Goal: Task Accomplishment & Management: Manage account settings

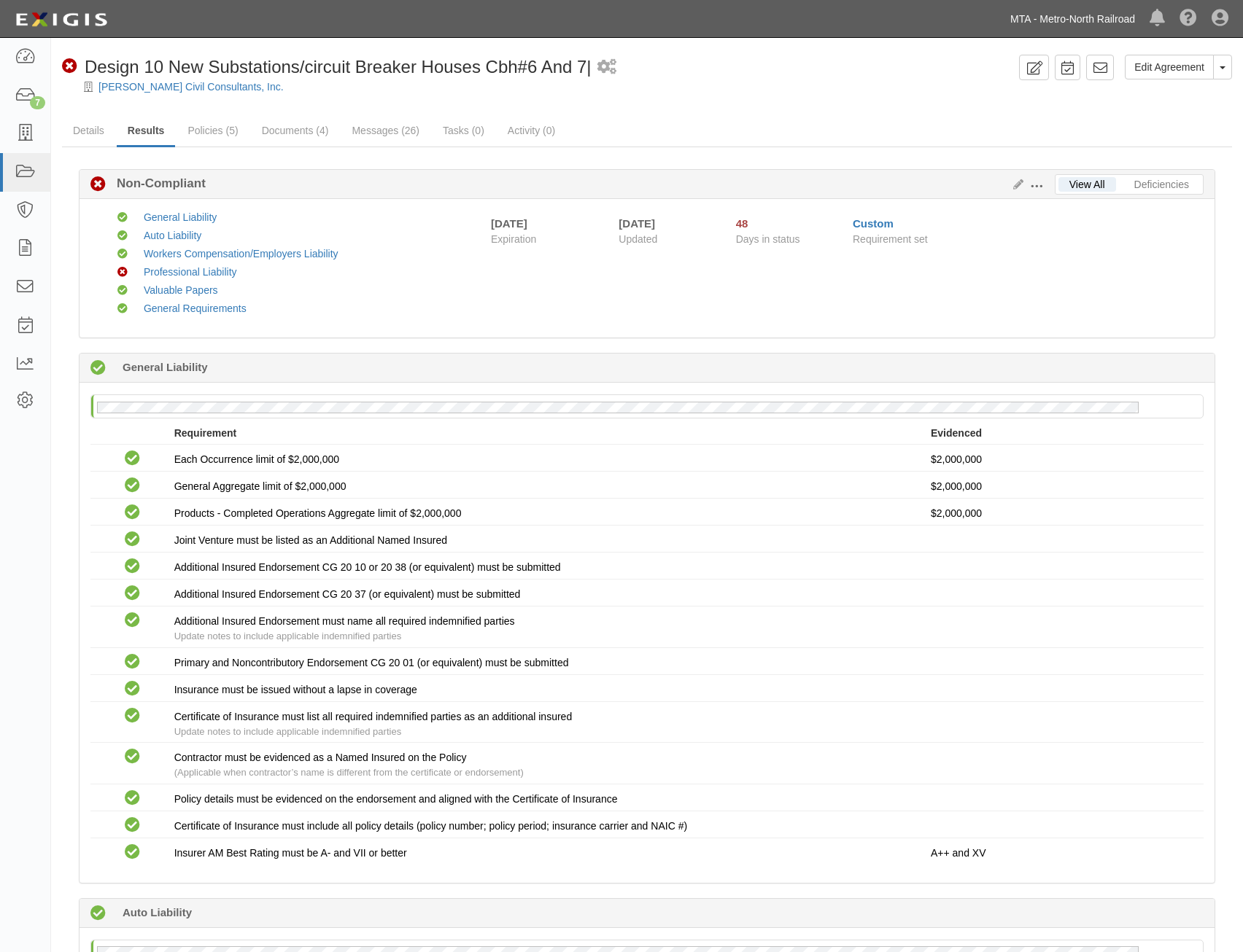
click at [1064, 24] on link "MTA - Metro-North Railroad" at bounding box center [1072, 19] width 139 height 29
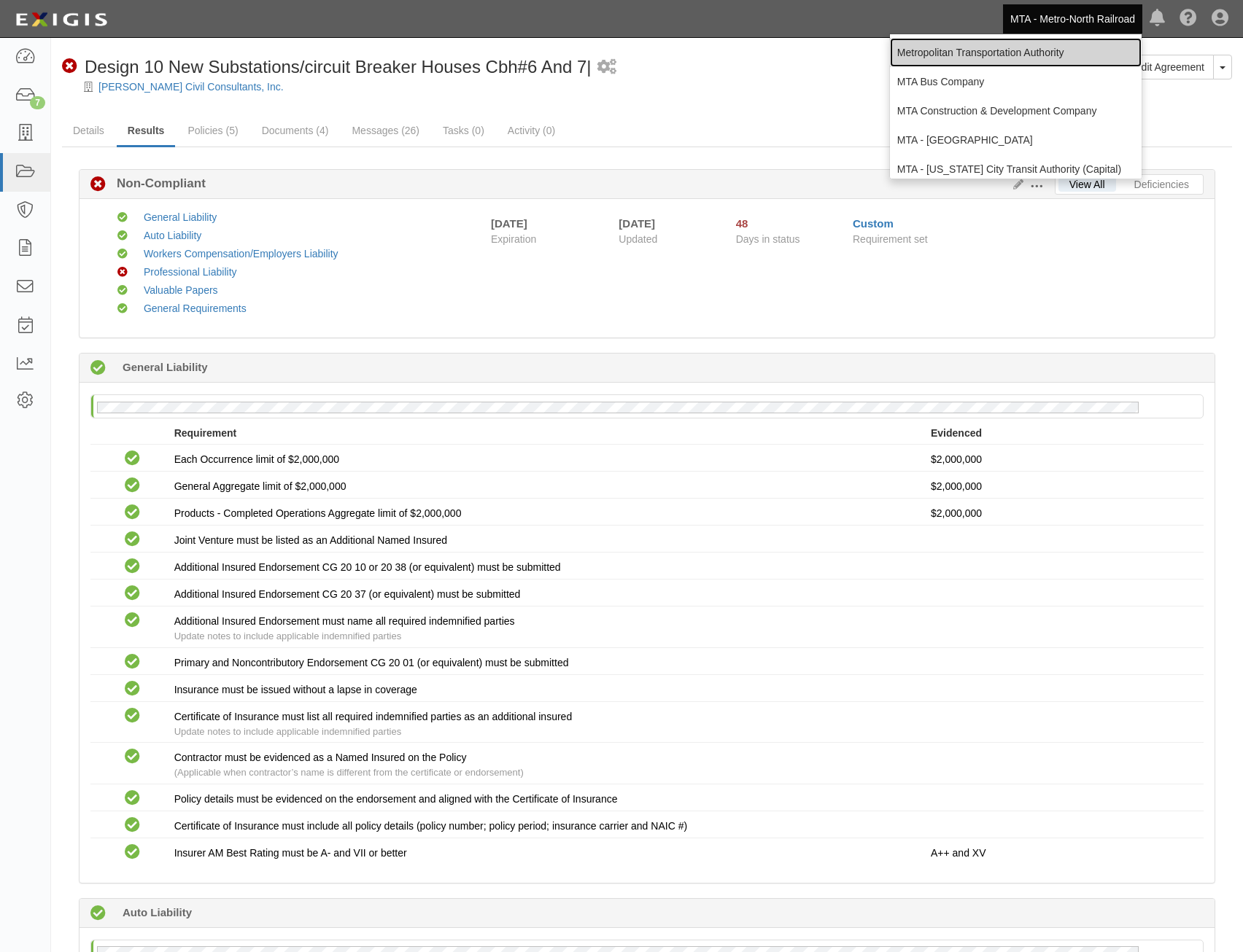
click at [1030, 53] on link "Metropolitan Transportation Authority" at bounding box center [1016, 52] width 252 height 29
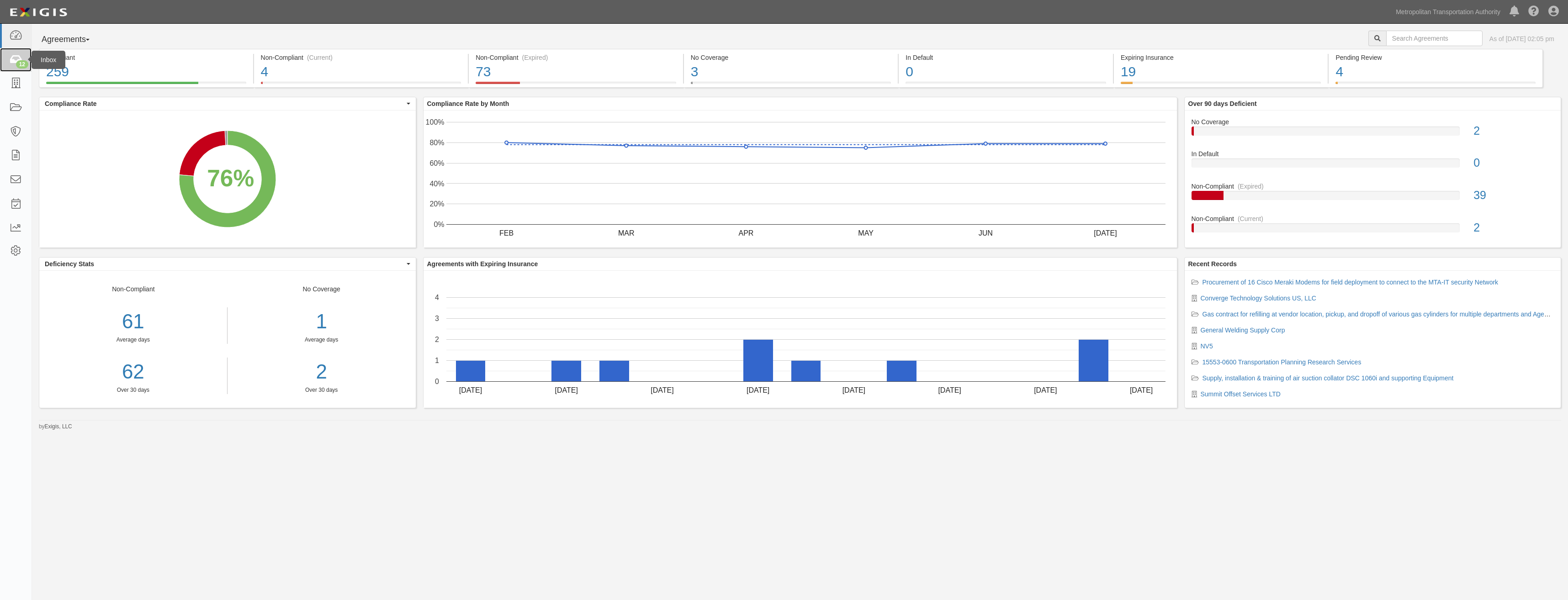
click at [16, 57] on icon at bounding box center [15, 60] width 13 height 10
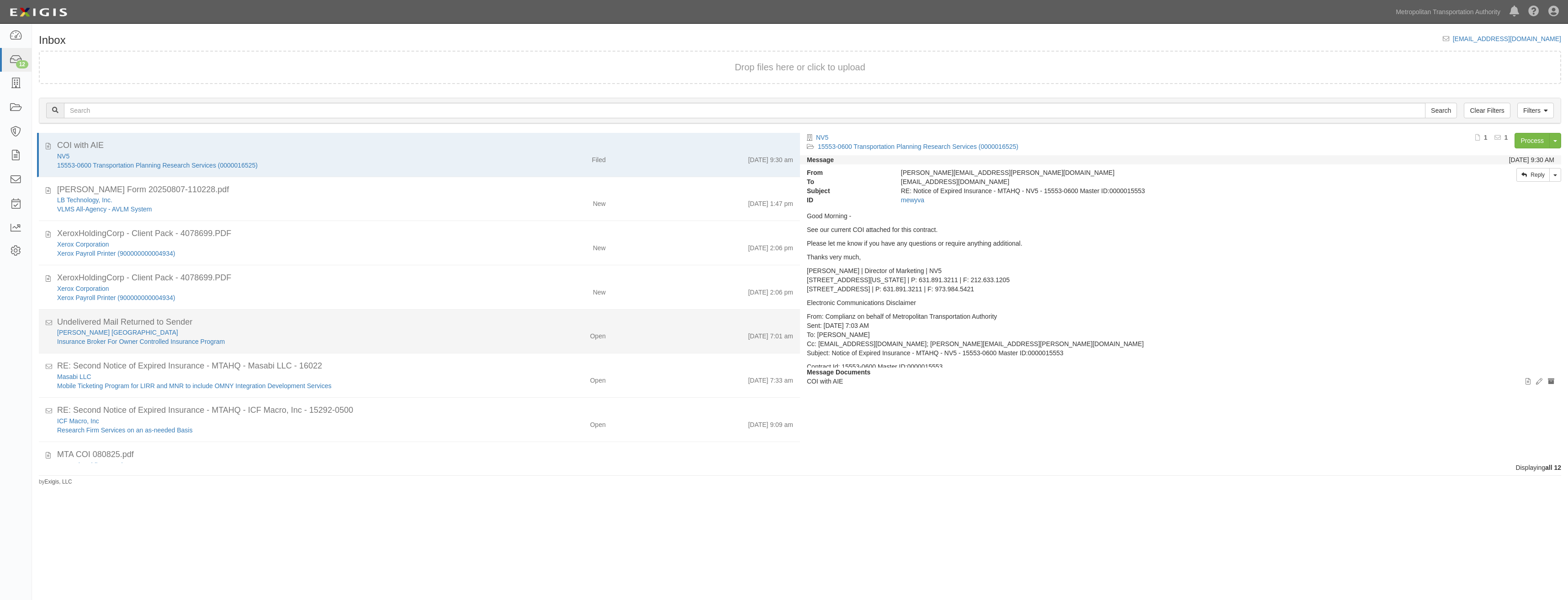
click at [424, 336] on div "Willis North America" at bounding box center [269, 332] width 424 height 9
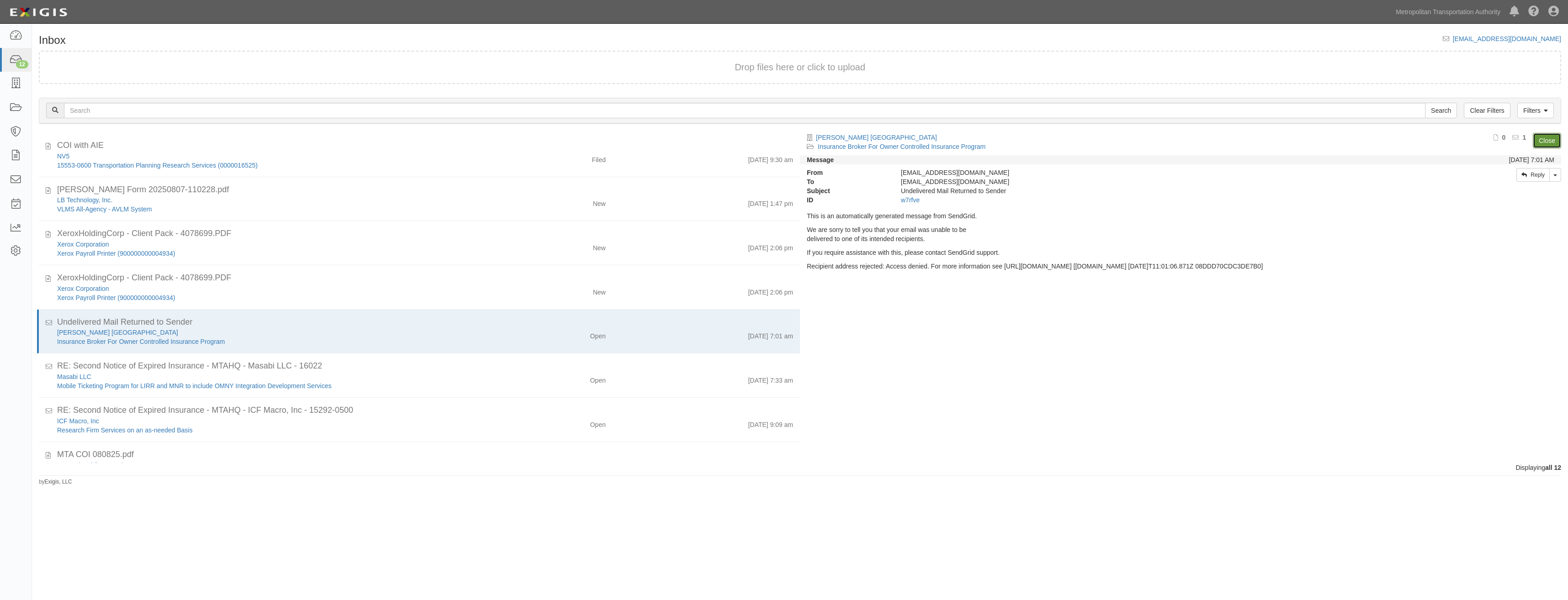
click at [1549, 142] on link "Close" at bounding box center [1547, 141] width 29 height 16
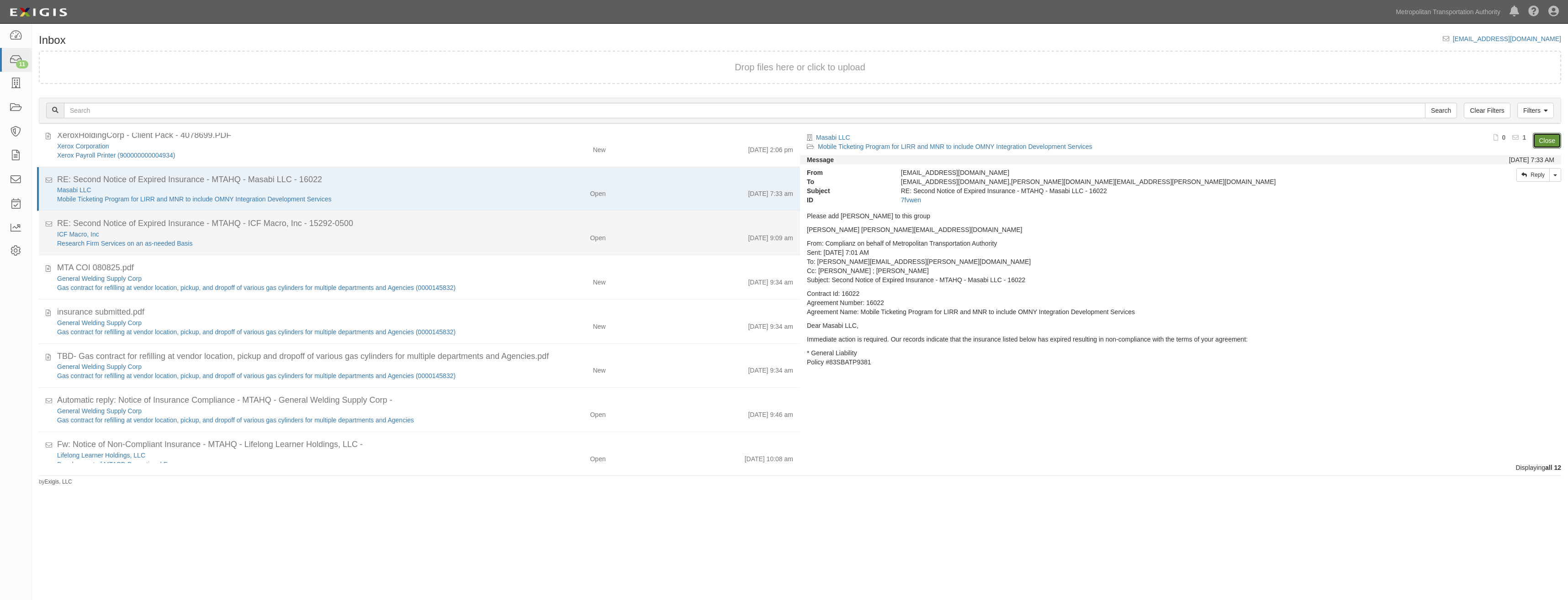
scroll to position [160, 0]
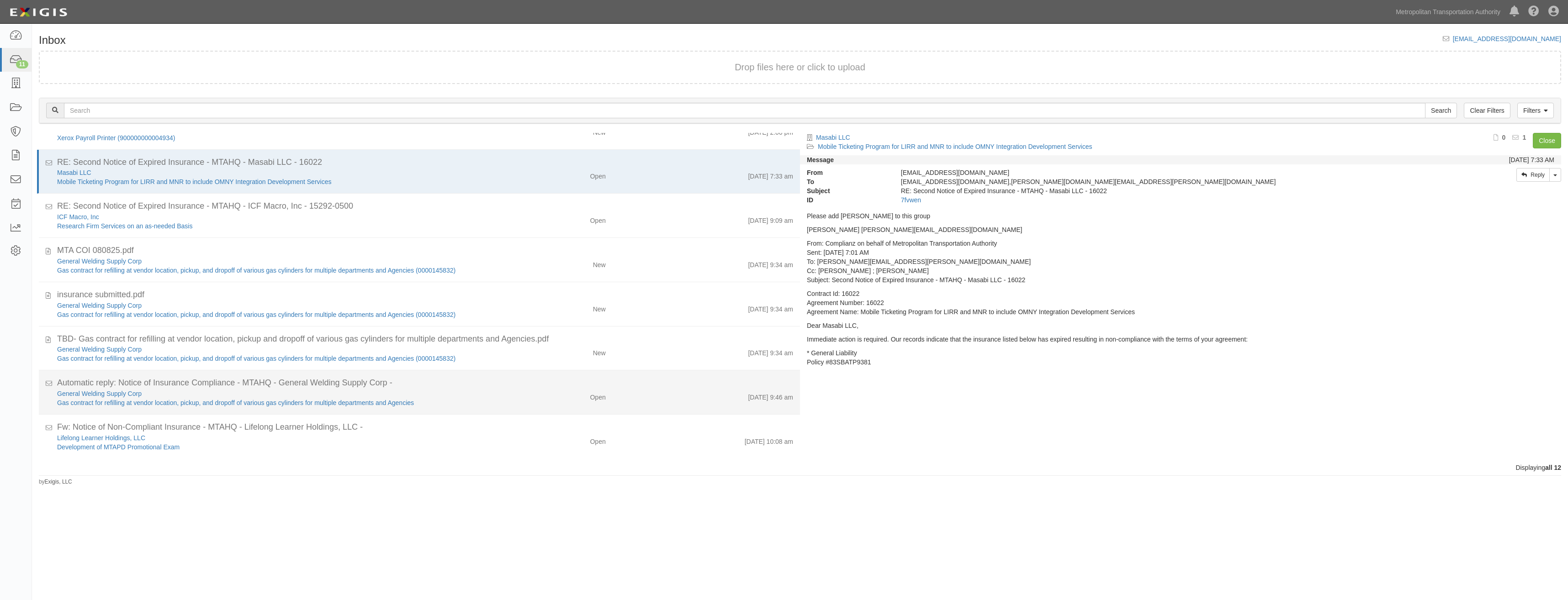
click at [597, 391] on div "Open" at bounding box center [598, 395] width 16 height 13
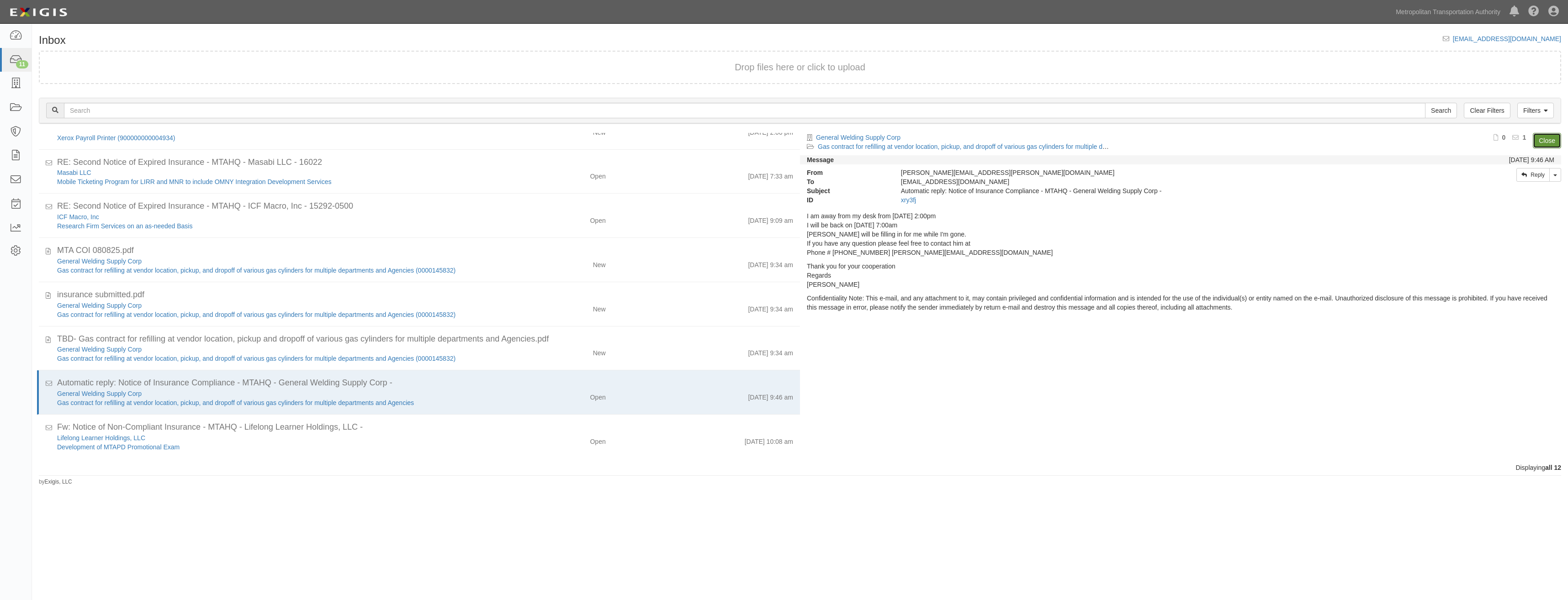
click at [1553, 143] on link "Close" at bounding box center [1547, 141] width 29 height 16
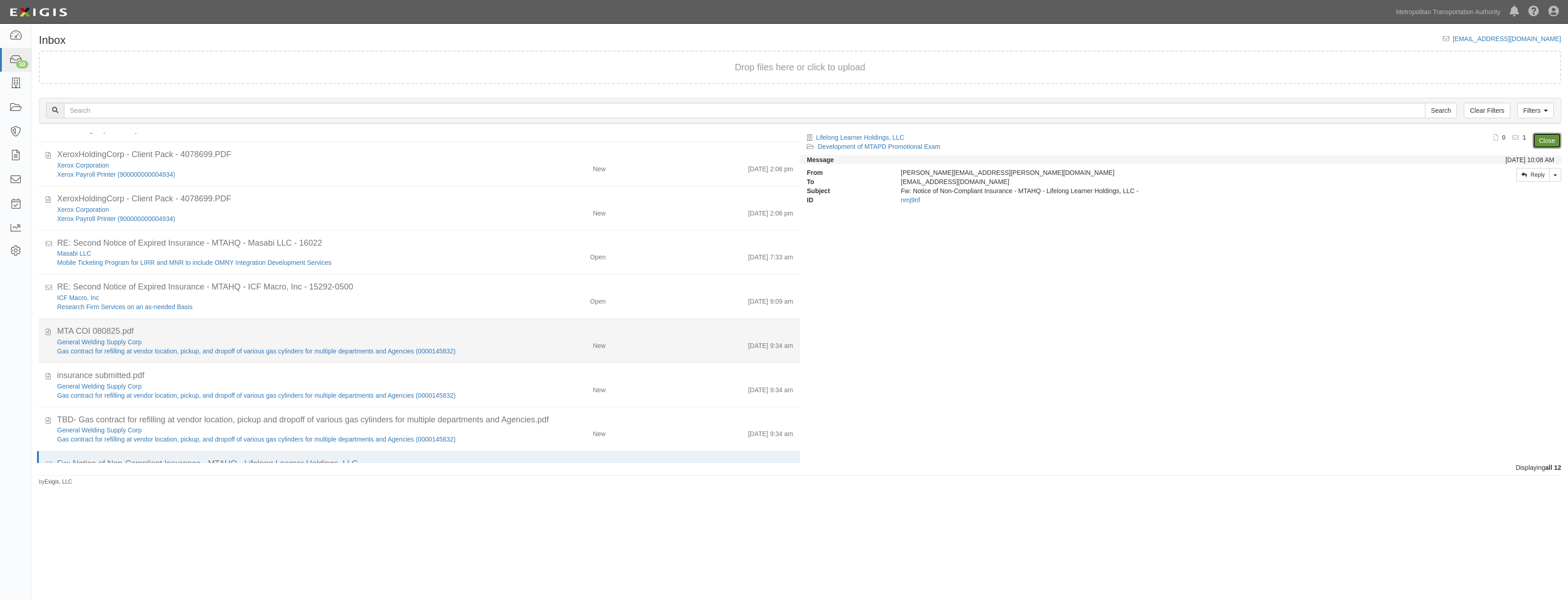
scroll to position [0, 0]
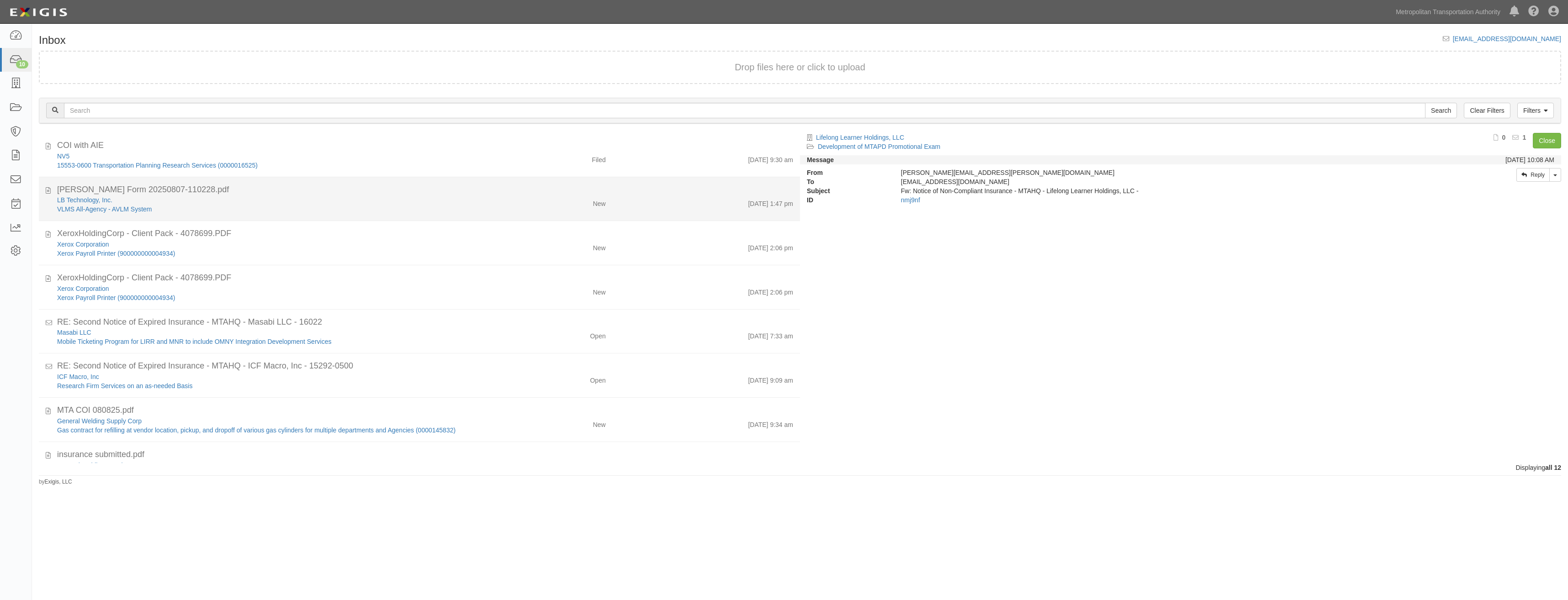
click at [622, 210] on div "LB Technology, Inc. VLMS All-Agency - AVLM System New 8/11/25 1:47 pm" at bounding box center [425, 204] width 750 height 18
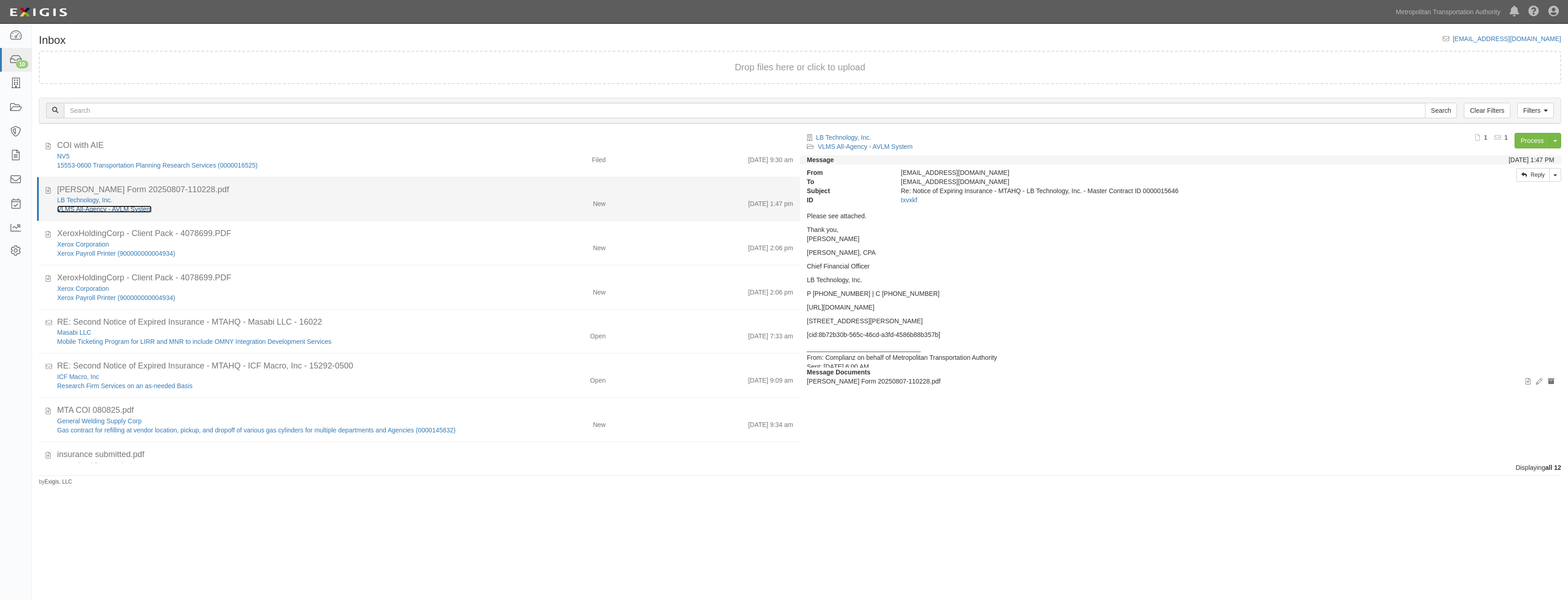
click at [135, 206] on link "VLMS All-Agency - AVLM System" at bounding box center [104, 209] width 94 height 7
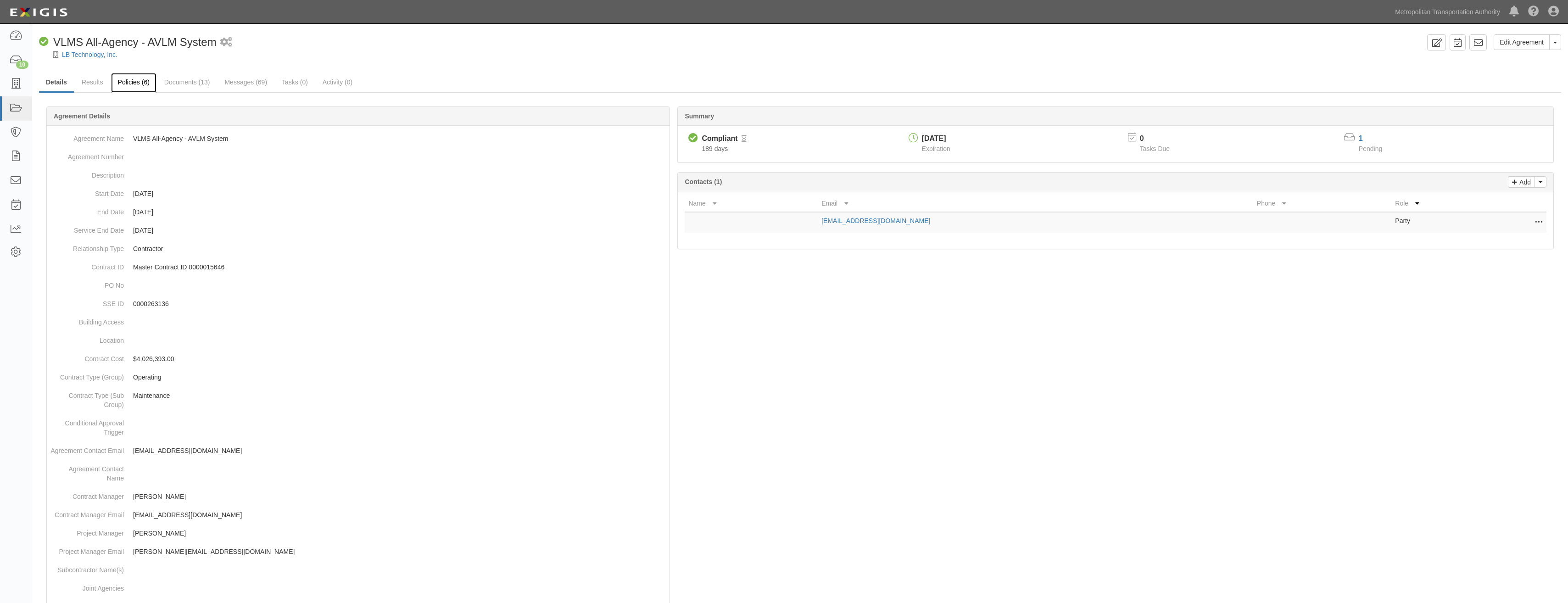
click at [134, 78] on link "Policies (6)" at bounding box center [134, 83] width 45 height 20
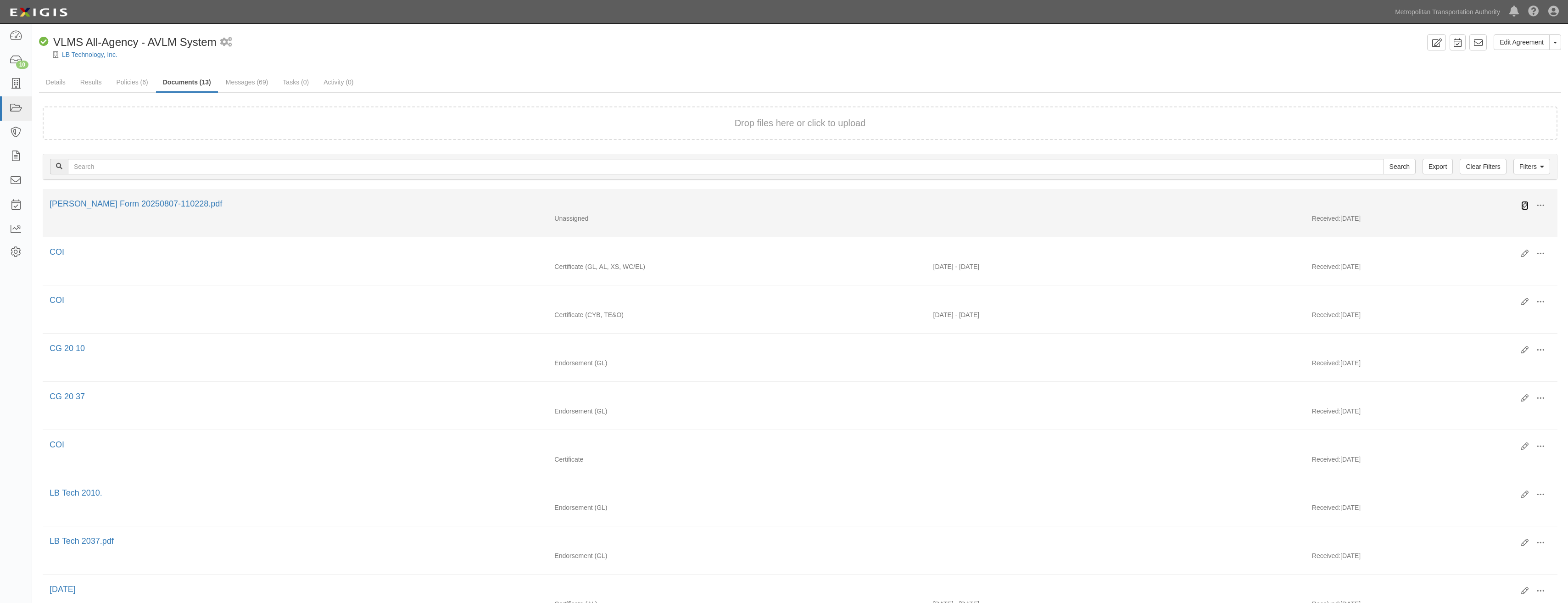
click at [1527, 204] on icon at bounding box center [1525, 205] width 7 height 7
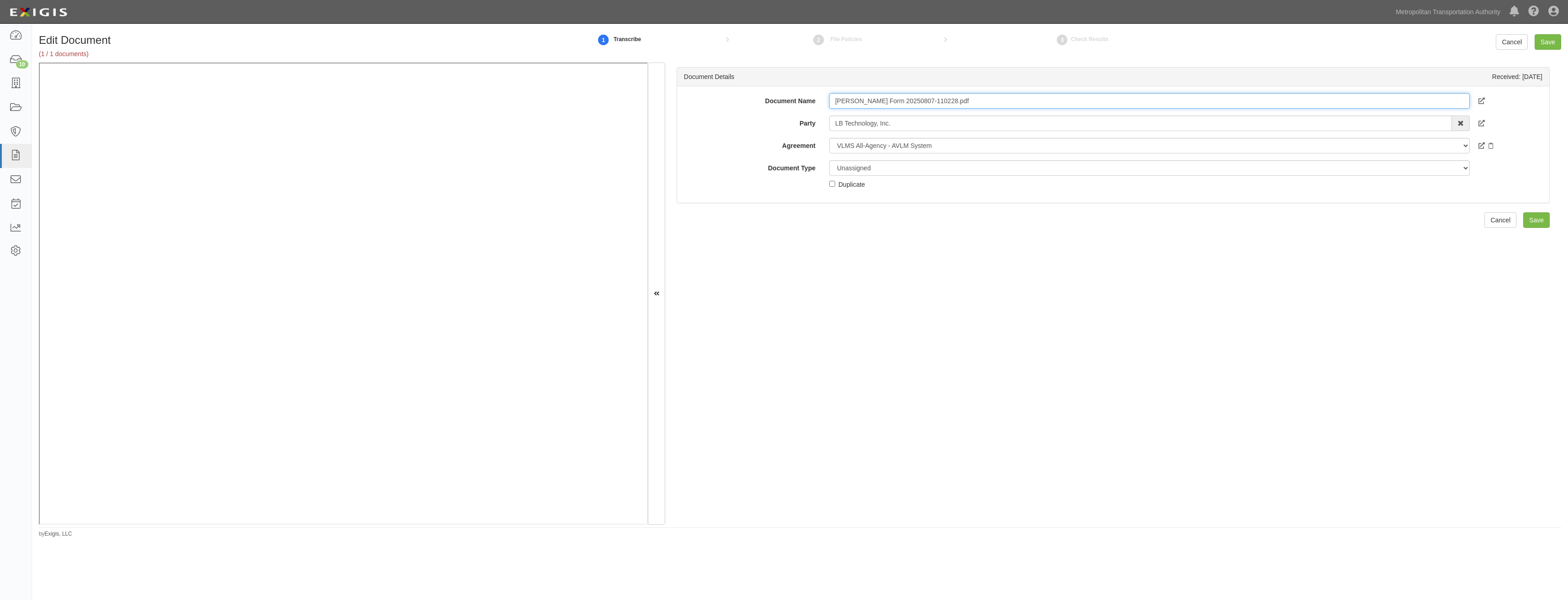
click at [968, 94] on input "[PERSON_NAME] Form 20250807-110228.pdf" at bounding box center [1149, 101] width 640 height 16
click at [968, 94] on input "ACORD Form 20250807-110228.pdf" at bounding box center [1149, 101] width 640 height 16
type input "COI"
drag, startPoint x: 922, startPoint y: 167, endPoint x: 928, endPoint y: 176, distance: 10.8
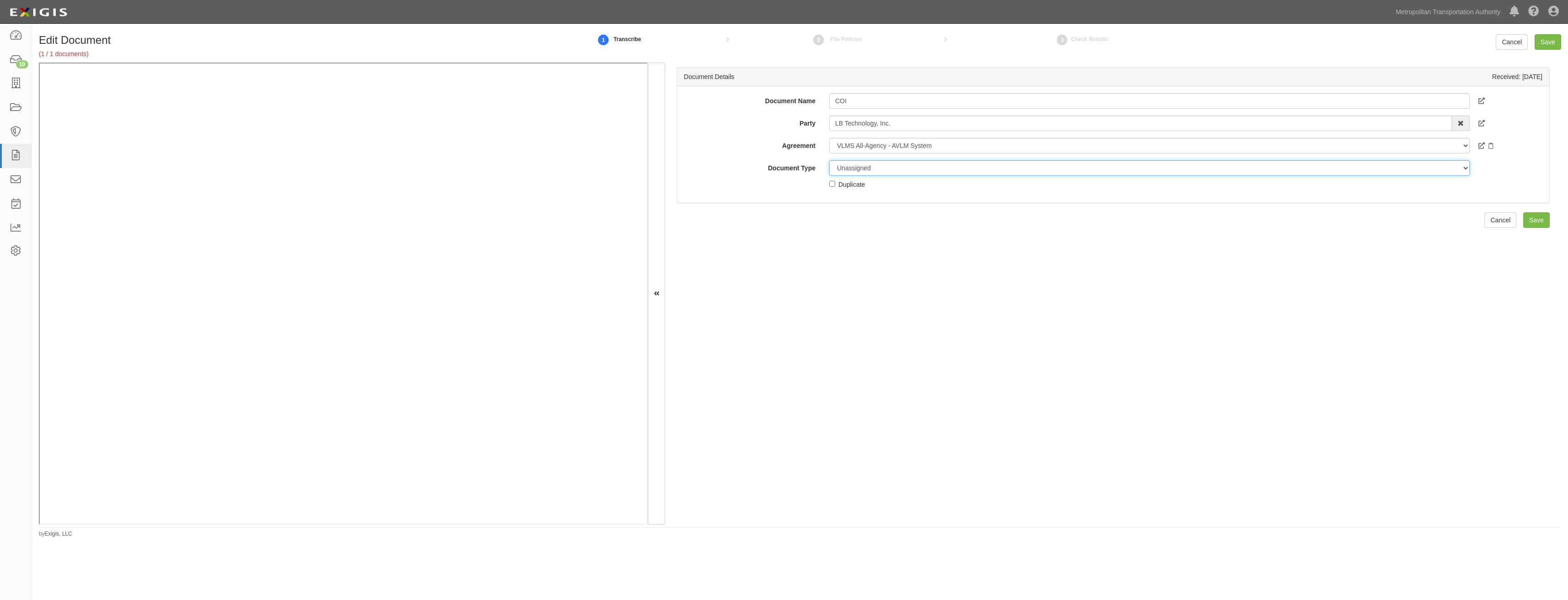
click at [922, 167] on select "Unassigned Binder Cancellation Notice Certificate Contract Endorsement Insuranc…" at bounding box center [1149, 168] width 640 height 16
select select "CertificateDetail"
click at [829, 160] on select "Unassigned Binder Cancellation Notice Certificate Contract Endorsement Insuranc…" at bounding box center [1149, 168] width 640 height 16
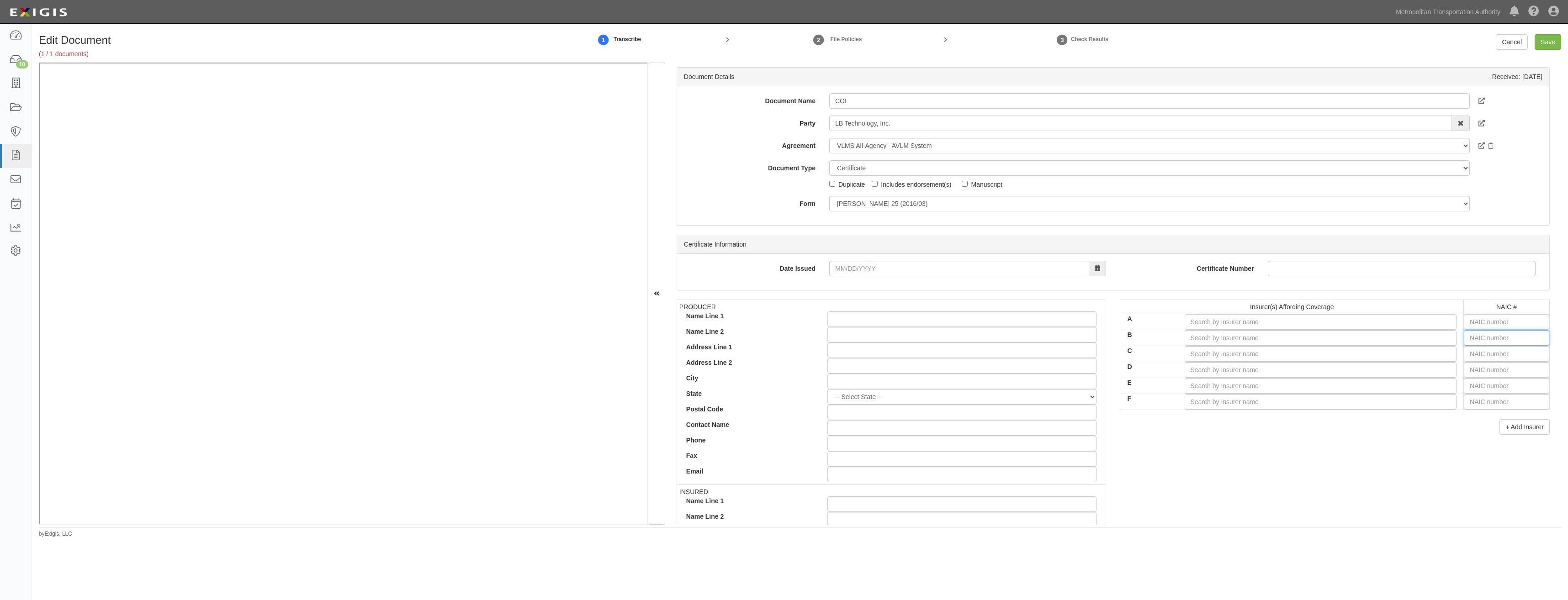
click at [1485, 334] on input "text" at bounding box center [1507, 338] width 85 height 16
click at [1490, 343] on input "10067" at bounding box center [1507, 338] width 85 height 16
type input "10067"
click at [1477, 360] on input "text" at bounding box center [1507, 354] width 85 height 16
click at [1496, 334] on input "text" at bounding box center [1507, 338] width 85 height 16
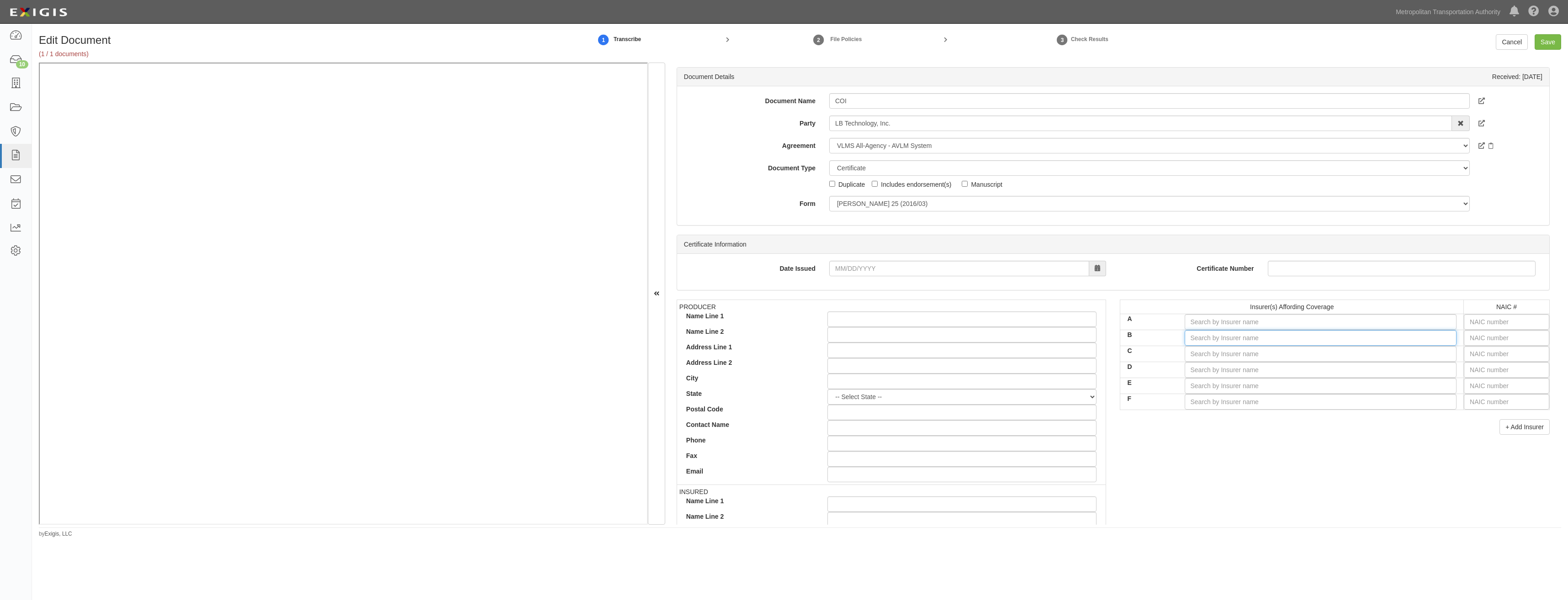
click at [1405, 340] on input "B" at bounding box center [1320, 338] width 272 height 16
type input "pro"
type input "progressive Advanced Insurance Company (A+ XV Rating)"
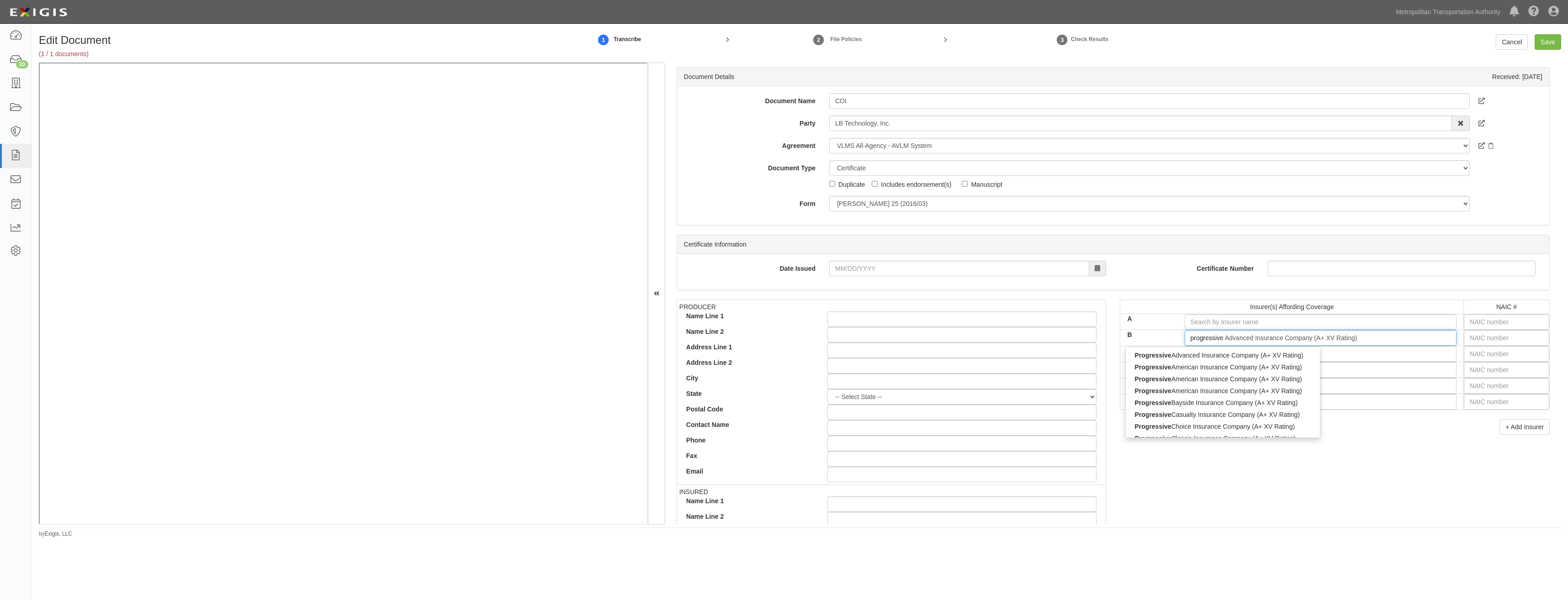
type input "progressive"
type input "progressive hawaii Insurance Corp (A+ XV Rating)"
type input "progressive ha"
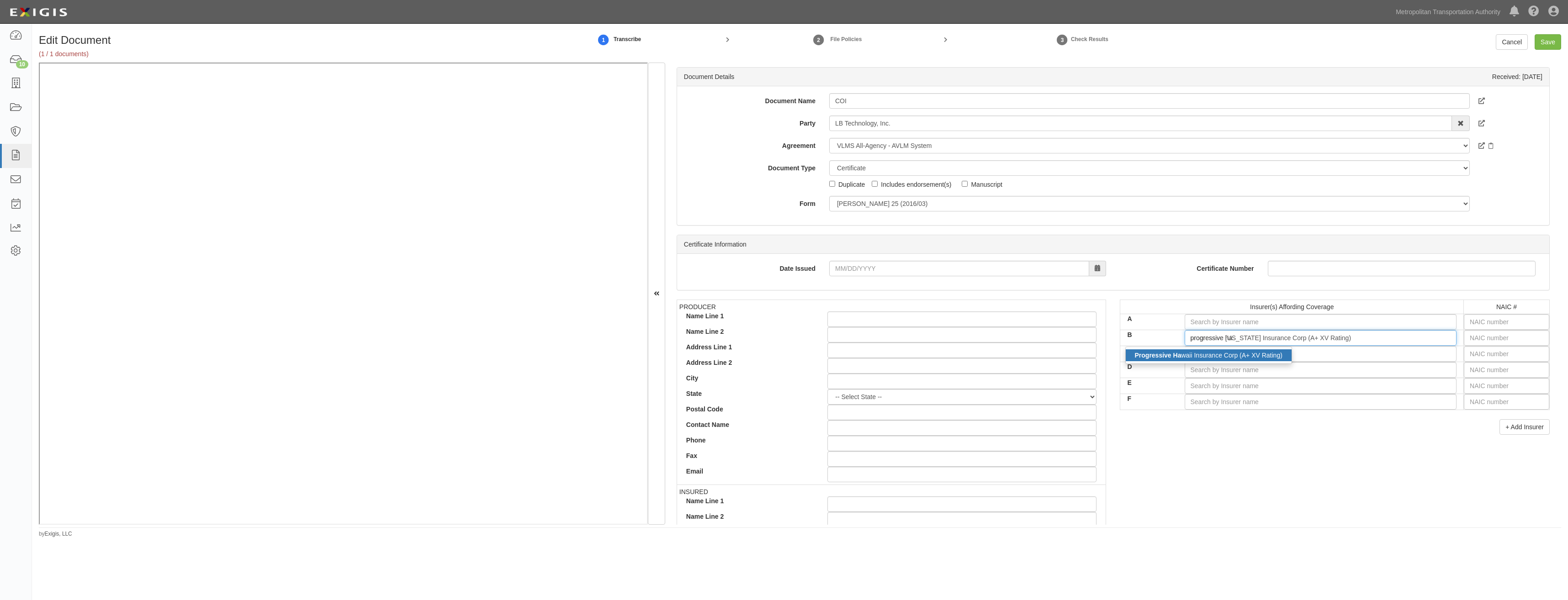
click at [1276, 354] on div "Progressive Ha waii Insurance Corp (A+ XV Rating)" at bounding box center [1208, 355] width 166 height 12
type input "Progressive Hawaii Insurance Corp (A+ XV Rating)"
type input "10067"
type input "Progressive Hawaii Insurance Corp (A+ XV Rating)"
click at [1223, 450] on div "PRODUCER Name Line 1 Name Line 2 Address Line 1 Address Line 2 City State -- Se…" at bounding box center [1113, 458] width 887 height 318
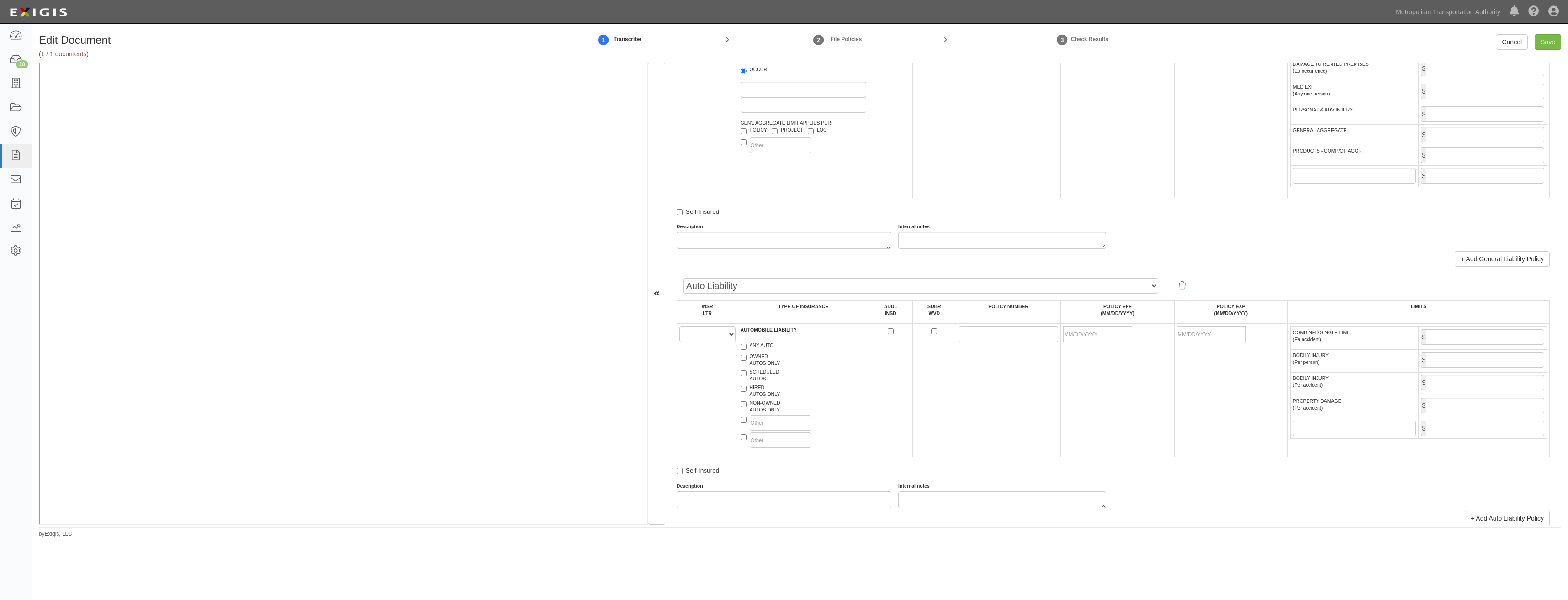
scroll to position [731, 0]
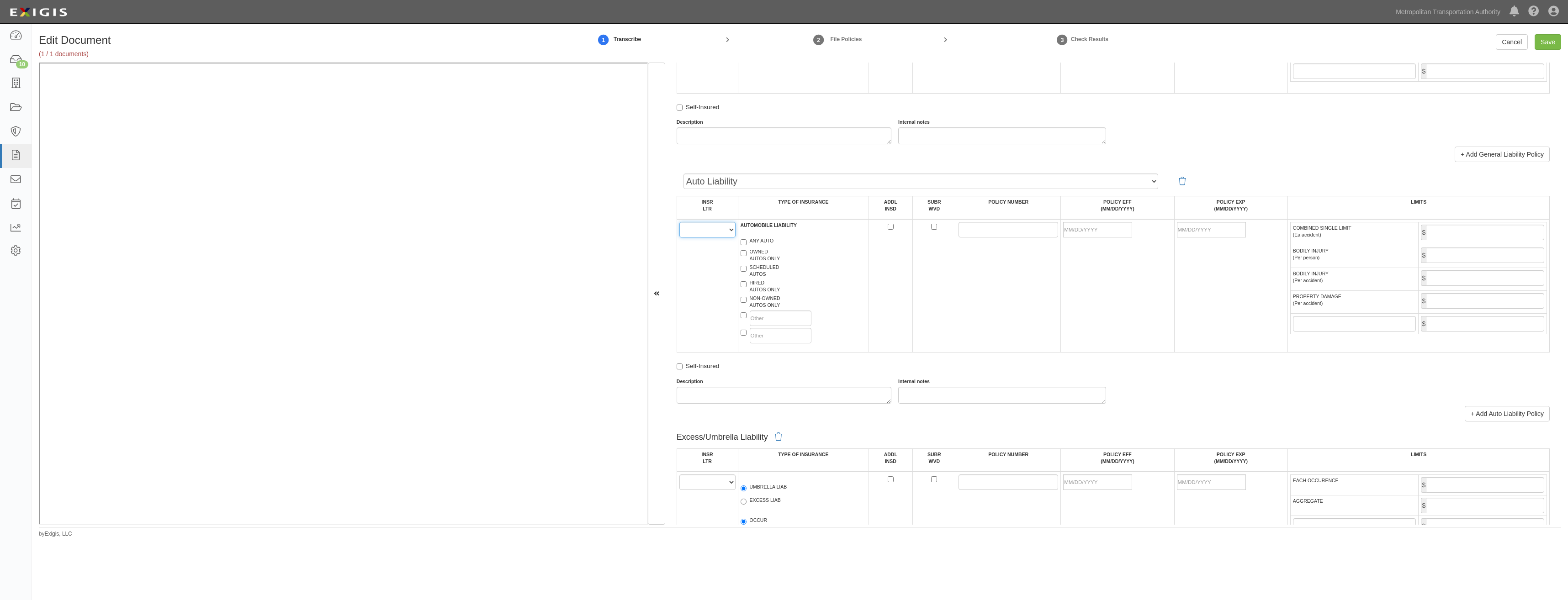
click at [719, 234] on select "A B C D E F" at bounding box center [707, 230] width 56 height 16
select select "B"
click at [679, 222] on select "A B C D E F" at bounding box center [707, 230] width 56 height 16
click at [709, 265] on td "A B C D E F" at bounding box center [707, 285] width 61 height 133
click at [758, 276] on label "SCHEDULED AUTOS" at bounding box center [760, 271] width 39 height 14
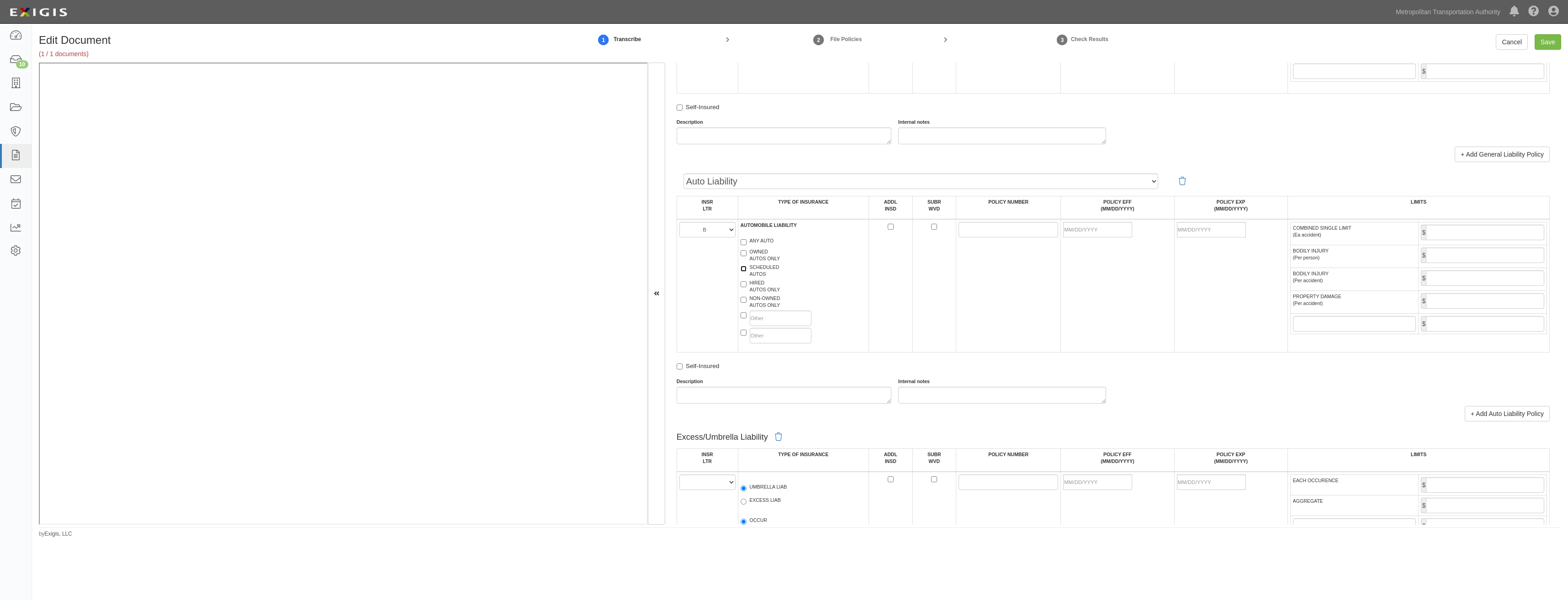
click at [746, 272] on input "SCHEDULED AUTOS" at bounding box center [744, 269] width 6 height 6
checkbox input "true"
drag, startPoint x: 966, startPoint y: 234, endPoint x: 962, endPoint y: 226, distance: 8.9
click at [966, 234] on input "POLICY NUMBER" at bounding box center [1009, 230] width 100 height 16
paste input "985391583"
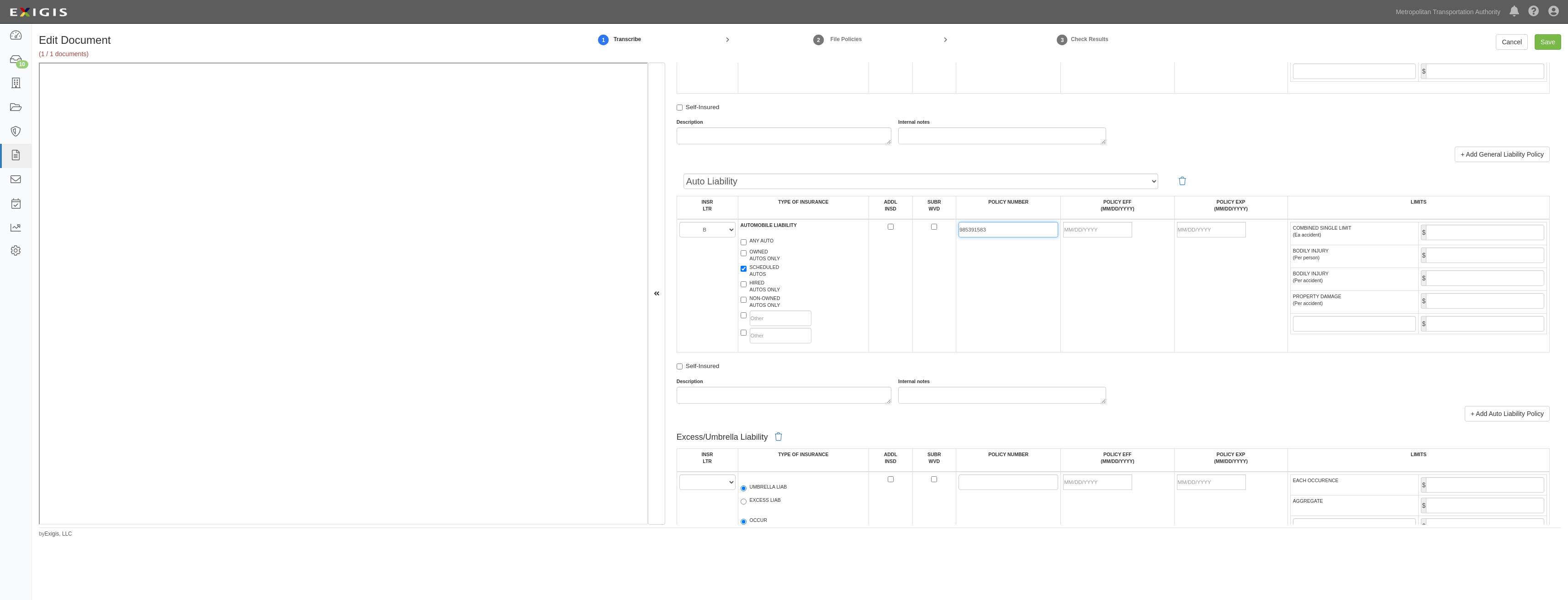
type input "985391583"
click at [1091, 220] on td at bounding box center [1118, 285] width 113 height 133
drag, startPoint x: 1089, startPoint y: 226, endPoint x: 1085, endPoint y: 234, distance: 8.9
click at [1089, 226] on input "POLICY EFF (MM/DD/YYYY)" at bounding box center [1097, 230] width 69 height 16
type input "08/16/2025"
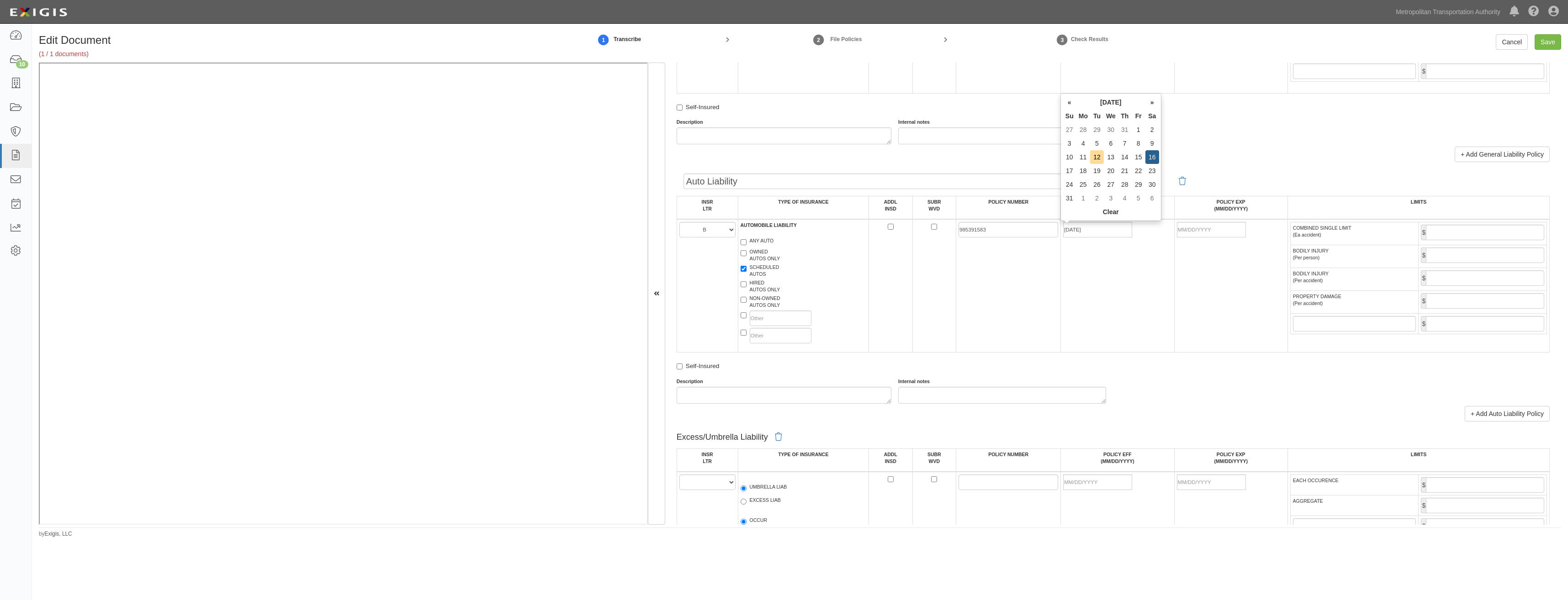
type input "08/16/2026"
click at [1026, 302] on td "985391583" at bounding box center [1009, 285] width 105 height 133
click at [1490, 230] on input "COMBINED SINGLE LIMIT (Ea accident)" at bounding box center [1485, 232] width 118 height 16
drag, startPoint x: 1116, startPoint y: 302, endPoint x: 1162, endPoint y: 279, distance: 51.4
click at [1116, 302] on td "08/16/2025" at bounding box center [1118, 285] width 113 height 133
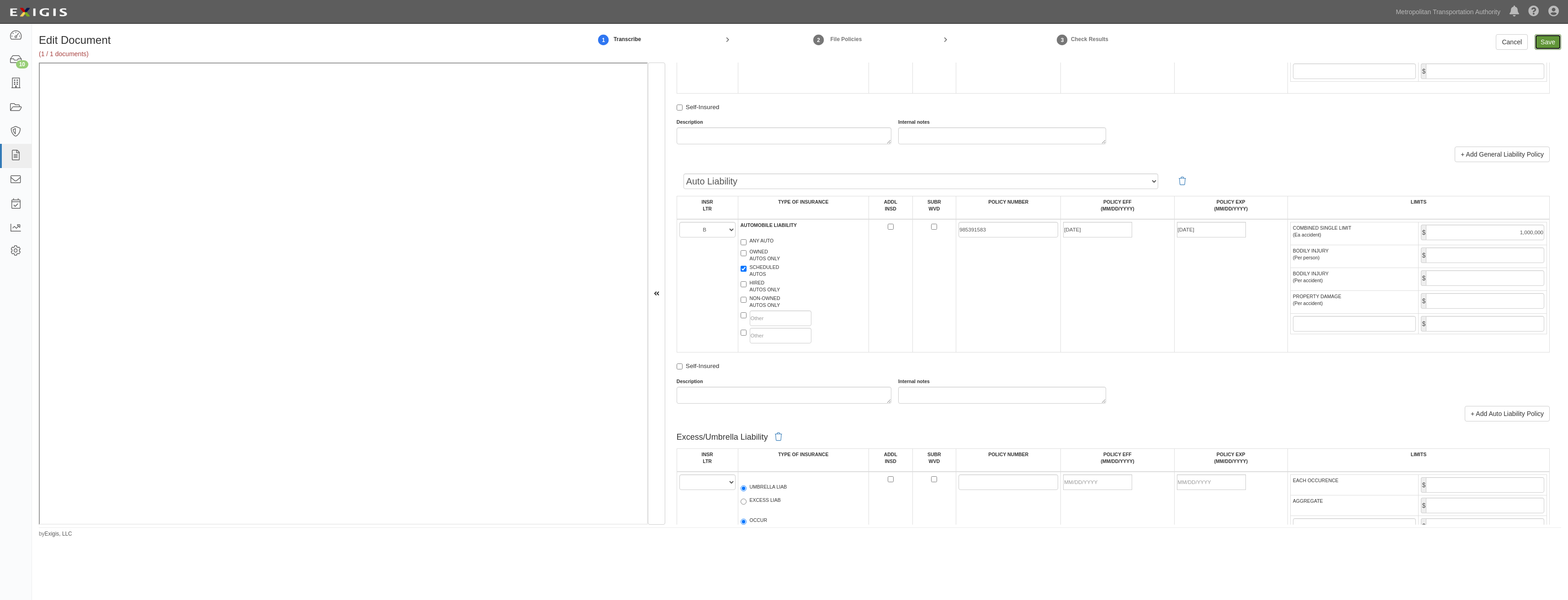
click at [1545, 40] on input "Save" at bounding box center [1548, 42] width 27 height 16
type input "1000000"
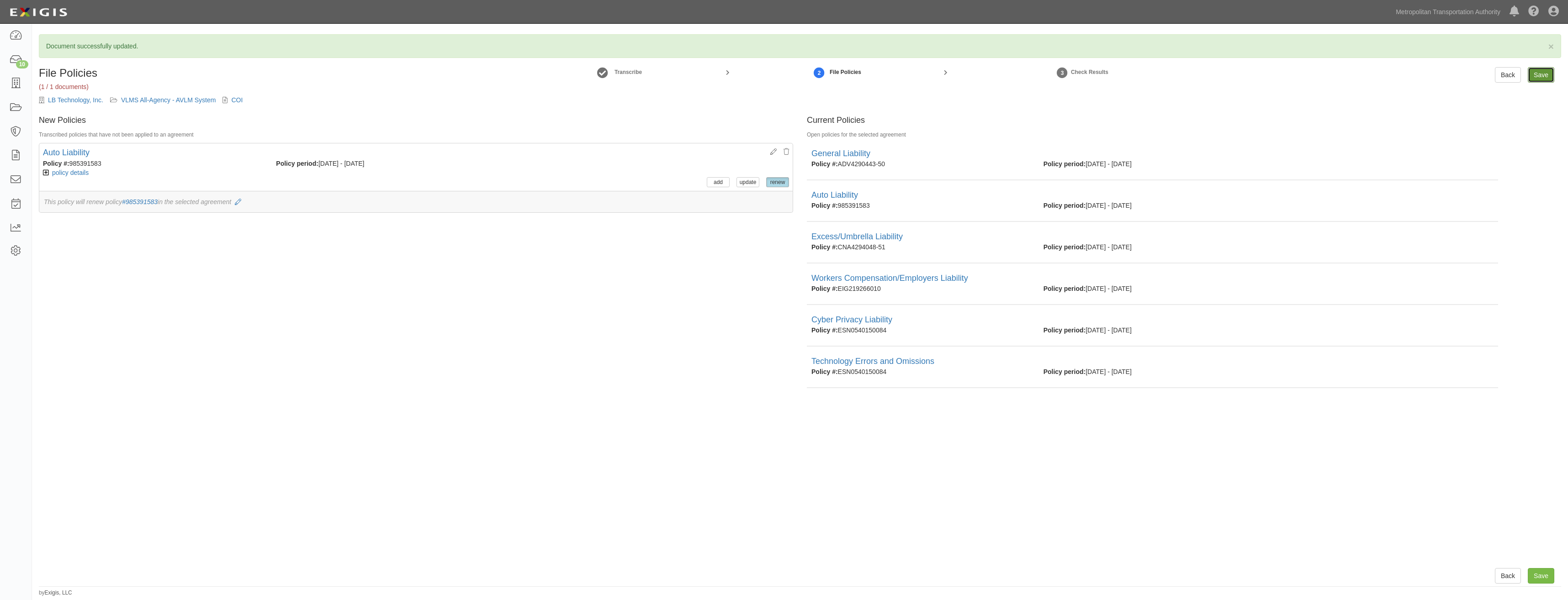
click at [1544, 72] on input "Save" at bounding box center [1541, 75] width 27 height 16
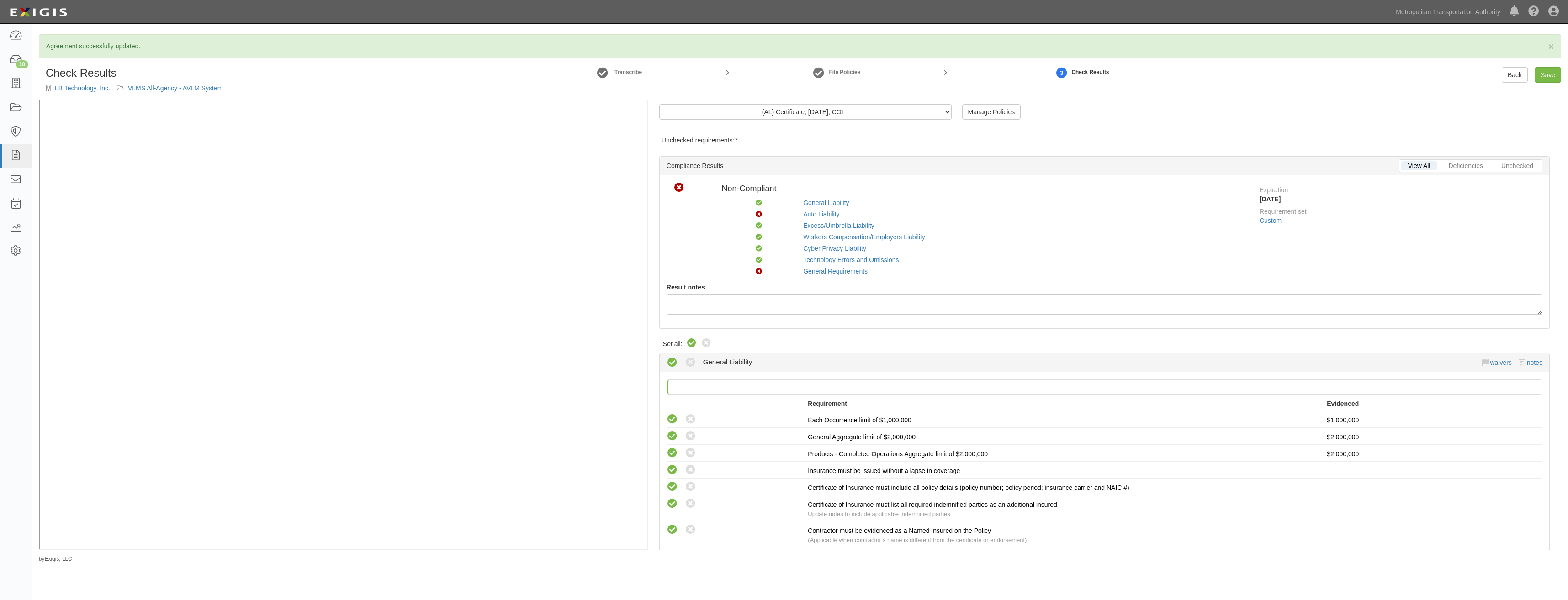
click at [690, 343] on icon at bounding box center [691, 343] width 11 height 11
radio input "true"
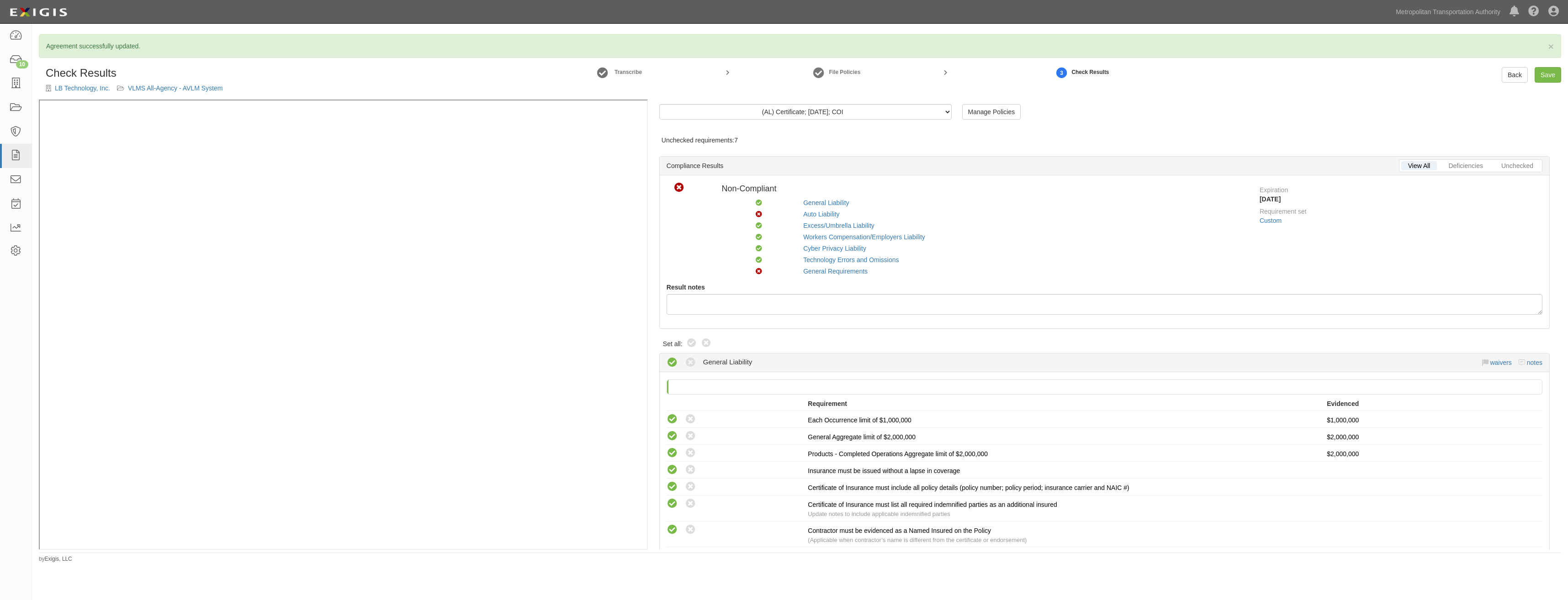
radio input "true"
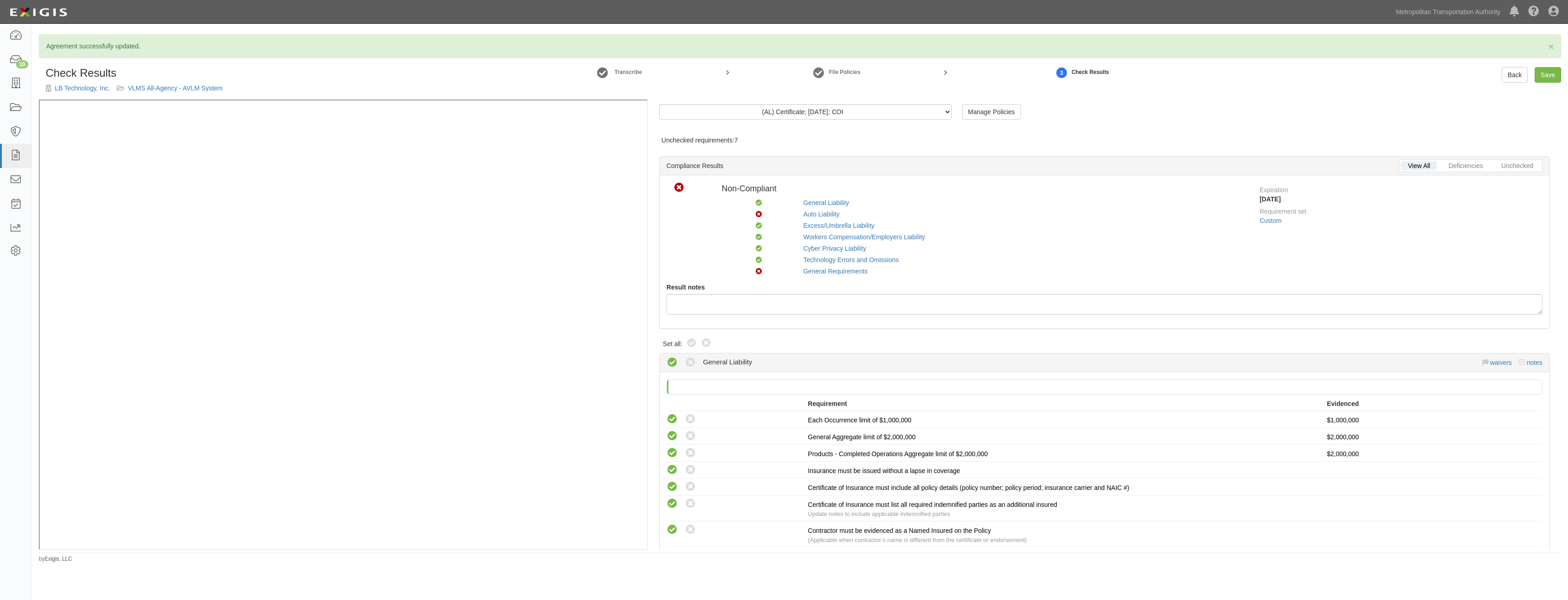
radio input "true"
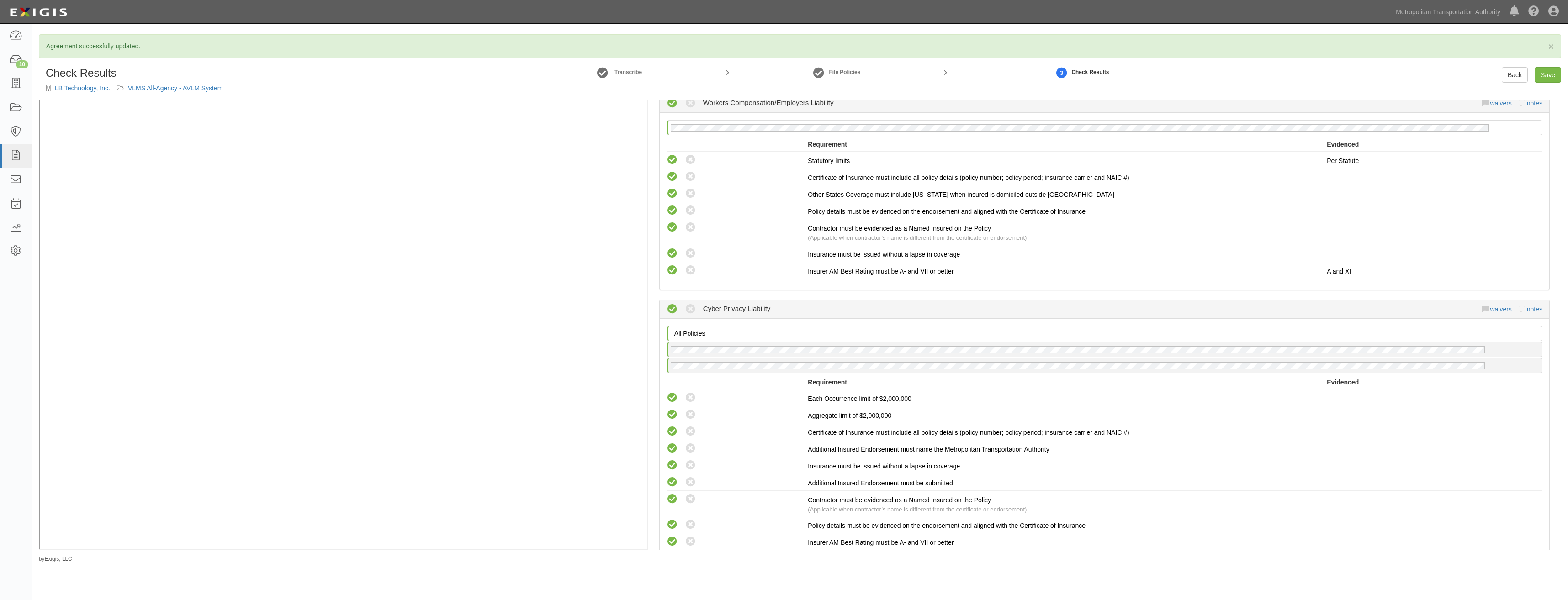
scroll to position [1765, 0]
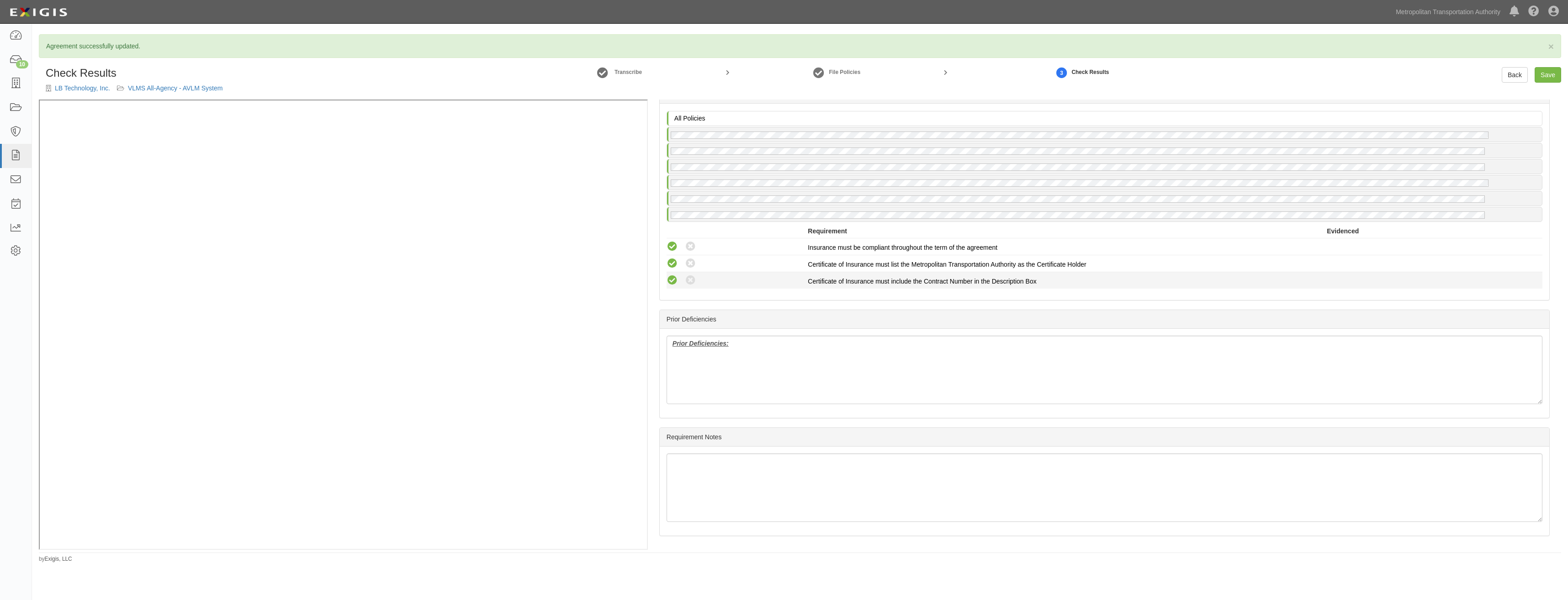
drag, startPoint x: 1074, startPoint y: 204, endPoint x: 1059, endPoint y: 413, distance: 209.5
drag, startPoint x: 775, startPoint y: 373, endPoint x: 646, endPoint y: 335, distance: 134.5
click at [605, 234] on div "(AL) Certificate; 8/11/2025; COI (GL, AL, XS, WC/EL) Certificate; 2/4/2025; COI…" at bounding box center [800, 325] width 1522 height 450
click at [1292, 298] on div "All Policies No General Liability policy on file No Auto Liability policy on fi…" at bounding box center [1104, 201] width 889 height 197
click at [1552, 69] on link "Save" at bounding box center [1548, 75] width 27 height 16
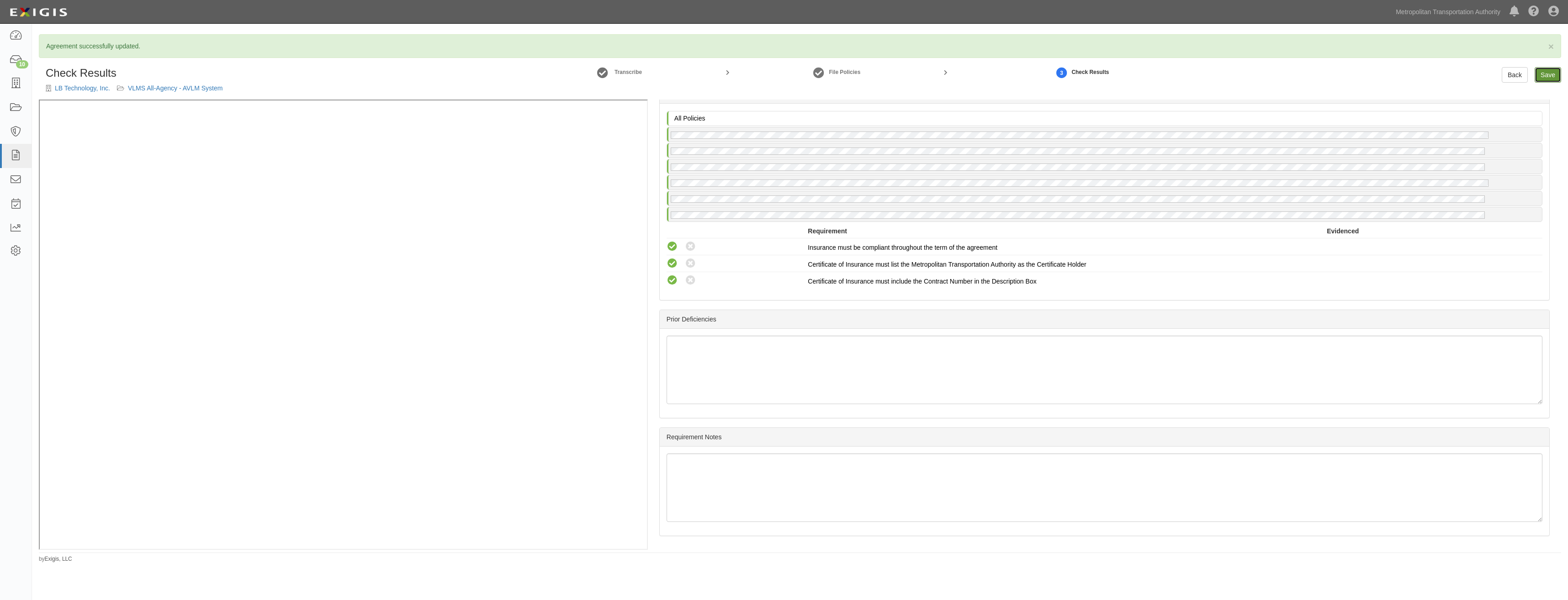
radio input "true"
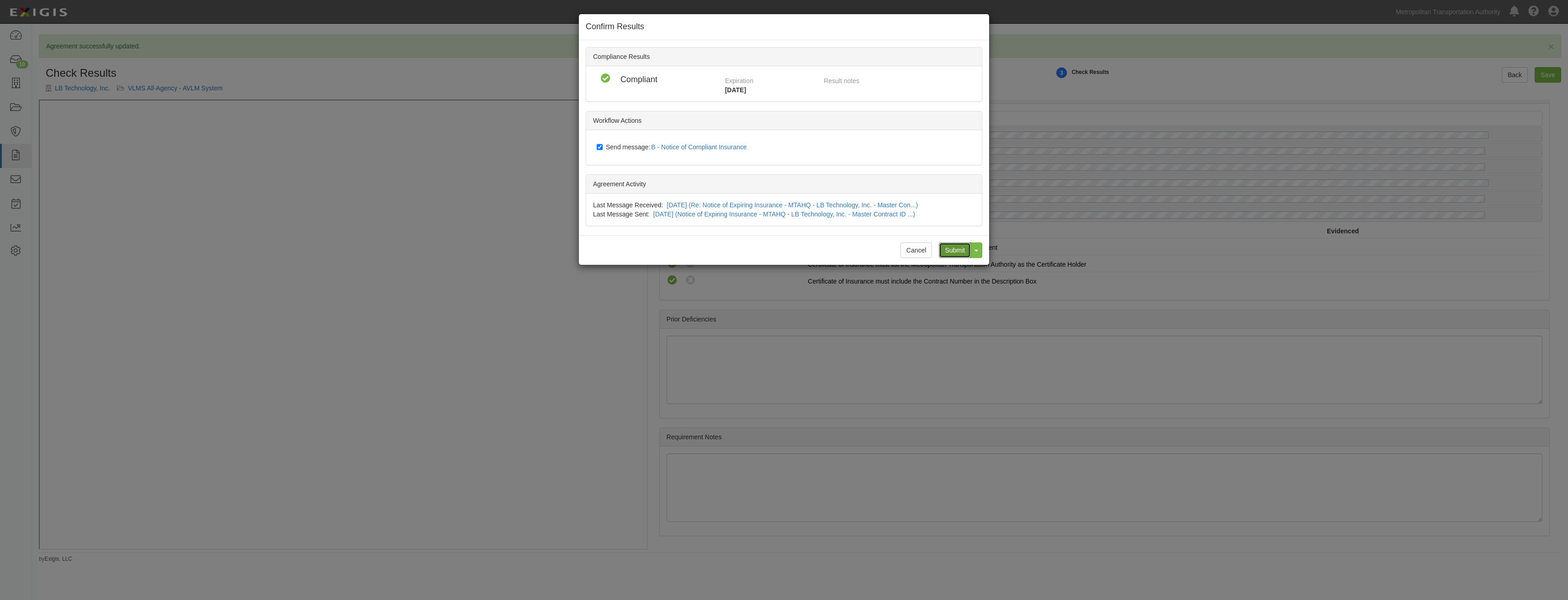
click at [962, 247] on input "Submit" at bounding box center [954, 251] width 32 height 16
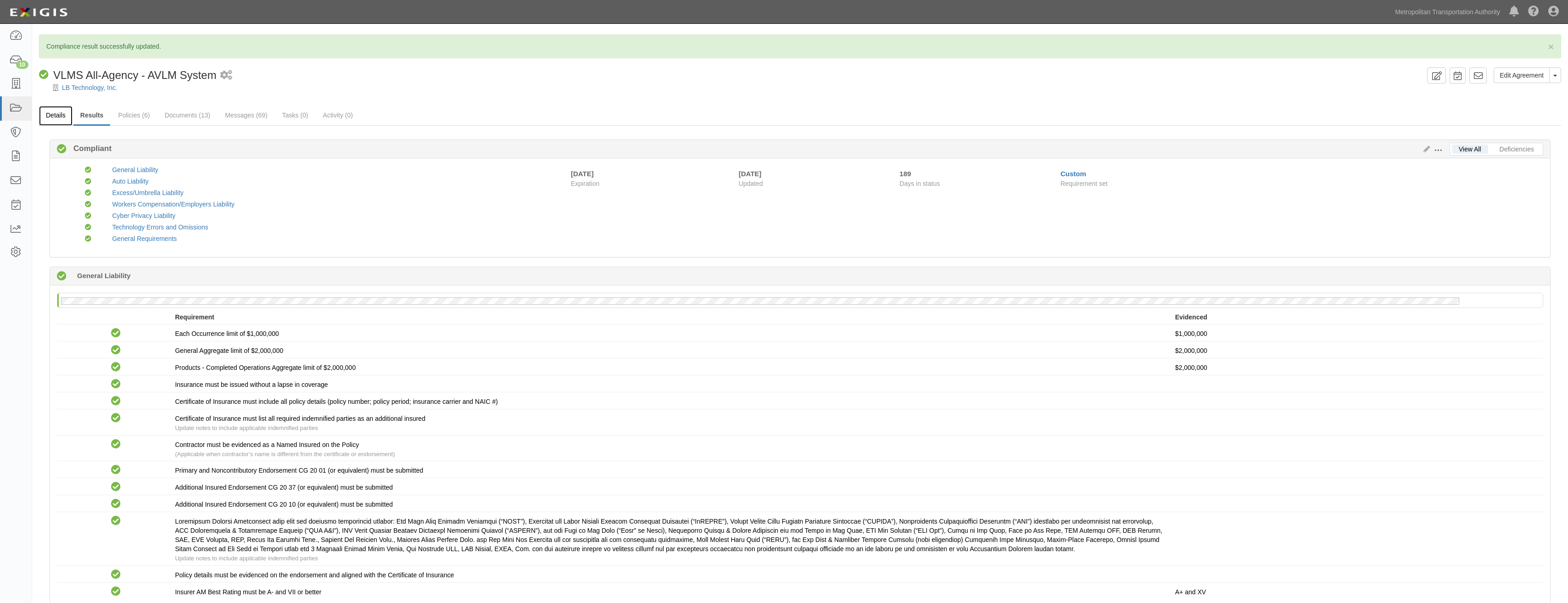
click at [54, 117] on link "Details" at bounding box center [56, 116] width 34 height 20
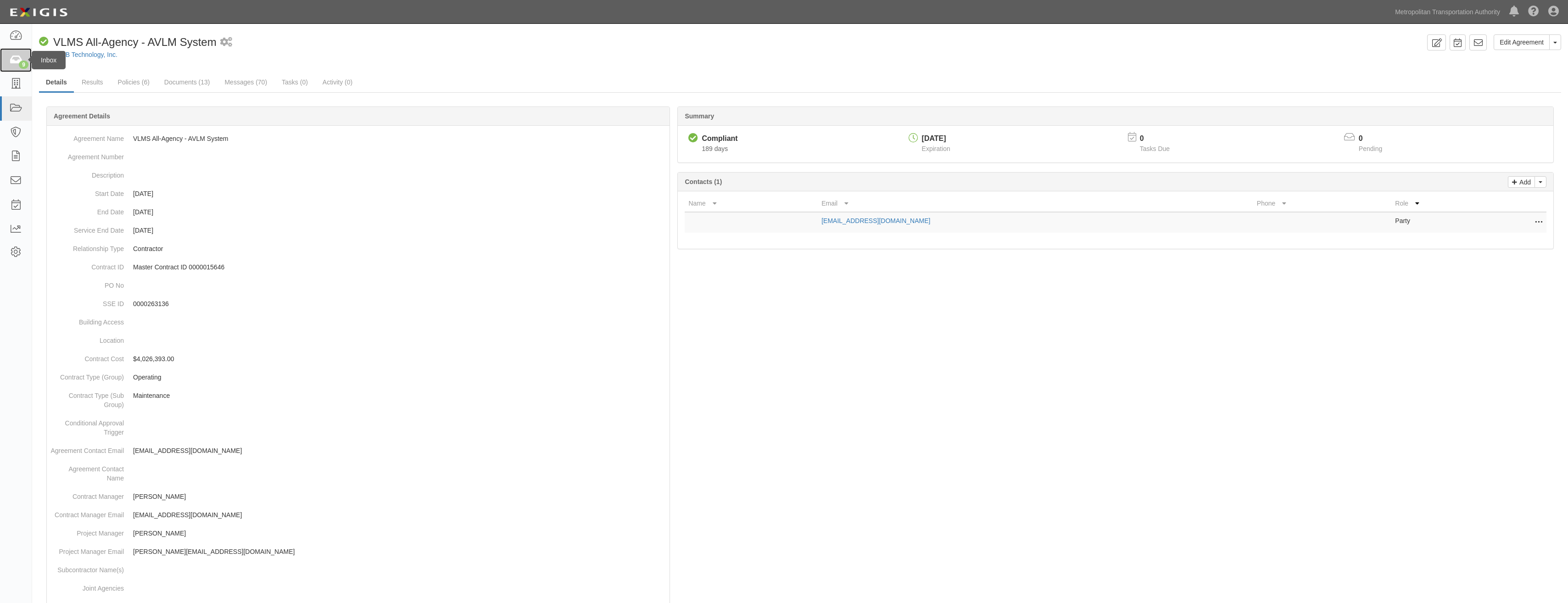
click at [26, 67] on div "9" at bounding box center [24, 65] width 10 height 9
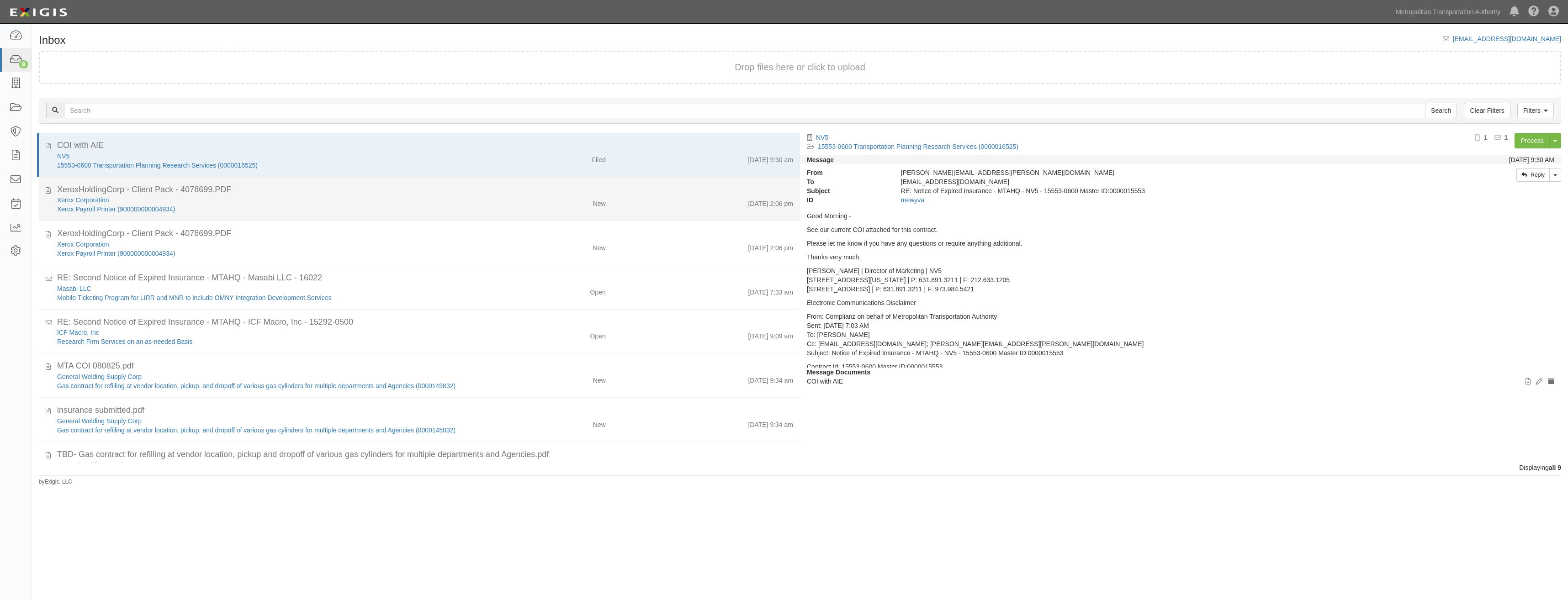
click at [352, 207] on div "Xerox Payroll Printer (900000000004934)" at bounding box center [269, 209] width 424 height 9
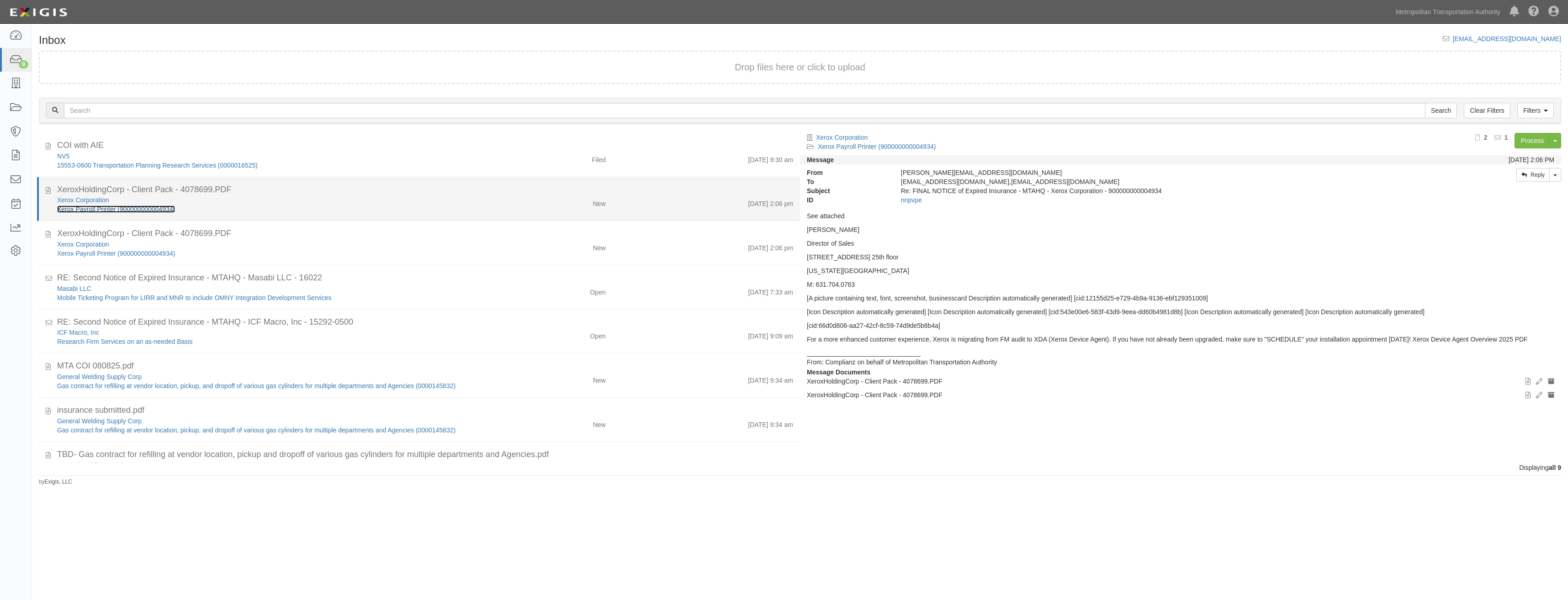
click at [164, 209] on link "Xerox Payroll Printer (900000000004934)" at bounding box center [116, 209] width 118 height 7
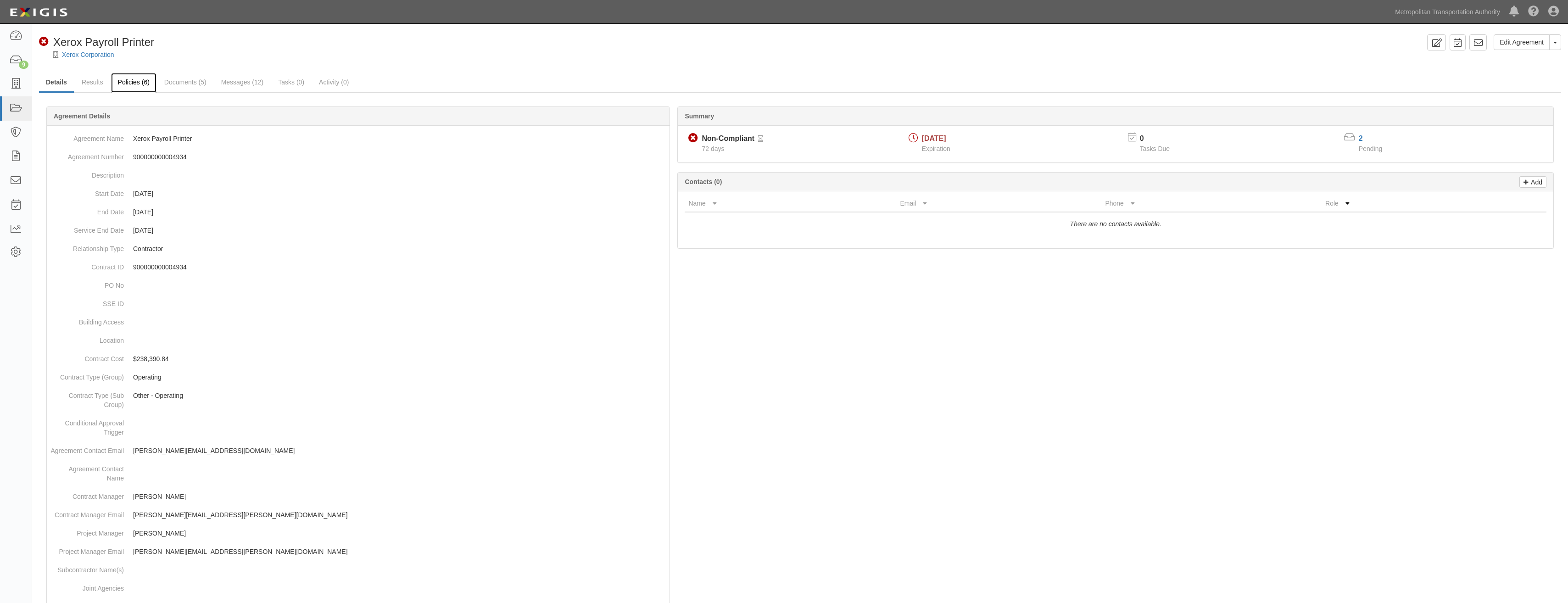
click at [135, 83] on link "Policies (6)" at bounding box center [134, 83] width 45 height 20
click at [142, 84] on link "Policies (6)" at bounding box center [134, 83] width 45 height 20
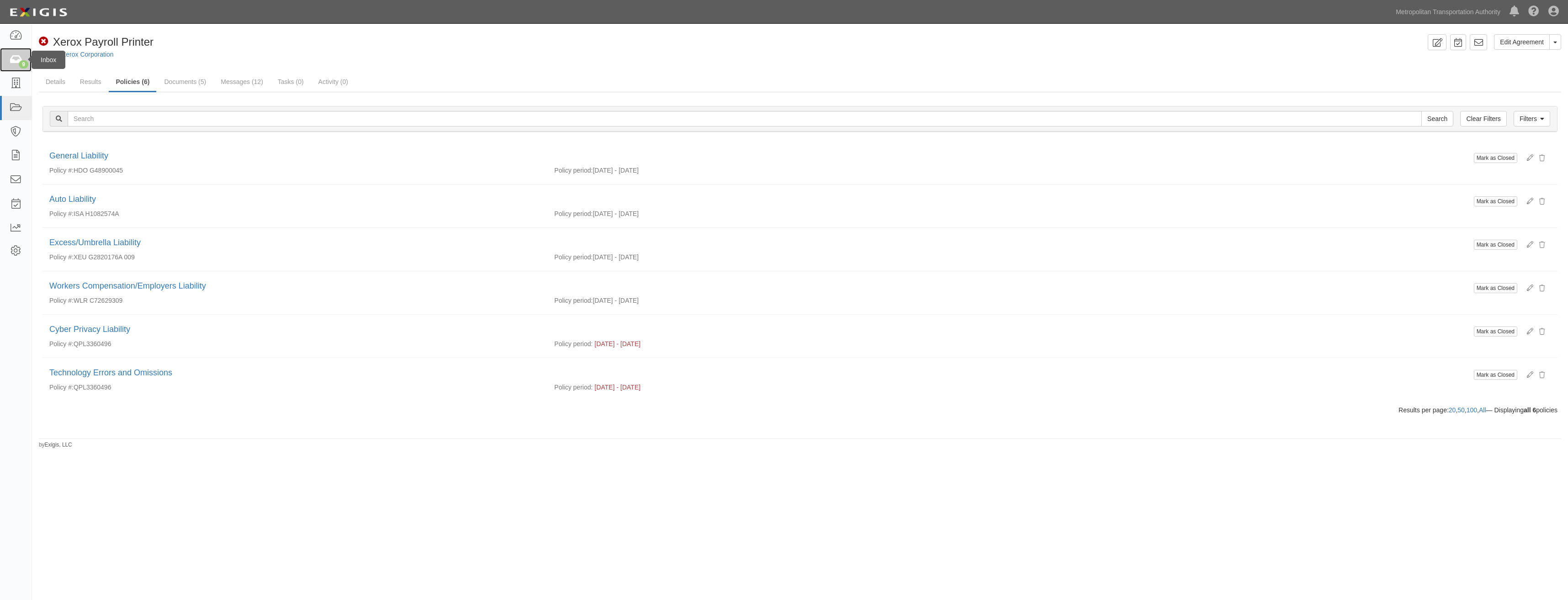
click at [14, 61] on icon at bounding box center [15, 60] width 13 height 10
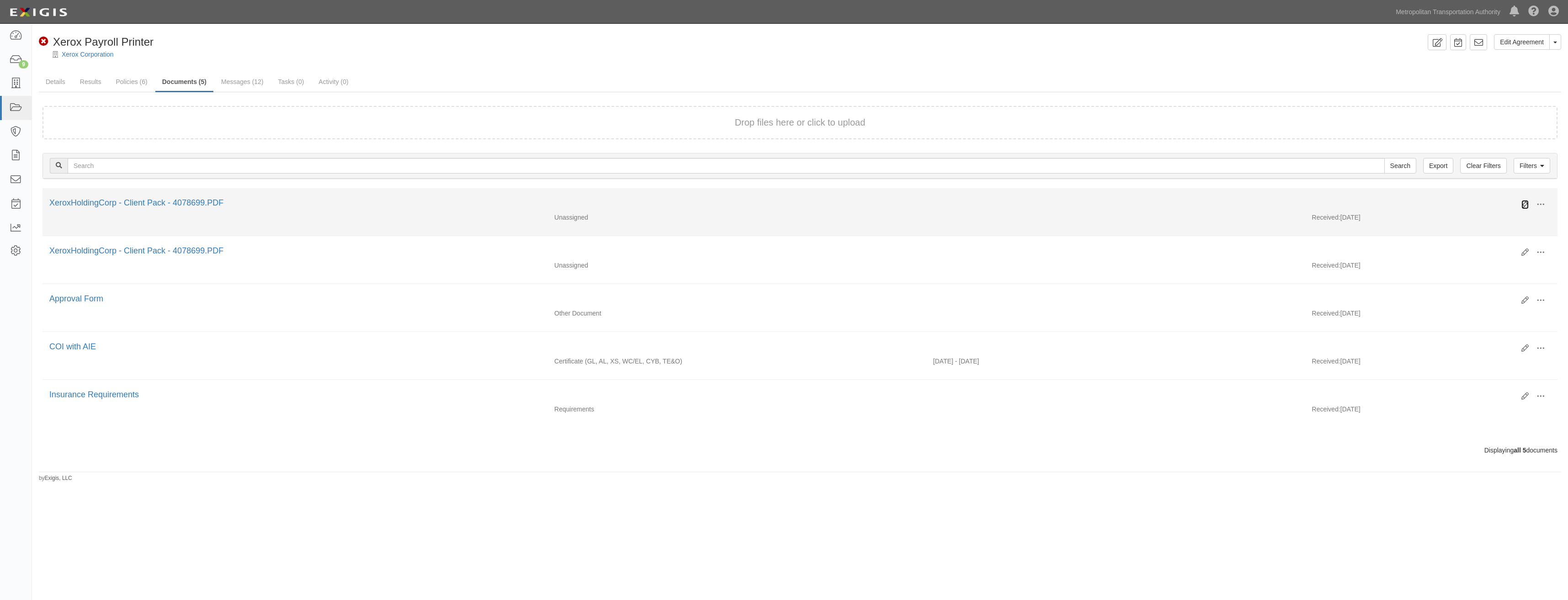
click at [1524, 204] on icon at bounding box center [1525, 204] width 7 height 7
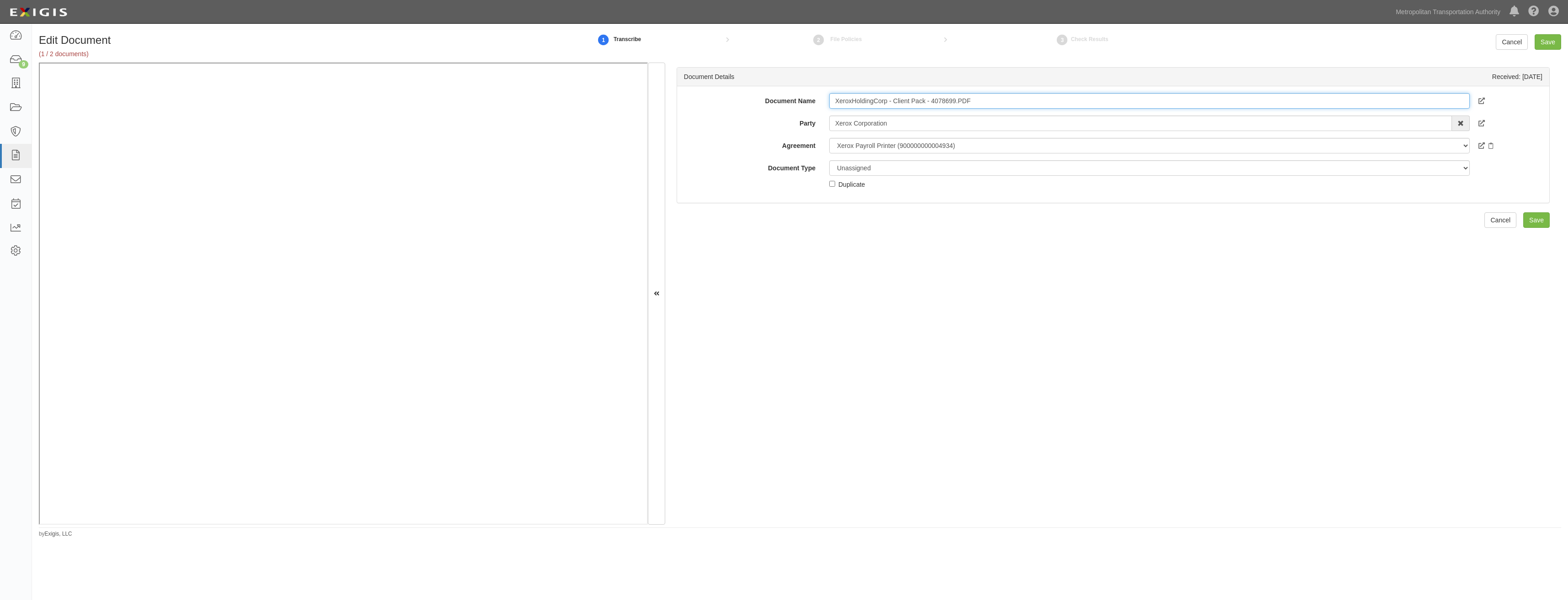
click at [919, 100] on input "XeroxHoldingCorp - Client Pack - 4078699.PDF" at bounding box center [1149, 101] width 640 height 16
type input "COI"
click at [900, 173] on select "Unassigned Binder Cancellation Notice Certificate Contract Endorsement Insuranc…" at bounding box center [1149, 168] width 640 height 16
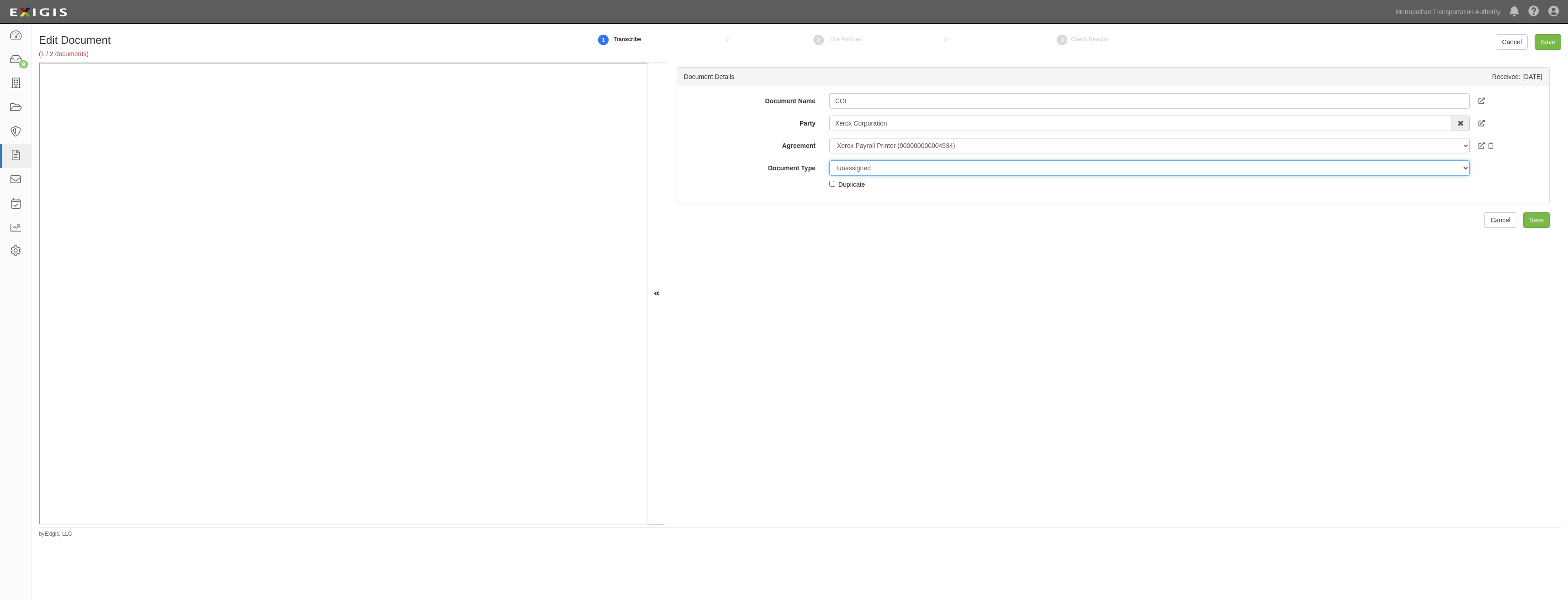
select select "CertificateDetail"
click at [829, 160] on select "Unassigned Binder Cancellation Notice Certificate Contract Endorsement Insuranc…" at bounding box center [1149, 168] width 640 height 16
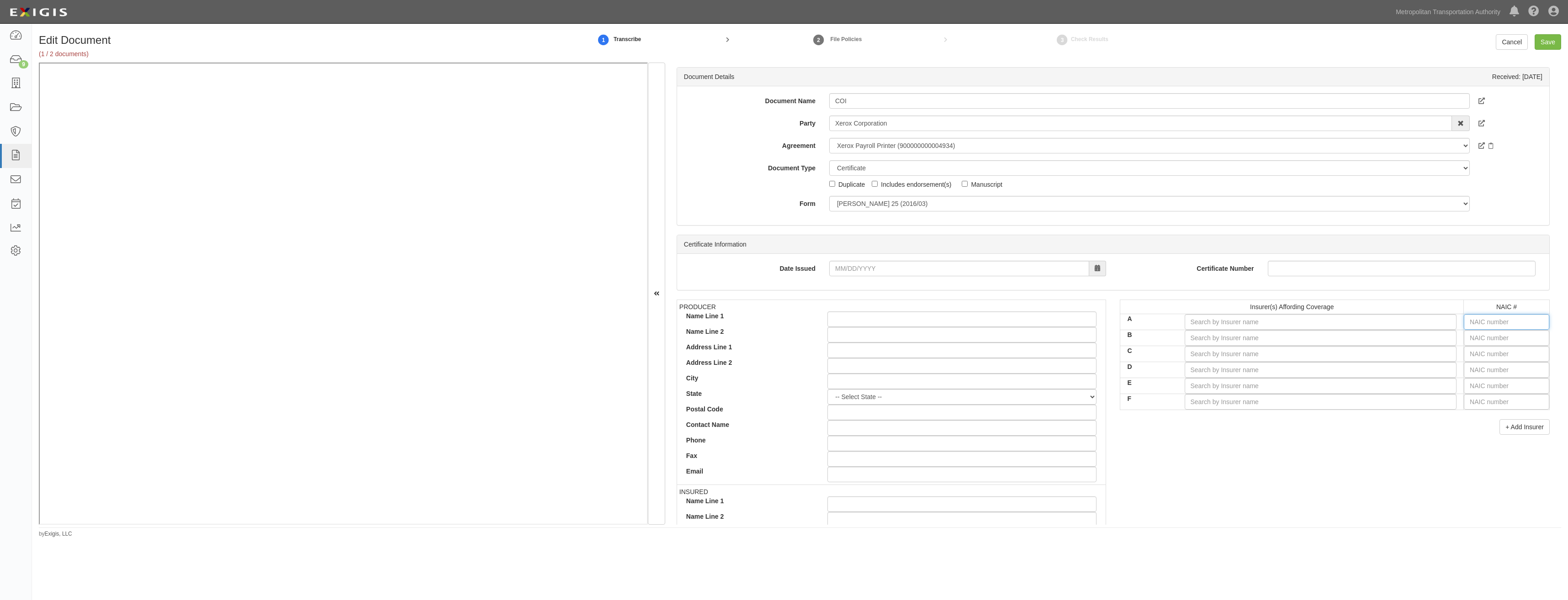
click at [1464, 321] on input "text" at bounding box center [1507, 322] width 85 height 16
type input "16862"
type input "1"
type input "11105"
type input "11"
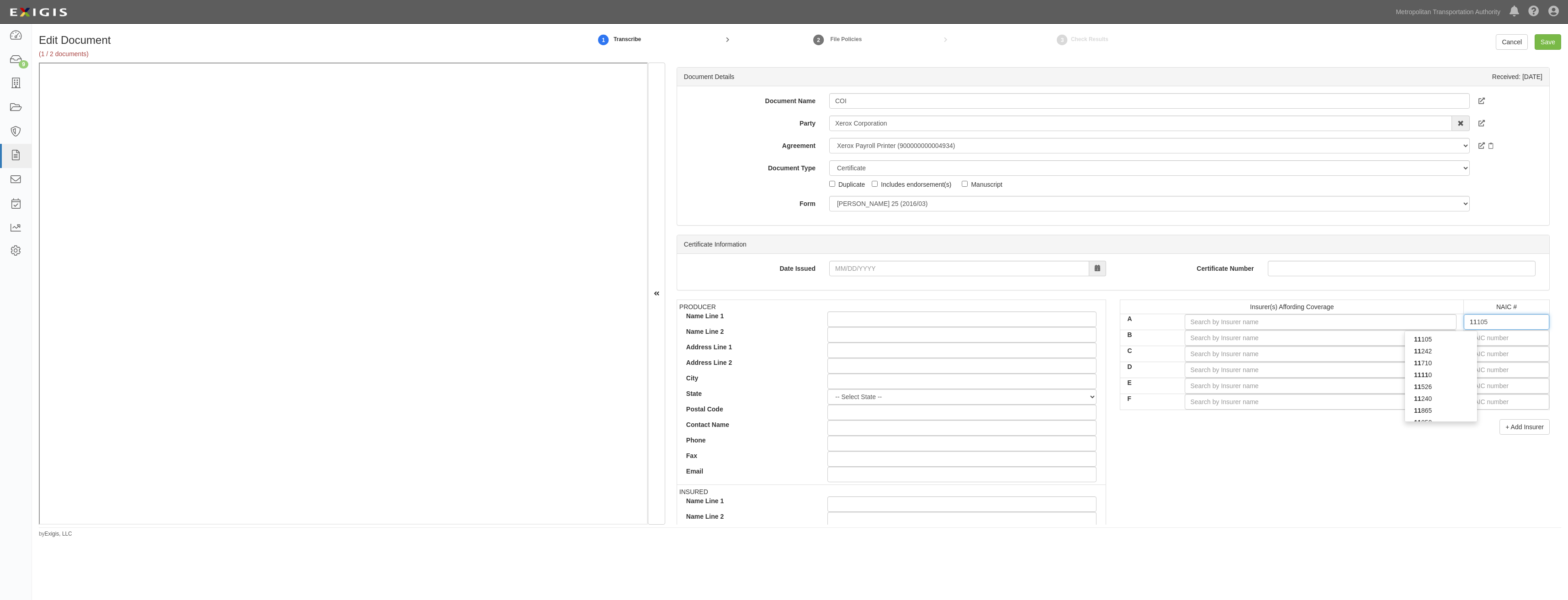
type input "11526"
type input "115"
type input "11511"
type input "1151"
type input "11515"
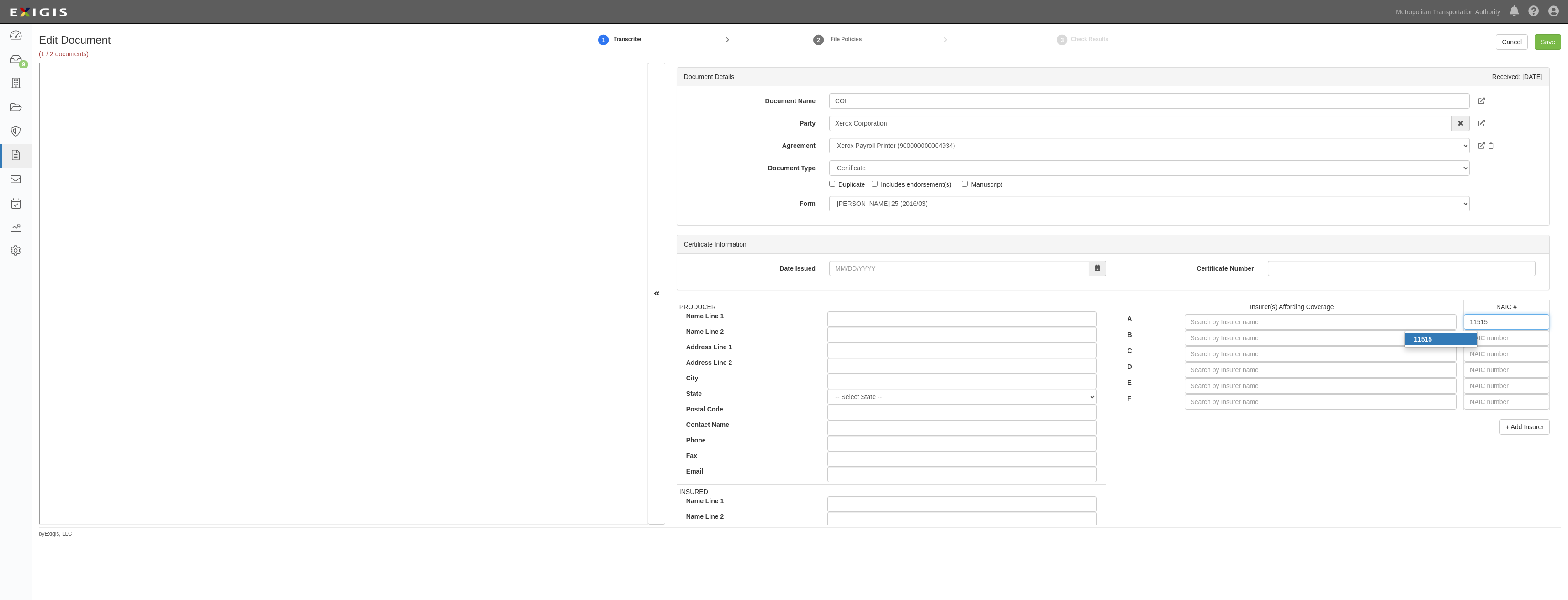
click at [1463, 342] on div "11515" at bounding box center [1441, 340] width 72 height 12
type input "QBE Specialty Insurance Company (A XV Rating)"
type input "11515"
click at [1332, 512] on div "PRODUCER Name Line 1 Name Line 2 Address Line 1 Address Line 2 City State -- Se…" at bounding box center [1113, 458] width 887 height 318
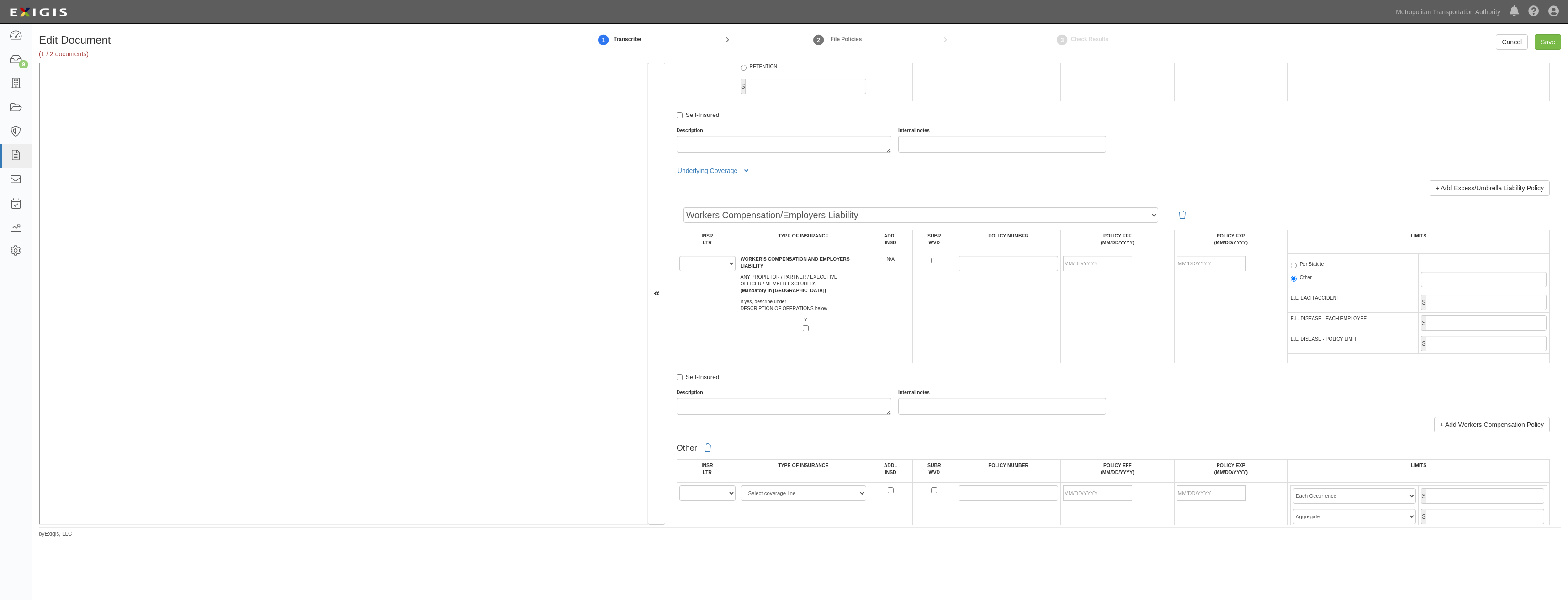
drag, startPoint x: 989, startPoint y: 252, endPoint x: 970, endPoint y: 330, distance: 80.3
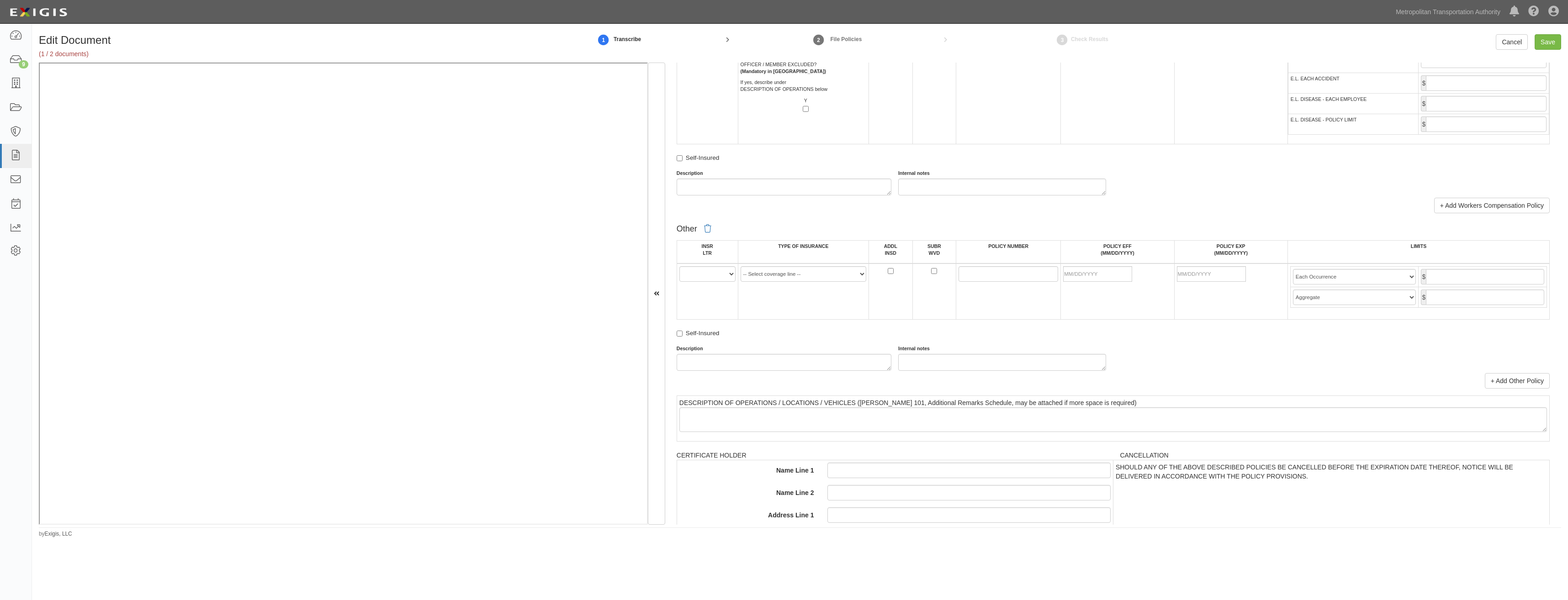
scroll to position [1519, 0]
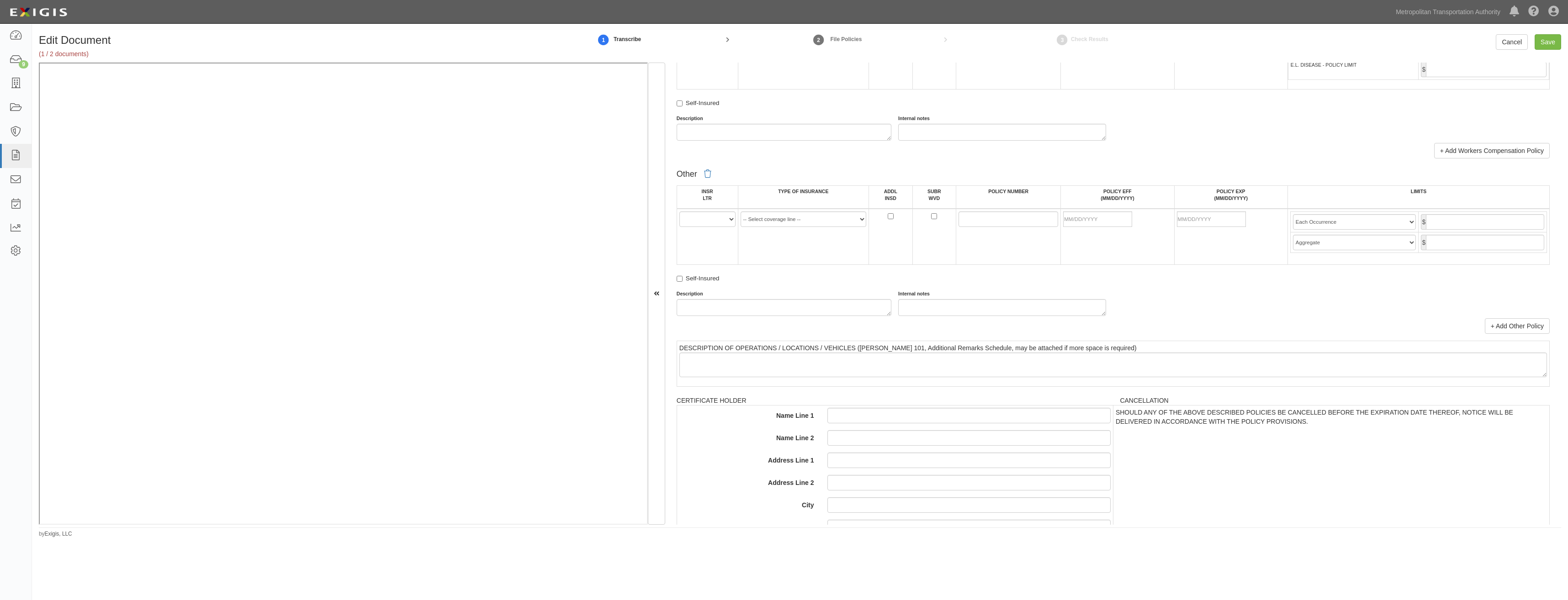
click at [702, 228] on td "A B C D E F" at bounding box center [707, 237] width 61 height 56
click at [710, 223] on select "A B C D E F" at bounding box center [707, 220] width 56 height 16
select select "A"
click at [679, 212] on select "A B C D E F" at bounding box center [707, 220] width 56 height 16
click at [763, 234] on td "-- Select coverage line -- Asbestos Abatement Auto Physical Damage Aviation Lia…" at bounding box center [803, 237] width 131 height 56
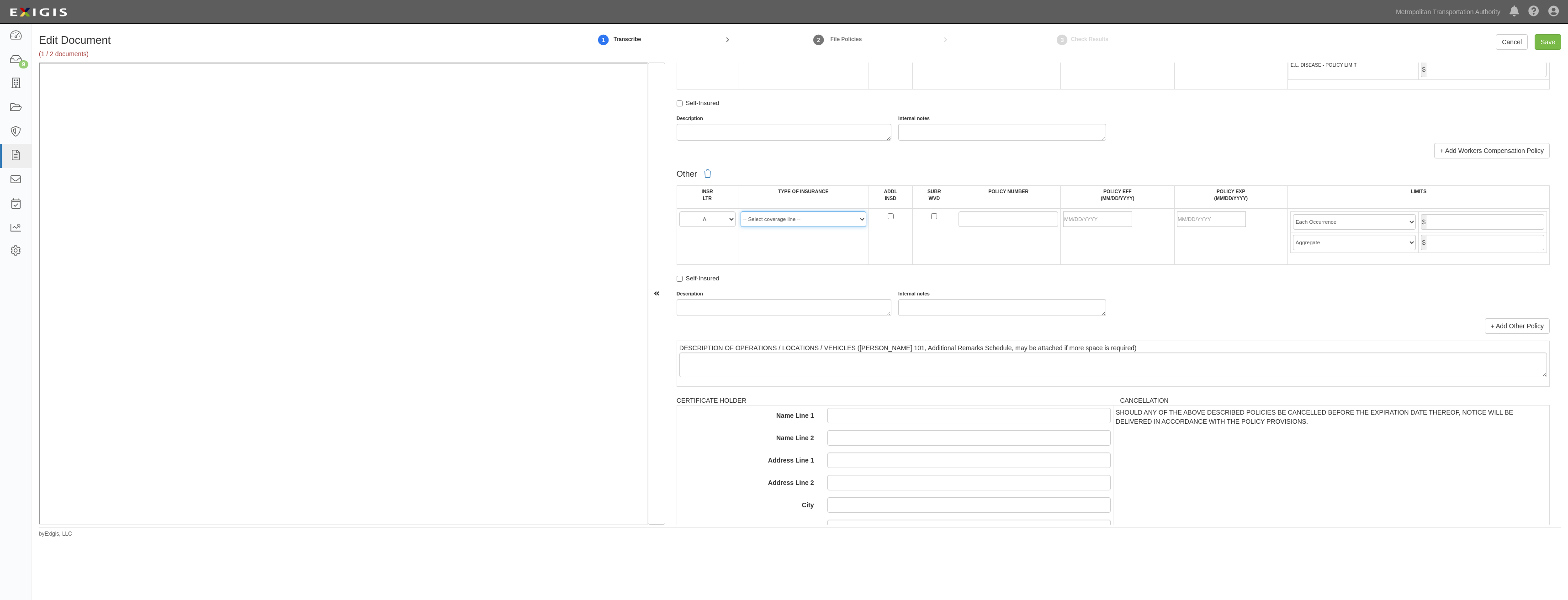
click at [822, 217] on select "-- Select coverage line -- Asbestos Abatement Auto Physical Damage Aviation Lia…" at bounding box center [803, 220] width 126 height 16
select select "152"
click at [741, 212] on select "-- Select coverage line -- Asbestos Abatement Auto Physical Damage Aviation Lia…" at bounding box center [803, 220] width 126 height 16
click at [845, 254] on td "-- Select coverage line -- Asbestos Abatement Auto Physical Damage Aviation Lia…" at bounding box center [803, 237] width 131 height 56
click at [1530, 329] on link "+ Add Other Policy" at bounding box center [1517, 326] width 65 height 16
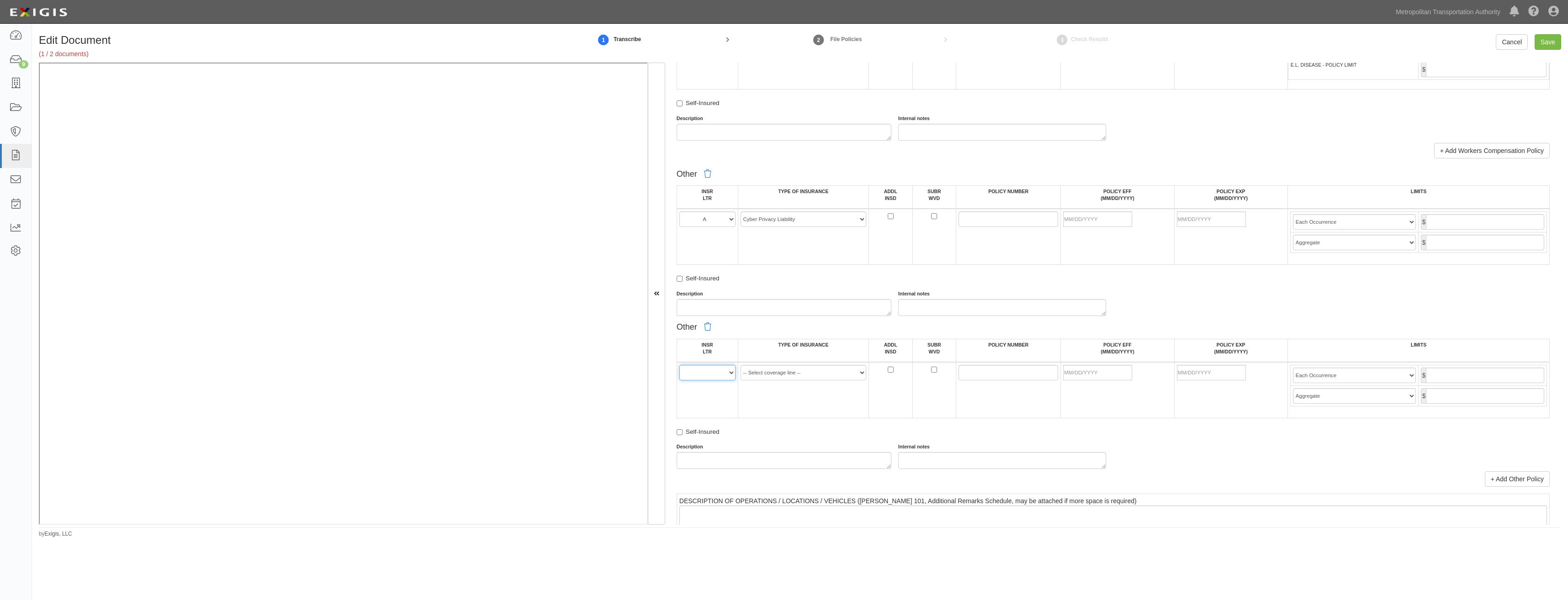
click at [710, 368] on select "A B C D E F" at bounding box center [707, 373] width 56 height 16
select select "A"
click at [679, 365] on select "A B C D E F" at bounding box center [707, 373] width 56 height 16
click at [805, 374] on select "-- Select coverage line -- Asbestos Abatement Auto Physical Damage Aviation Lia…" at bounding box center [803, 373] width 126 height 16
drag, startPoint x: 814, startPoint y: 372, endPoint x: 814, endPoint y: 411, distance: 39.0
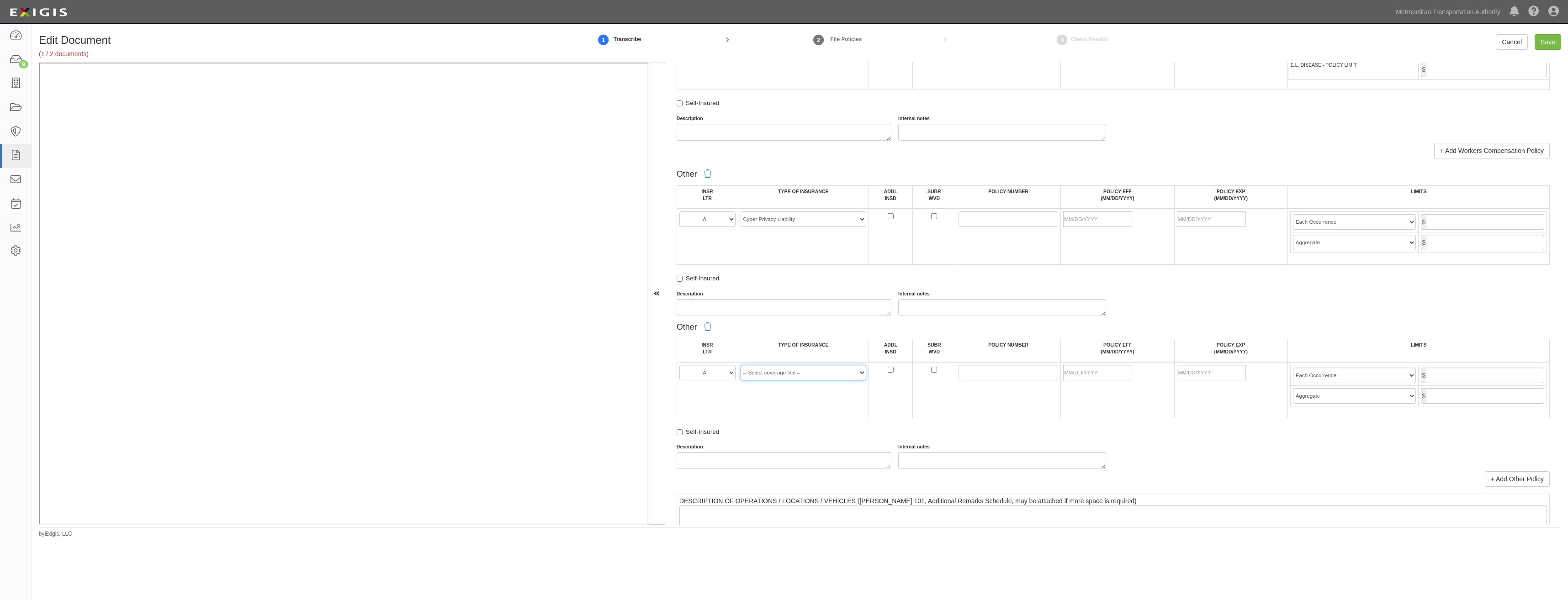
click at [814, 372] on select "-- Select coverage line -- Asbestos Abatement Auto Physical Damage Aviation Lia…" at bounding box center [803, 373] width 126 height 16
select select "91"
click at [741, 365] on select "-- Select coverage line -- Asbestos Abatement Auto Physical Damage Aviation Lia…" at bounding box center [803, 373] width 126 height 16
click at [807, 404] on td "-- Select coverage line -- Asbestos Abatement Auto Physical Damage Aviation Lia…" at bounding box center [803, 390] width 131 height 56
click at [961, 220] on input "POLICY NUMBER" at bounding box center [1009, 220] width 100 height 16
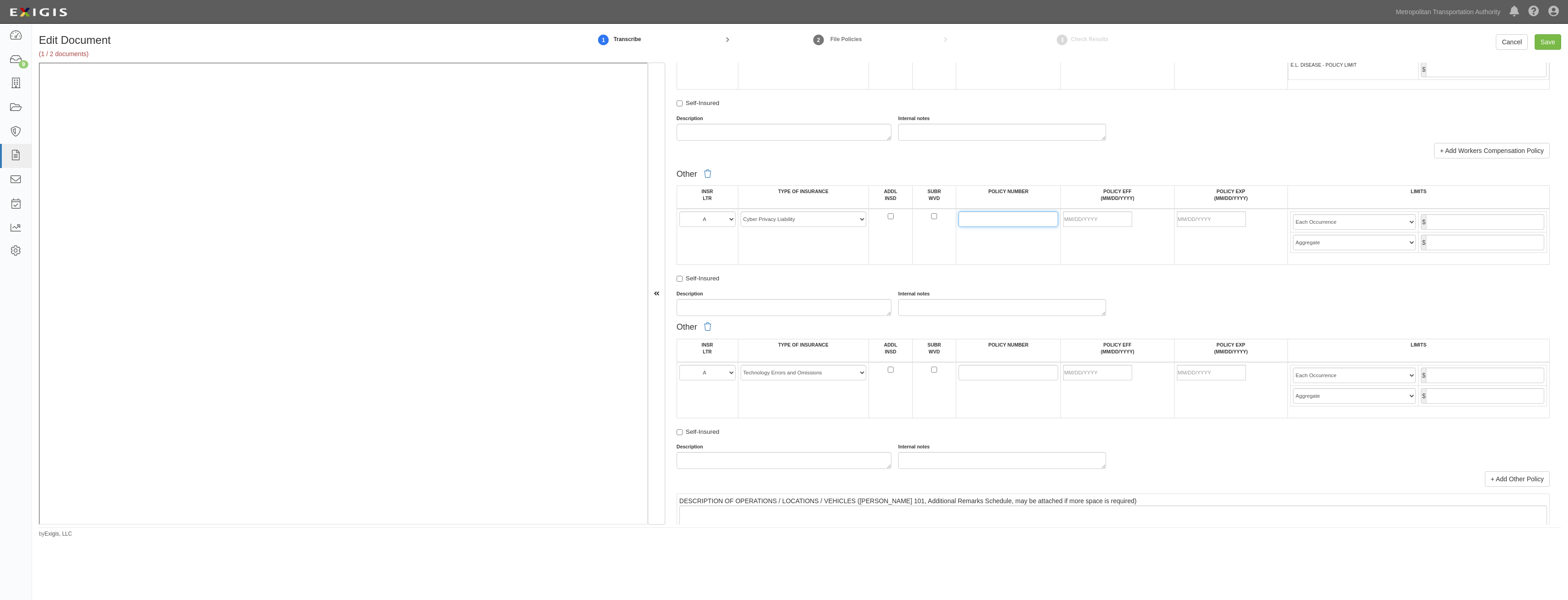
paste input "130009906"
type input "130009906"
click at [971, 378] on input "POLICY NUMBER" at bounding box center [1009, 373] width 100 height 16
paste input "130009906"
type input "130009906"
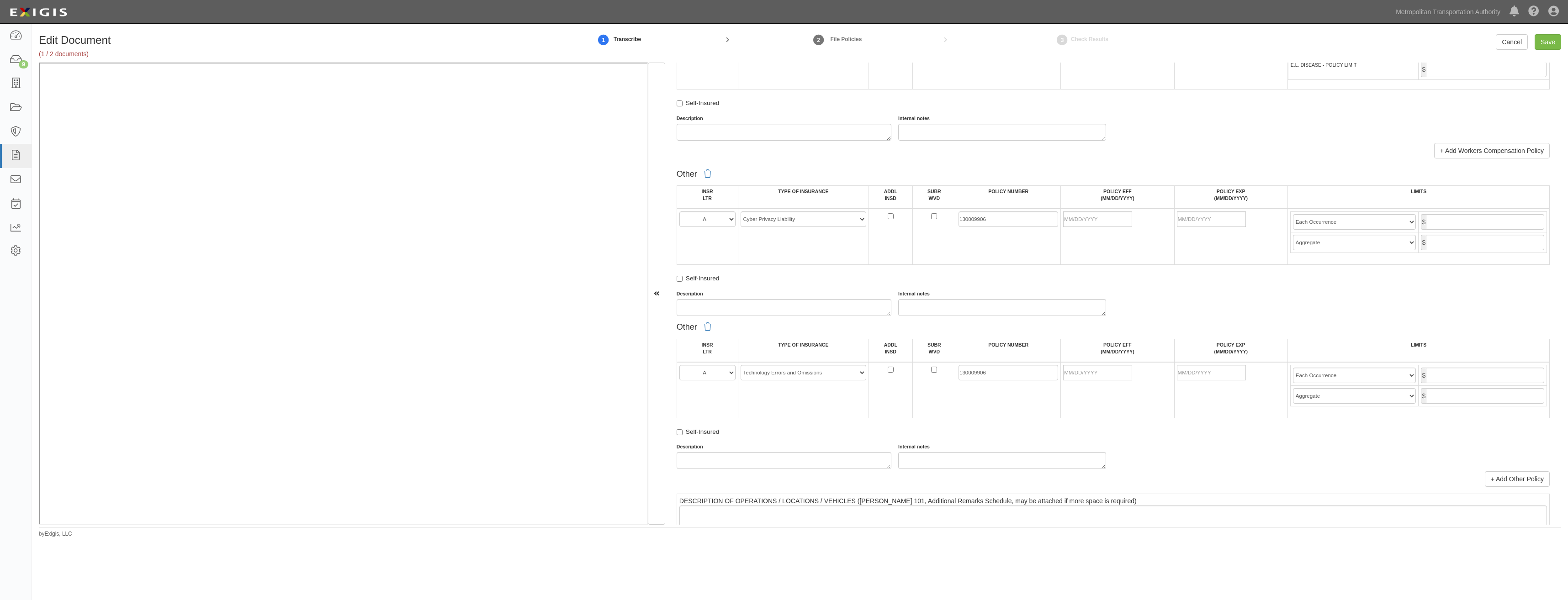
click at [967, 419] on div "Other INSR LTR TYPE OF INSURANCE ADDL INSD SUBR WVD POLICY NUMBER POLICY EFF (M…" at bounding box center [1113, 394] width 873 height 151
click at [1111, 209] on td at bounding box center [1118, 237] width 113 height 56
click at [1100, 221] on input "POLICY EFF (MM/DD/YYYY)" at bounding box center [1097, 220] width 69 height 16
type input "06/01/2025"
type input "06/01/2026"
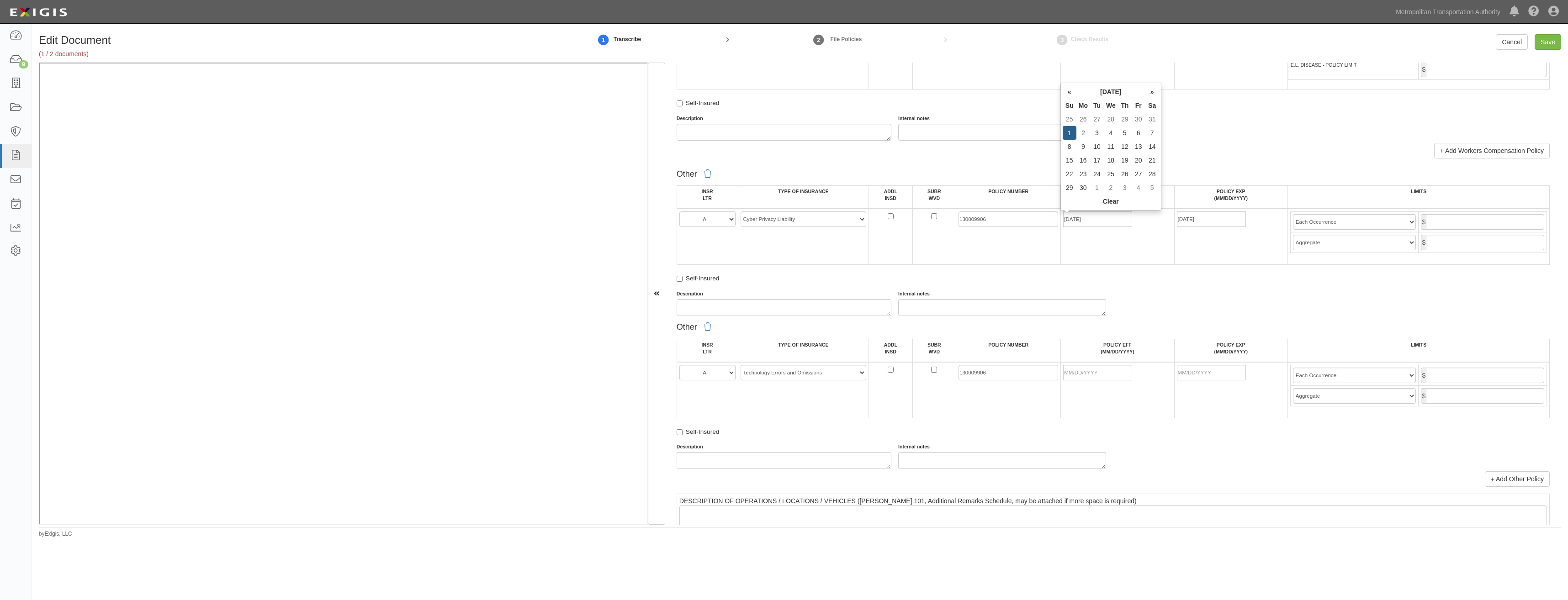
click at [1004, 259] on td "130009906" at bounding box center [1009, 237] width 105 height 56
click at [1082, 374] on input "POLICY EFF (MM/DD/YYYY)" at bounding box center [1097, 373] width 69 height 16
type input "06/12/0005"
type input "06/12/0006"
click at [1223, 222] on input "06/01/2026" at bounding box center [1211, 220] width 69 height 16
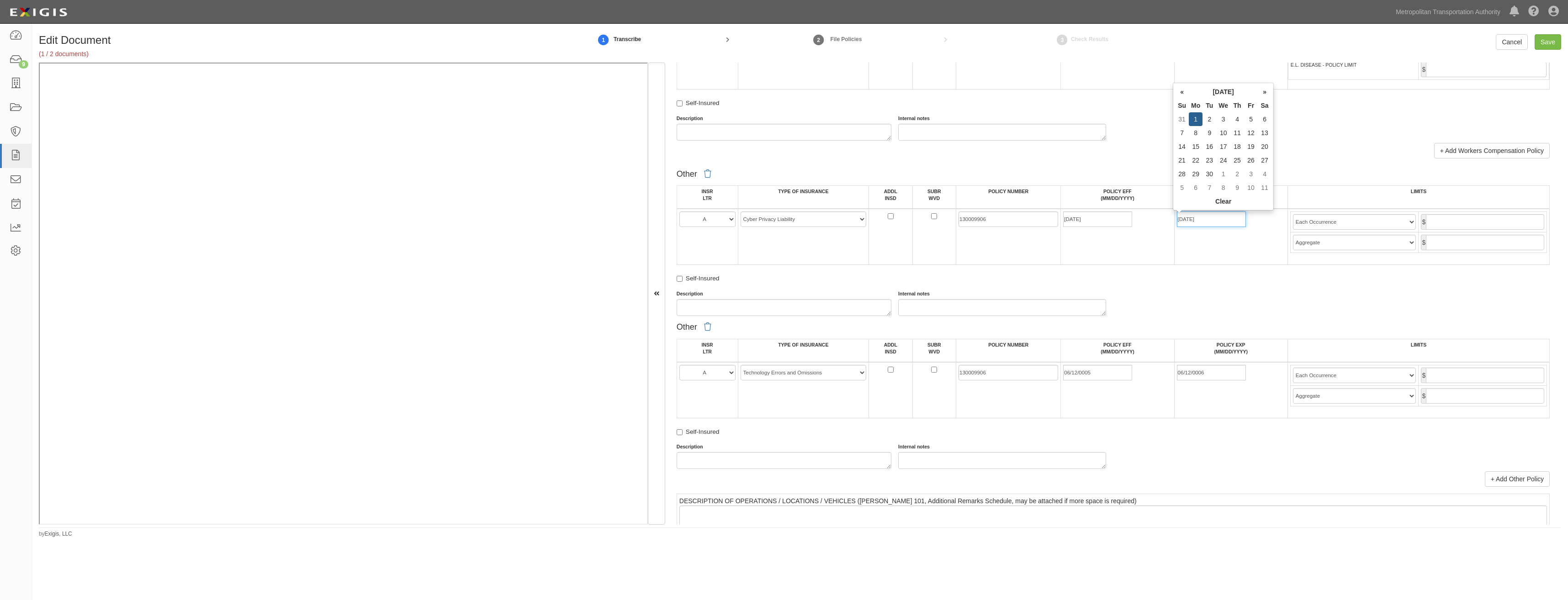
click at [1223, 222] on input "06/01/2026" at bounding box center [1211, 220] width 69 height 16
type input "12/01/2026"
click at [1209, 372] on input "06/12/0006" at bounding box center [1211, 373] width 69 height 16
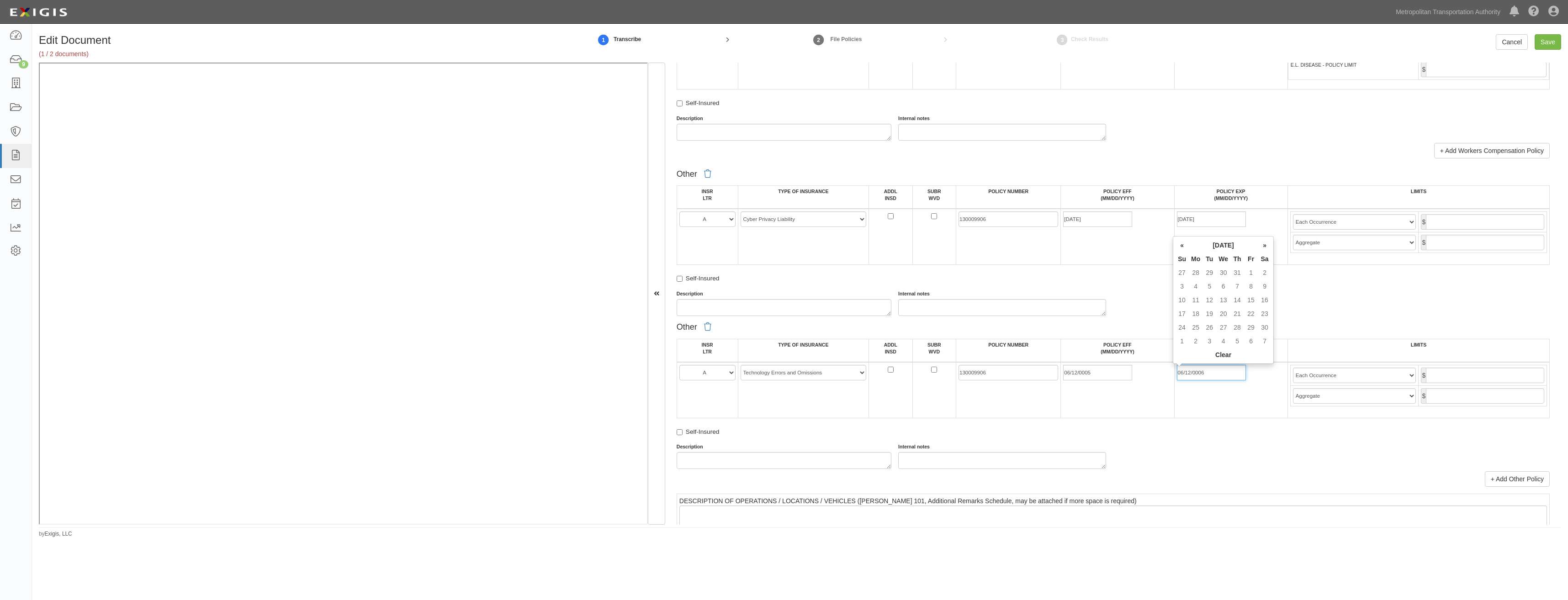
click at [1209, 372] on input "06/12/0006" at bounding box center [1211, 373] width 69 height 16
type input "12/01/2026"
click at [1227, 407] on td "12/01/2026" at bounding box center [1231, 390] width 113 height 56
click at [1500, 221] on input "text" at bounding box center [1485, 222] width 118 height 16
type input "10,000,000"
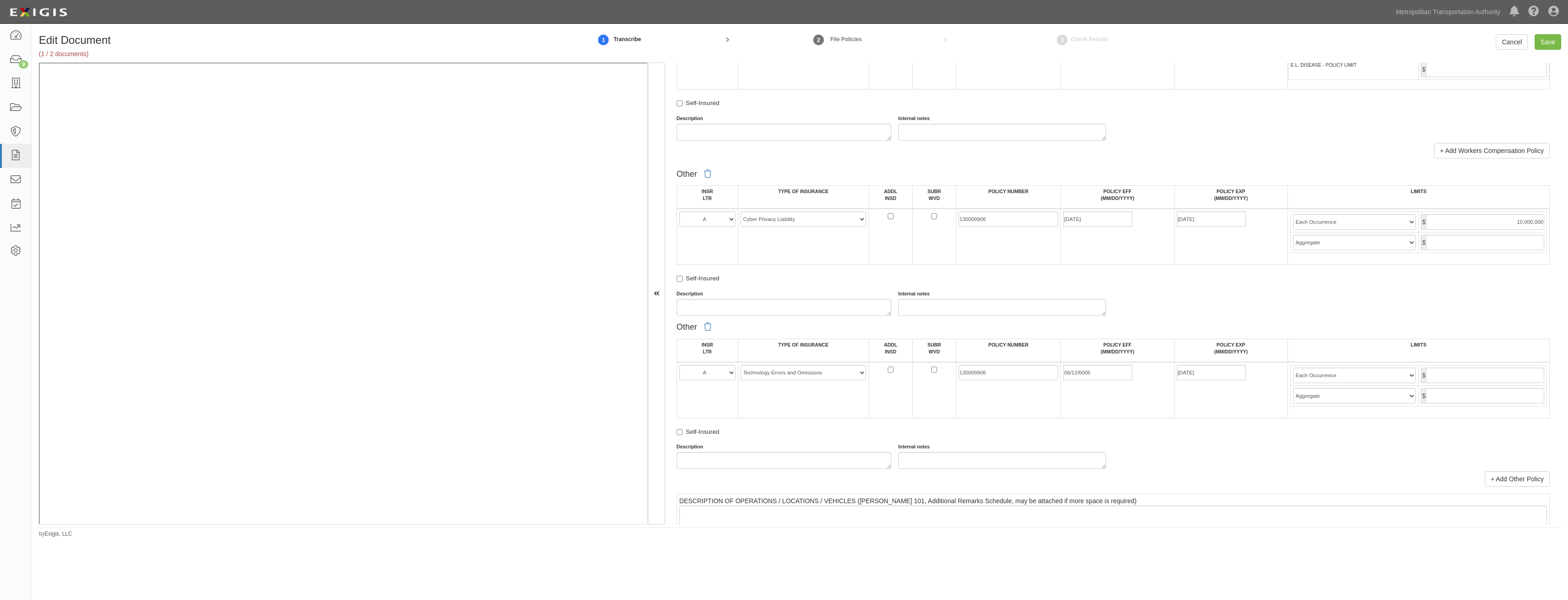
type input "10,000,000"
click at [1476, 316] on div "Other INSR LTR TYPE OF INSURANCE ADDL INSD SUBR WVD POLICY NUMBER POLICY EFF (M…" at bounding box center [1113, 326] width 873 height 322
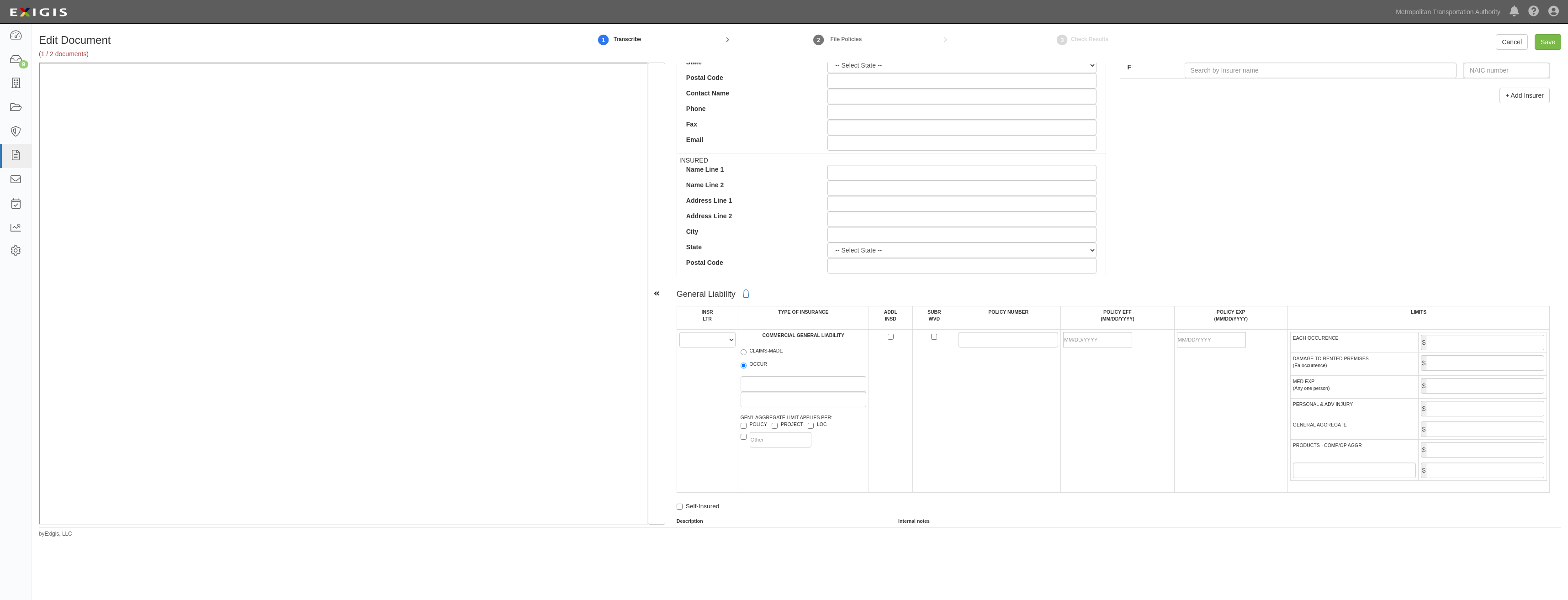
scroll to position [424, 0]
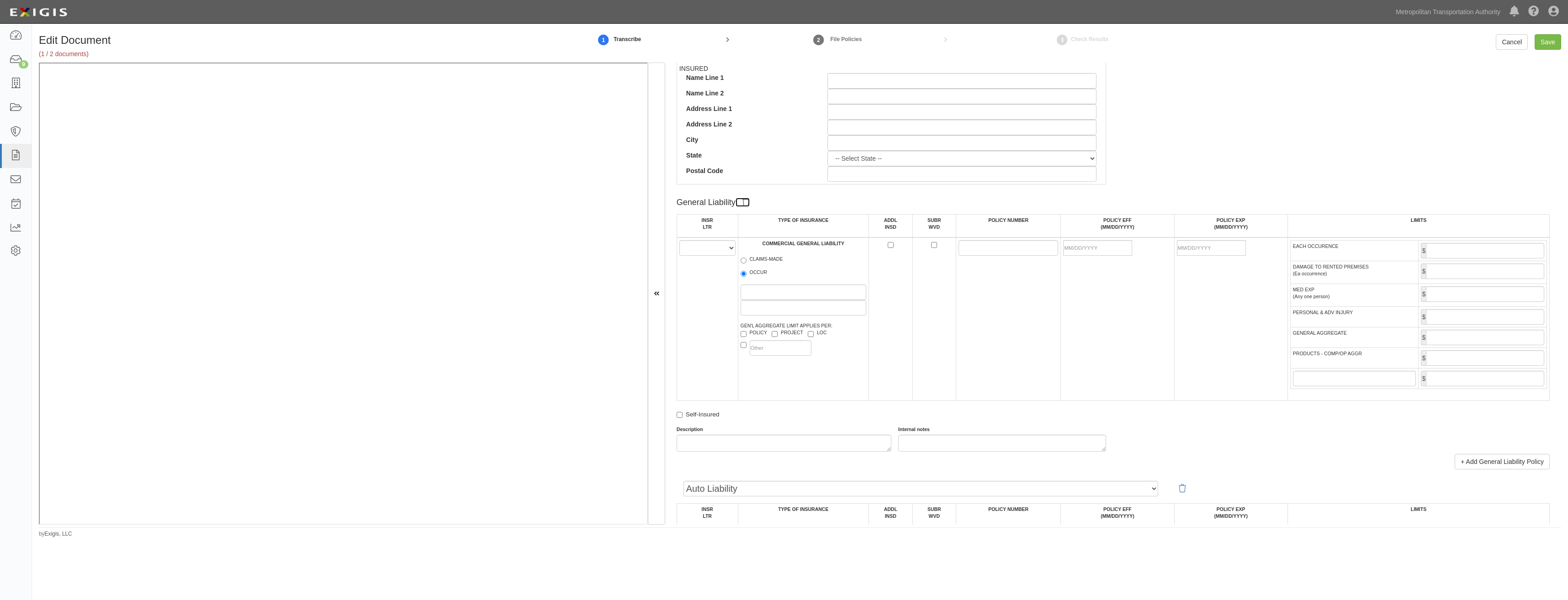
click at [744, 204] on icon at bounding box center [746, 203] width 7 height 9
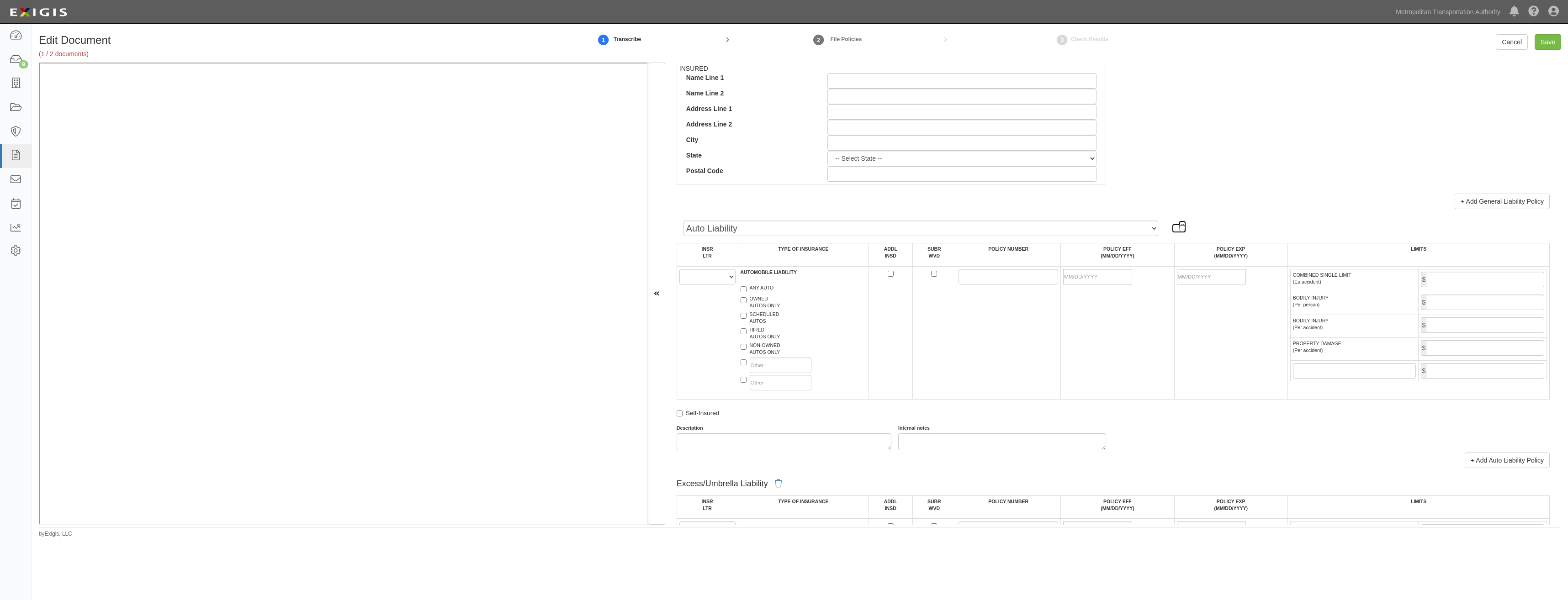
click at [1179, 228] on icon at bounding box center [1183, 227] width 7 height 12
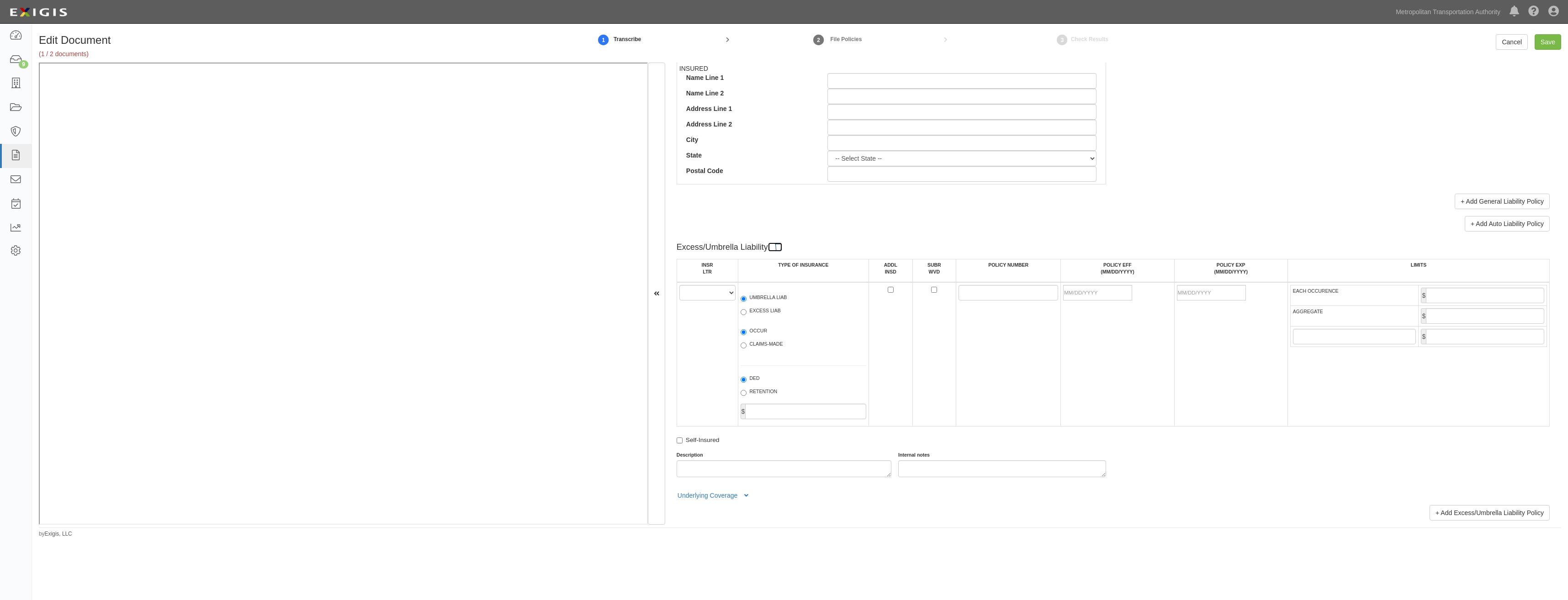
click at [775, 248] on icon at bounding box center [779, 247] width 7 height 9
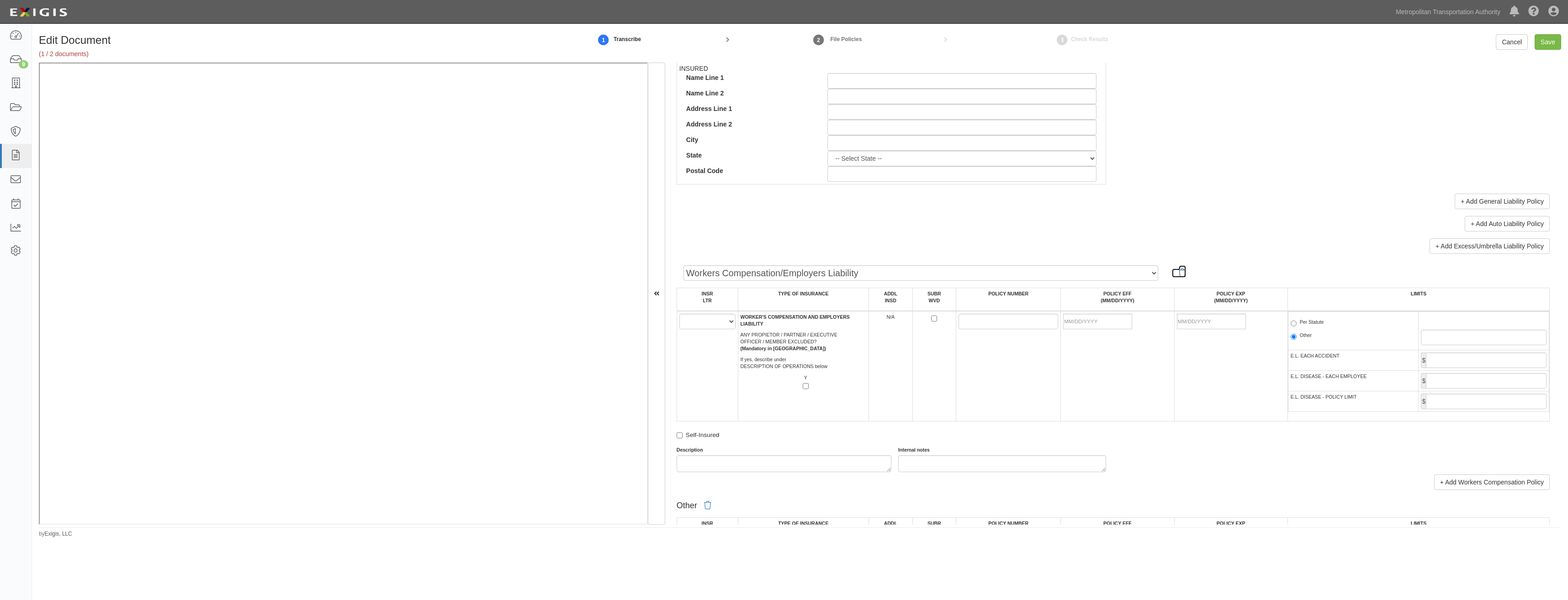
click at [1179, 272] on icon at bounding box center [1183, 271] width 7 height 12
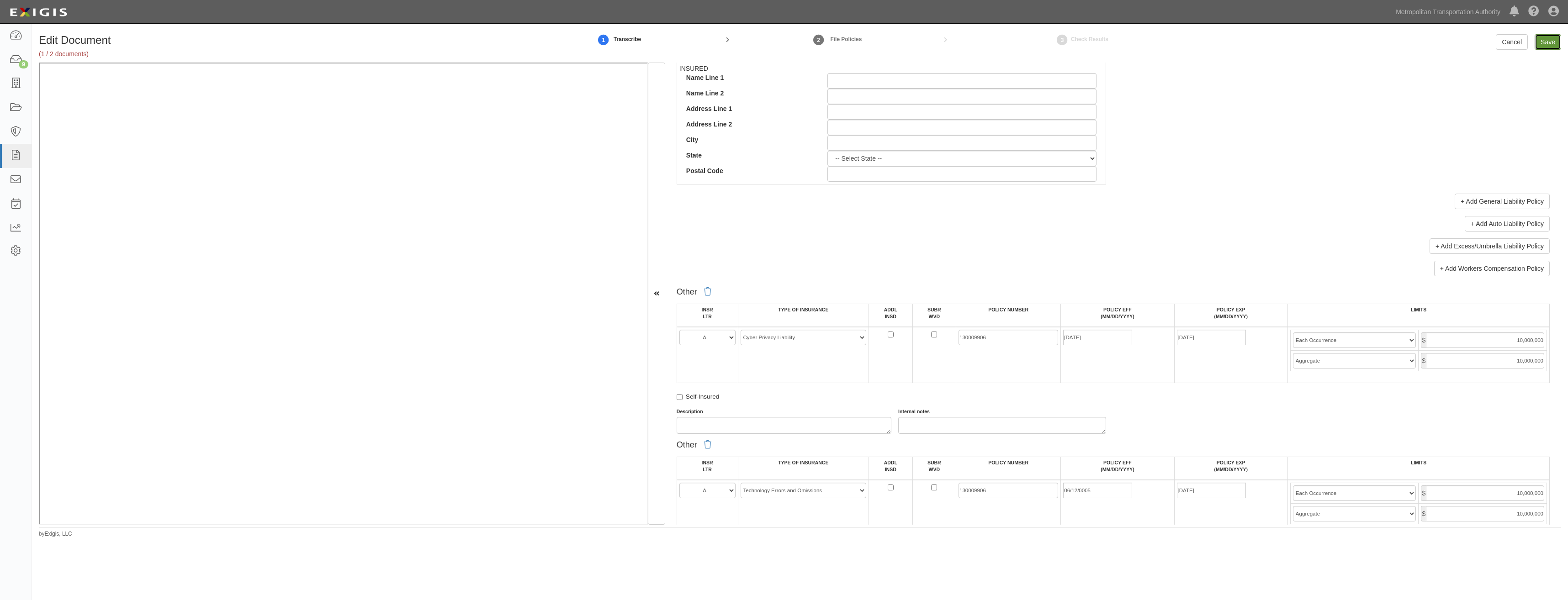
click at [1545, 40] on input "Save" at bounding box center [1548, 42] width 27 height 16
type input "10000000"
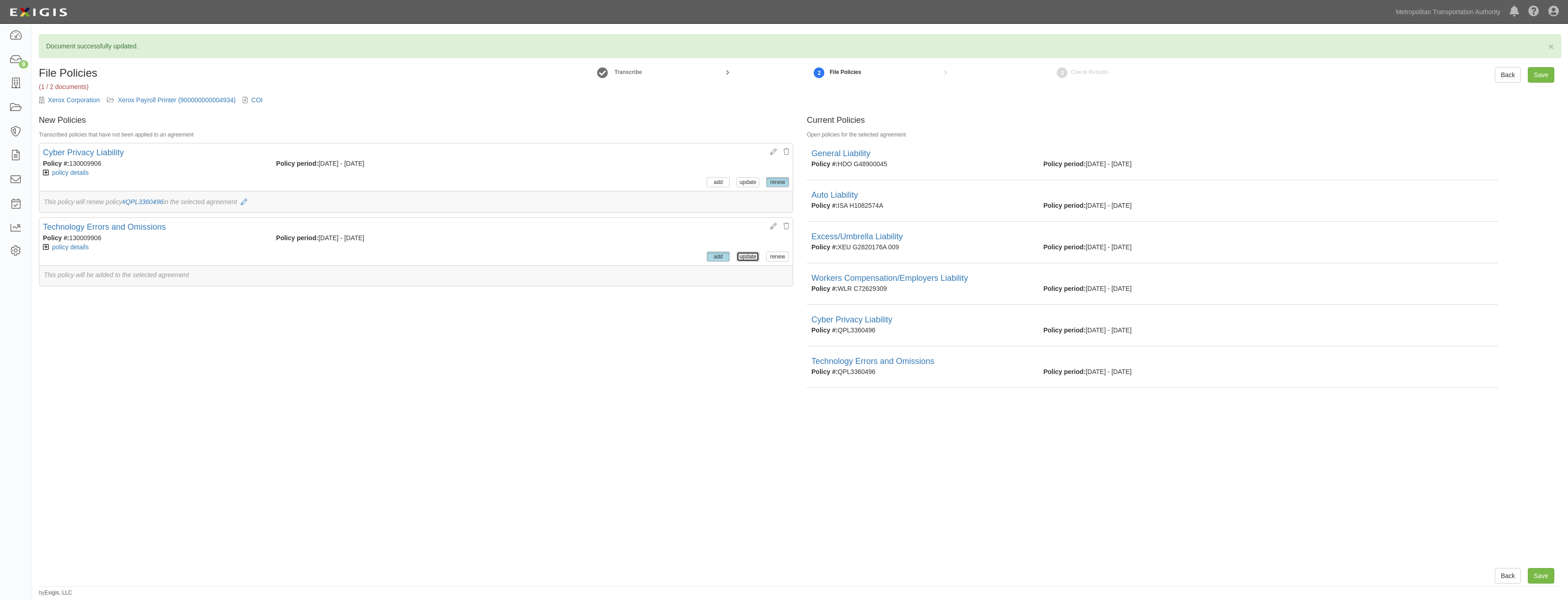
click at [747, 256] on button "update" at bounding box center [748, 257] width 23 height 10
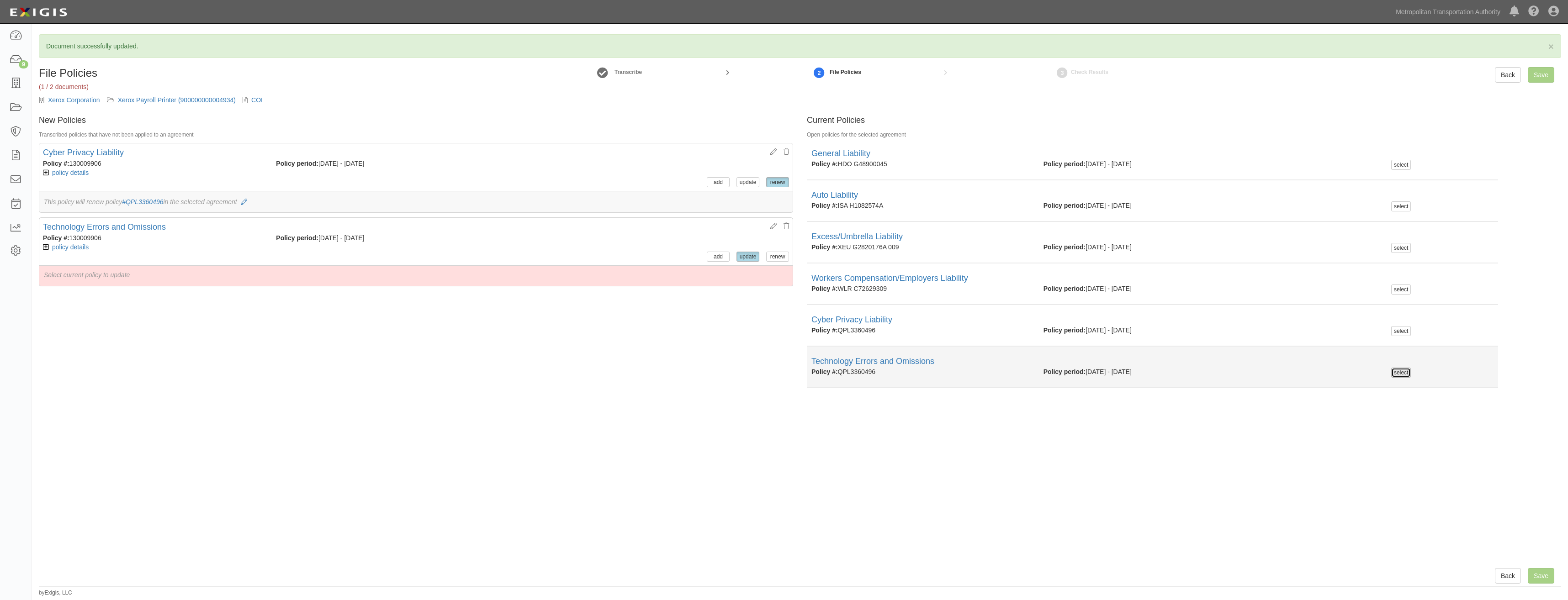
click at [1393, 371] on button "select" at bounding box center [1401, 372] width 19 height 10
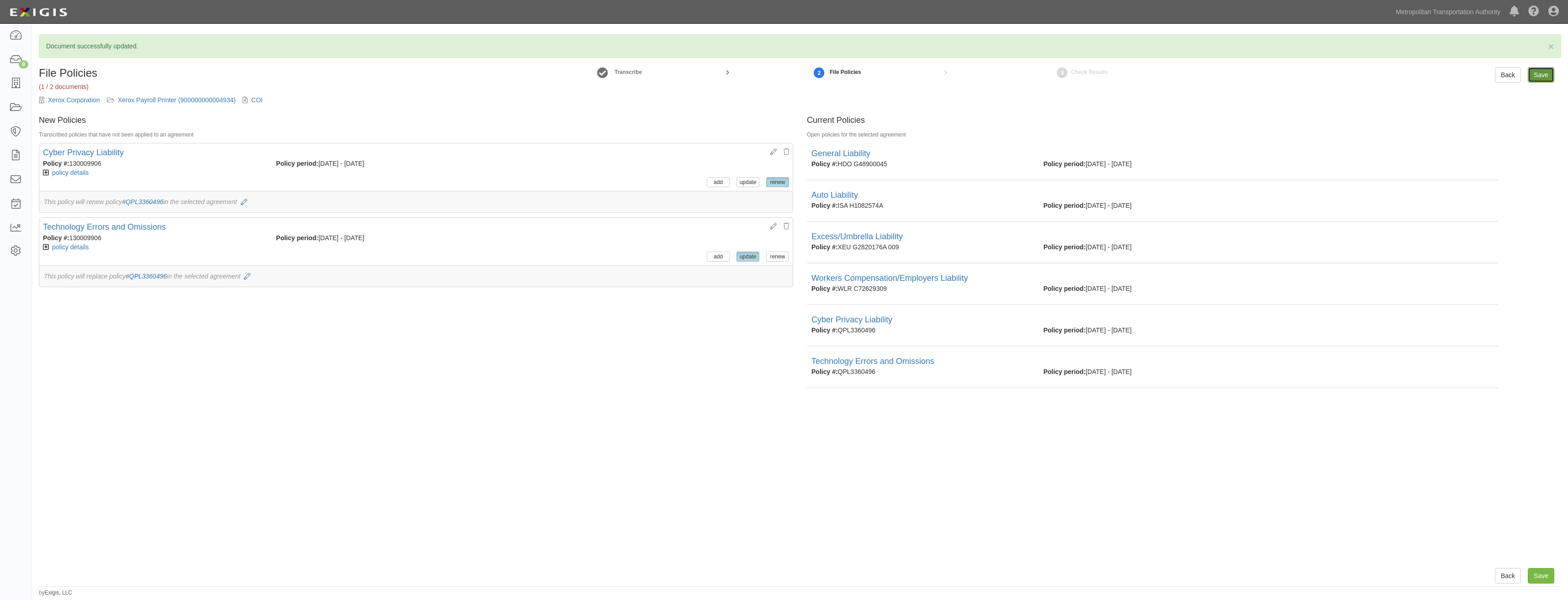
click at [1543, 79] on input "Save" at bounding box center [1541, 75] width 27 height 16
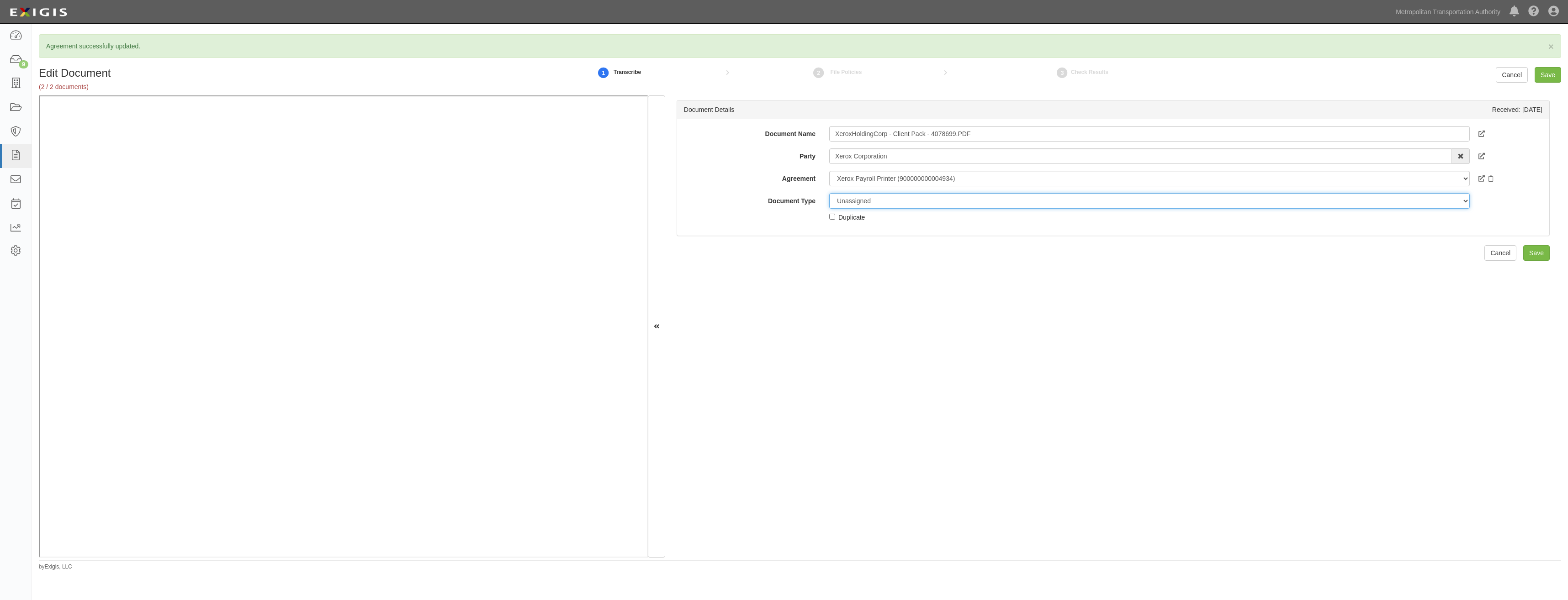
click at [932, 199] on select "Unassigned Binder Cancellation Notice Certificate Contract Endorsement Insuranc…" at bounding box center [1149, 201] width 640 height 16
select select "JunkDetail"
click at [829, 193] on select "Unassigned Binder Cancellation Notice Certificate Contract Endorsement Insuranc…" at bounding box center [1149, 201] width 640 height 16
click at [855, 221] on div "Duplicate" at bounding box center [852, 217] width 27 height 10
click at [835, 220] on input "Duplicate" at bounding box center [832, 217] width 6 height 6
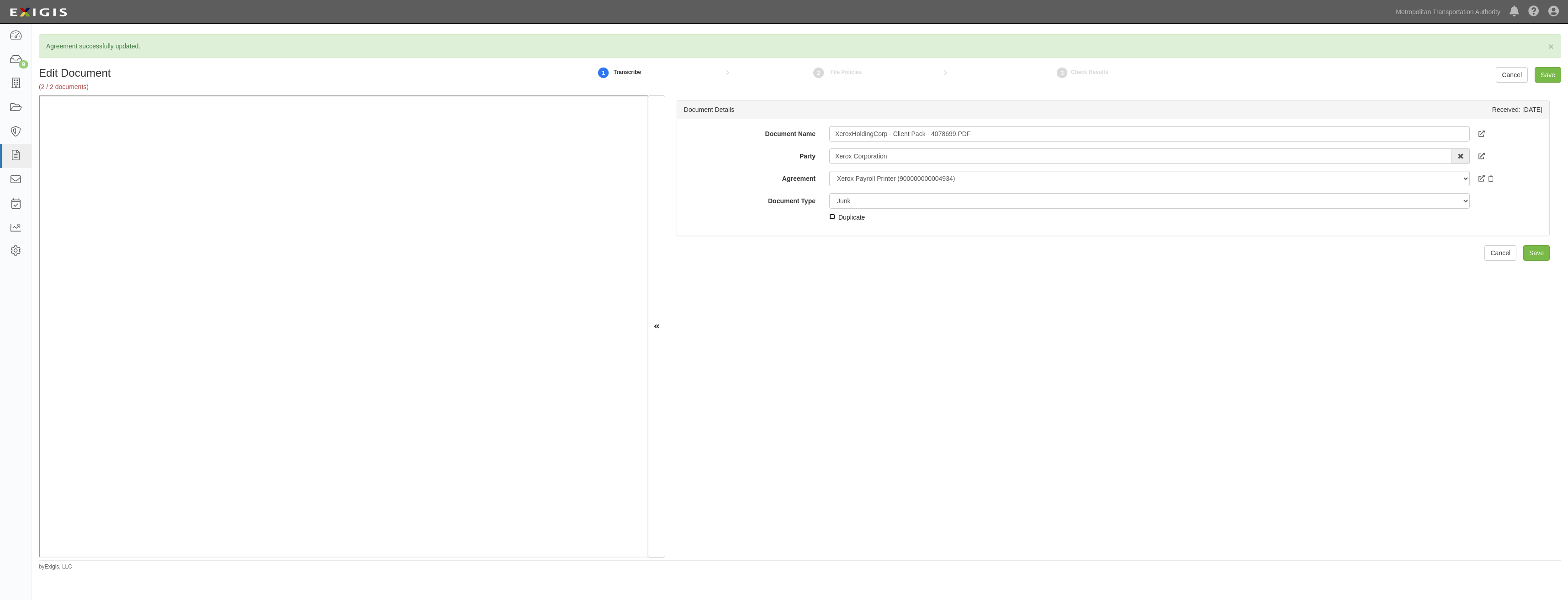
checkbox input "true"
click at [1535, 253] on input "Save" at bounding box center [1536, 253] width 27 height 16
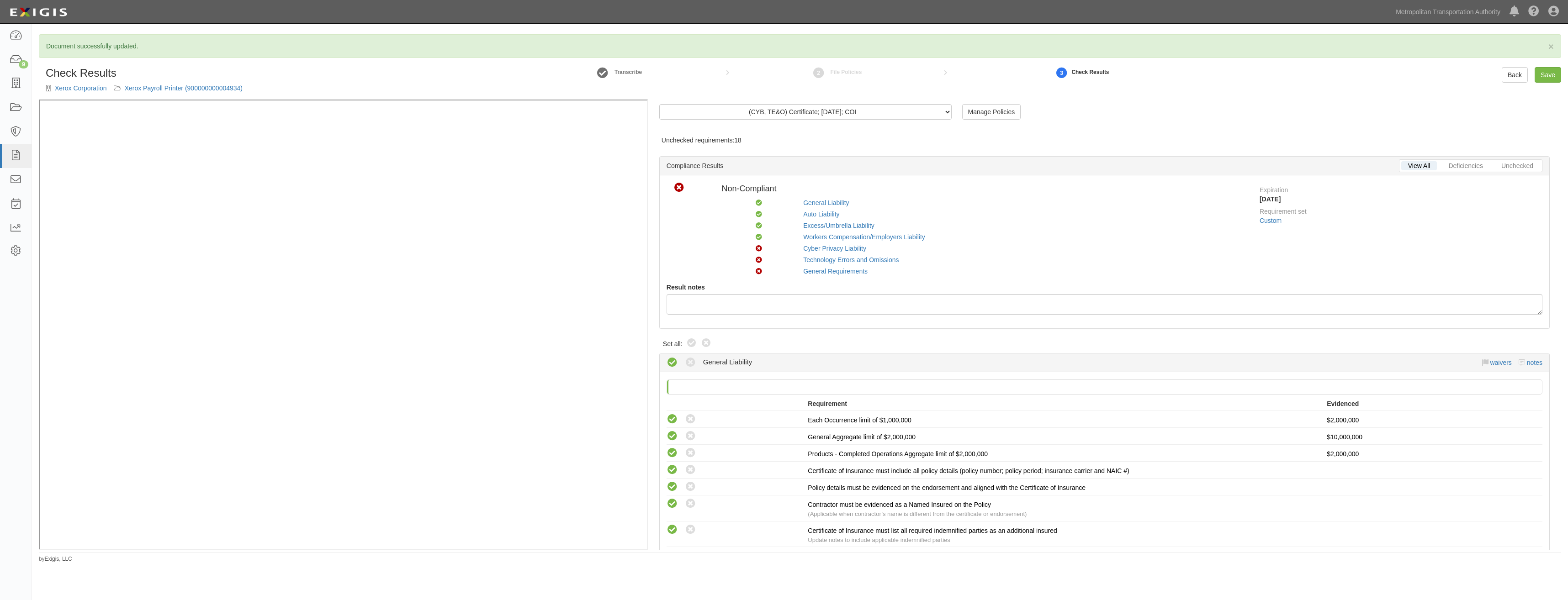
drag, startPoint x: 0, startPoint y: 0, endPoint x: 1021, endPoint y: 205, distance: 1041.4
click at [693, 347] on icon at bounding box center [691, 343] width 11 height 11
radio input "true"
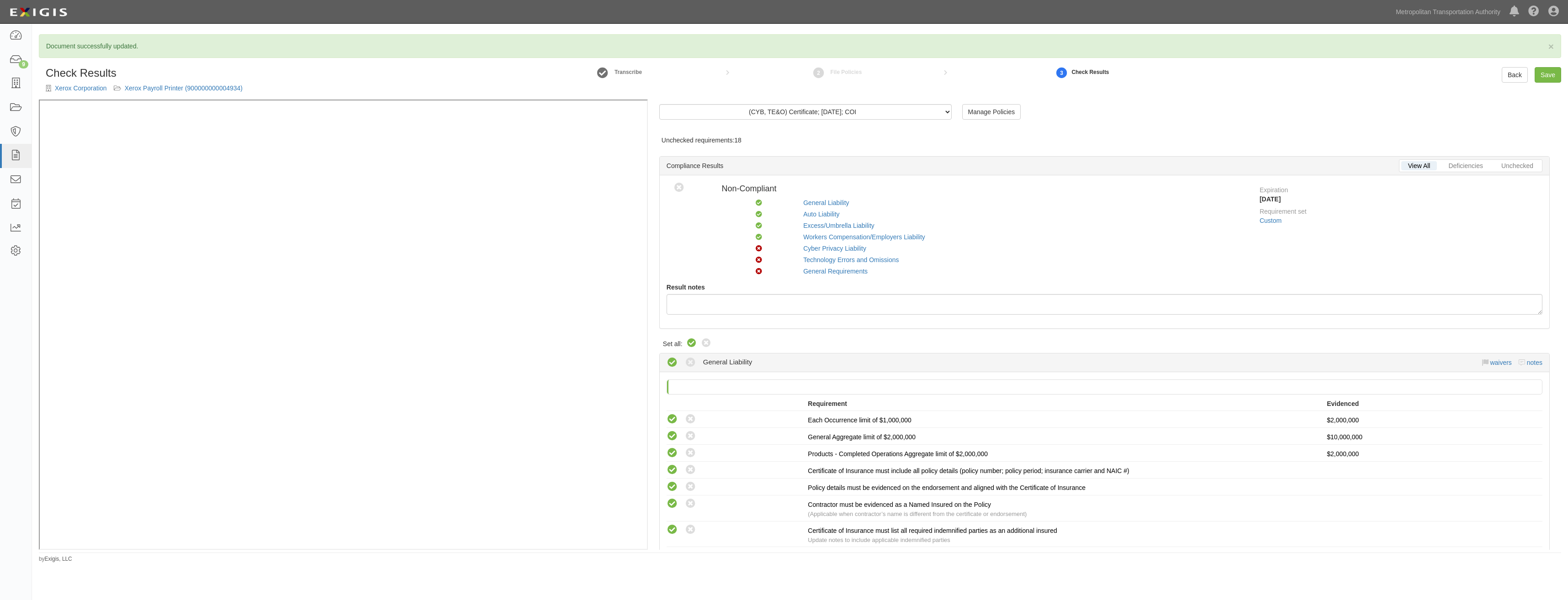
radio input "true"
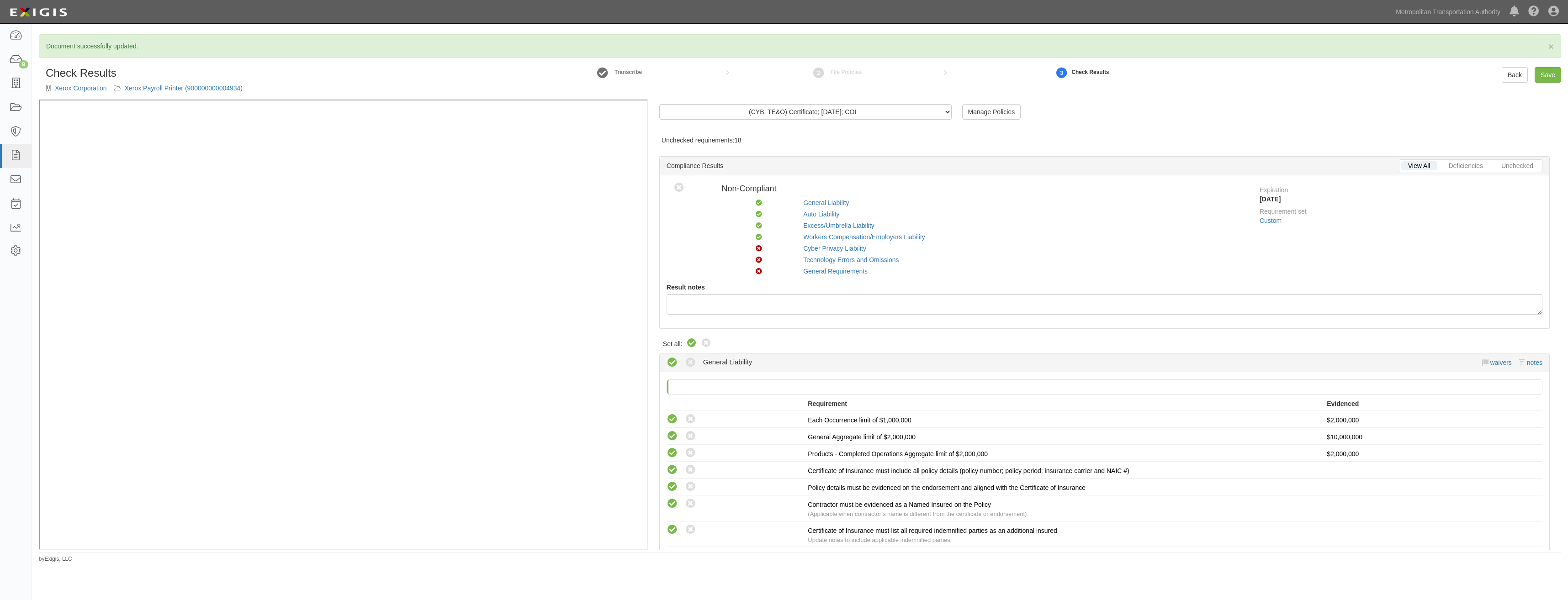
radio input "true"
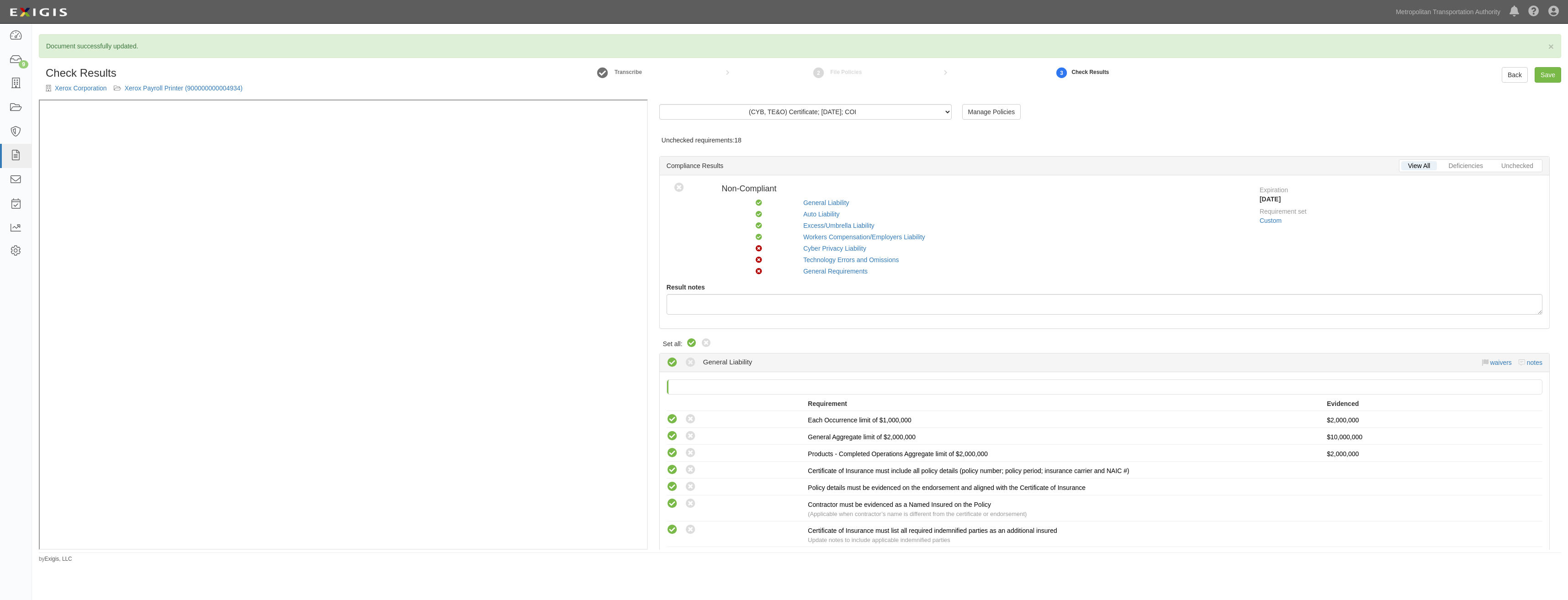
radio input "true"
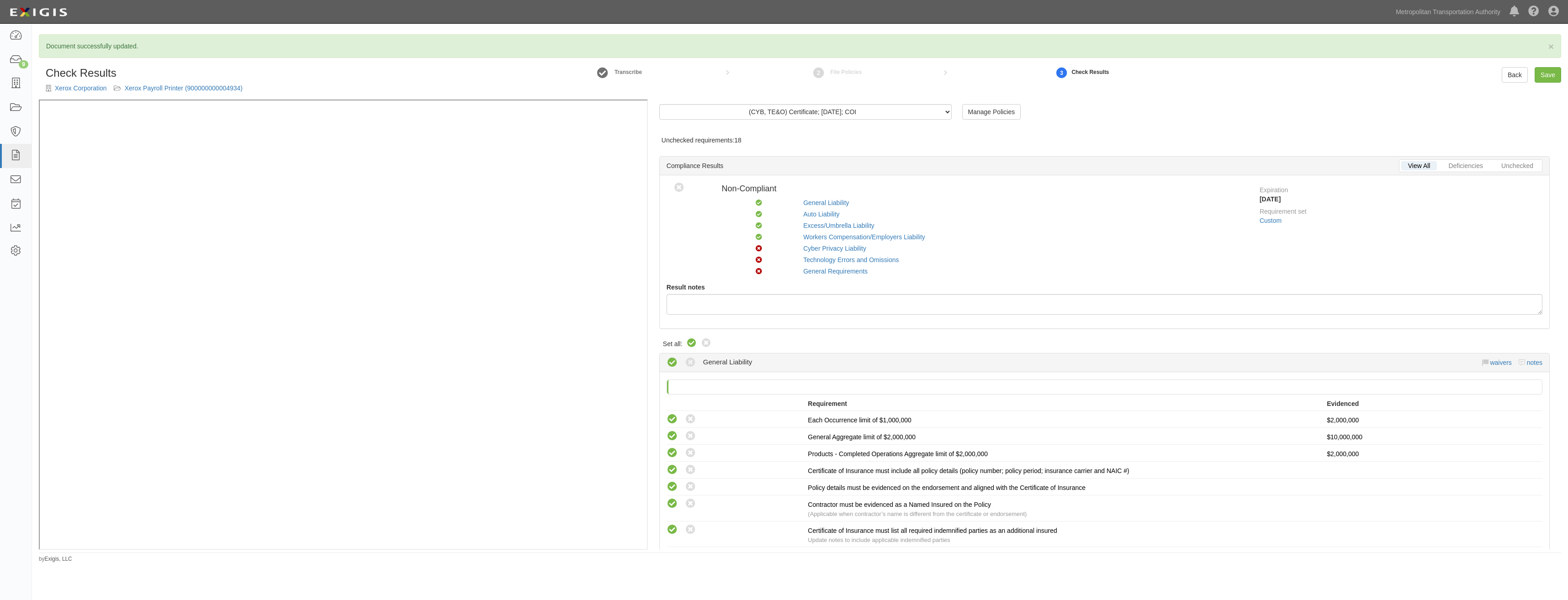
radio input "true"
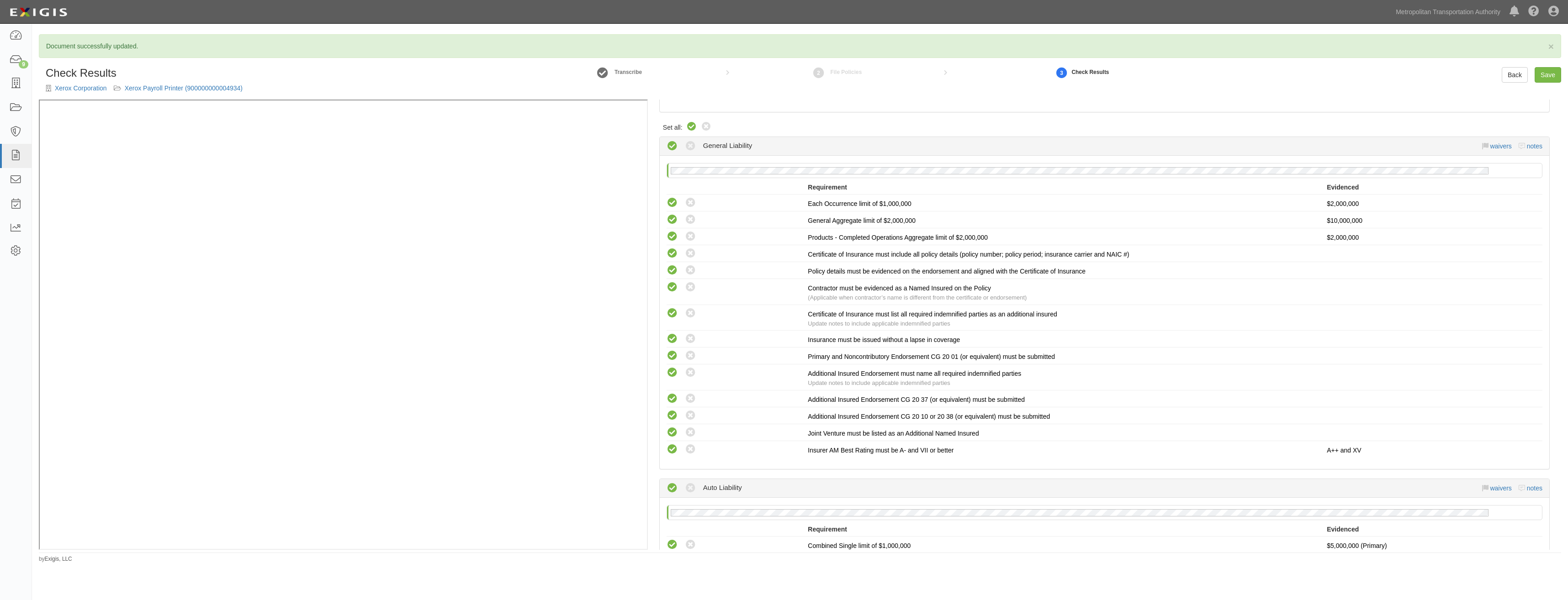
scroll to position [1779, 0]
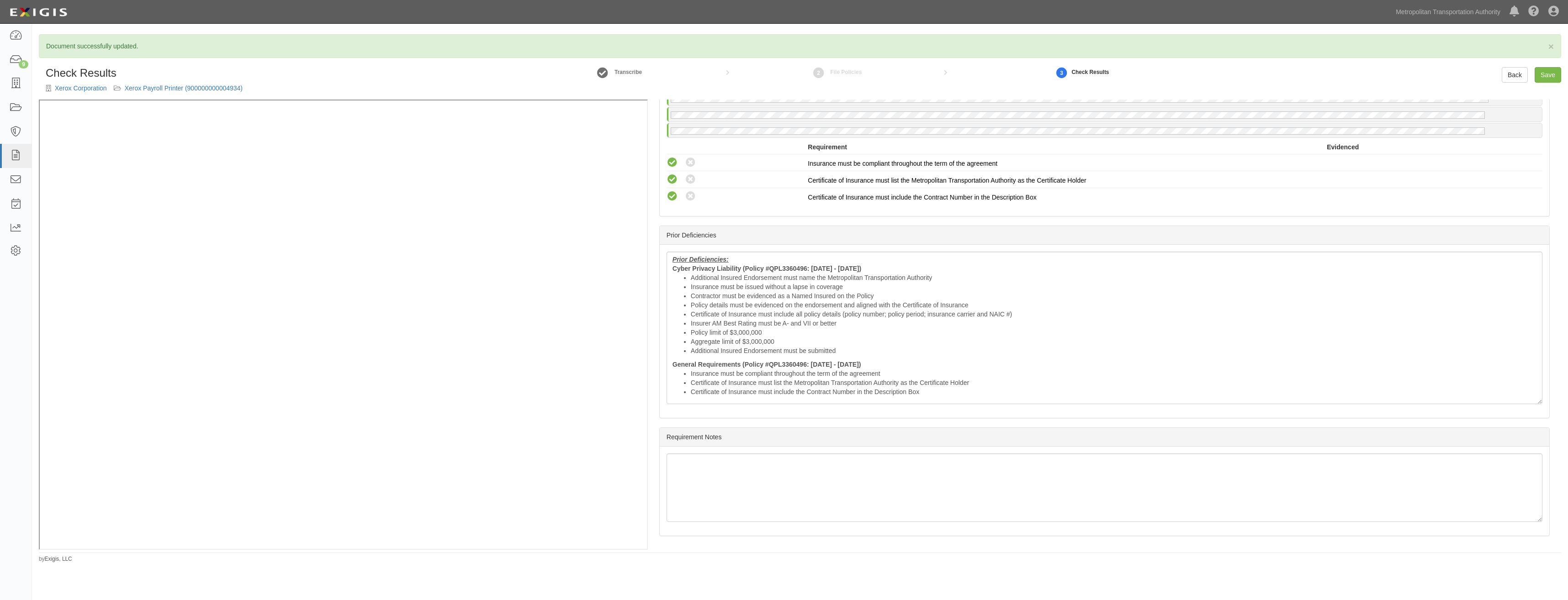
drag, startPoint x: 1021, startPoint y: 201, endPoint x: 992, endPoint y: 585, distance: 385.1
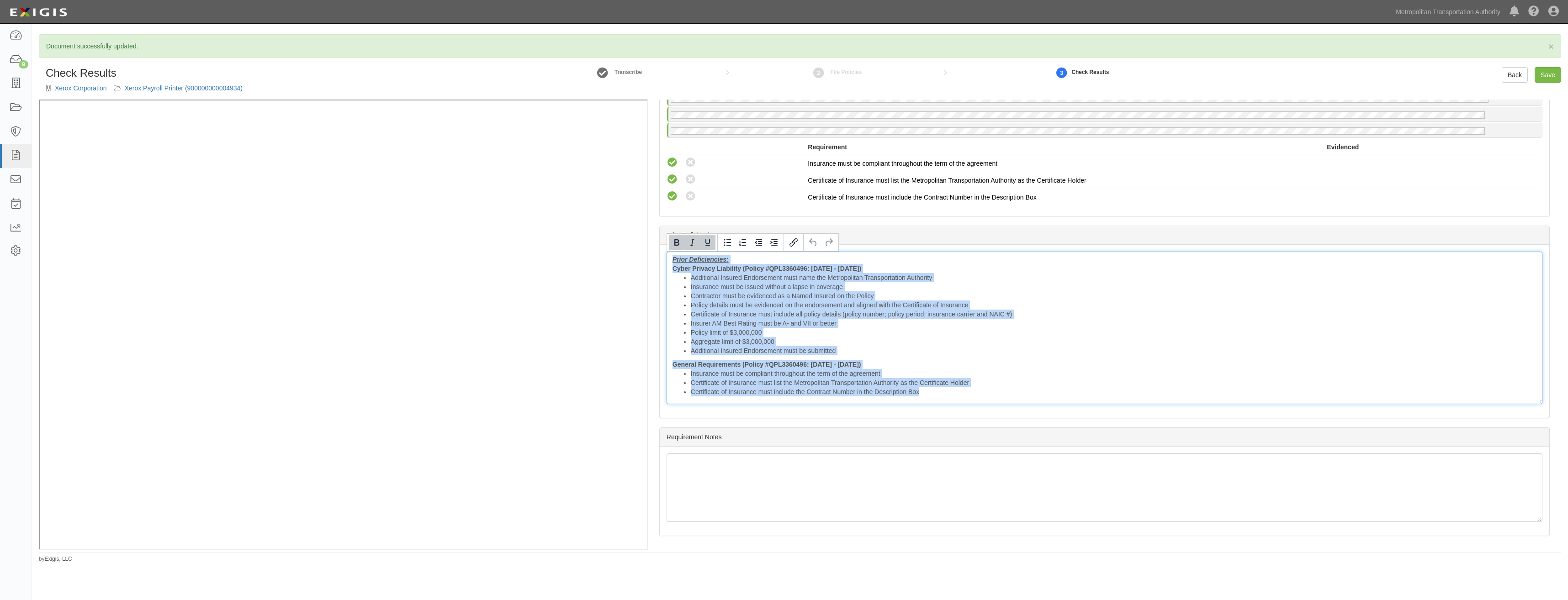
drag, startPoint x: 924, startPoint y: 393, endPoint x: 646, endPoint y: 243, distance: 315.9
click at [602, 171] on div "(CYB, TE&O) Certificate; 8/11/2025; COI (GL, AL, XS, WC/EL, CYB, TE&O) Certific…" at bounding box center [800, 325] width 1522 height 450
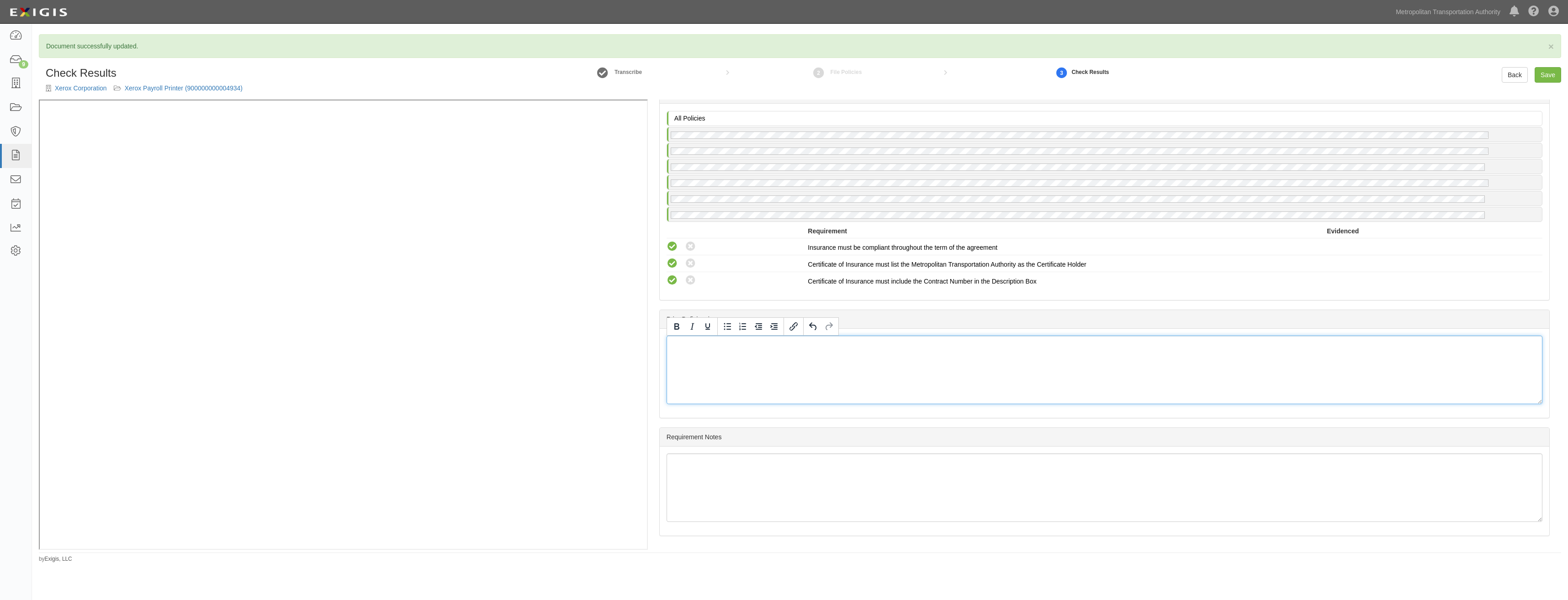
scroll to position [1695, 0]
click at [1373, 312] on div "Prior Deficiencies" at bounding box center [1104, 319] width 889 height 19
click at [1548, 74] on link "Save" at bounding box center [1548, 75] width 27 height 16
radio input "true"
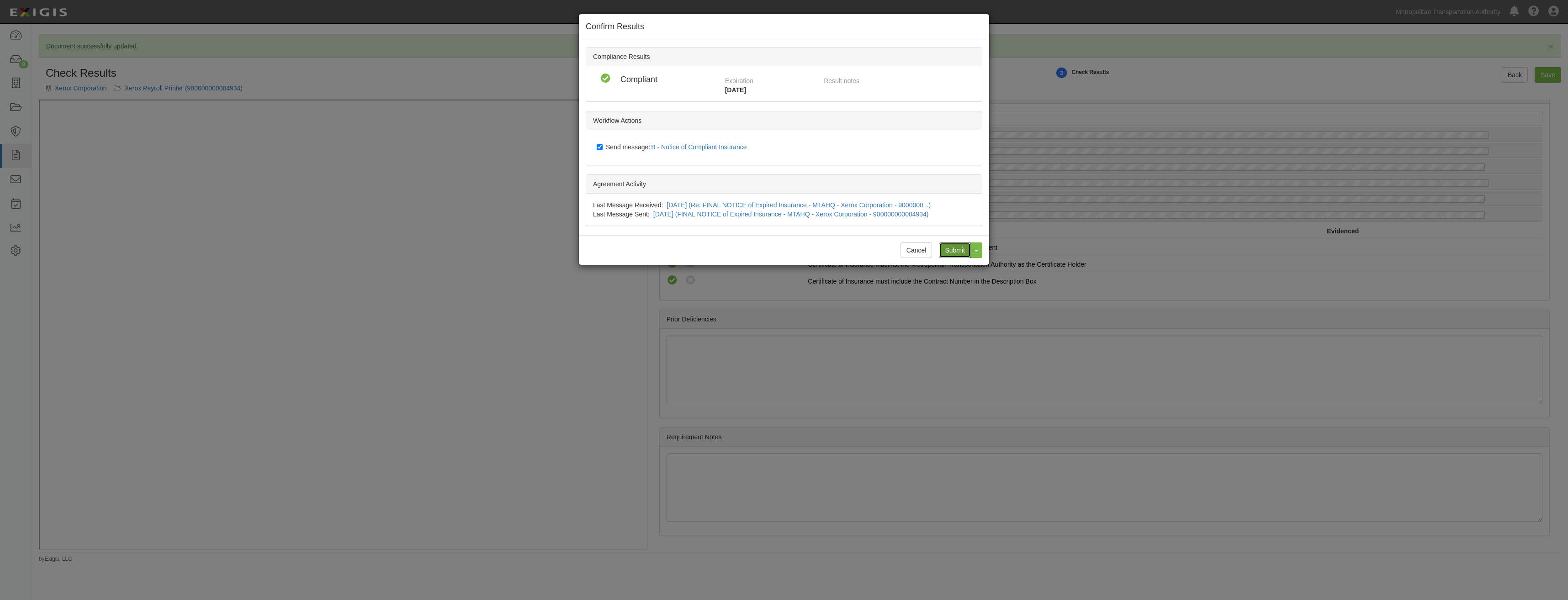
click at [947, 251] on input "Submit" at bounding box center [954, 251] width 32 height 16
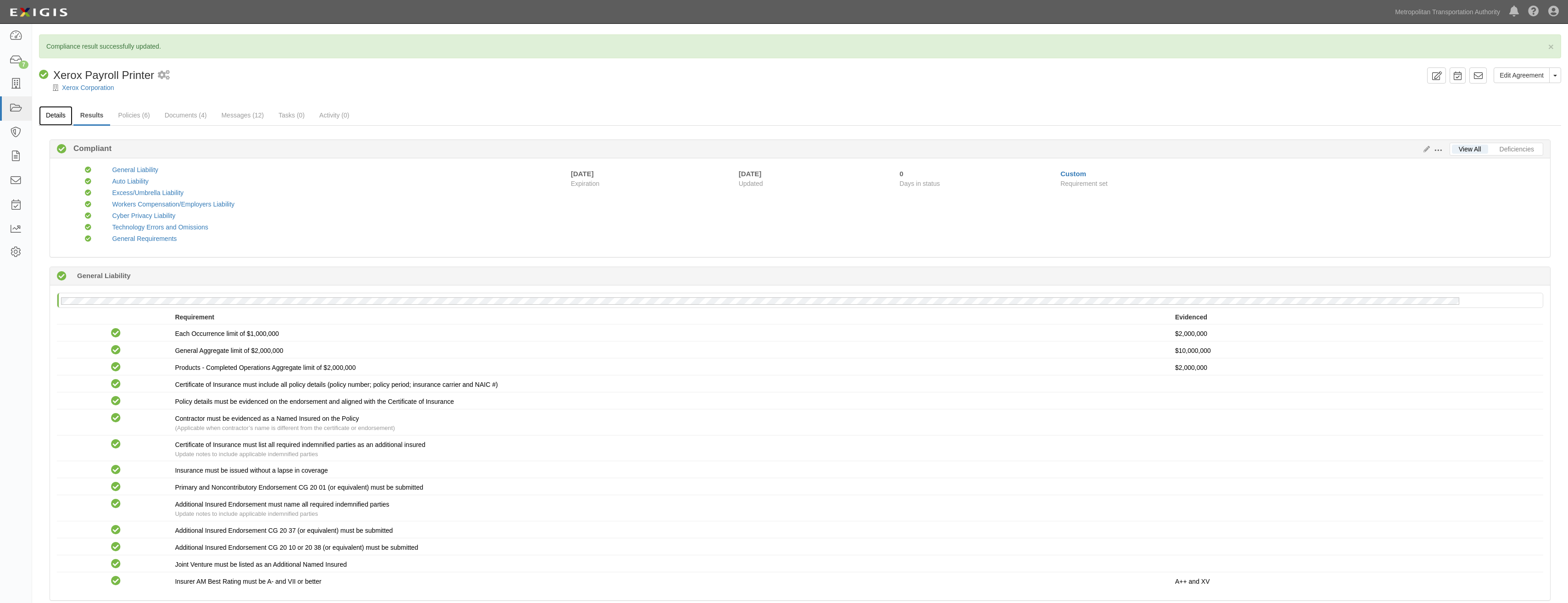
click at [56, 117] on link "Details" at bounding box center [56, 116] width 34 height 20
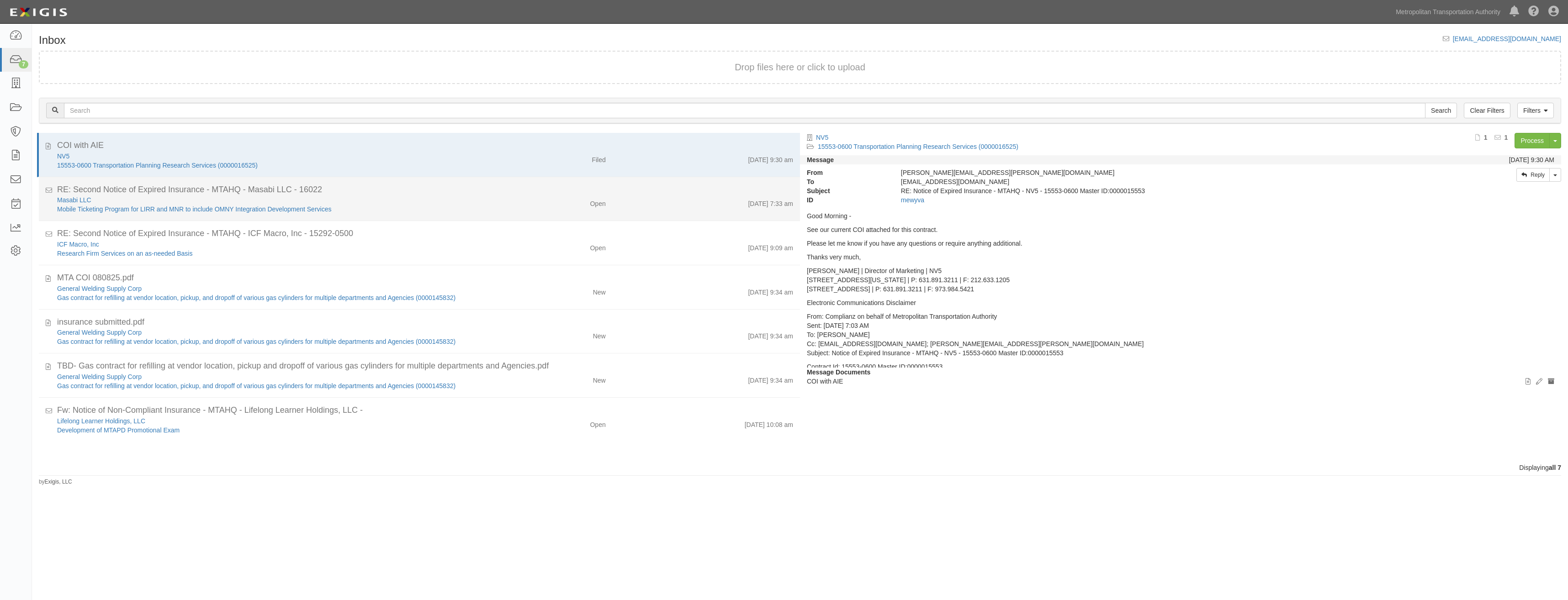
click at [658, 240] on div "8/12/25 7:33 am" at bounding box center [707, 246] width 187 height 13
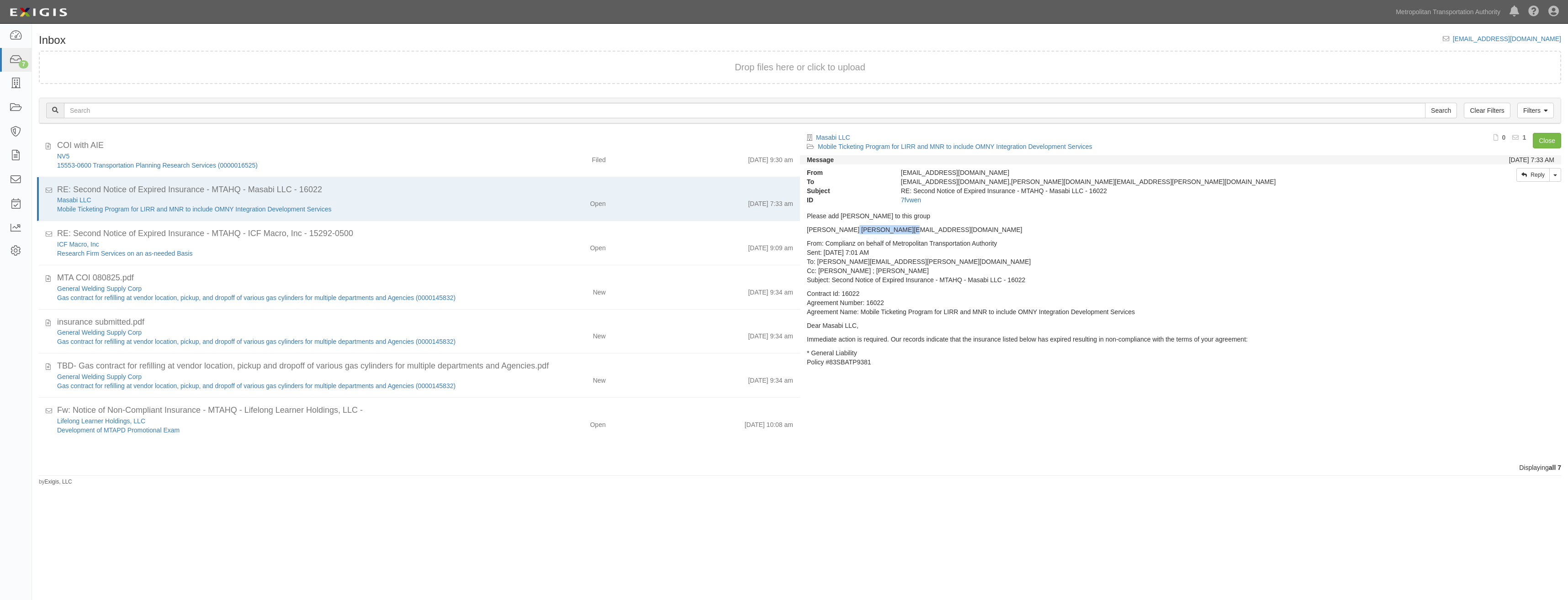
drag, startPoint x: 889, startPoint y: 231, endPoint x: 842, endPoint y: 232, distance: 47.0
click at [842, 232] on p "Davis, Jerry gadavis@lirr.org" at bounding box center [1181, 229] width 747 height 9
drag, startPoint x: 842, startPoint y: 232, endPoint x: 855, endPoint y: 229, distance: 13.3
copy p "gadavis@lirr.org"
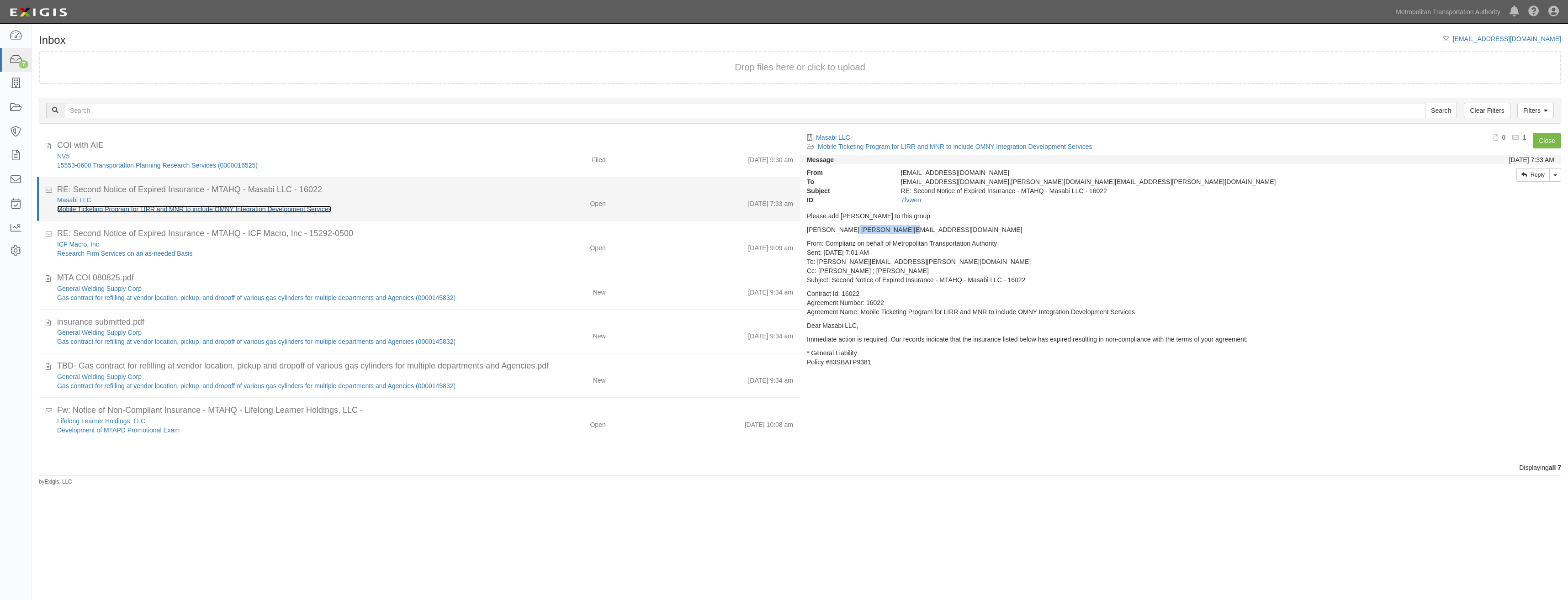
click at [320, 212] on link "Mobile Ticketing Program for LIRR and MNR to include OMNY Integration Developme…" at bounding box center [194, 209] width 274 height 7
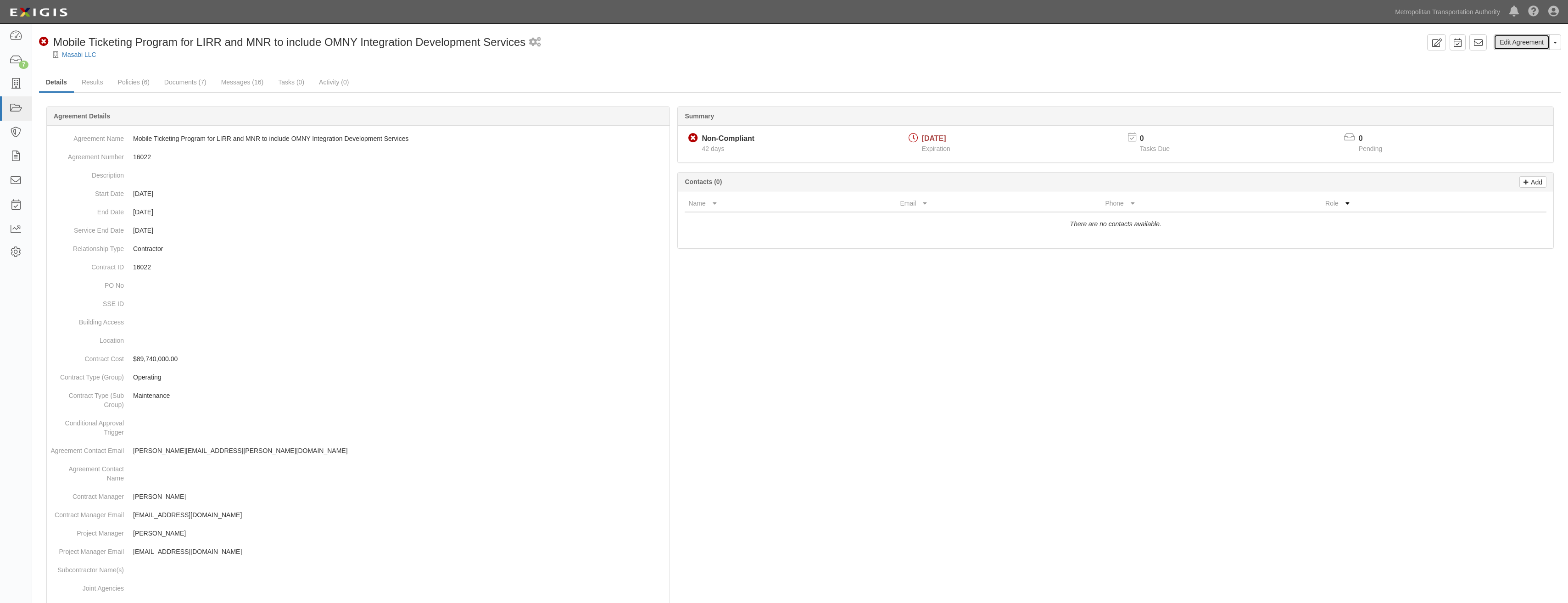
click at [1526, 46] on link "Edit Agreement" at bounding box center [1522, 42] width 56 height 16
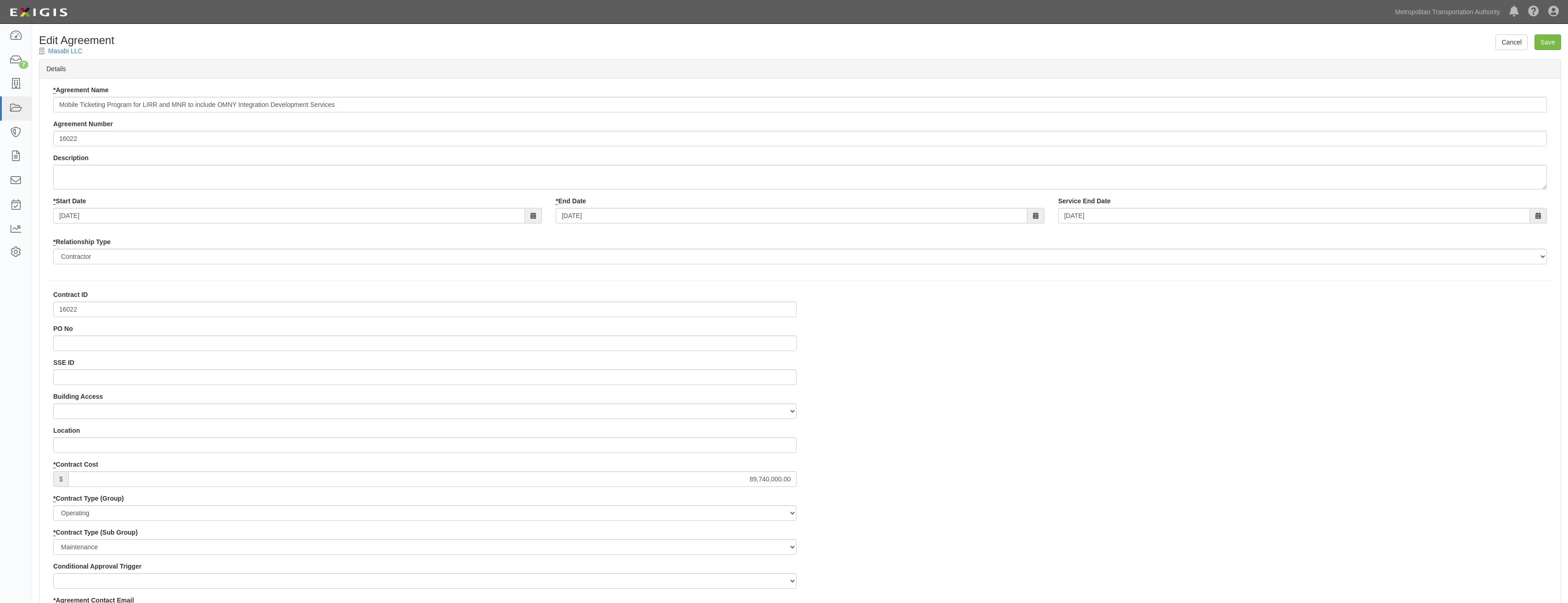
select select
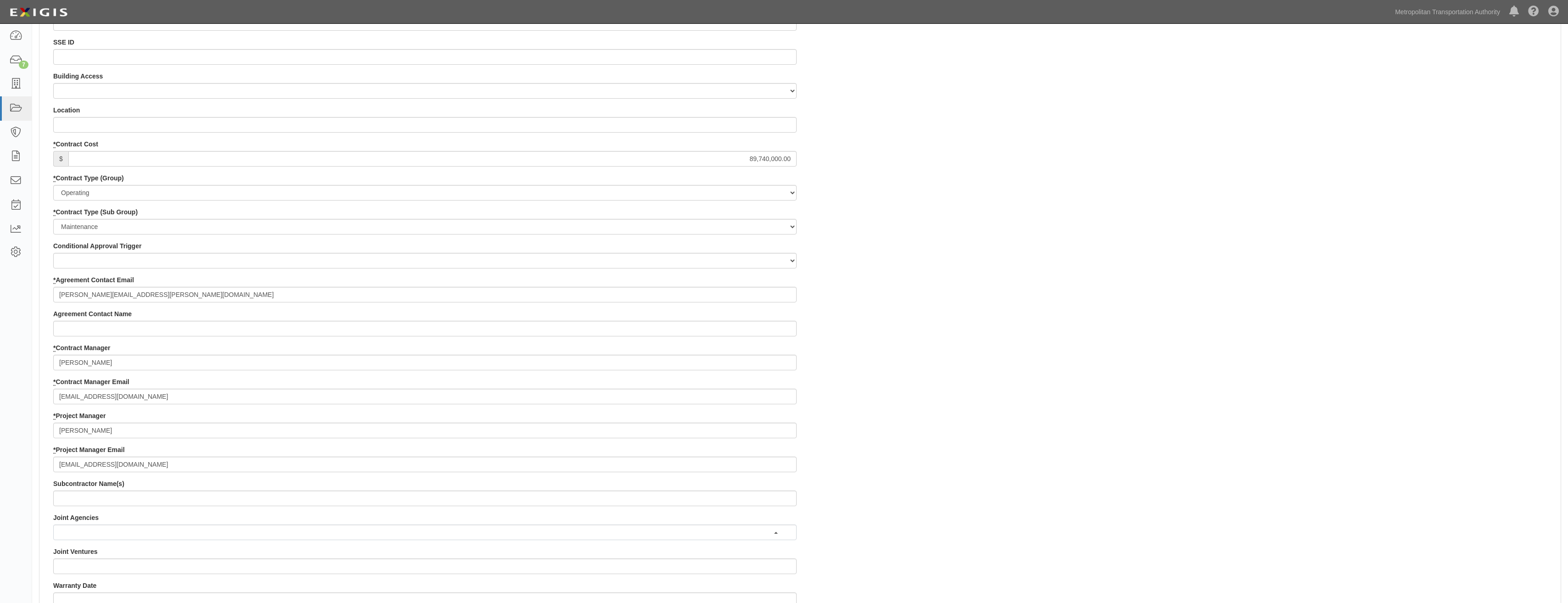
scroll to position [321, 0]
click at [219, 401] on input "[EMAIL_ADDRESS][DOMAIN_NAME]" at bounding box center [425, 396] width 743 height 16
paste input "[EMAIL_ADDRESS][DOMAIN_NAME]"
type input "[EMAIL_ADDRESS][DOMAIN_NAME], [EMAIL_ADDRESS][DOMAIN_NAME]"
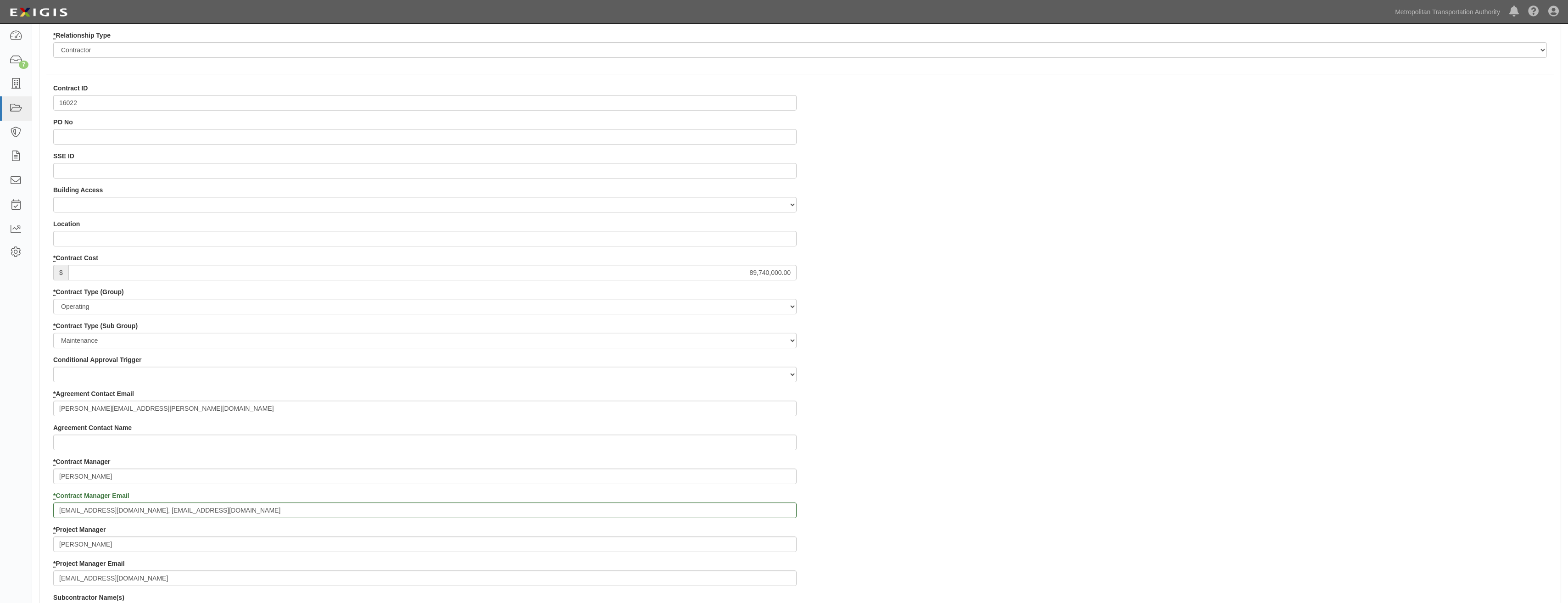
scroll to position [0, 0]
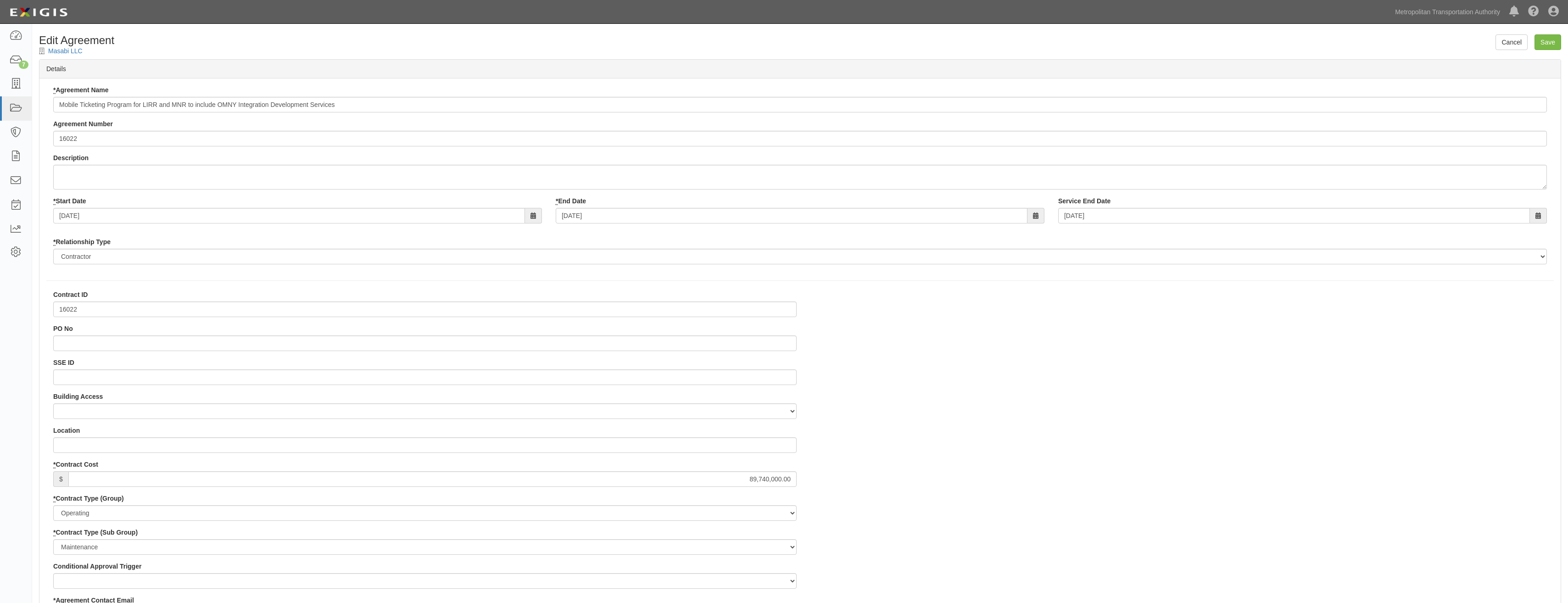
drag, startPoint x: 1066, startPoint y: 215, endPoint x: 1295, endPoint y: 141, distance: 240.7
click at [1556, 37] on input "Save" at bounding box center [1548, 42] width 27 height 16
type input "89740000.00"
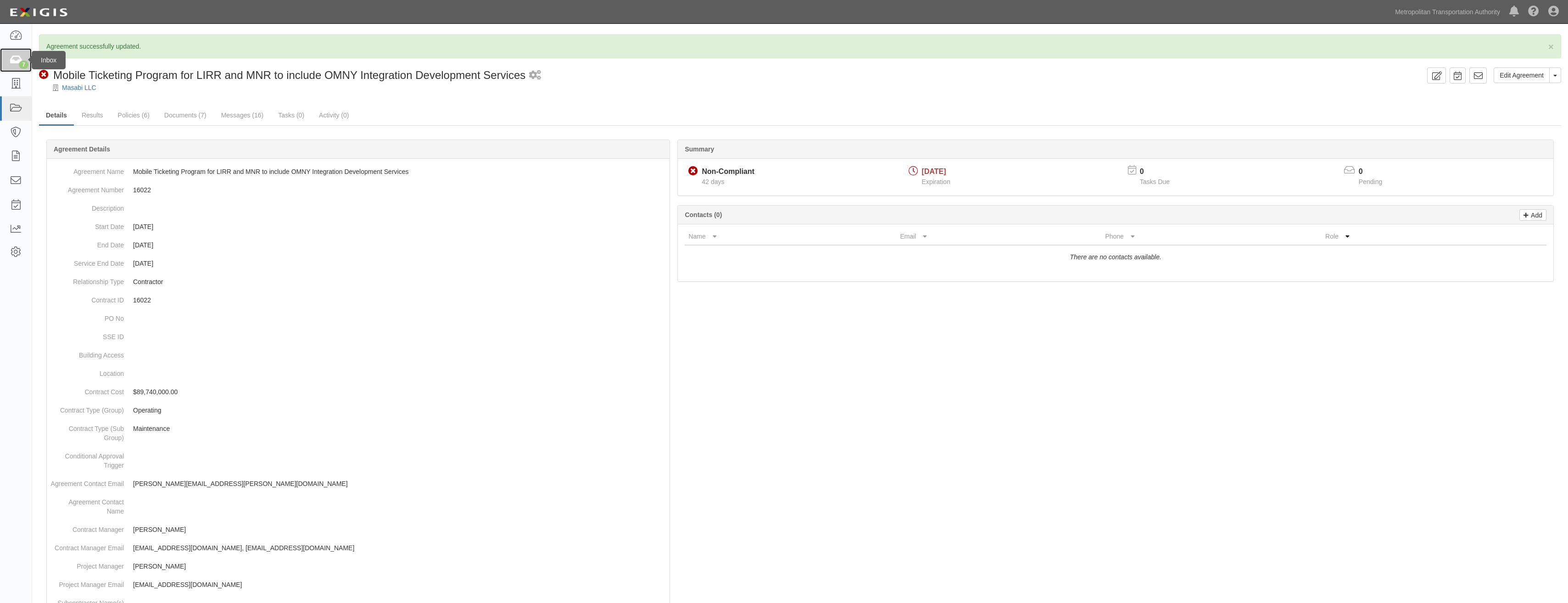
click at [24, 61] on div "7" at bounding box center [24, 65] width 10 height 9
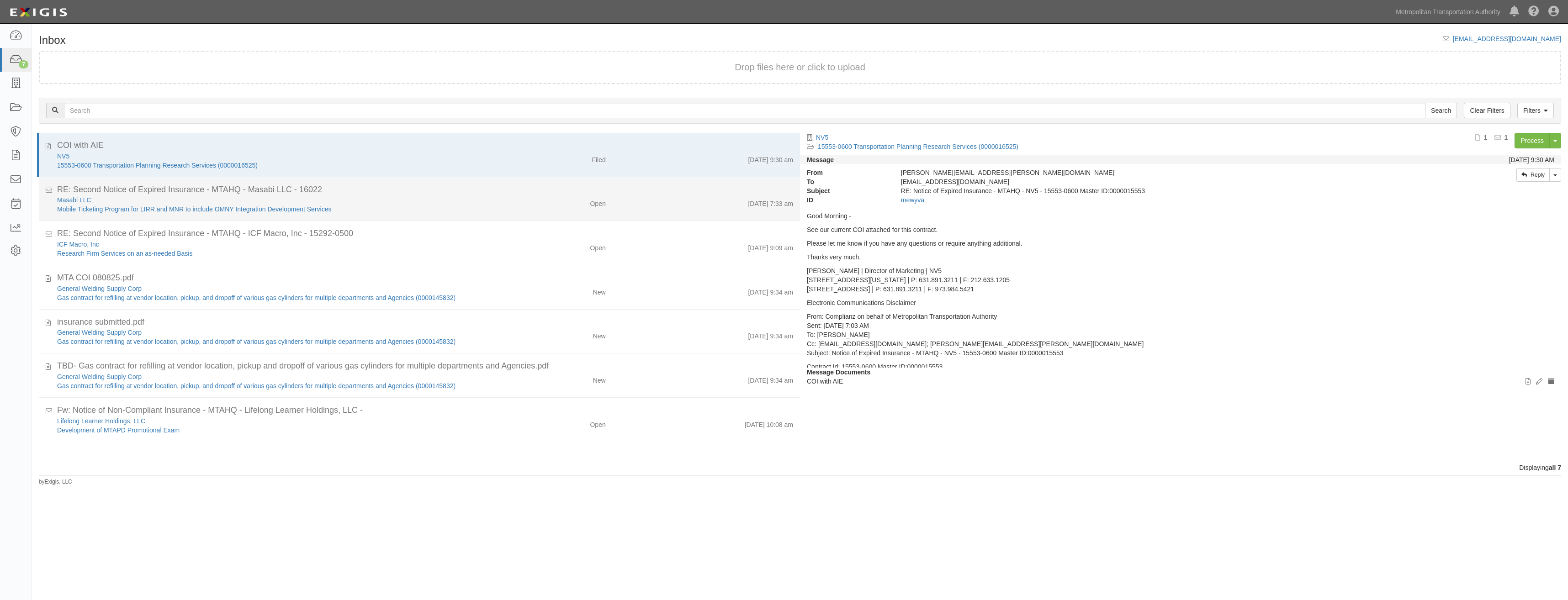
click at [419, 228] on div "RE: Second Notice of Expired Insurance - MTAHQ - Masabi LLC - 16022" at bounding box center [425, 234] width 736 height 12
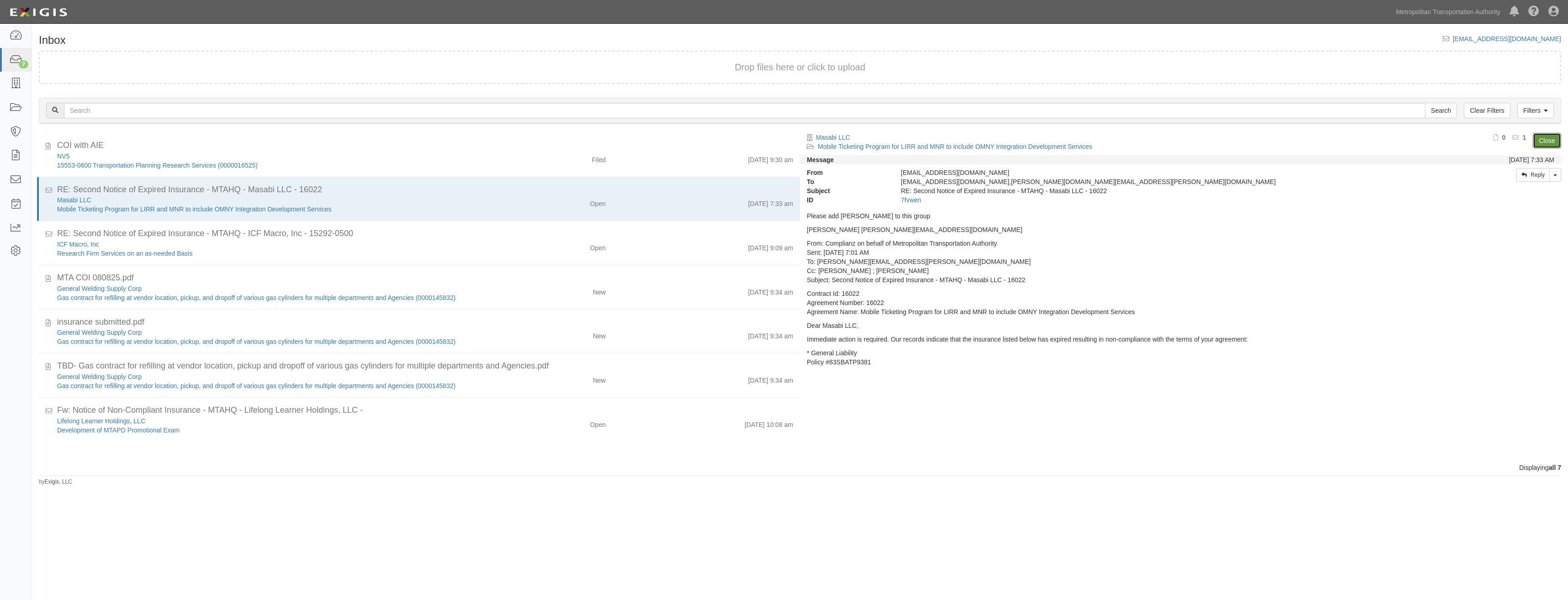
click at [1547, 138] on link "Close" at bounding box center [1547, 141] width 29 height 16
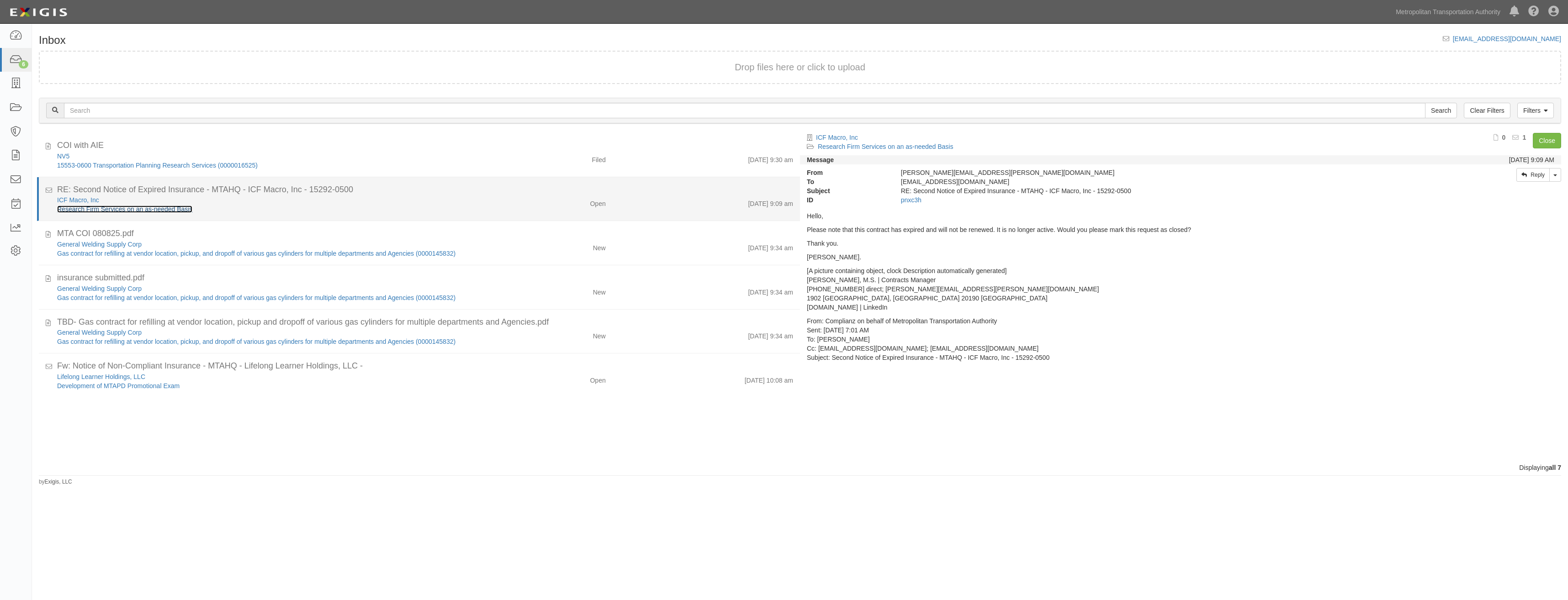
click at [174, 208] on link "Research Firm Services on an as-needed Basis" at bounding box center [125, 209] width 135 height 7
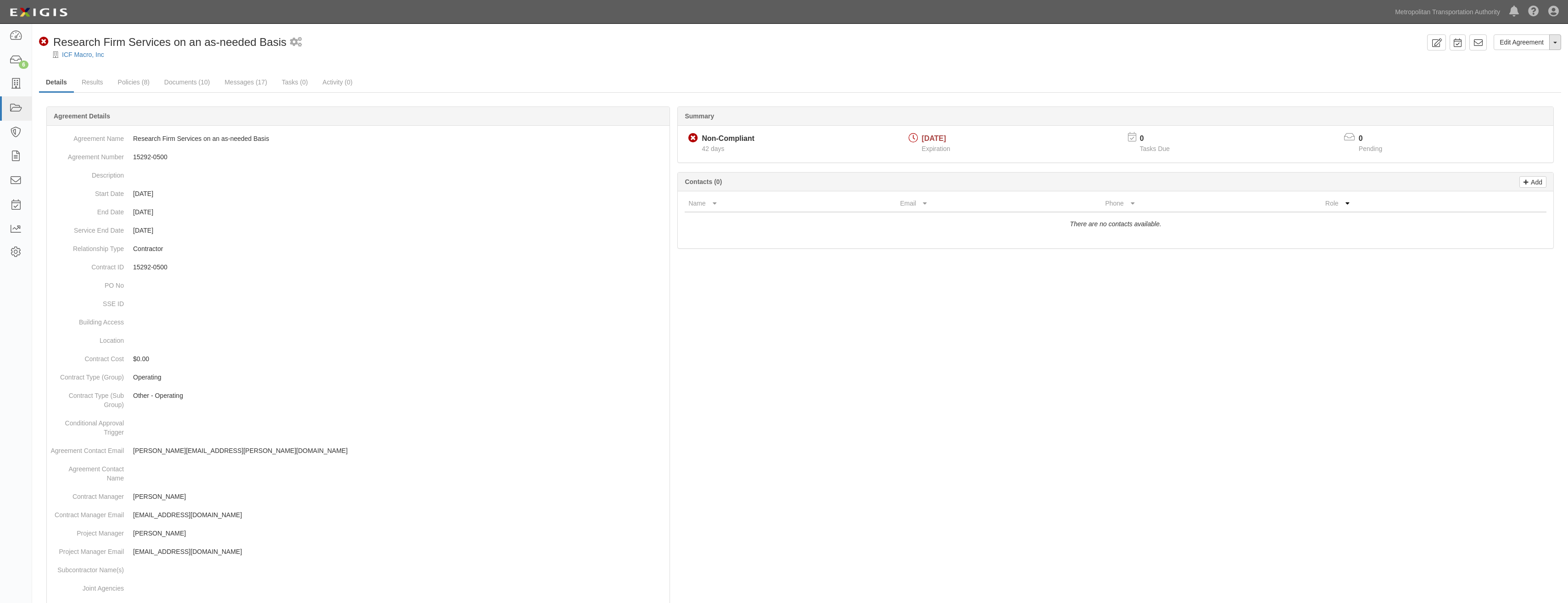
click at [1550, 40] on button "Toggle Agreement Dropdown" at bounding box center [1555, 42] width 12 height 16
click at [1525, 71] on link "Archive Agreement" at bounding box center [1524, 72] width 73 height 12
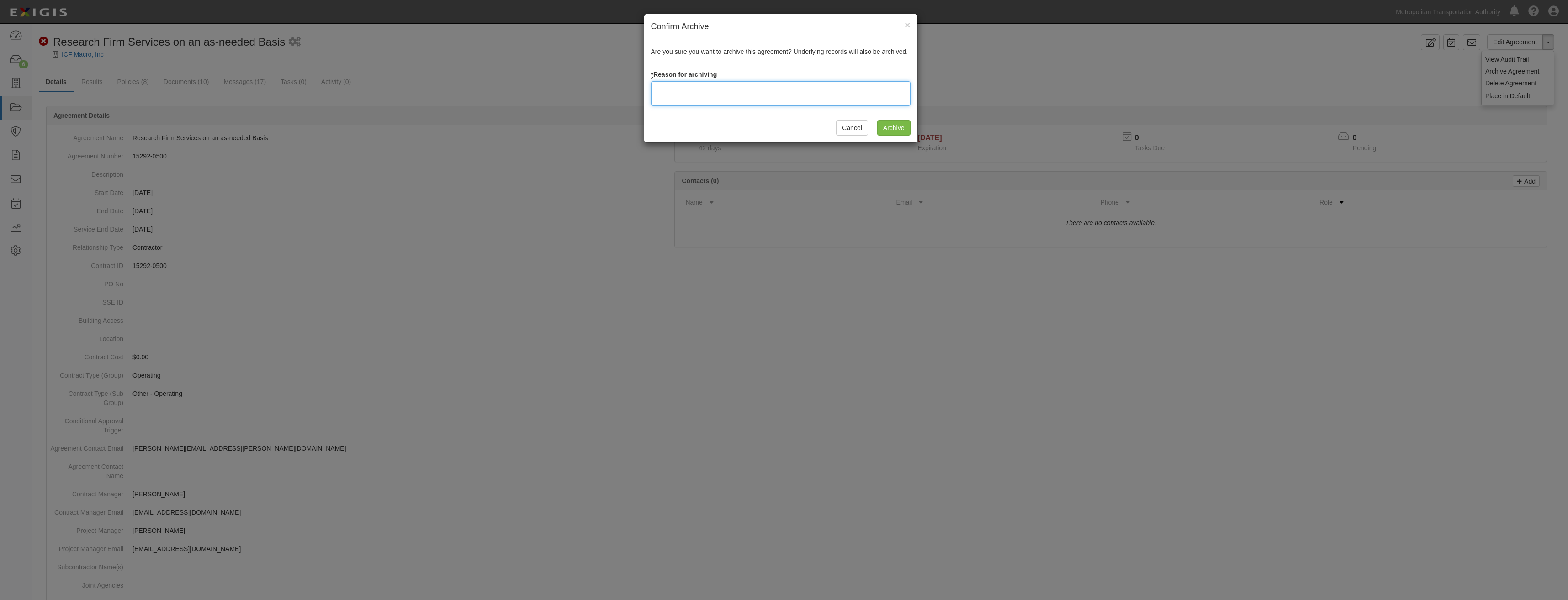
click at [761, 94] on textarea at bounding box center [781, 94] width 259 height 25
type textarea "Closed"
click at [898, 130] on input "Archive" at bounding box center [894, 128] width 33 height 16
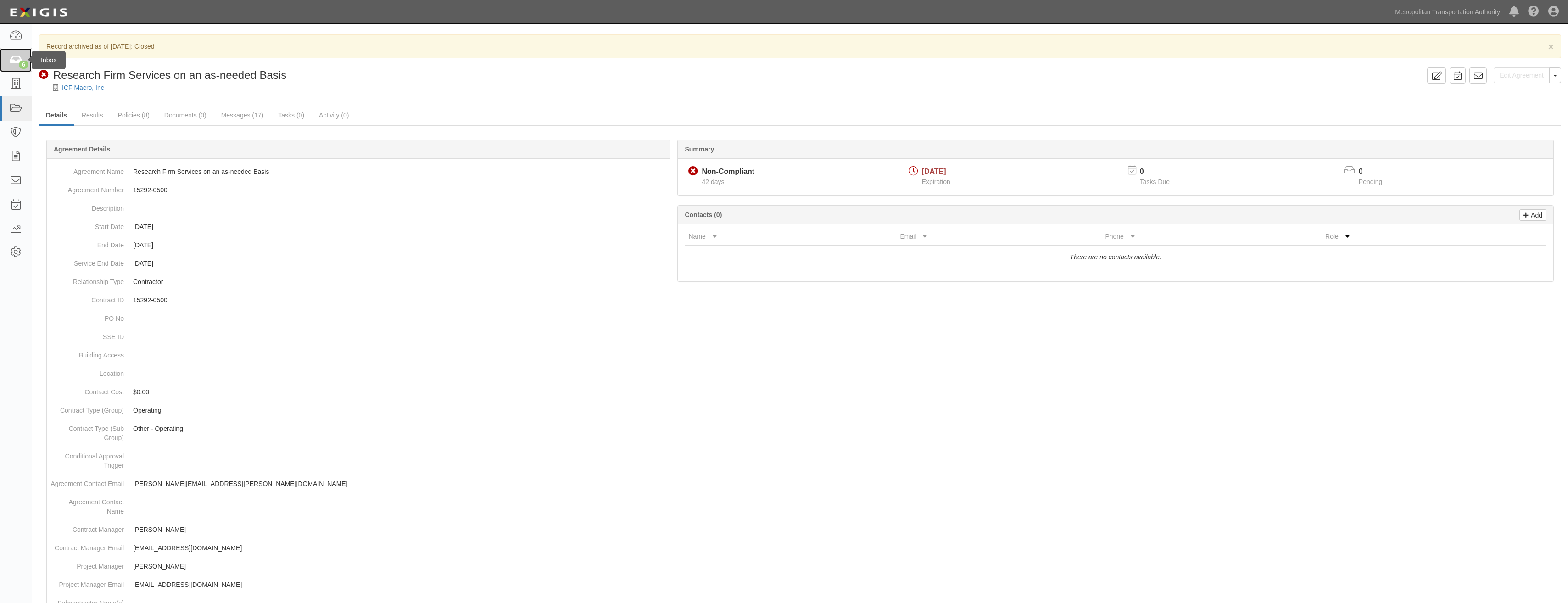
click at [11, 59] on icon at bounding box center [15, 60] width 13 height 10
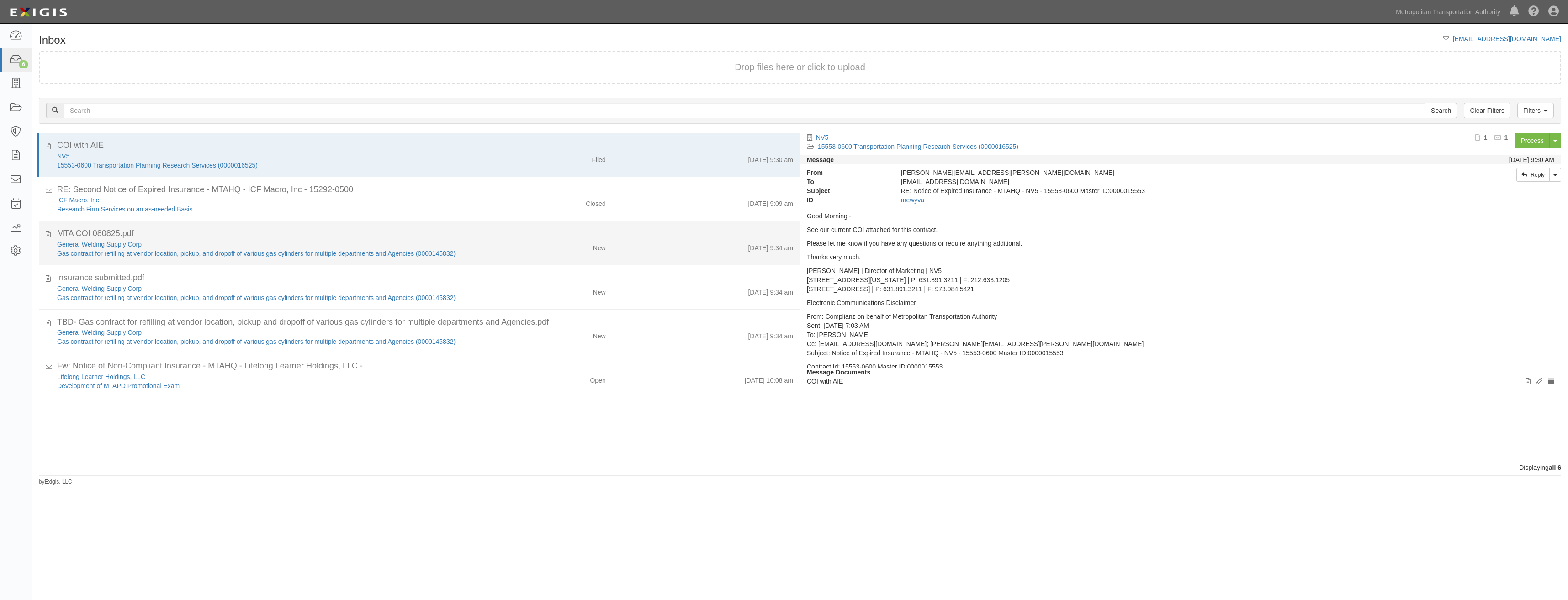
click at [528, 272] on div "MTA COI 080825.pdf" at bounding box center [425, 278] width 736 height 12
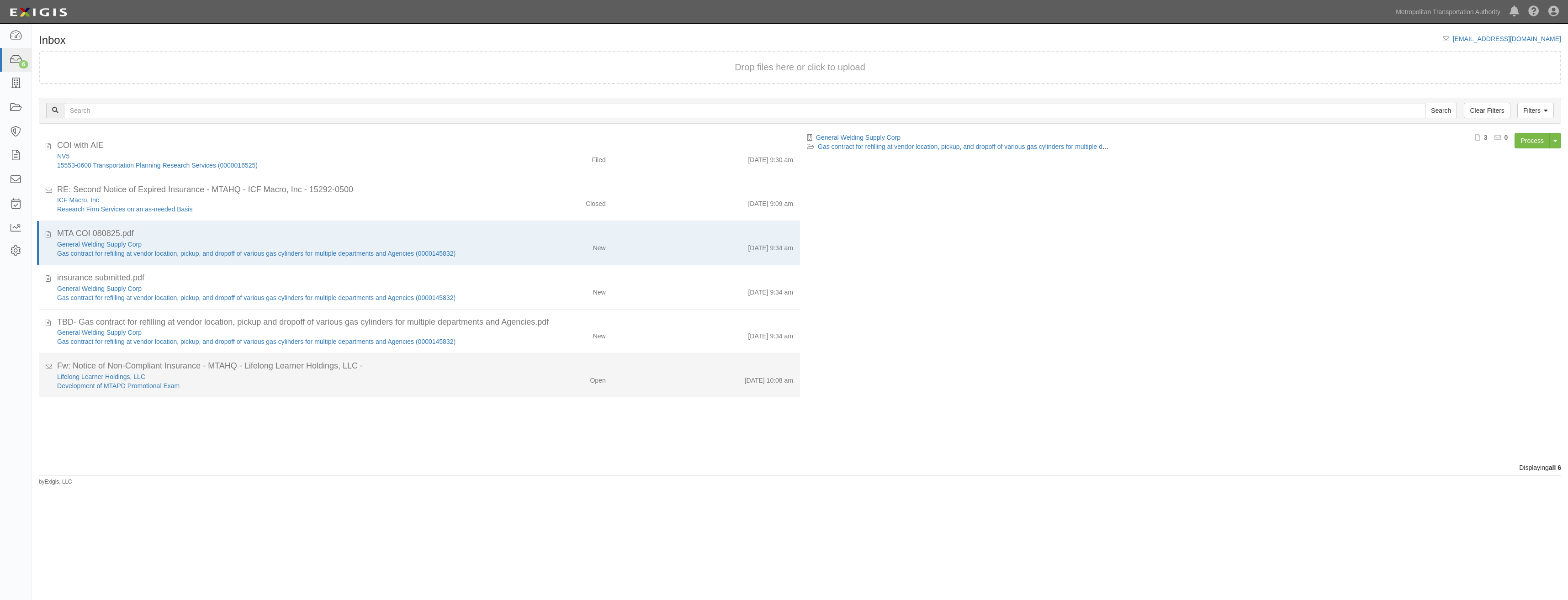
click at [549, 358] on li "Fw: Notice of Non-Compliant Insurance - MTAHQ - Lifelong Learner Holdings, LLC …" at bounding box center [419, 375] width 761 height 44
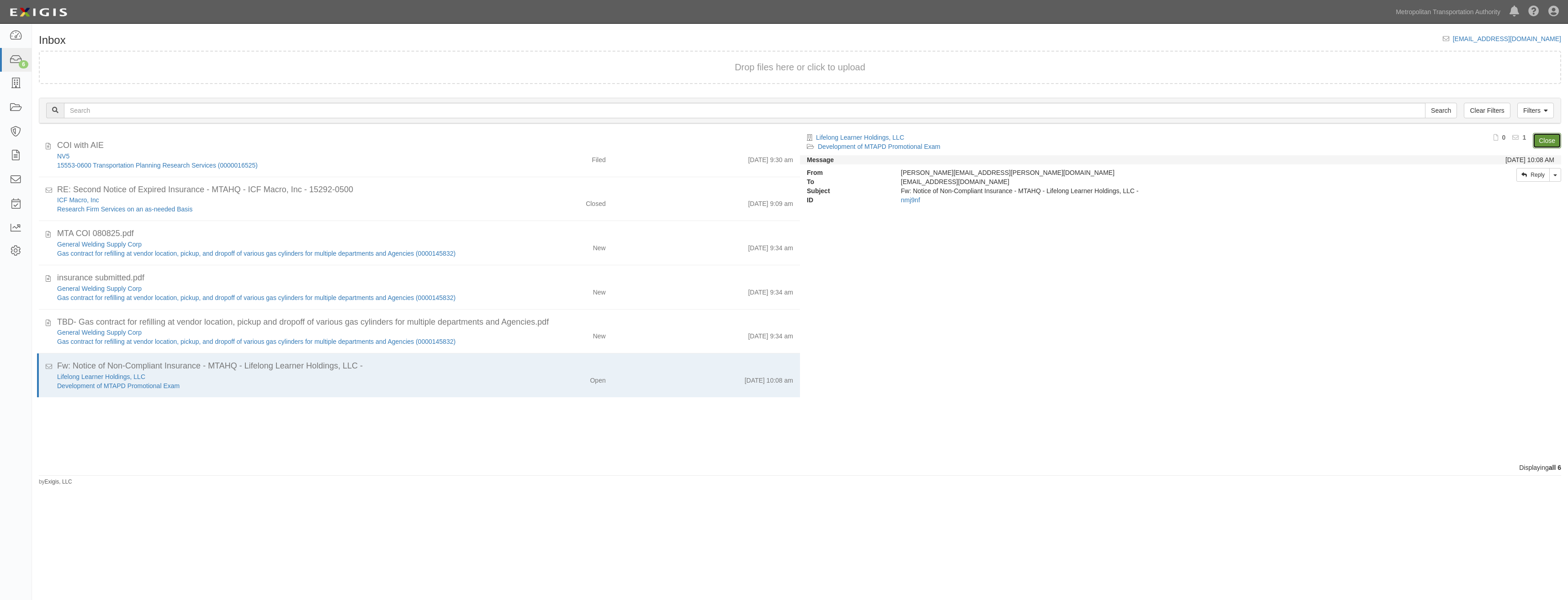
click at [1553, 134] on link "Close" at bounding box center [1547, 141] width 29 height 16
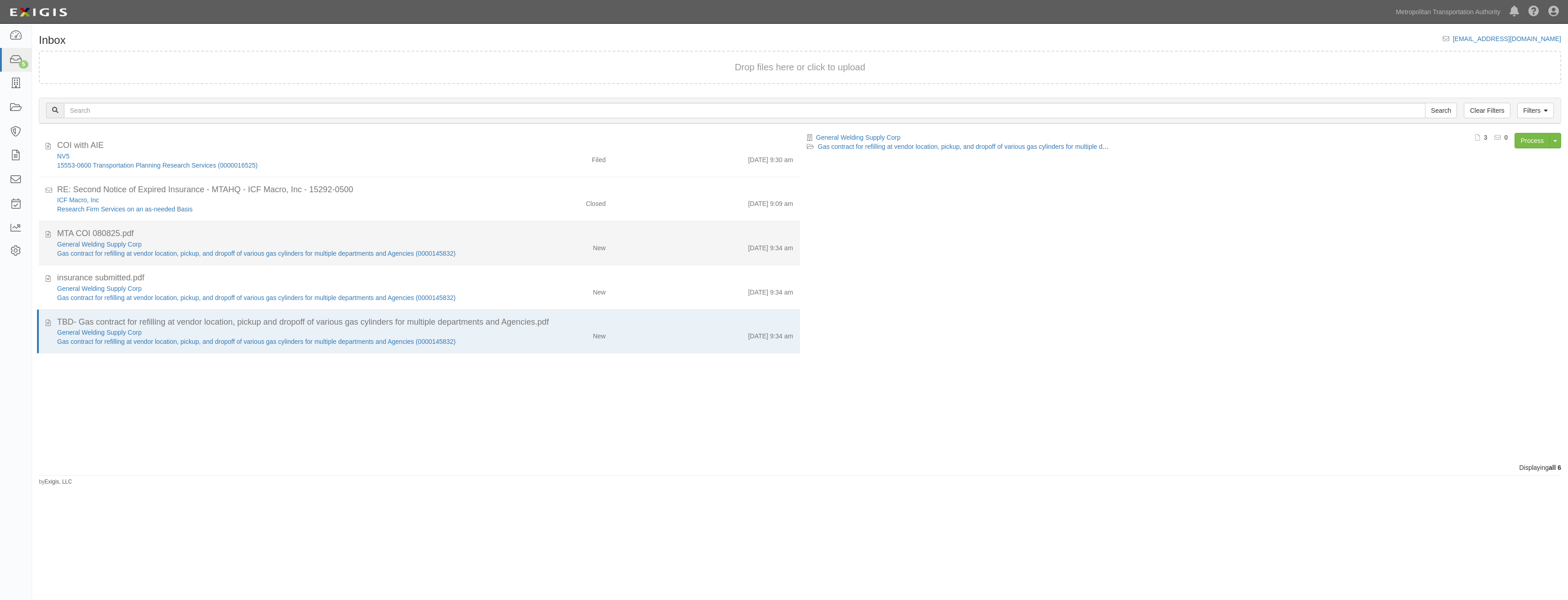
click at [534, 259] on li "MTA COI 080825.pdf General Welding Supply Corp Gas contract for refilling at ve…" at bounding box center [419, 243] width 761 height 44
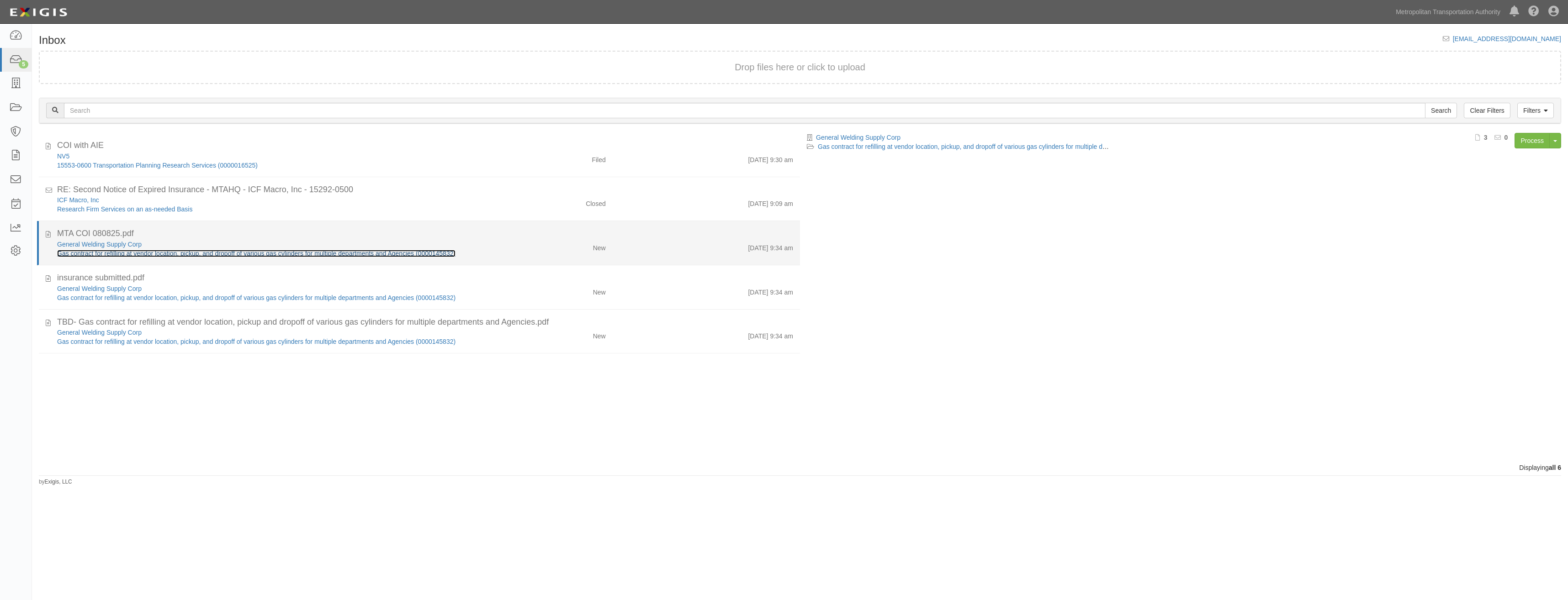
click at [449, 256] on link "Gas contract for refilling at vendor location, pickup, and dropoff of various g…" at bounding box center [256, 254] width 399 height 7
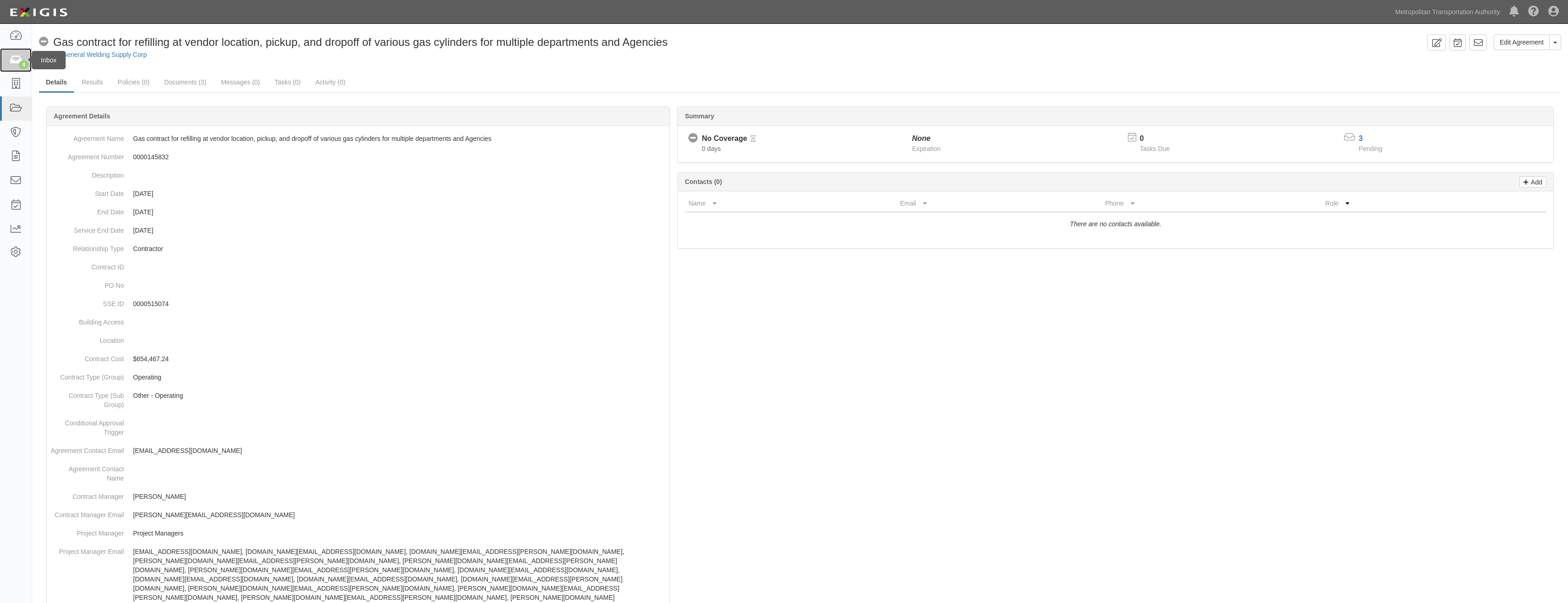
click at [20, 64] on div "4" at bounding box center [24, 65] width 10 height 9
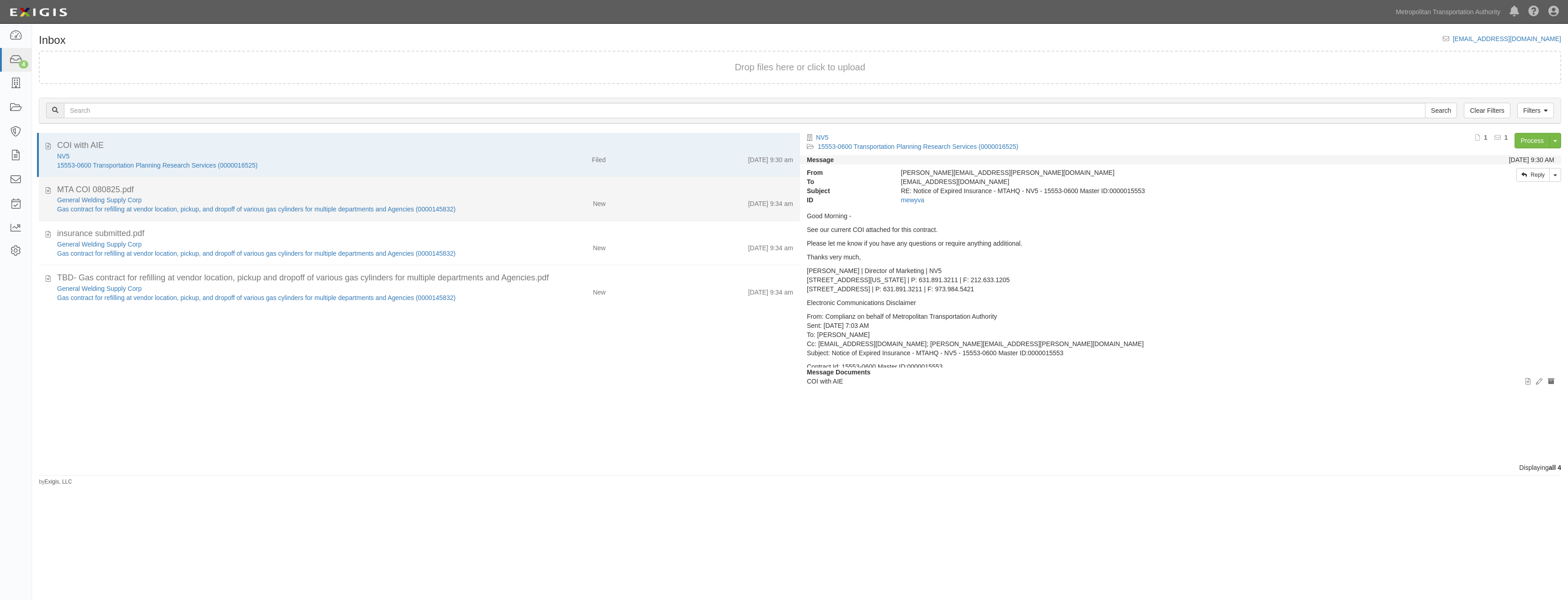
click at [452, 240] on div "General Welding Supply Corp" at bounding box center [269, 244] width 424 height 9
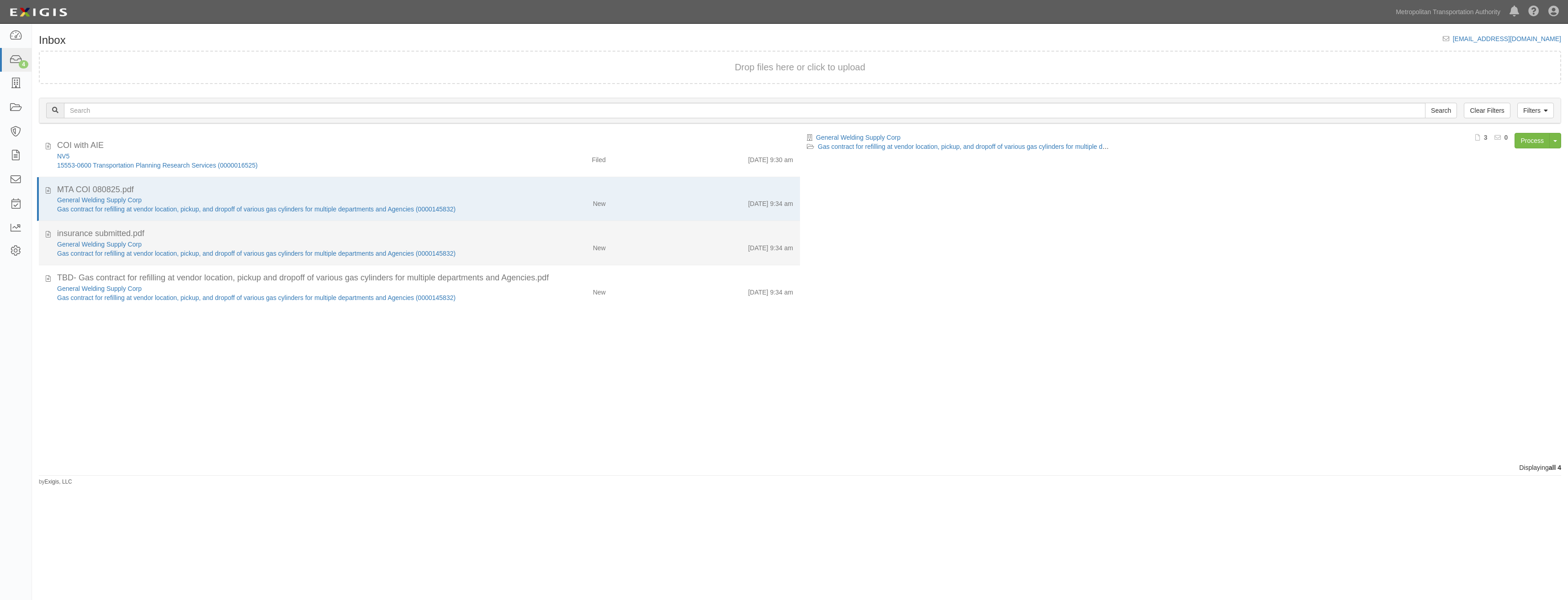
click at [529, 272] on div "insurance submitted.pdf" at bounding box center [425, 278] width 736 height 12
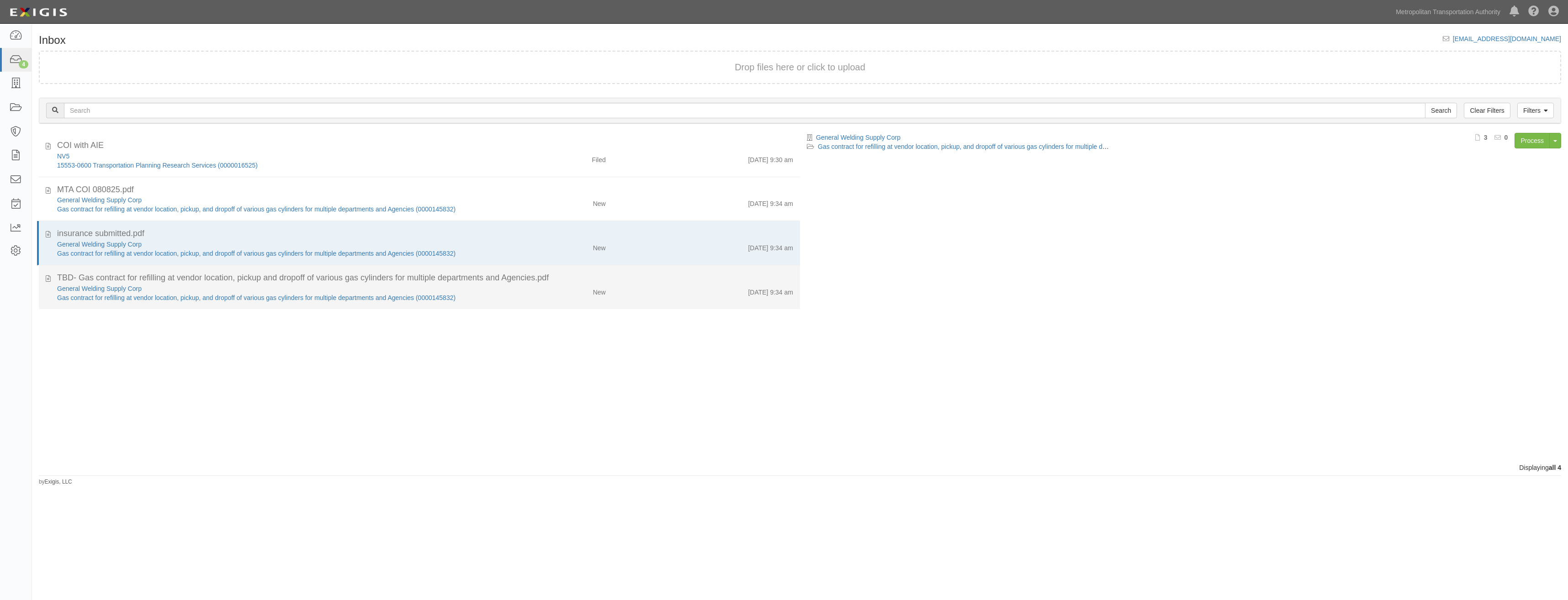
click at [547, 287] on div "New" at bounding box center [550, 290] width 125 height 13
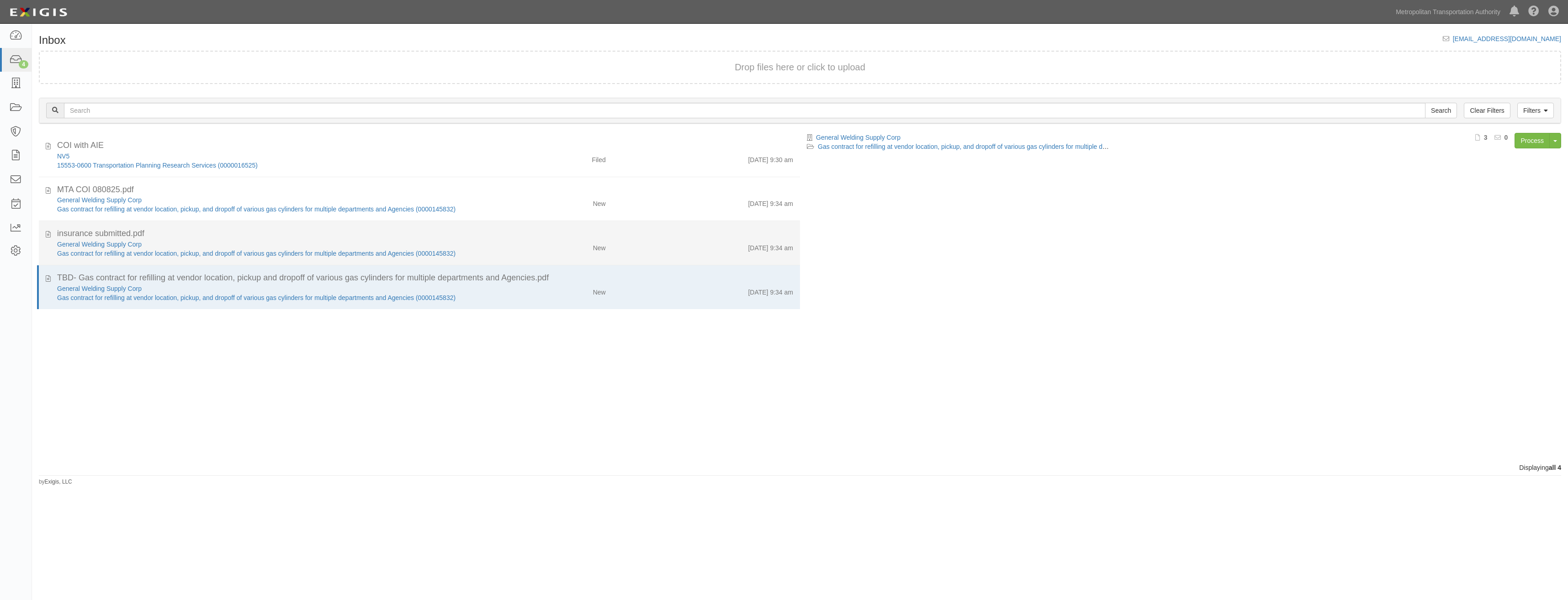
click at [500, 284] on div "New" at bounding box center [550, 290] width 125 height 13
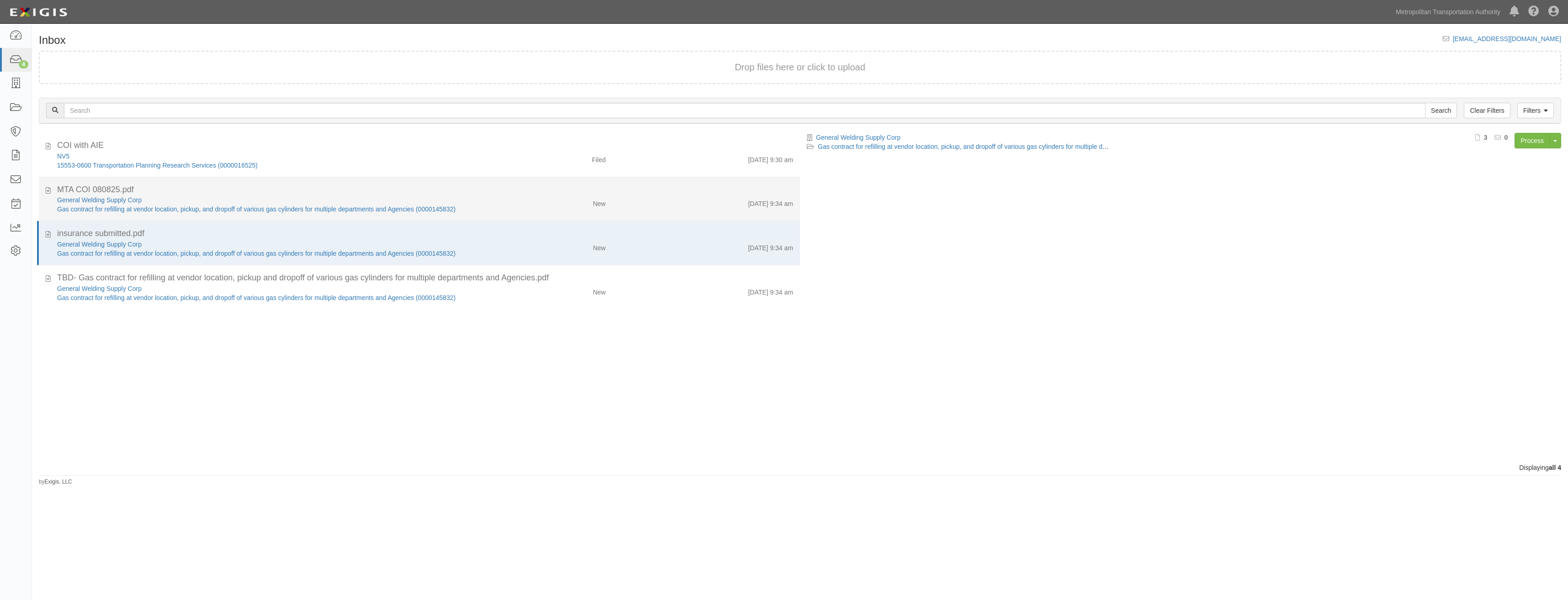
click at [469, 214] on li "MTA COI 080825.pdf General Welding Supply Corp Gas contract for refilling at ve…" at bounding box center [419, 199] width 761 height 44
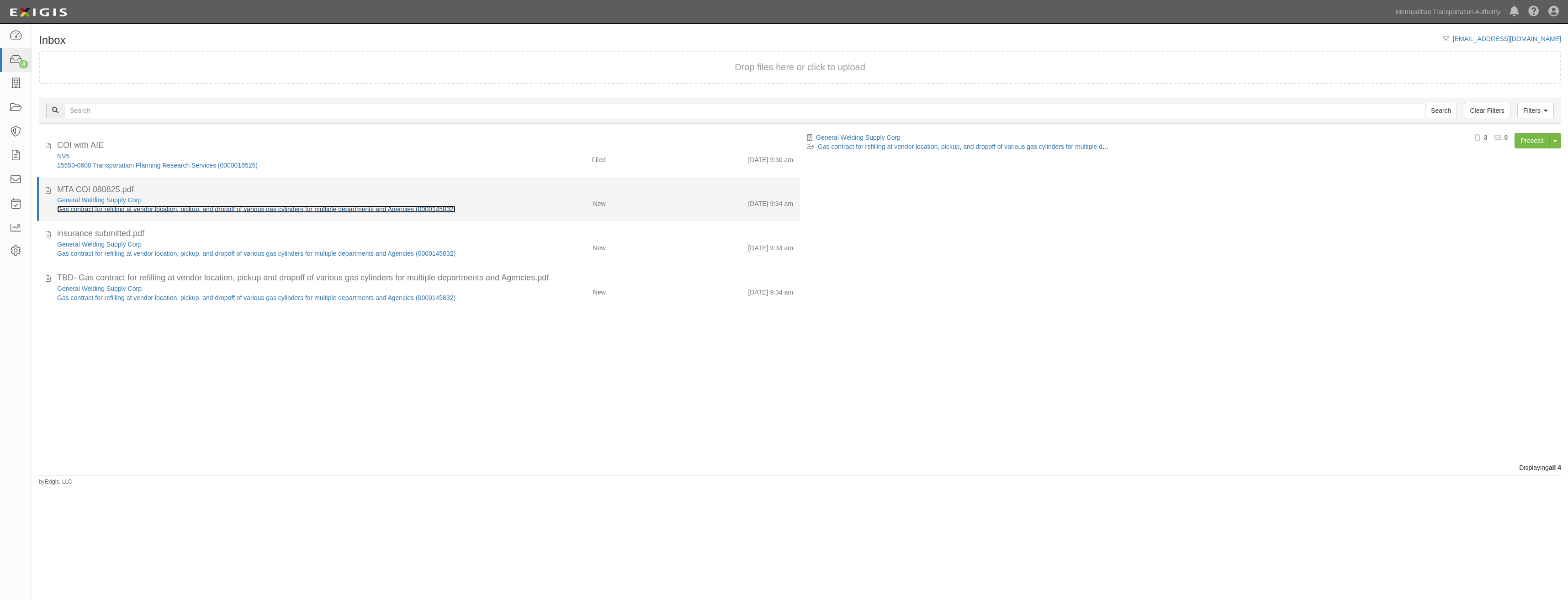
click at [382, 209] on link "Gas contract for refilling at vendor location, pickup, and dropoff of various g…" at bounding box center [256, 209] width 399 height 7
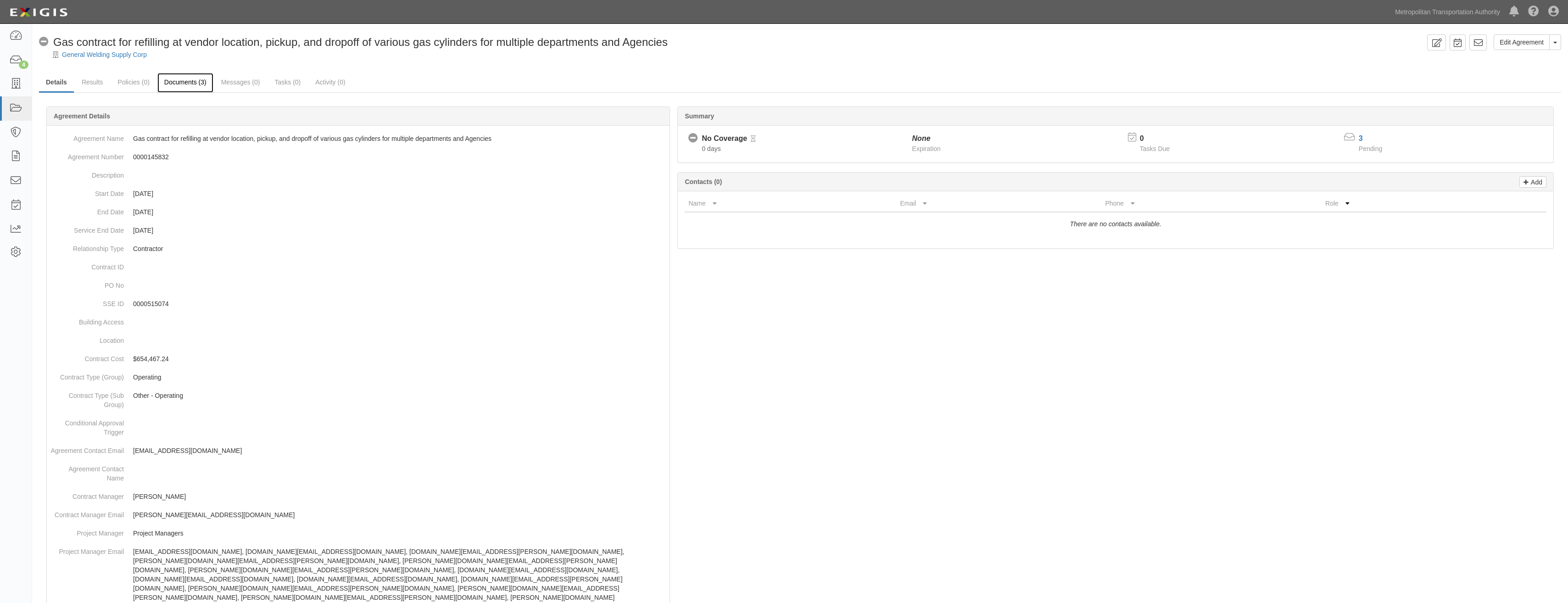
click at [188, 84] on link "Documents (3)" at bounding box center [185, 83] width 56 height 20
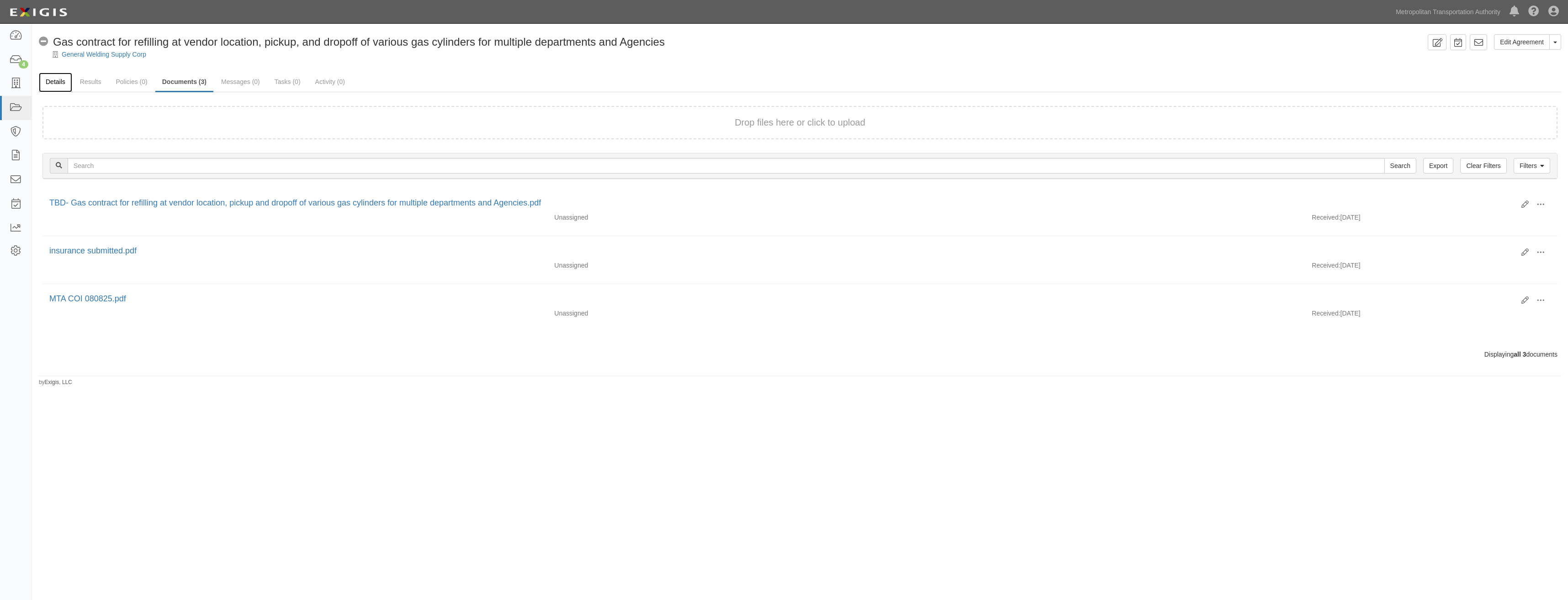
click at [52, 87] on link "Details" at bounding box center [55, 82] width 33 height 19
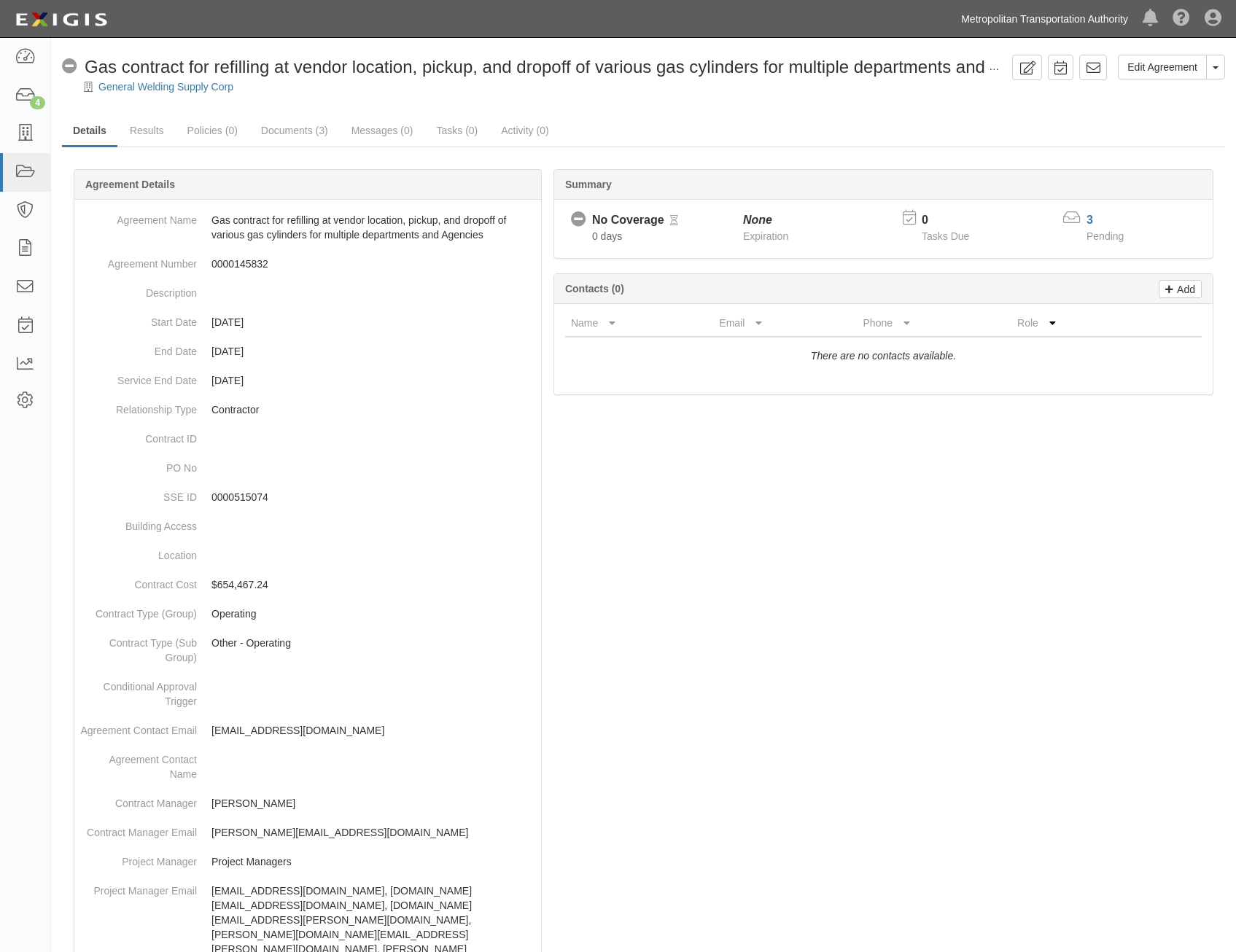
click at [1015, 22] on link "Metropolitan Transportation Authority" at bounding box center [1045, 19] width 182 height 29
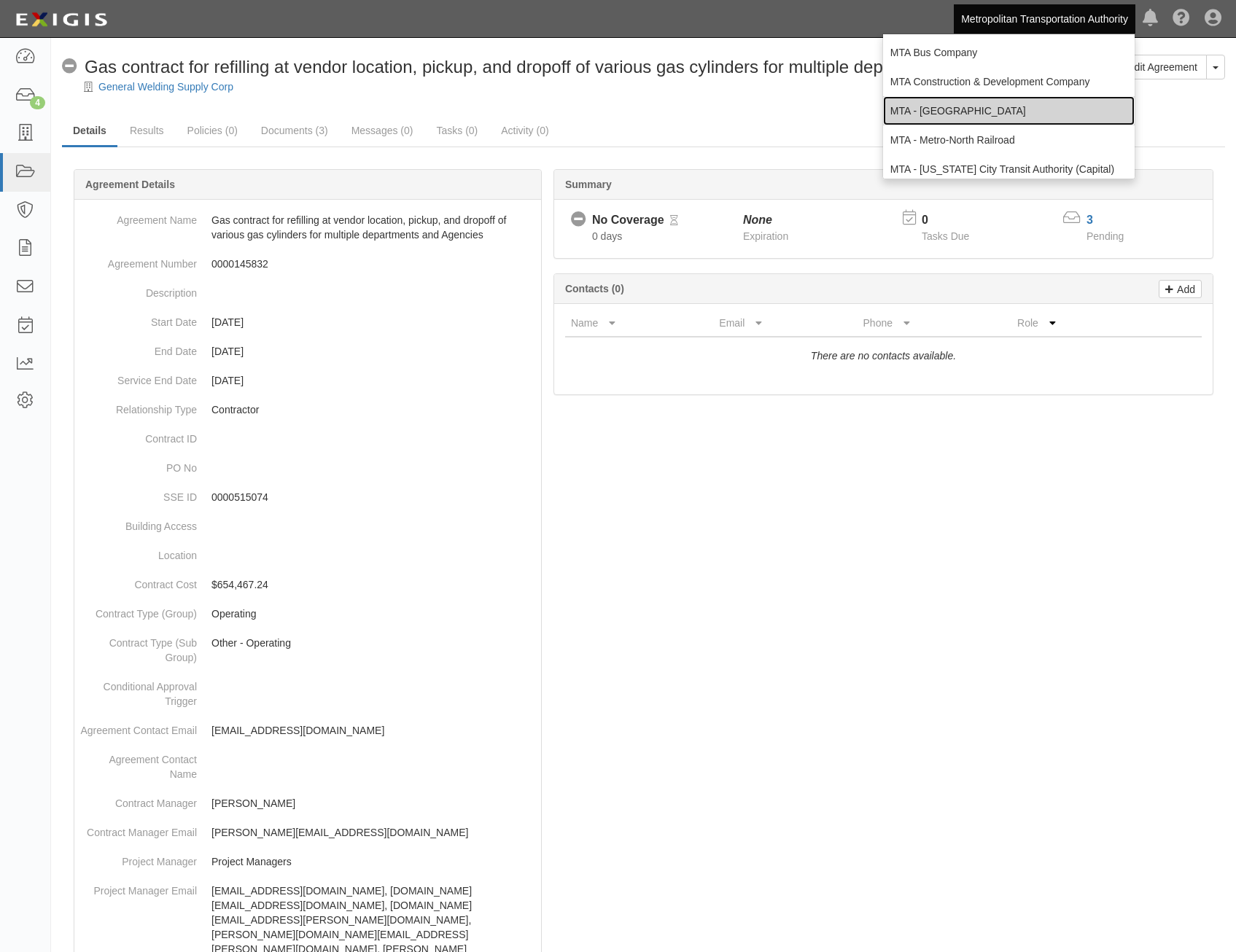
click at [1002, 119] on link "MTA - [GEOGRAPHIC_DATA]" at bounding box center [1009, 111] width 252 height 29
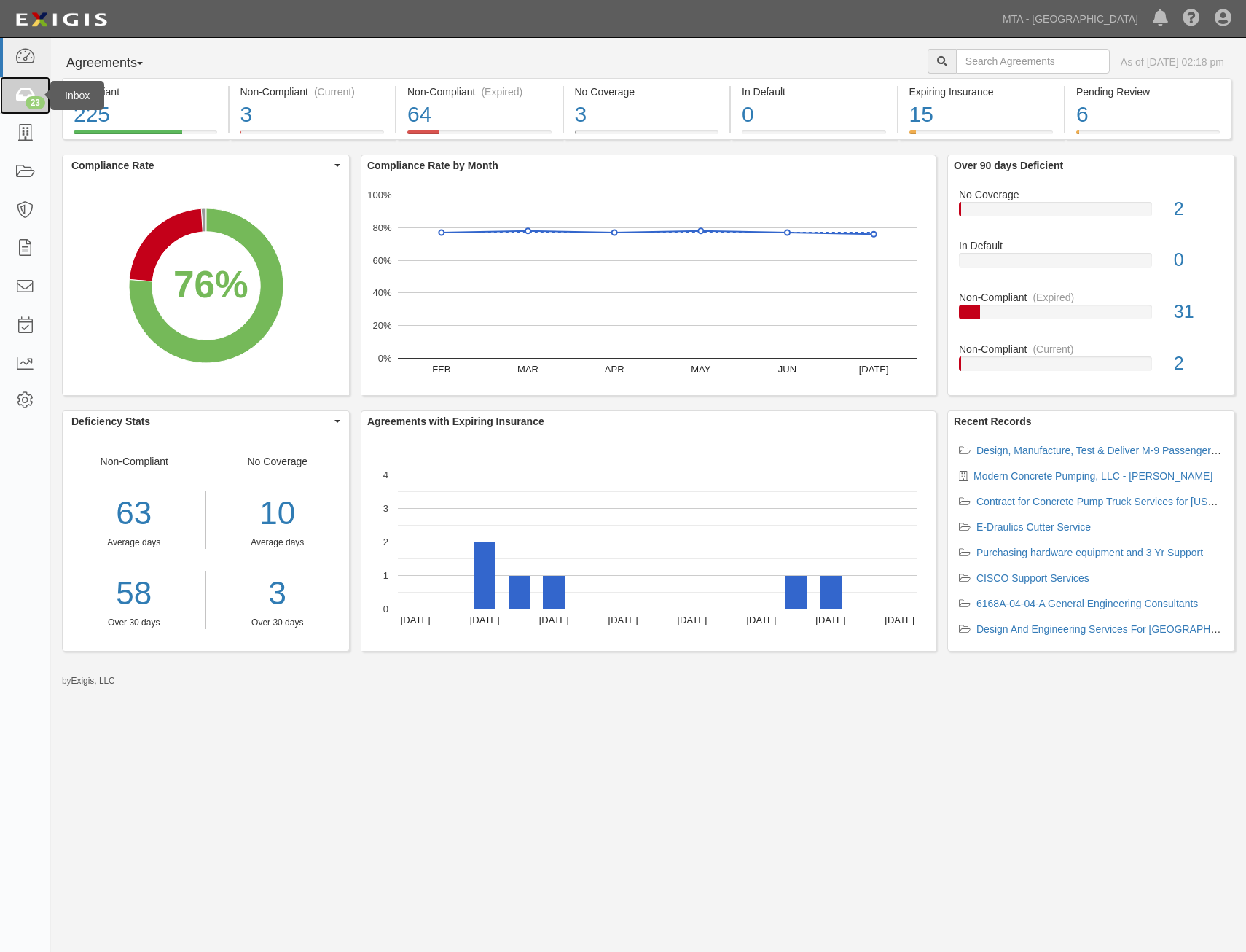
click at [19, 97] on icon at bounding box center [24, 95] width 20 height 17
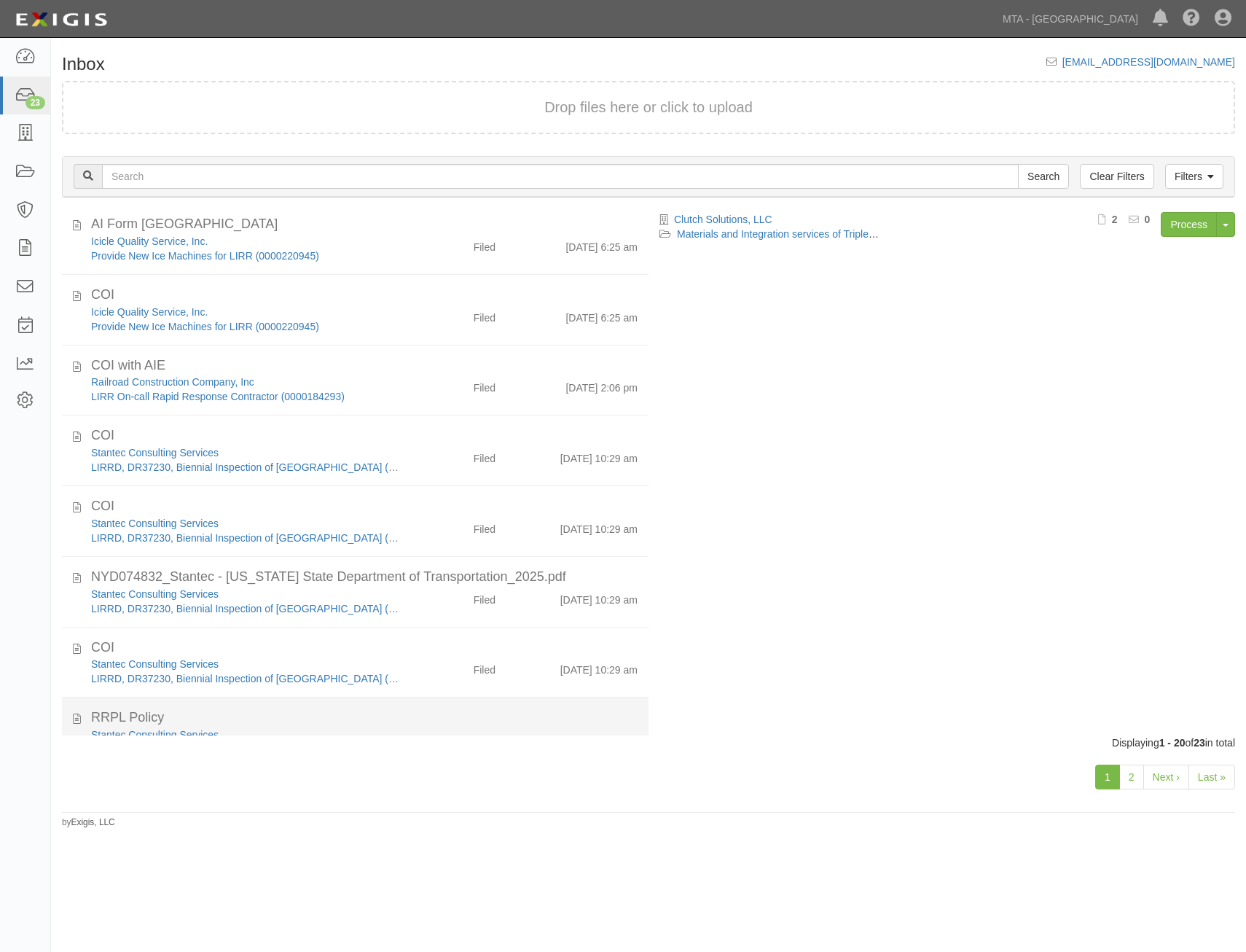
scroll to position [893, 0]
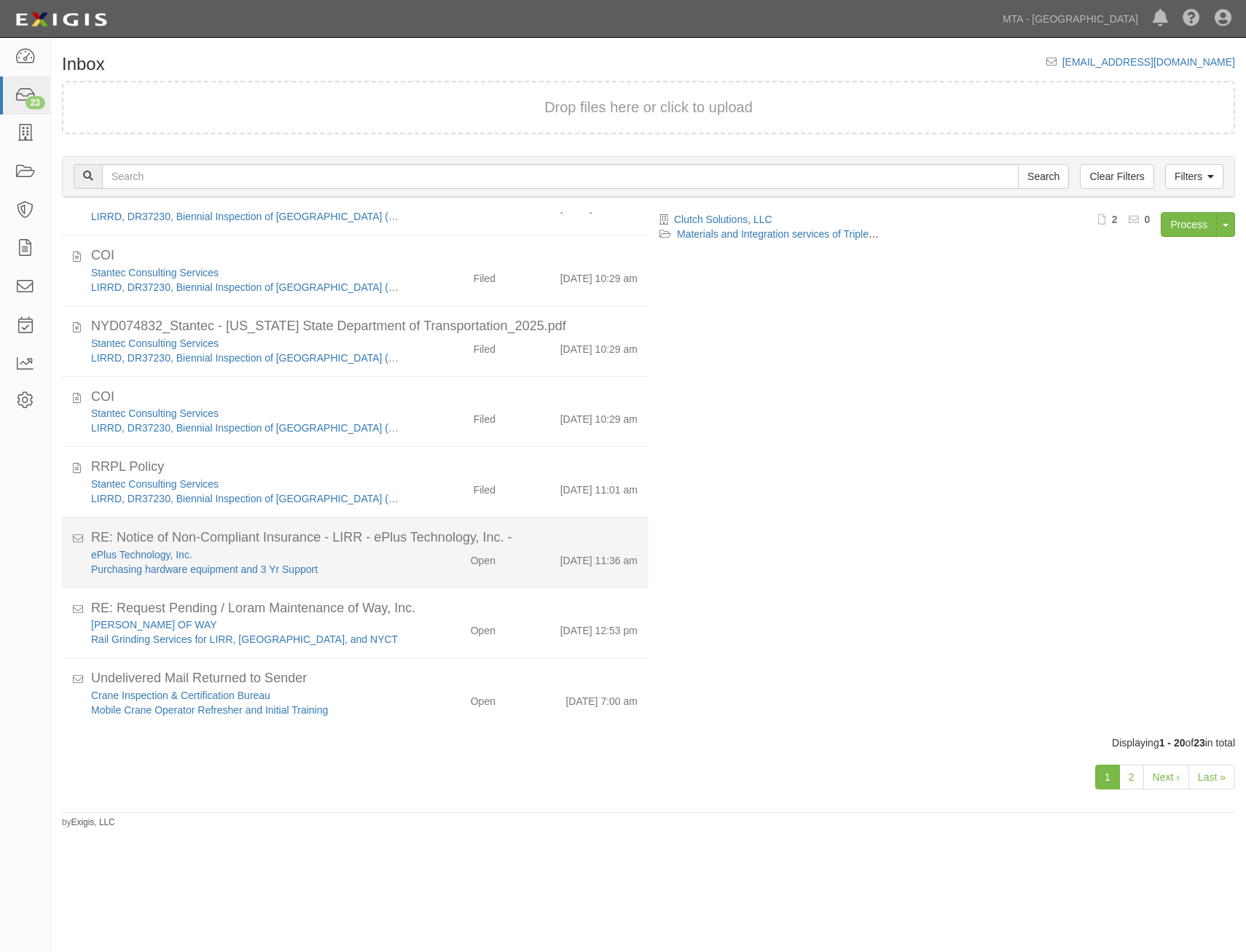
click at [500, 531] on div "RE: Notice of Non-Compliant Insurance - LIRR - ePlus Technology, Inc. -" at bounding box center [364, 538] width 547 height 19
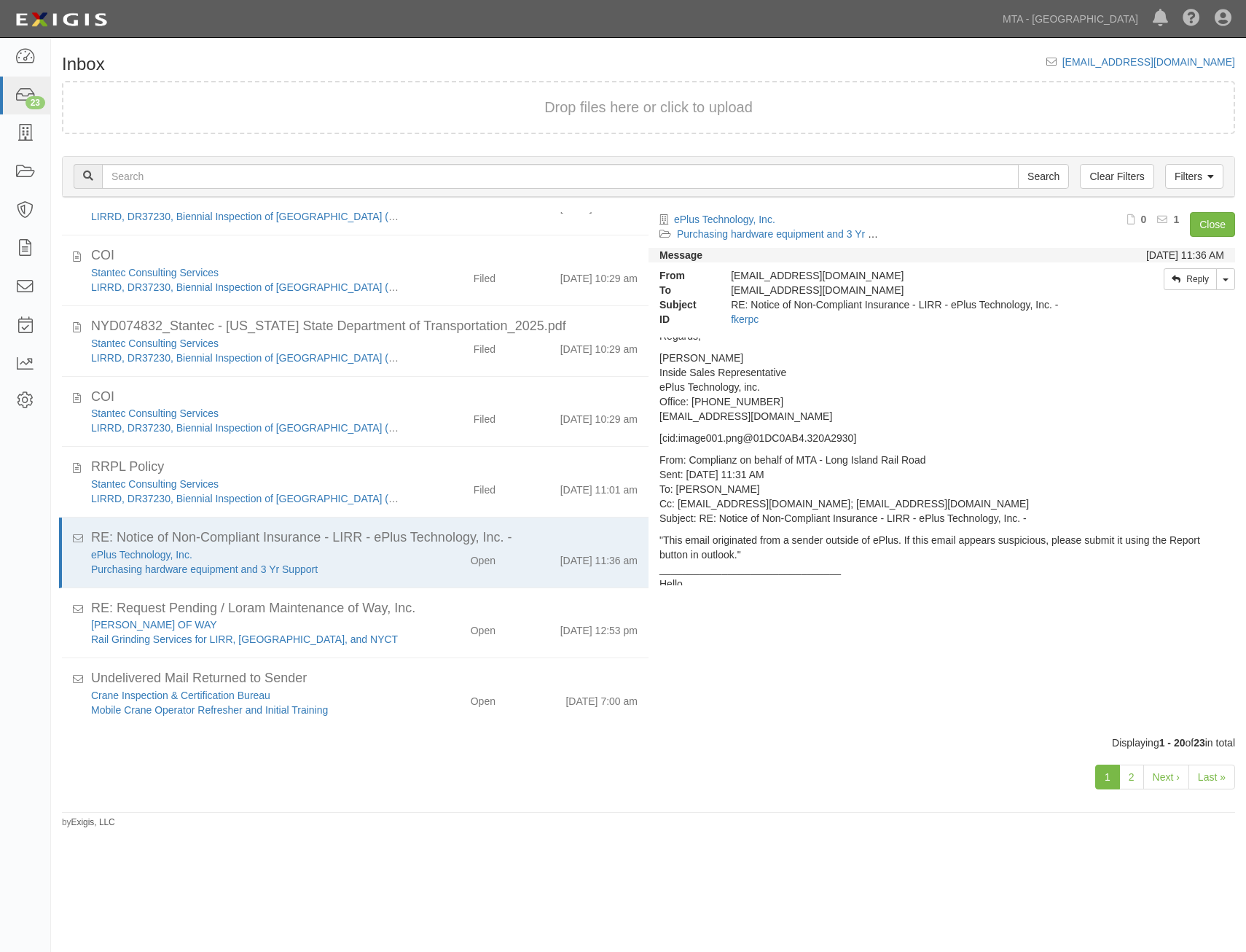
scroll to position [0, 0]
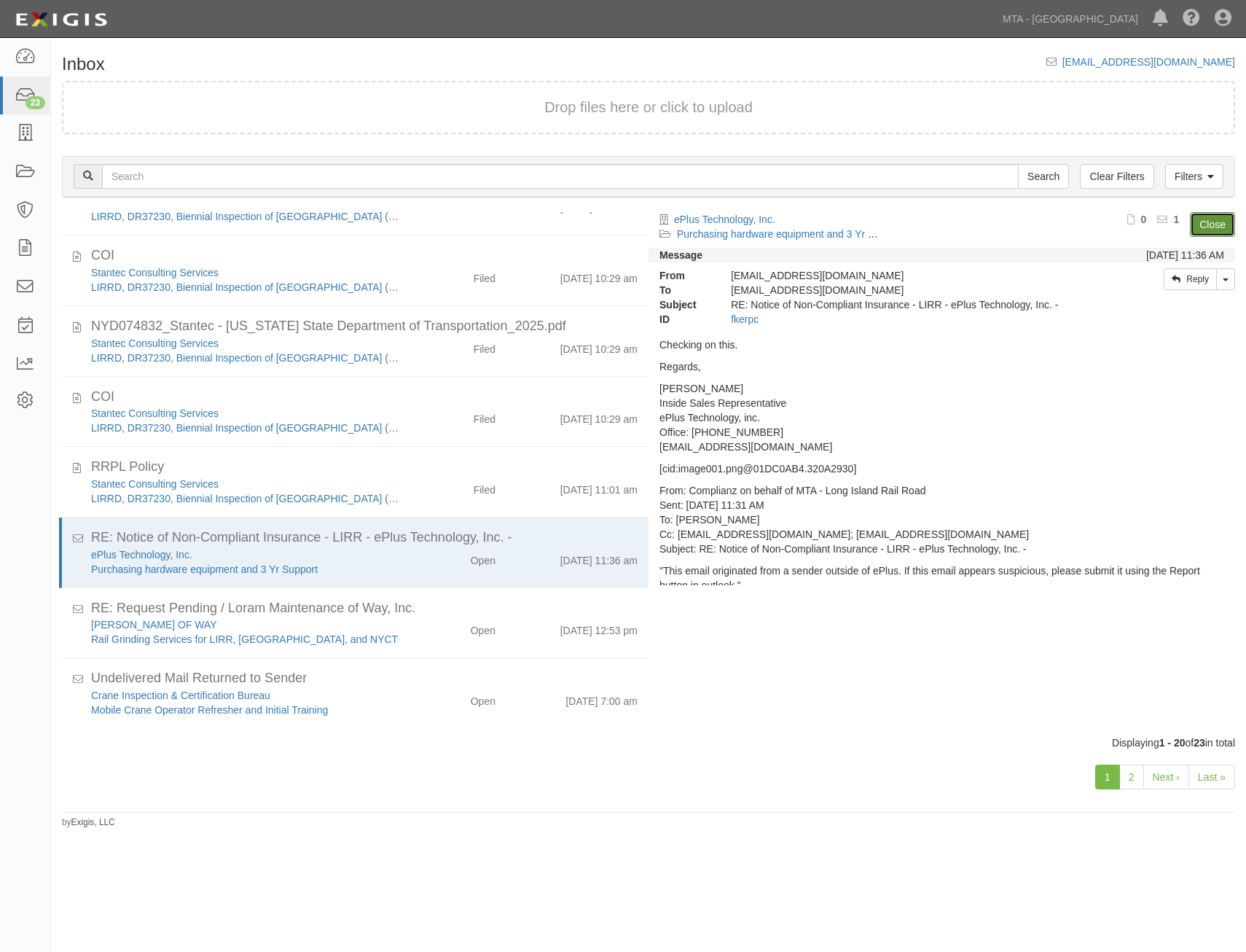
click at [1211, 222] on link "Close" at bounding box center [1213, 224] width 46 height 25
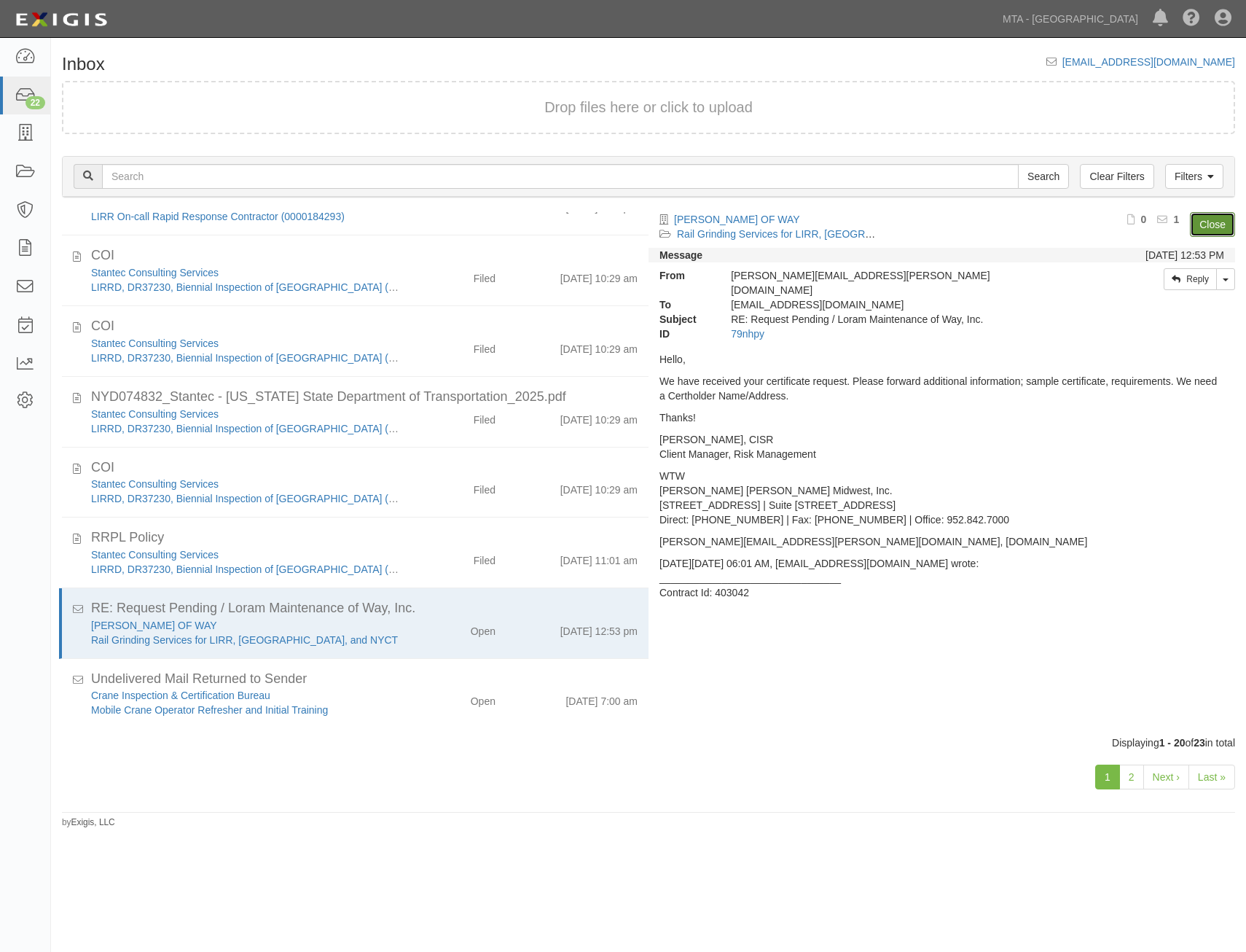
scroll to position [823, 0]
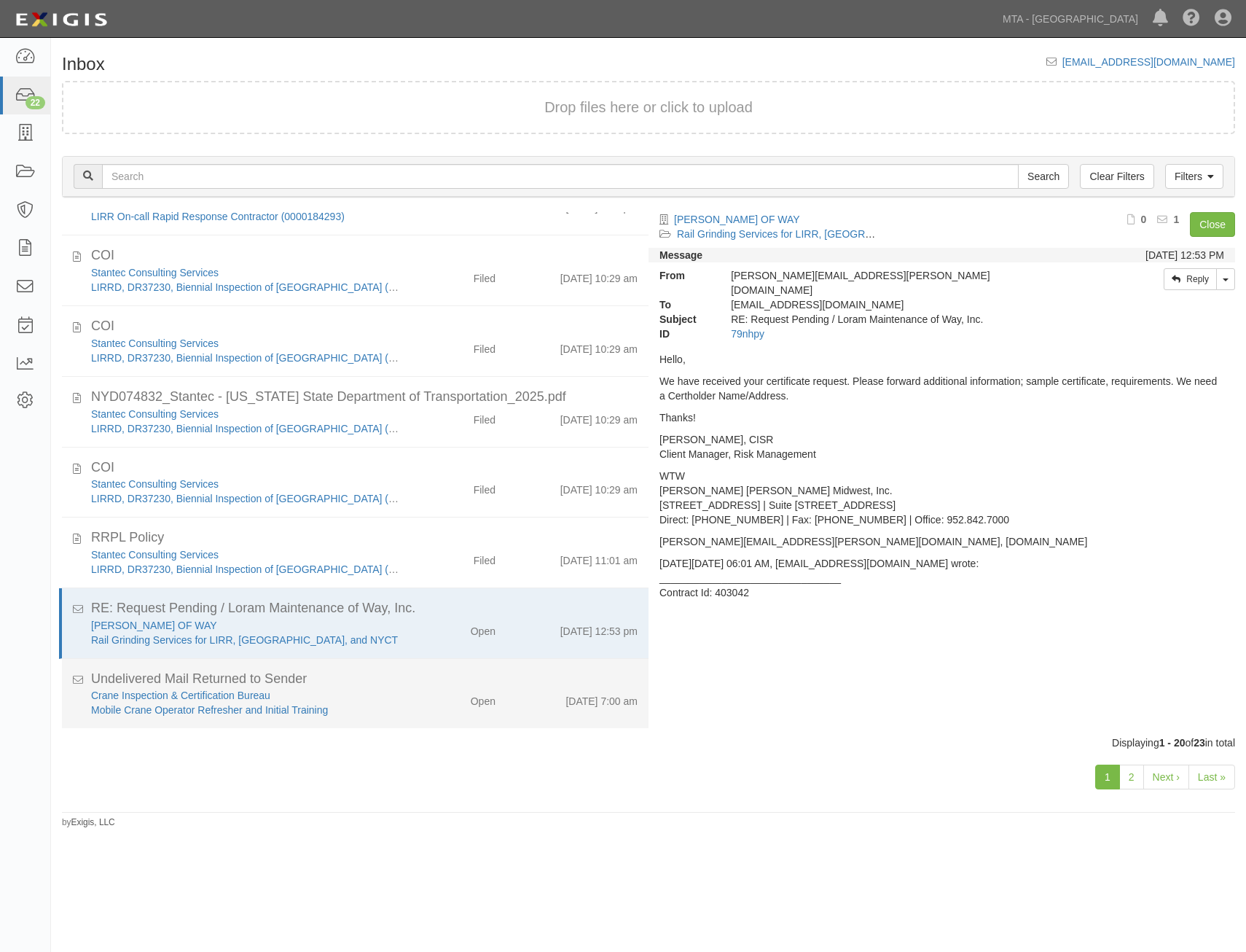
click at [473, 703] on div "Open" at bounding box center [484, 698] width 25 height 20
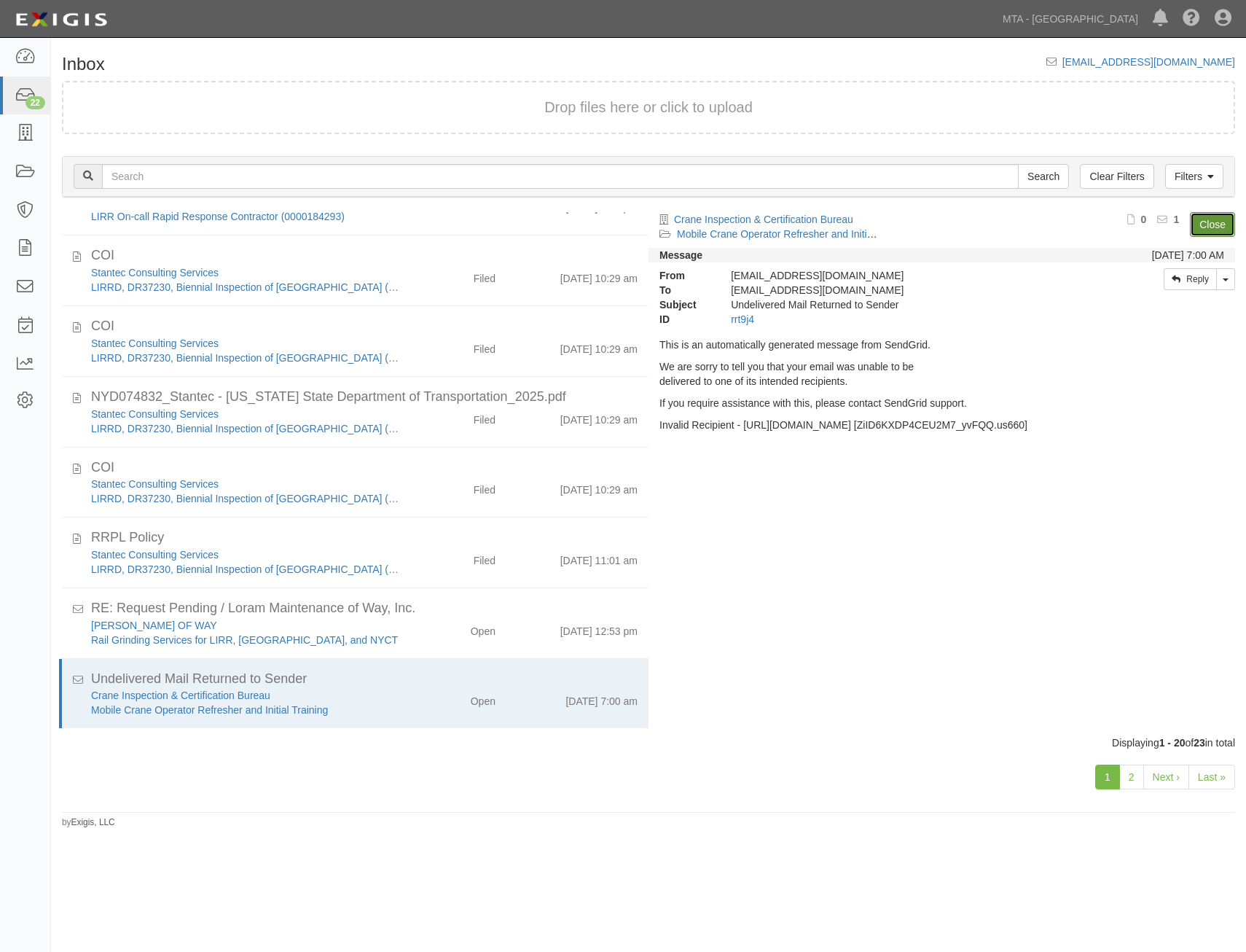
click at [1209, 226] on link "Close" at bounding box center [1213, 224] width 46 height 25
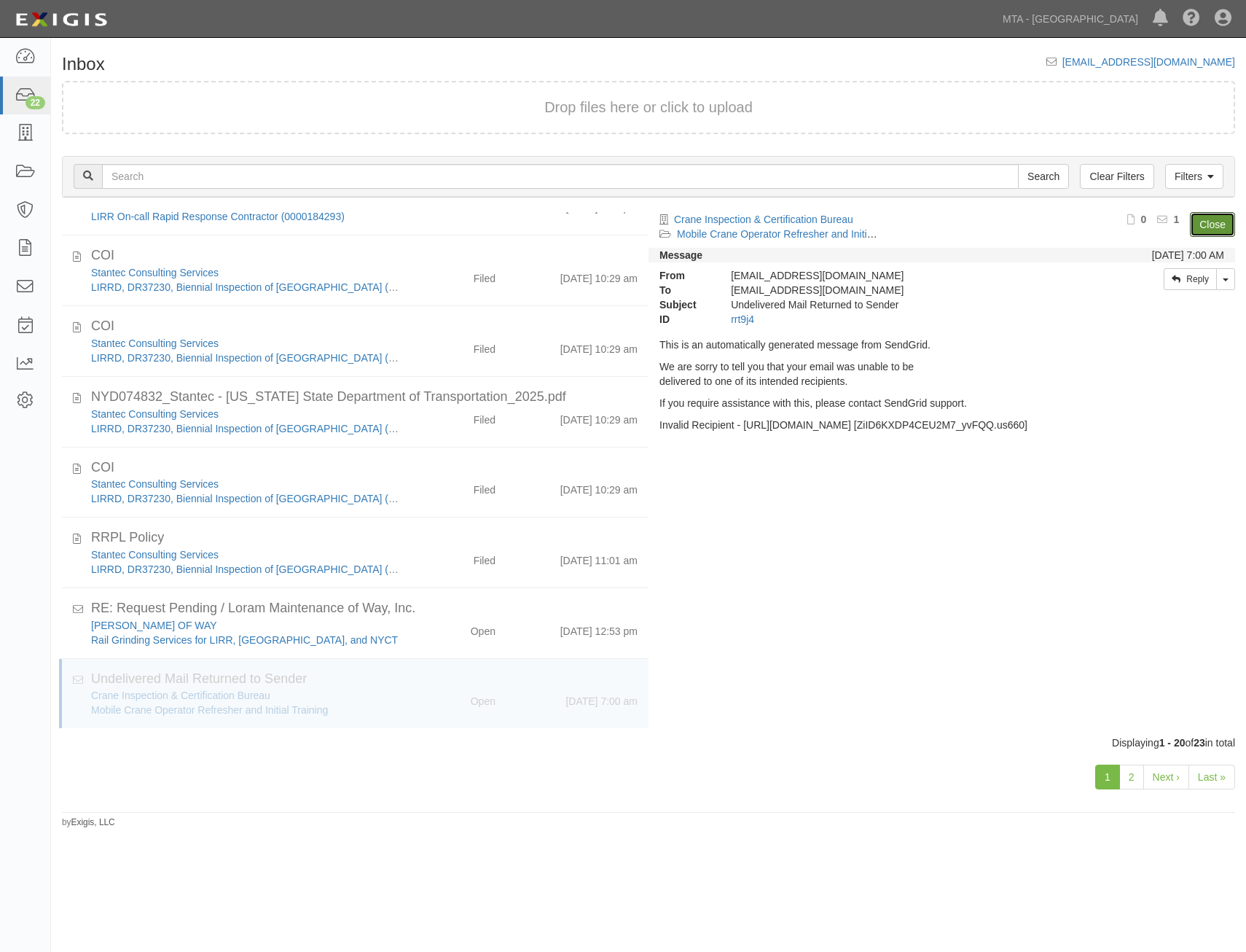
scroll to position [753, 0]
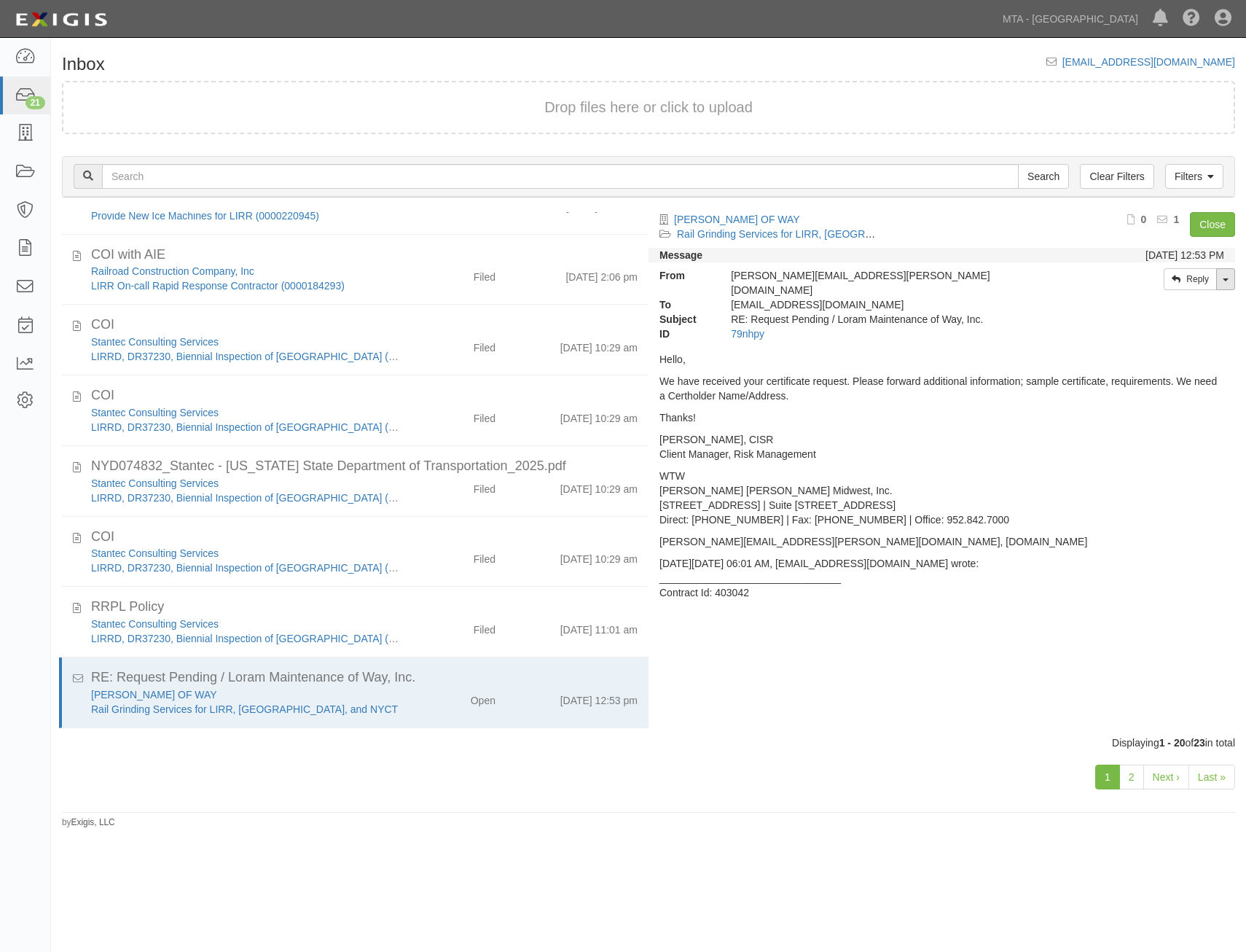
click at [1228, 284] on link "Toggle Dropdown" at bounding box center [1227, 279] width 19 height 22
click at [1194, 304] on link "Reply All" at bounding box center [1177, 306] width 116 height 19
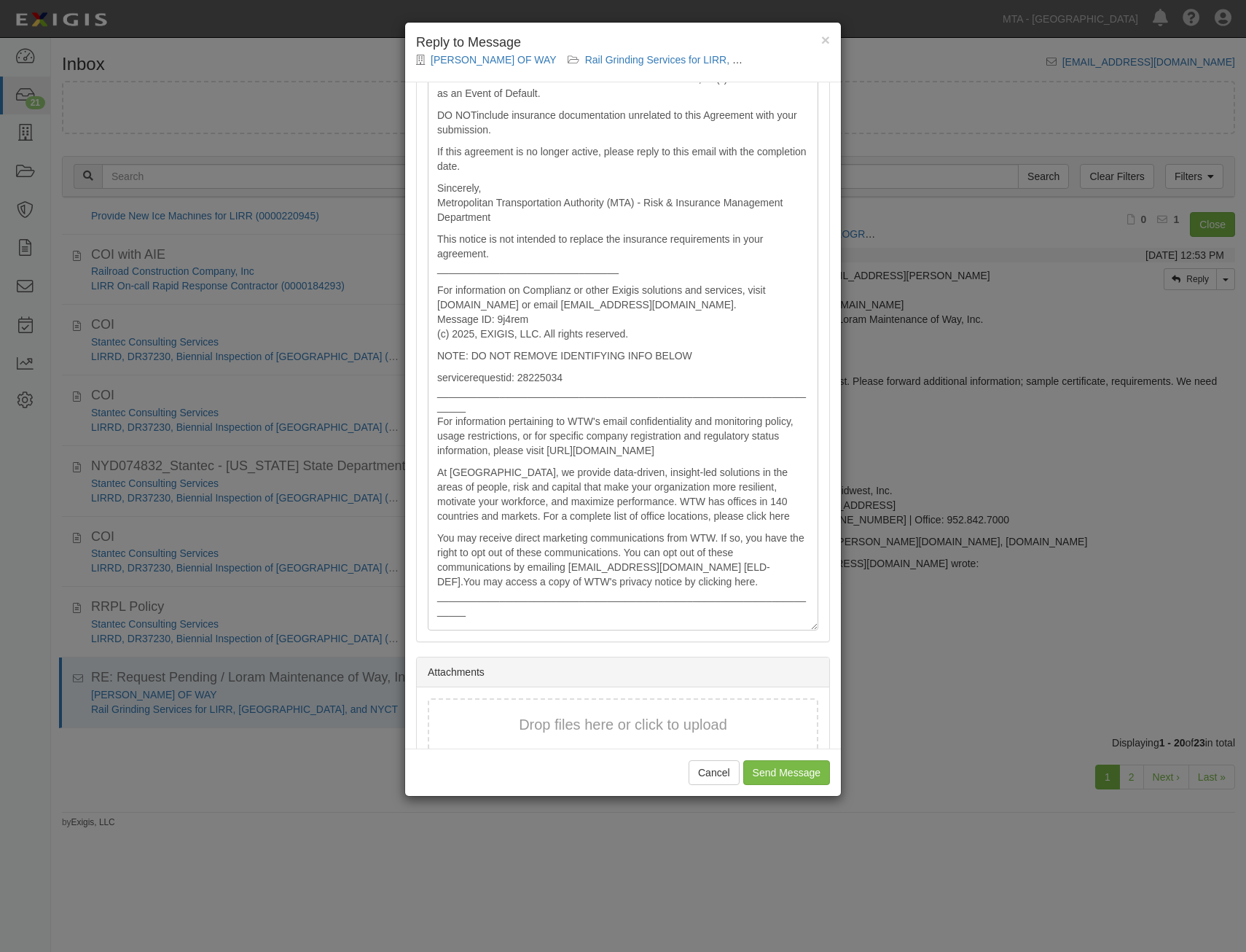
scroll to position [1184, 0]
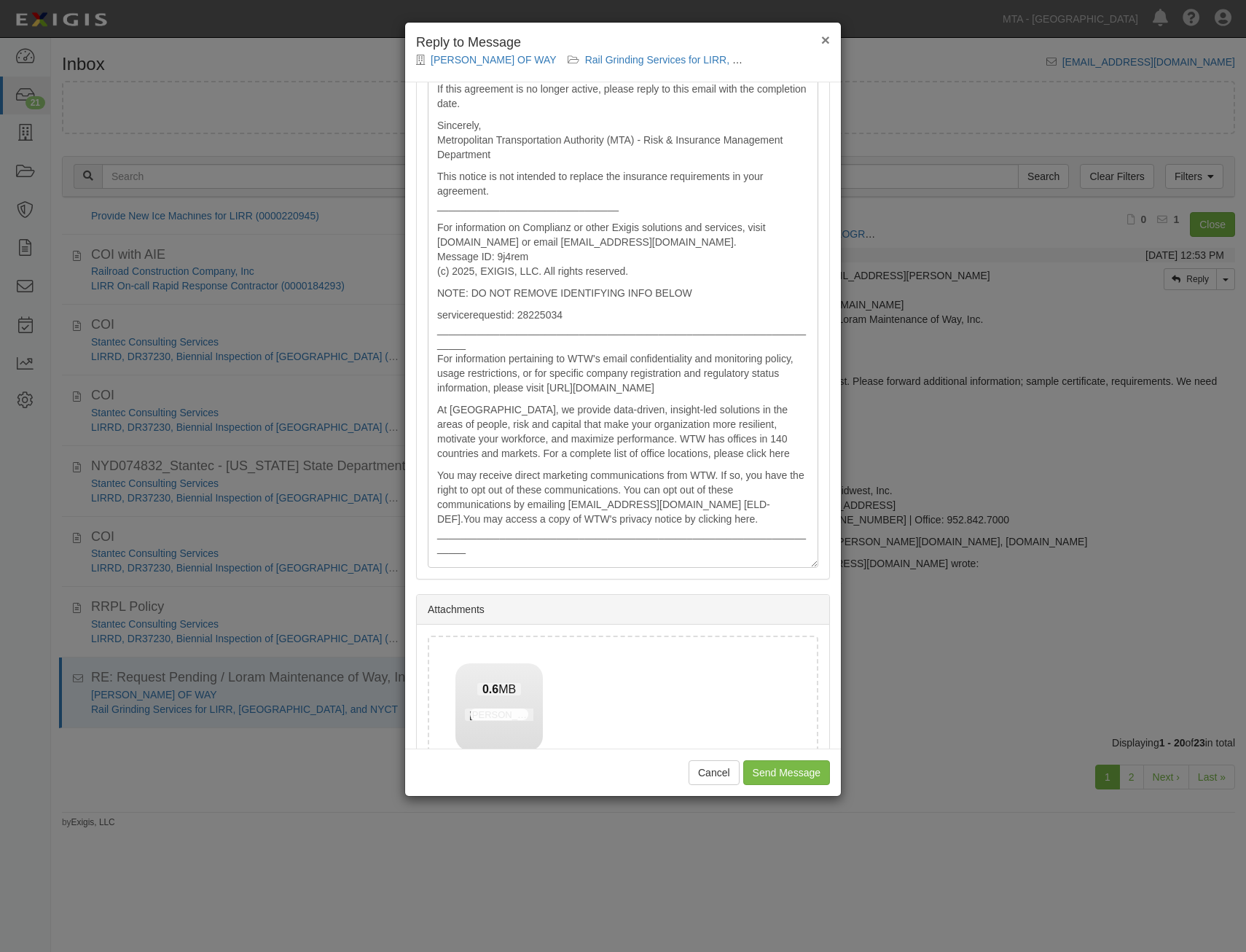
click at [829, 42] on span "×" at bounding box center [825, 39] width 9 height 17
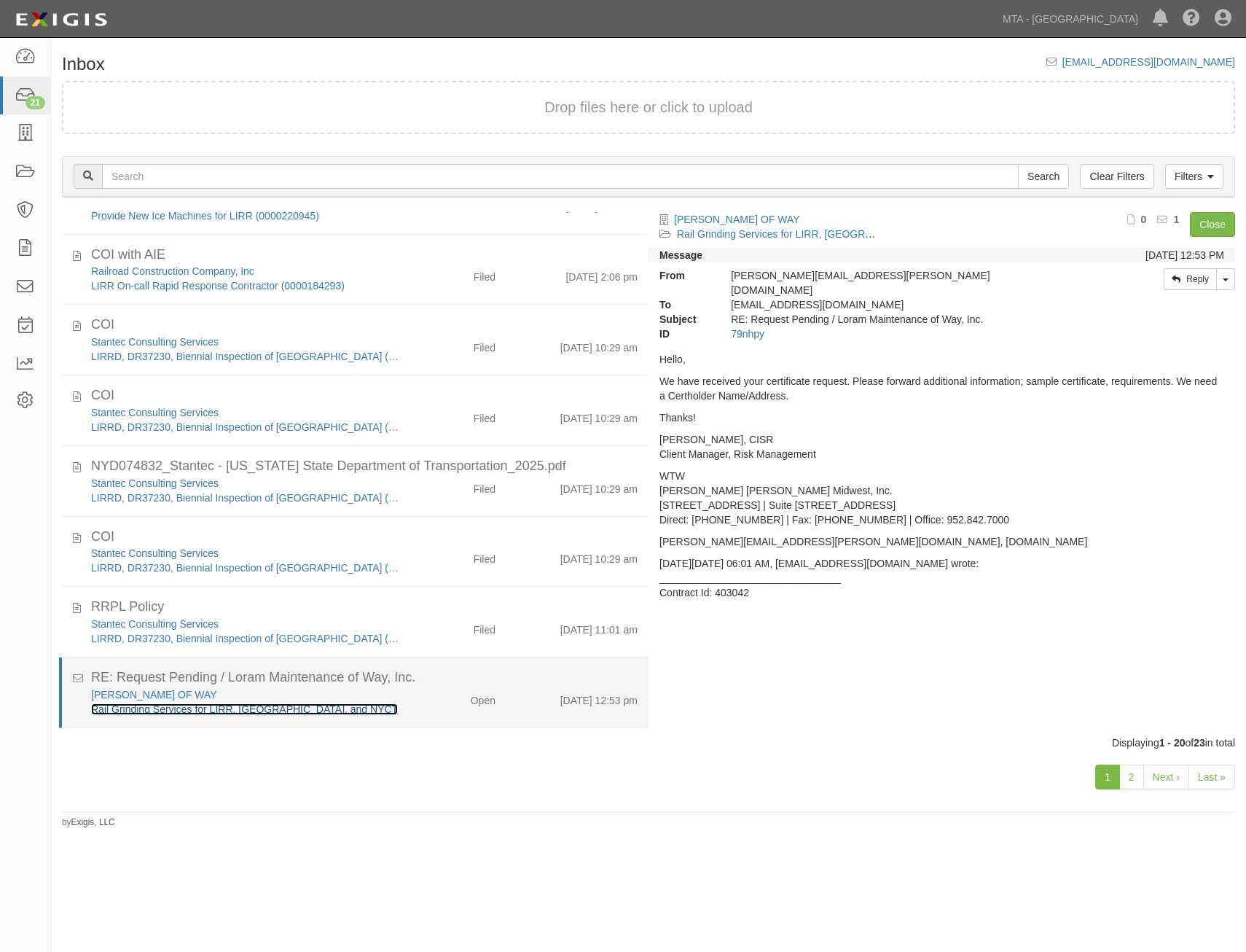
click at [280, 709] on link "Rail Grinding Services for LIRR, MNRR, and NYCT" at bounding box center [245, 709] width 307 height 12
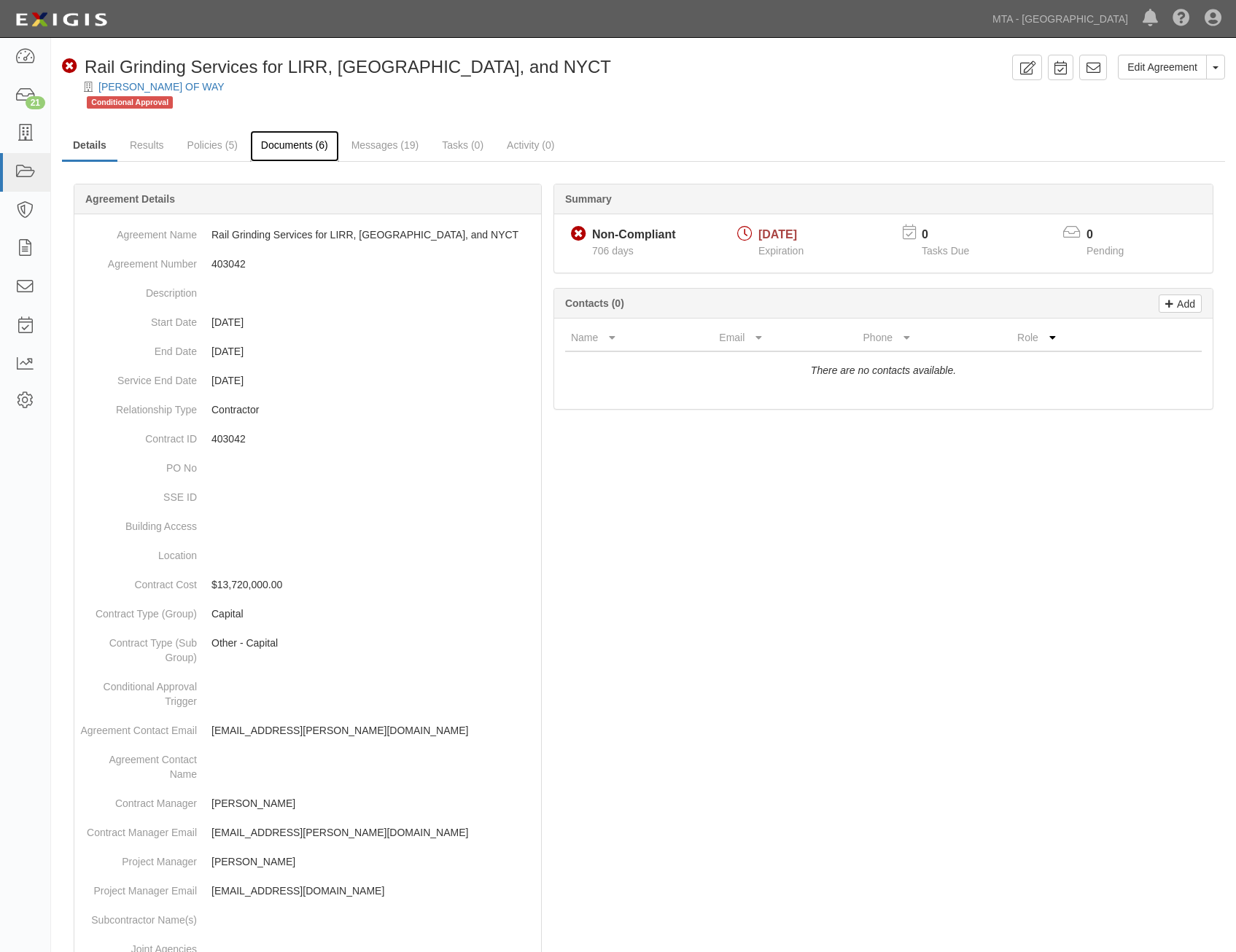
click at [289, 156] on link "Documents (6)" at bounding box center [294, 146] width 89 height 31
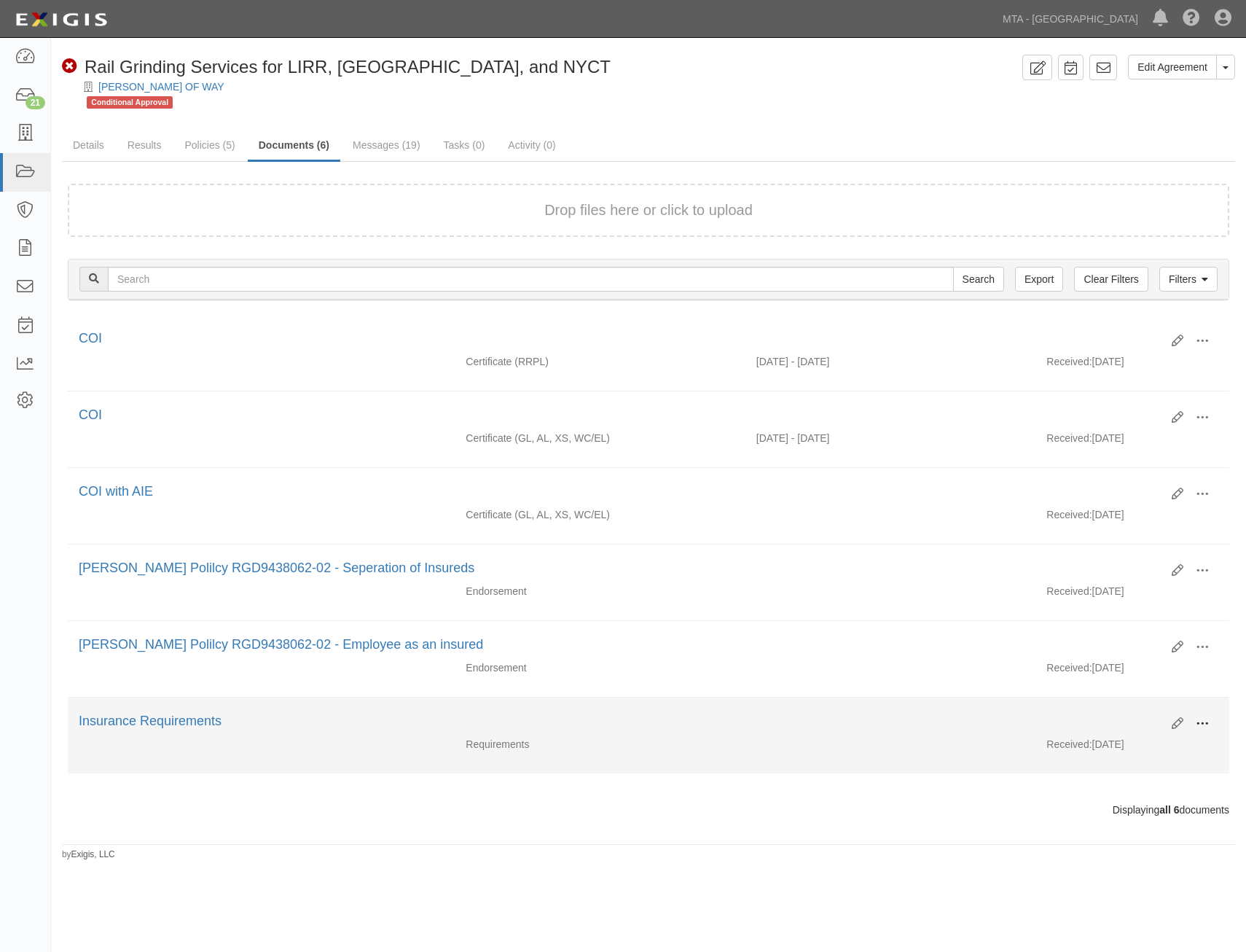
click at [1195, 719] on button at bounding box center [1202, 725] width 32 height 25
click at [1133, 743] on link "View" at bounding box center [1131, 745] width 116 height 26
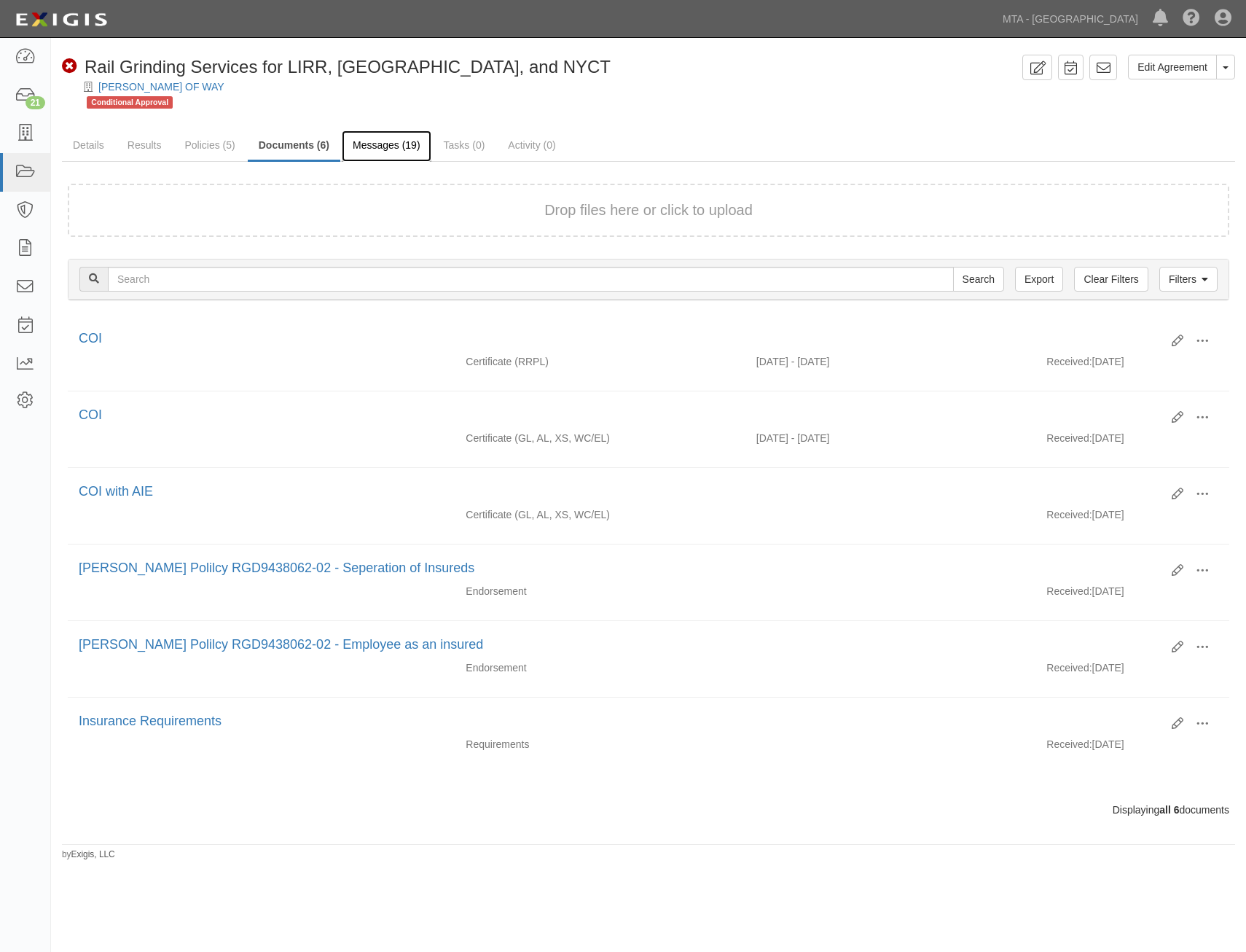
click at [384, 150] on link "Messages (19)" at bounding box center [387, 146] width 89 height 31
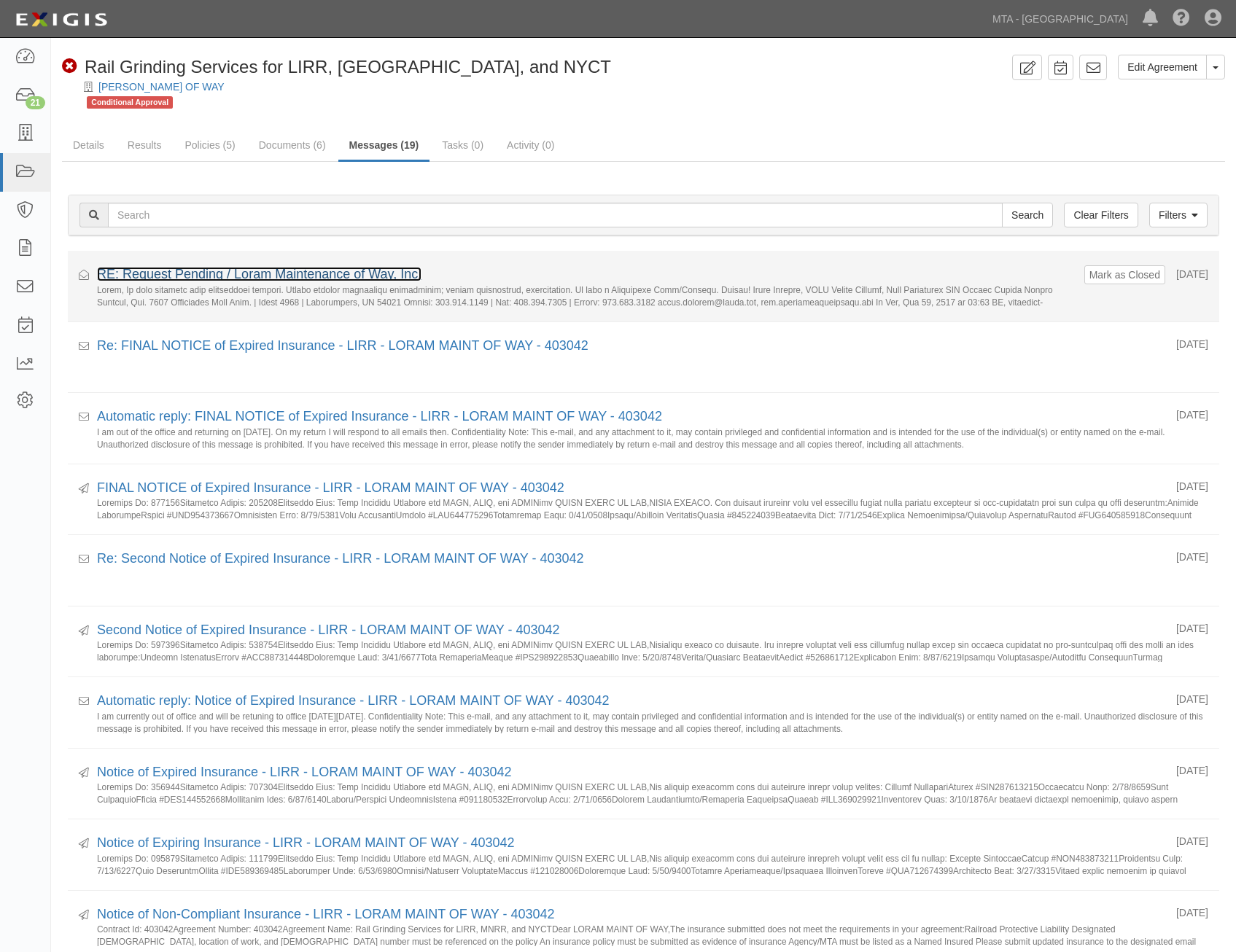
click at [353, 276] on link "RE: Request Pending / Loram Maintenance of Way, Inc." at bounding box center [259, 274] width 325 height 15
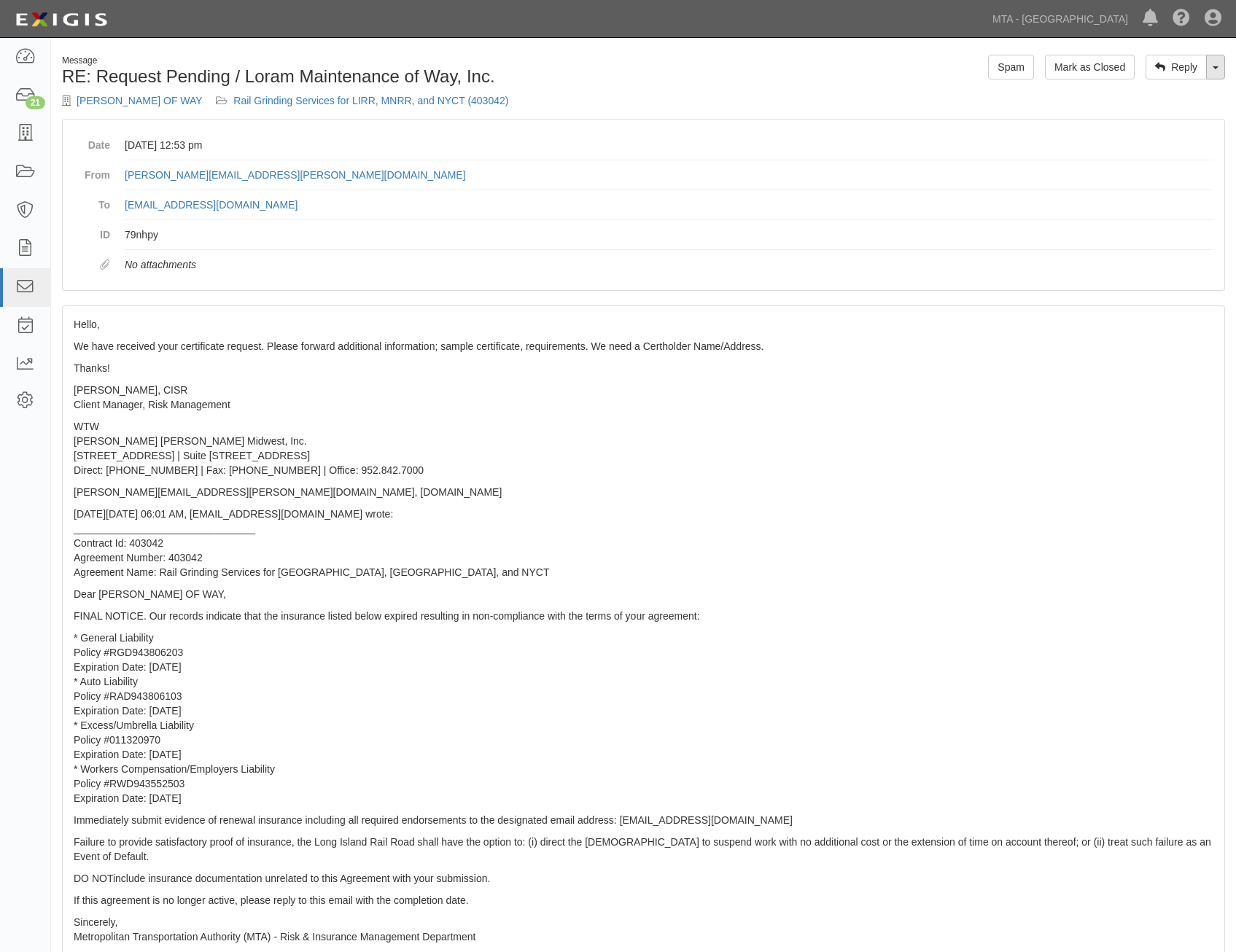
click at [1212, 72] on link "Toggle Dropdown" at bounding box center [1216, 67] width 19 height 25
click at [1170, 89] on link "Reply All" at bounding box center [1167, 95] width 116 height 19
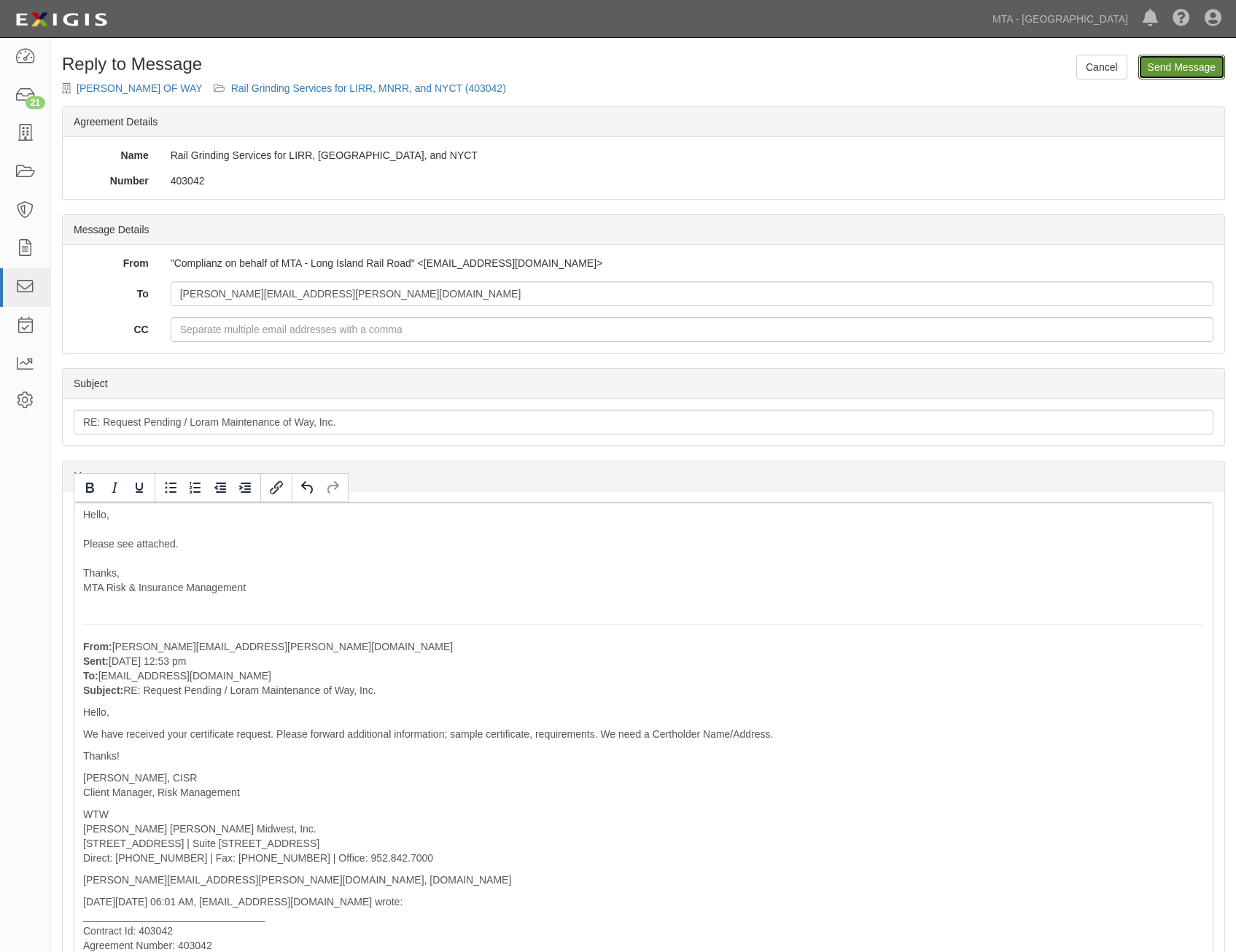
drag, startPoint x: 1187, startPoint y: 73, endPoint x: 702, endPoint y: 62, distance: 485.1
click at [1187, 73] on input "Send Message" at bounding box center [1182, 67] width 86 height 25
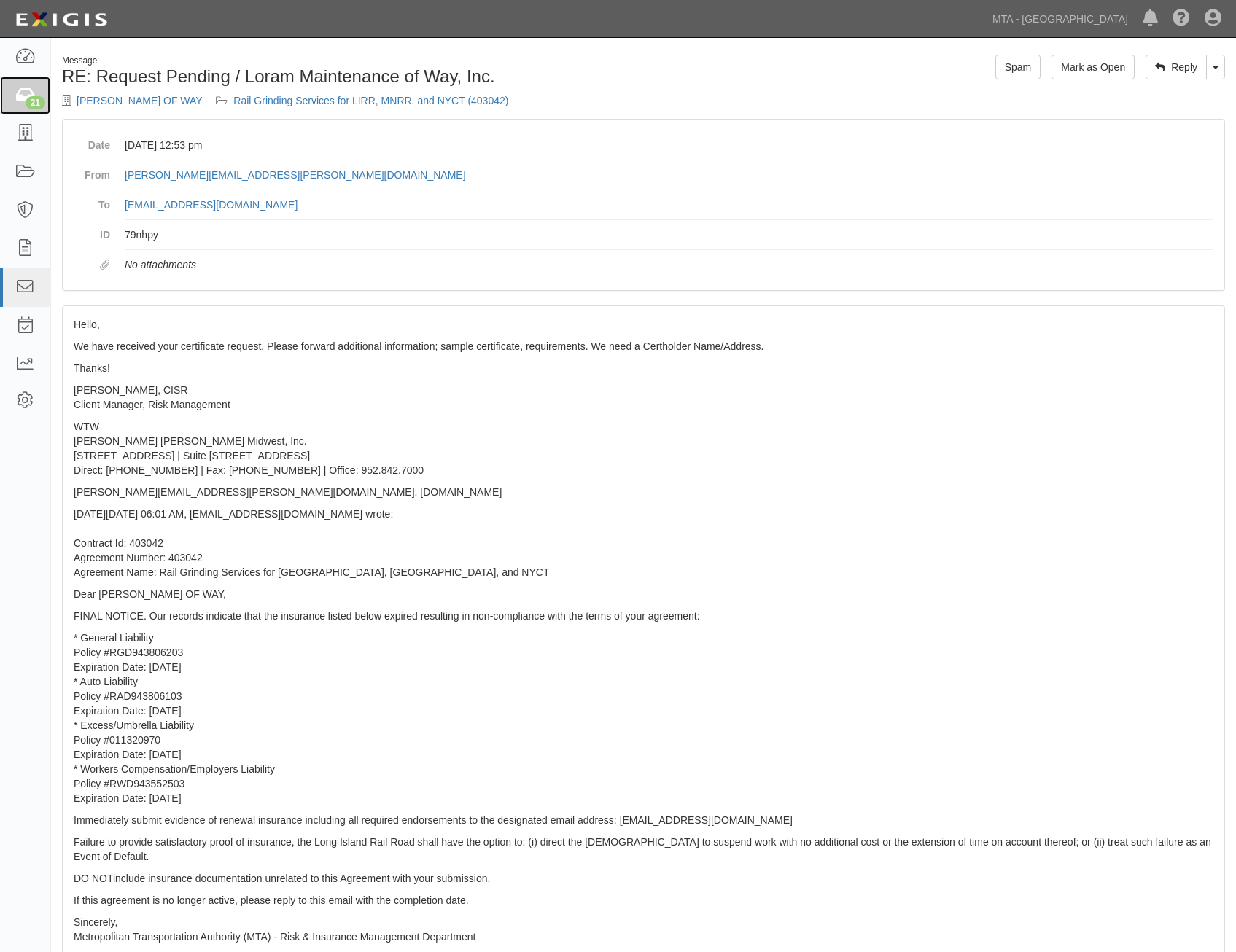
click at [38, 91] on link "21" at bounding box center [25, 96] width 51 height 39
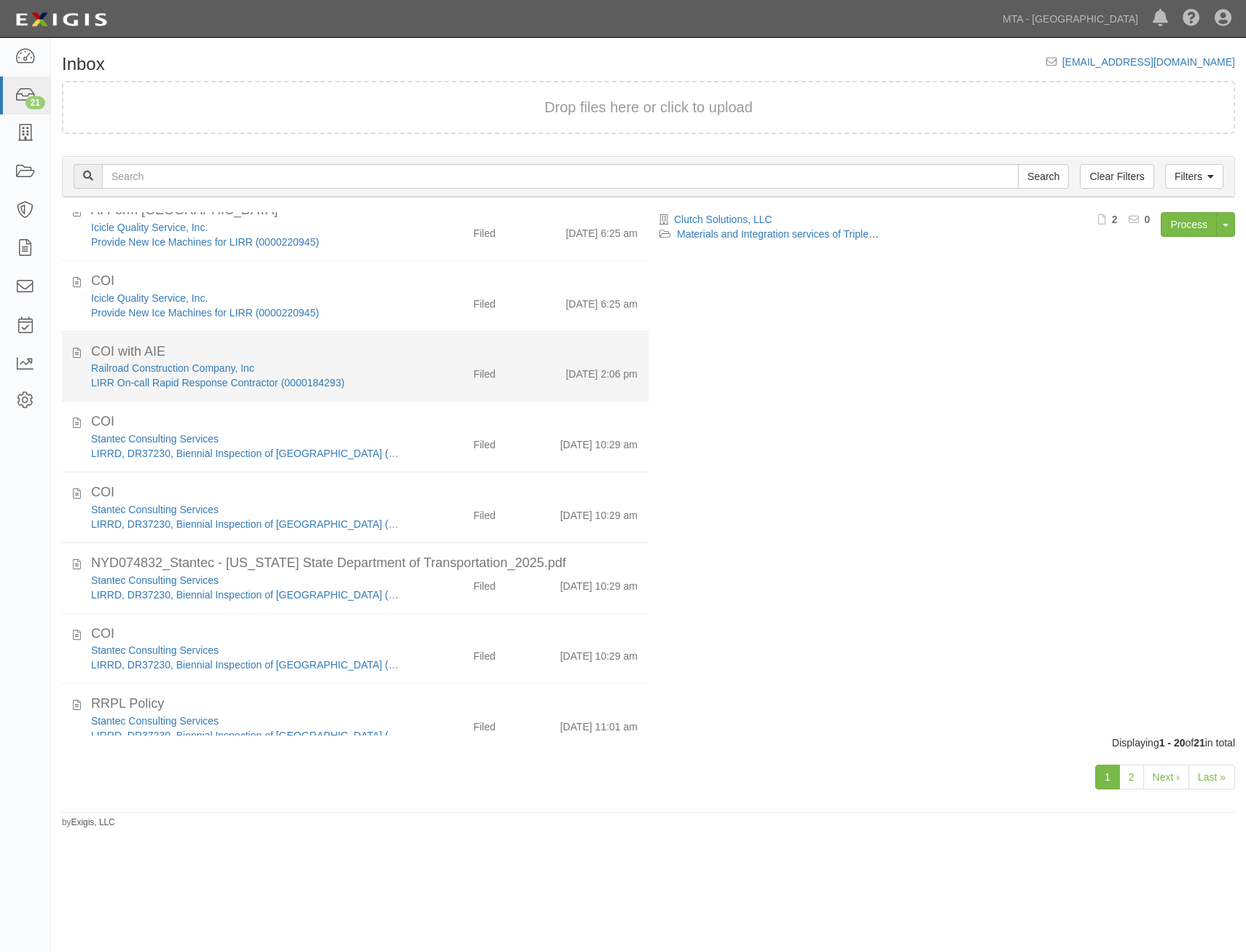
scroll to position [893, 0]
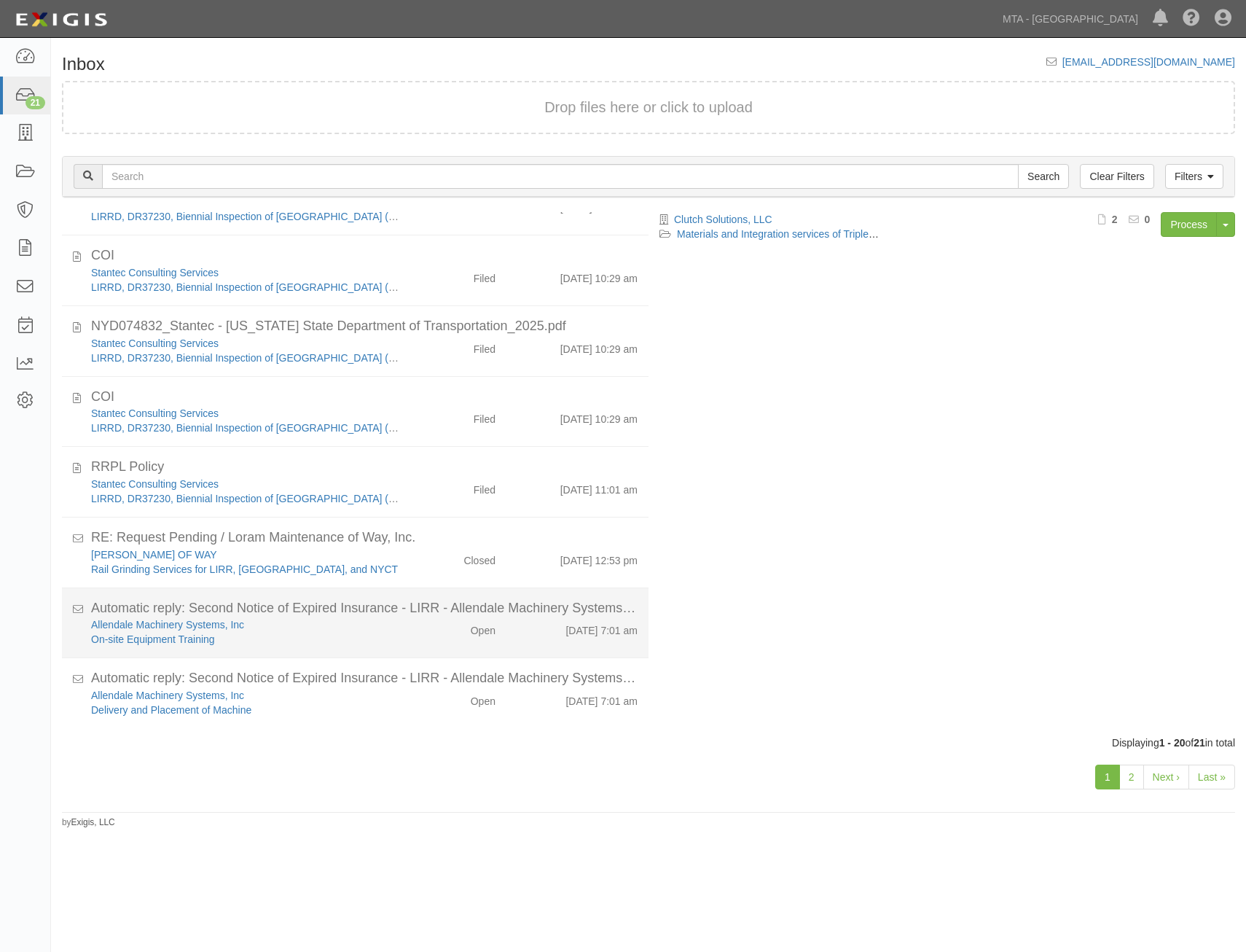
click at [509, 627] on div "[DATE] 7:01 am" at bounding box center [578, 628] width 142 height 20
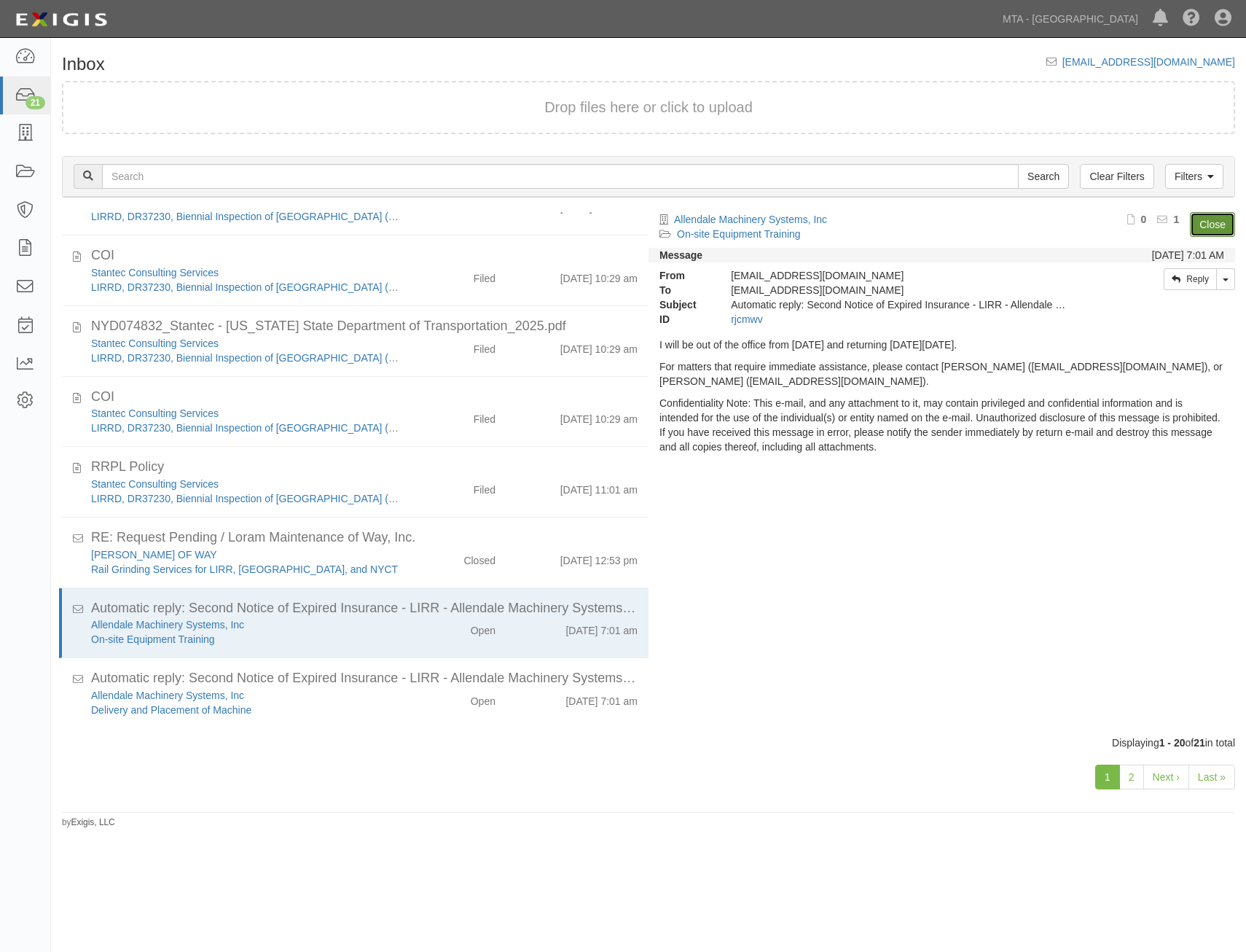
click at [1217, 223] on link "Close" at bounding box center [1213, 224] width 46 height 25
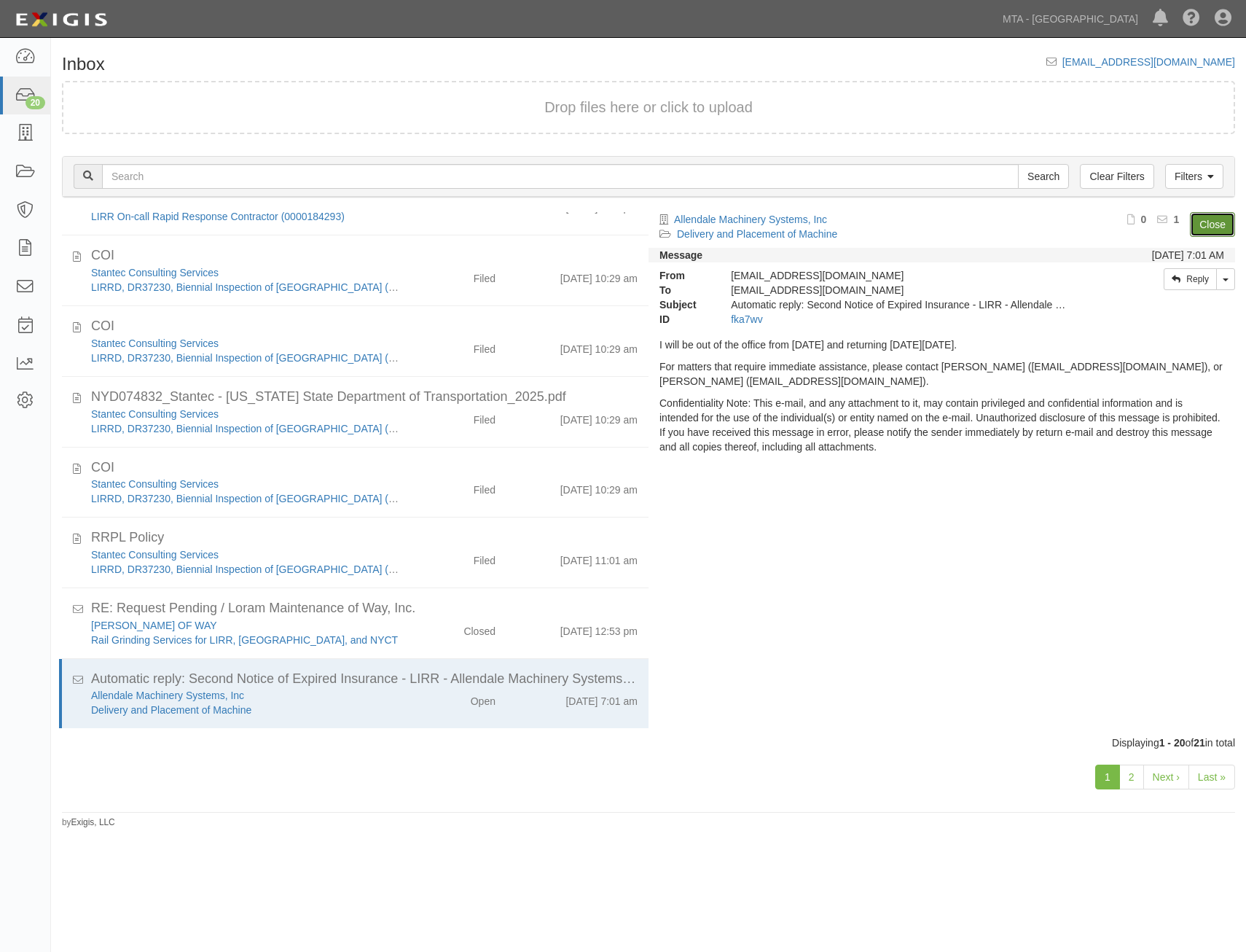
click at [1217, 223] on link "Close" at bounding box center [1213, 224] width 46 height 25
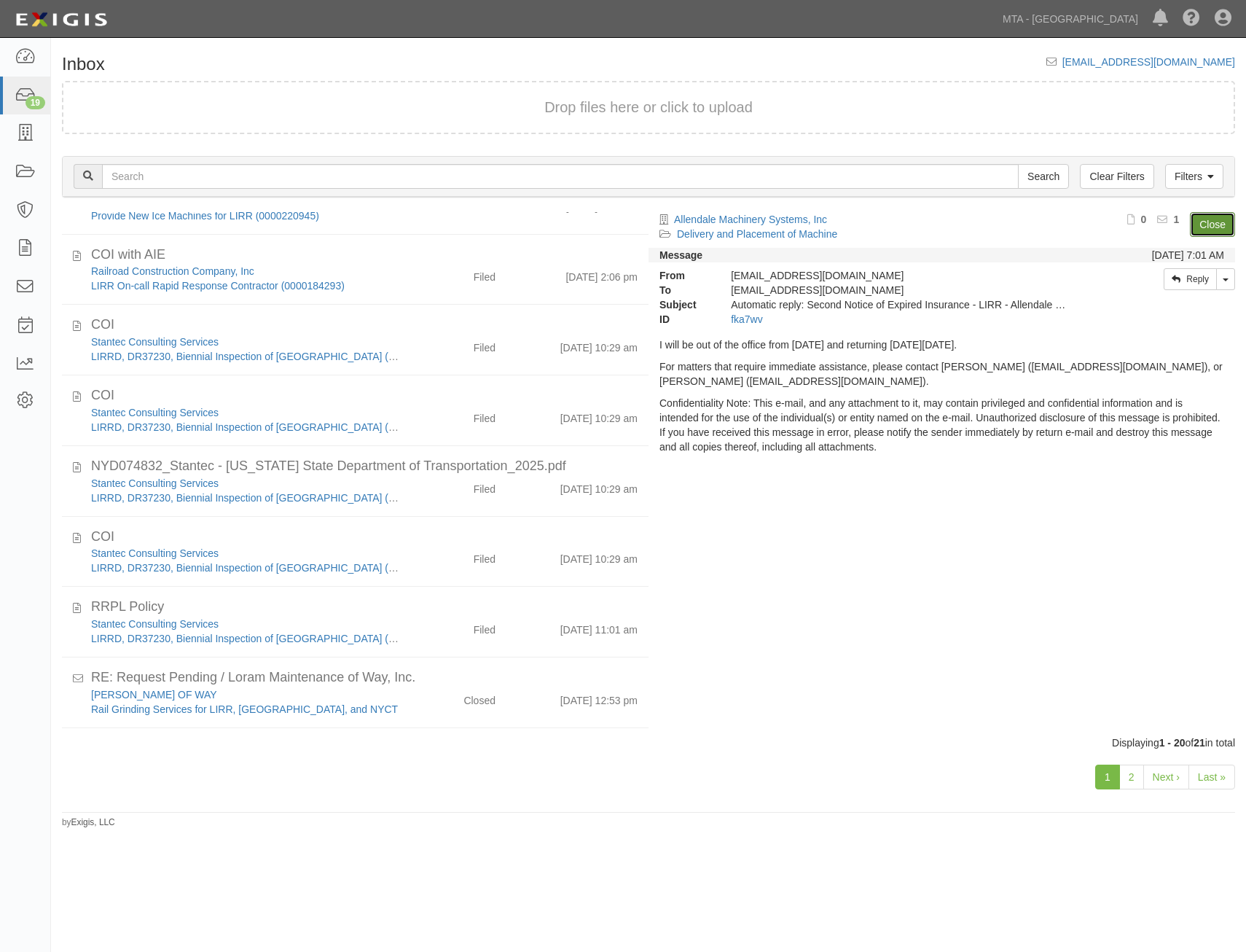
scroll to position [753, 0]
click at [1062, 27] on link "MTA - [GEOGRAPHIC_DATA]" at bounding box center [1070, 19] width 151 height 29
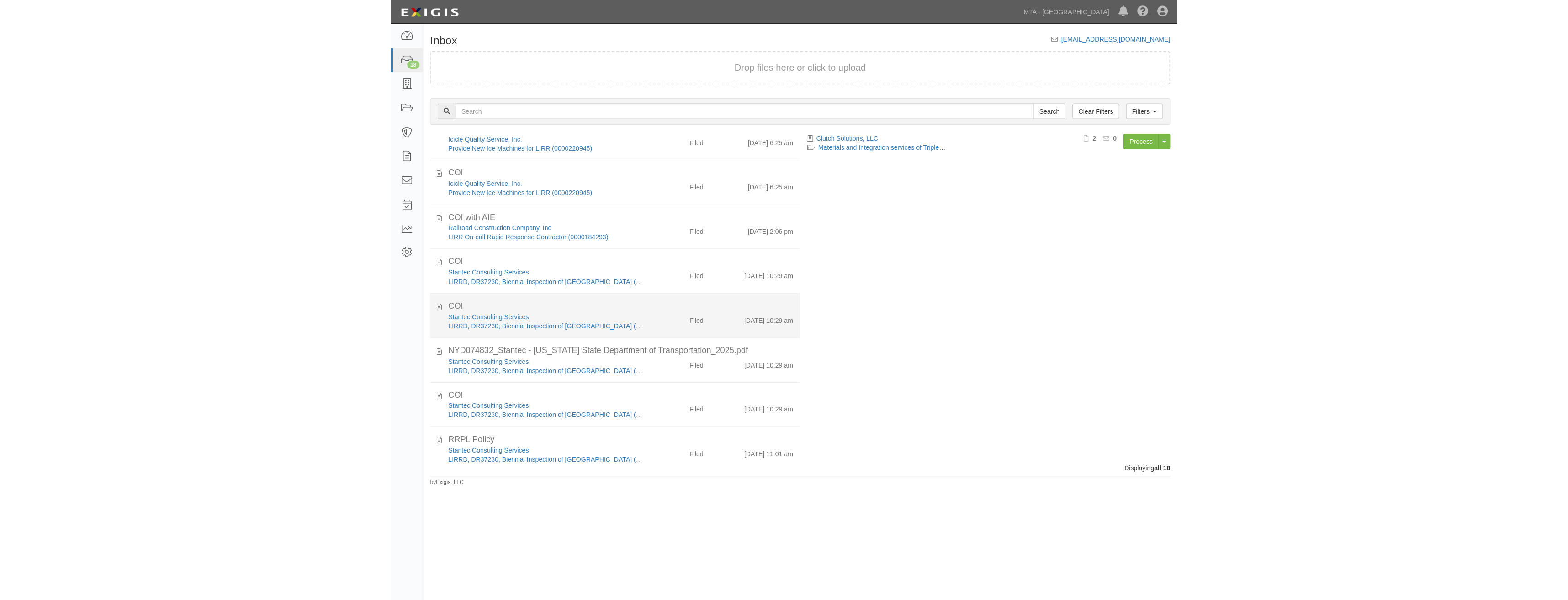
scroll to position [472, 0]
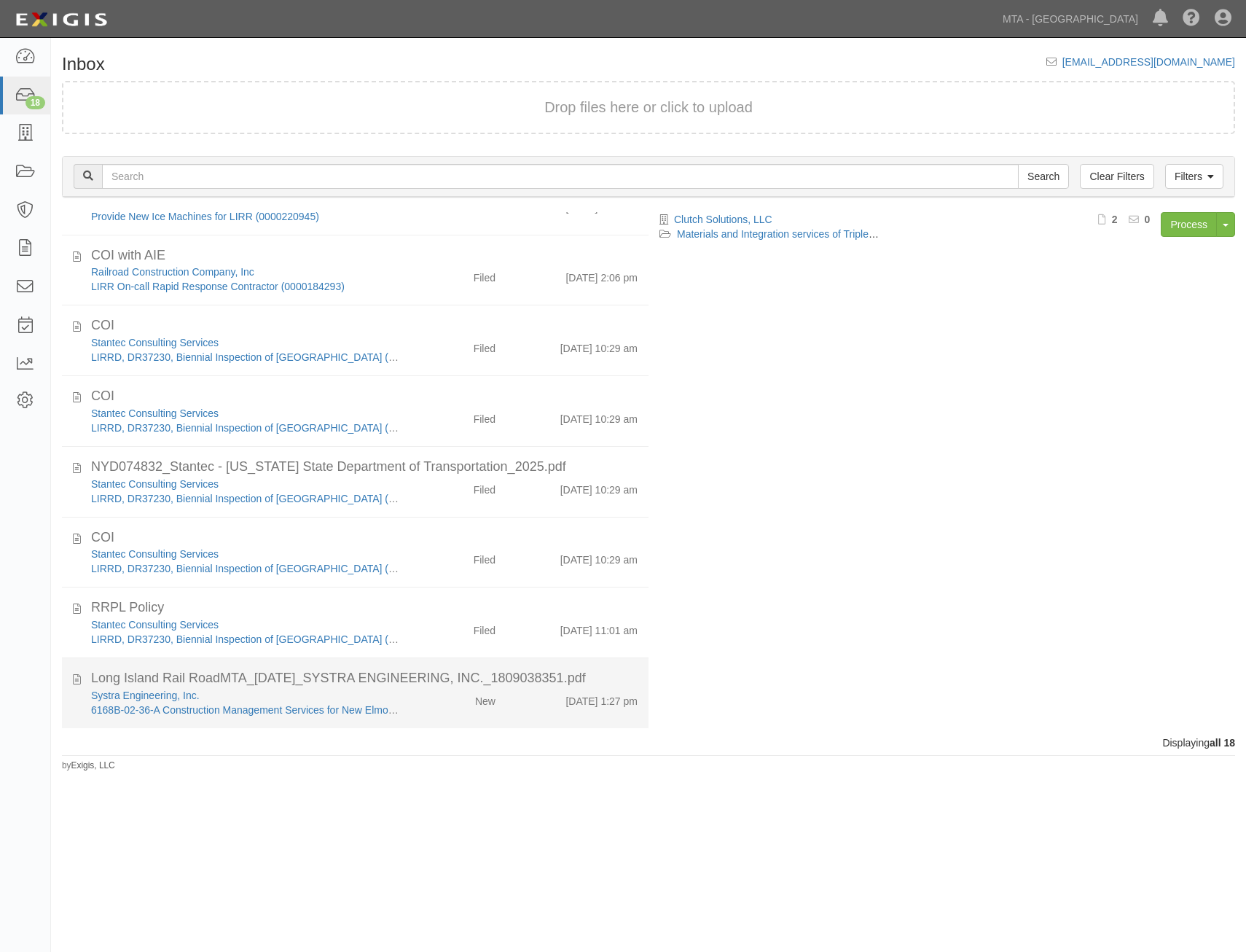
click at [524, 699] on div "[DATE] 1:27 pm" at bounding box center [578, 698] width 142 height 20
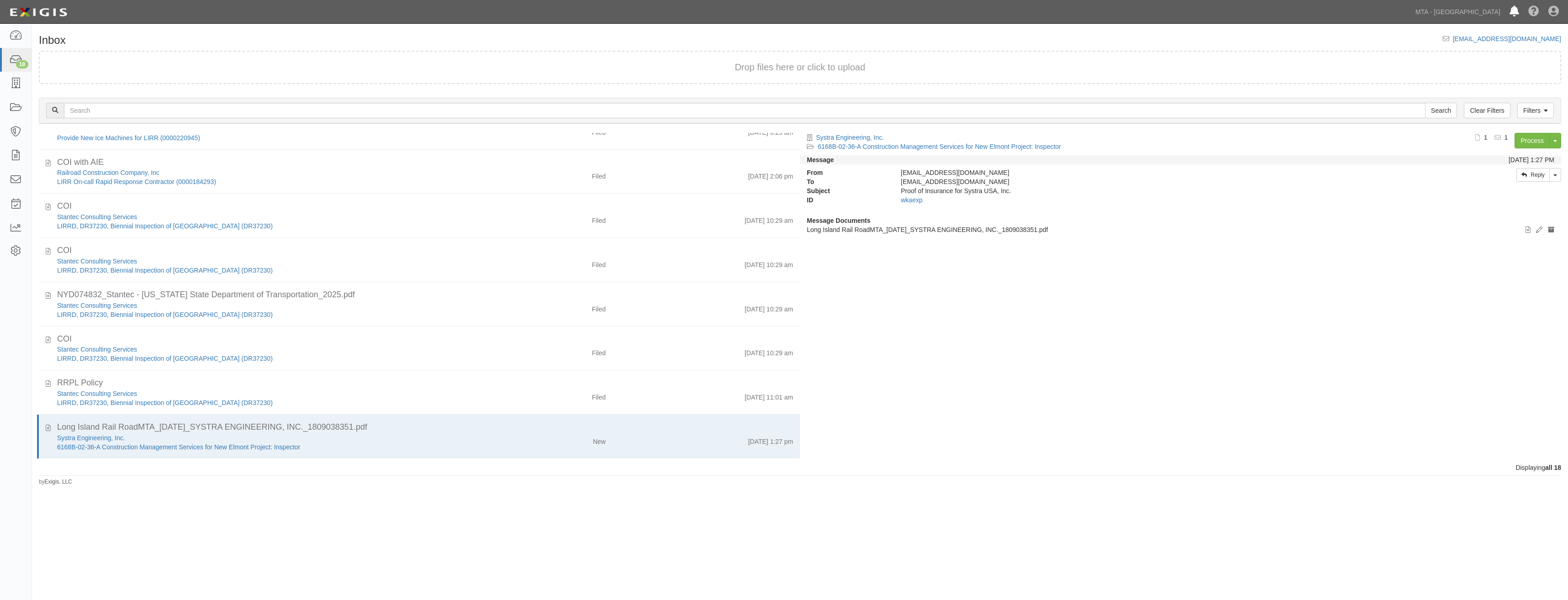
scroll to position [469, 0]
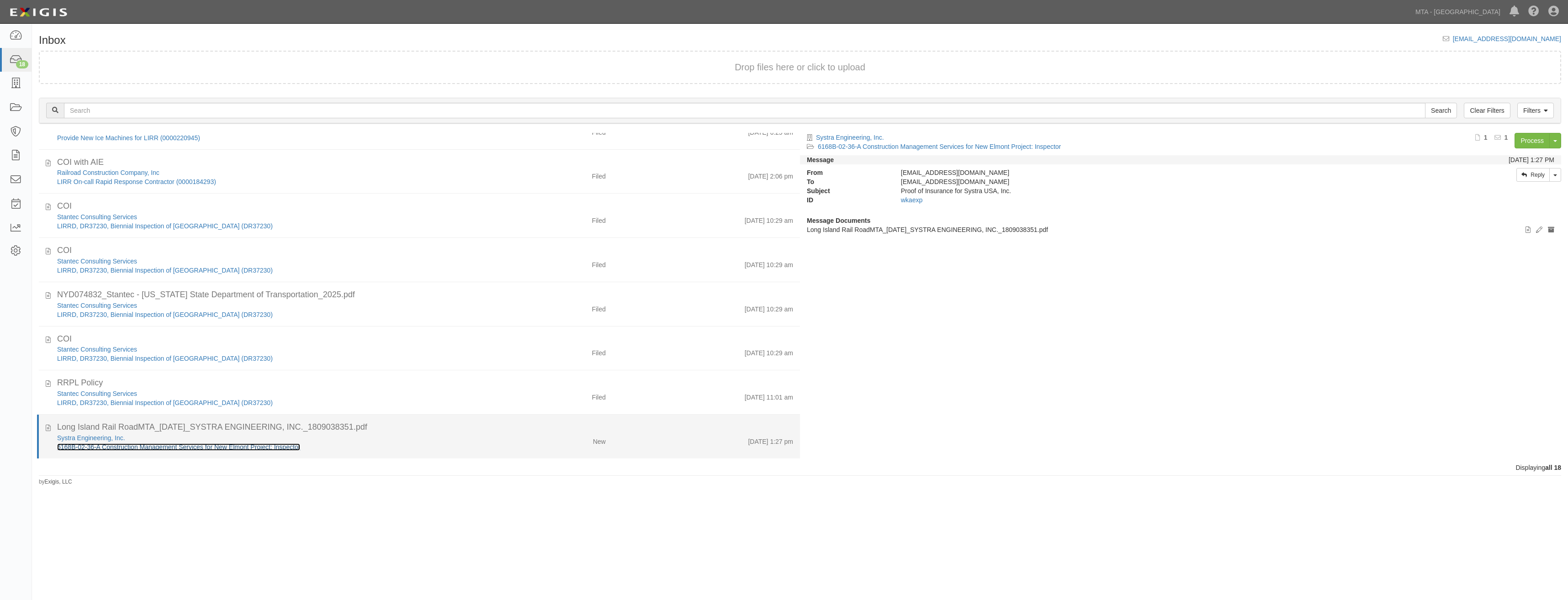
click at [228, 445] on link "6168B-02-36-A Construction Management Services for New Elmont Project: Inspector" at bounding box center [178, 447] width 243 height 7
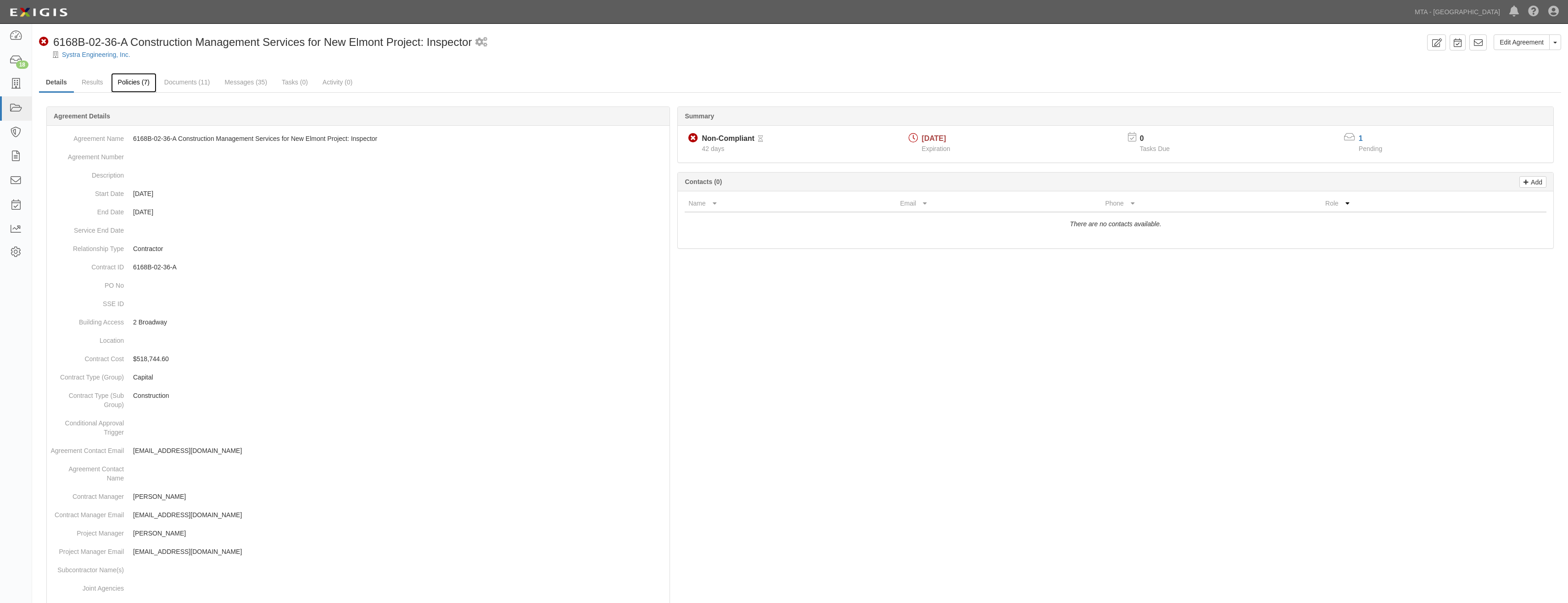
click at [142, 86] on link "Policies (7)" at bounding box center [134, 83] width 45 height 20
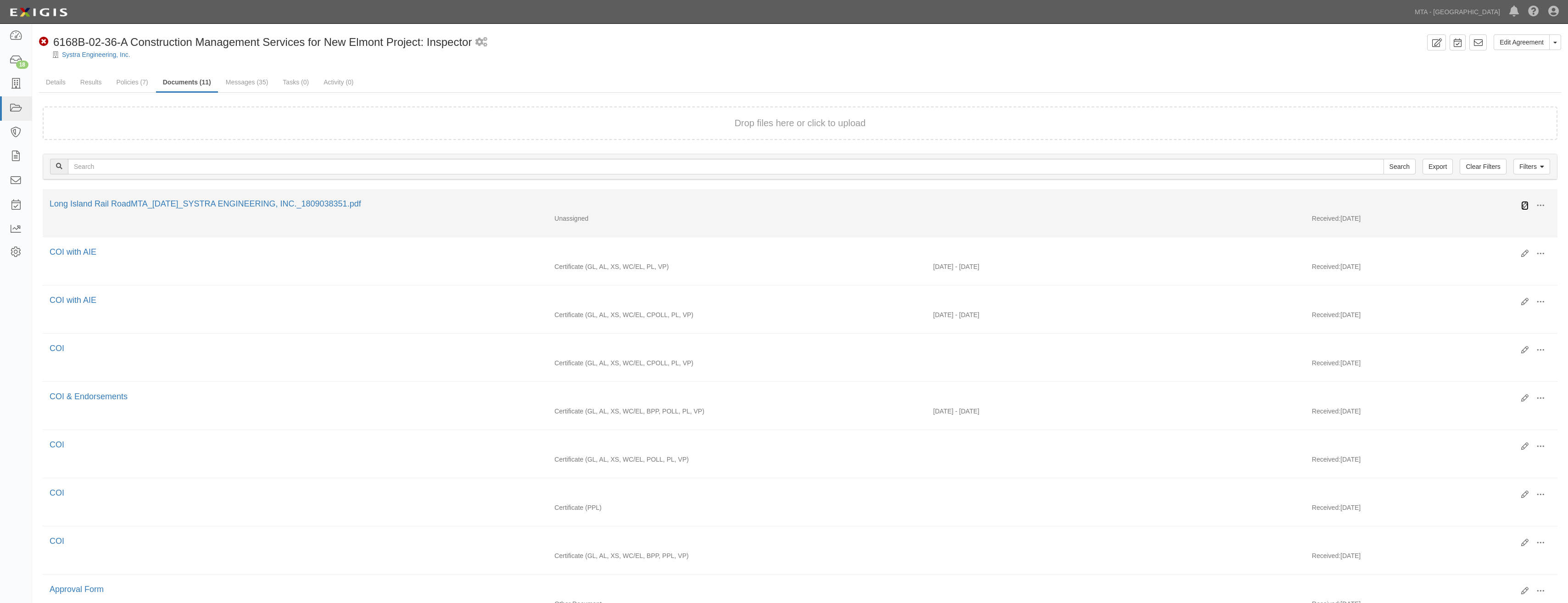
click at [1524, 204] on icon at bounding box center [1525, 205] width 7 height 7
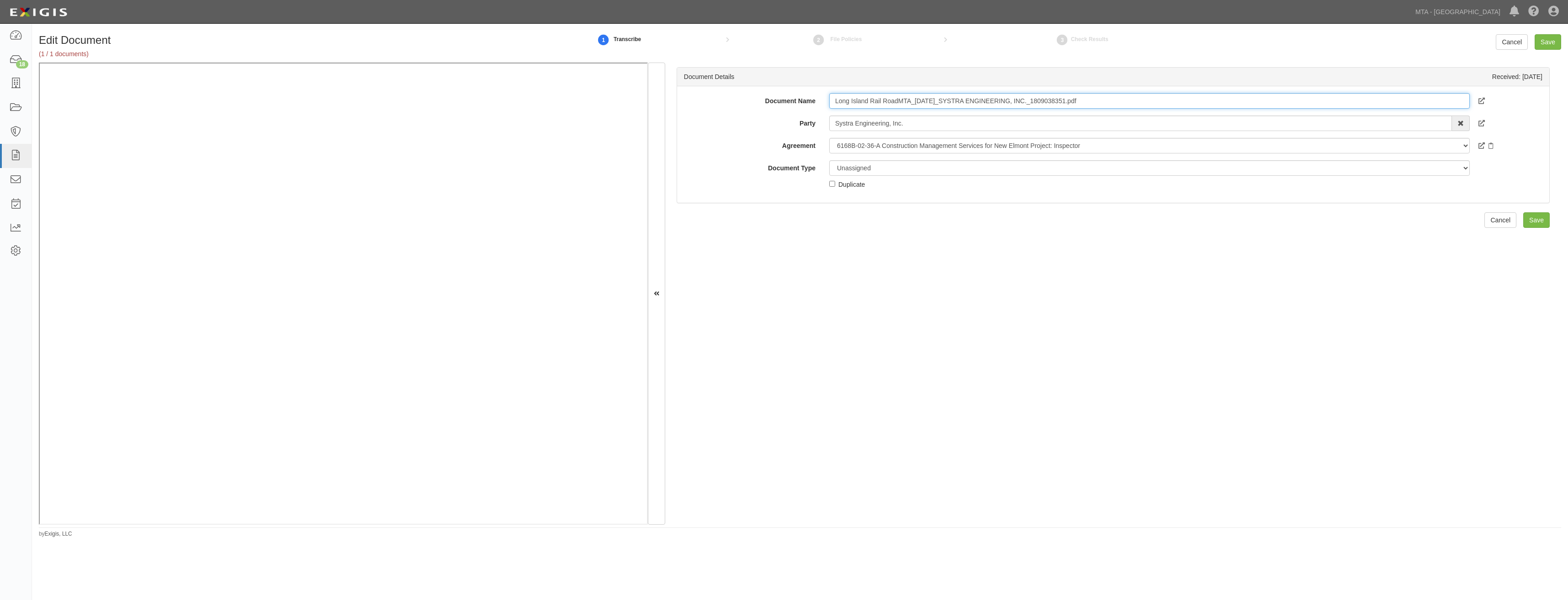
click at [937, 105] on input "Long Island Rail RoadMTA_6-23-2025_SYSTRA ENGINEERING, INC._1809038351.pdf" at bounding box center [1149, 101] width 640 height 16
type input "COI with AIE"
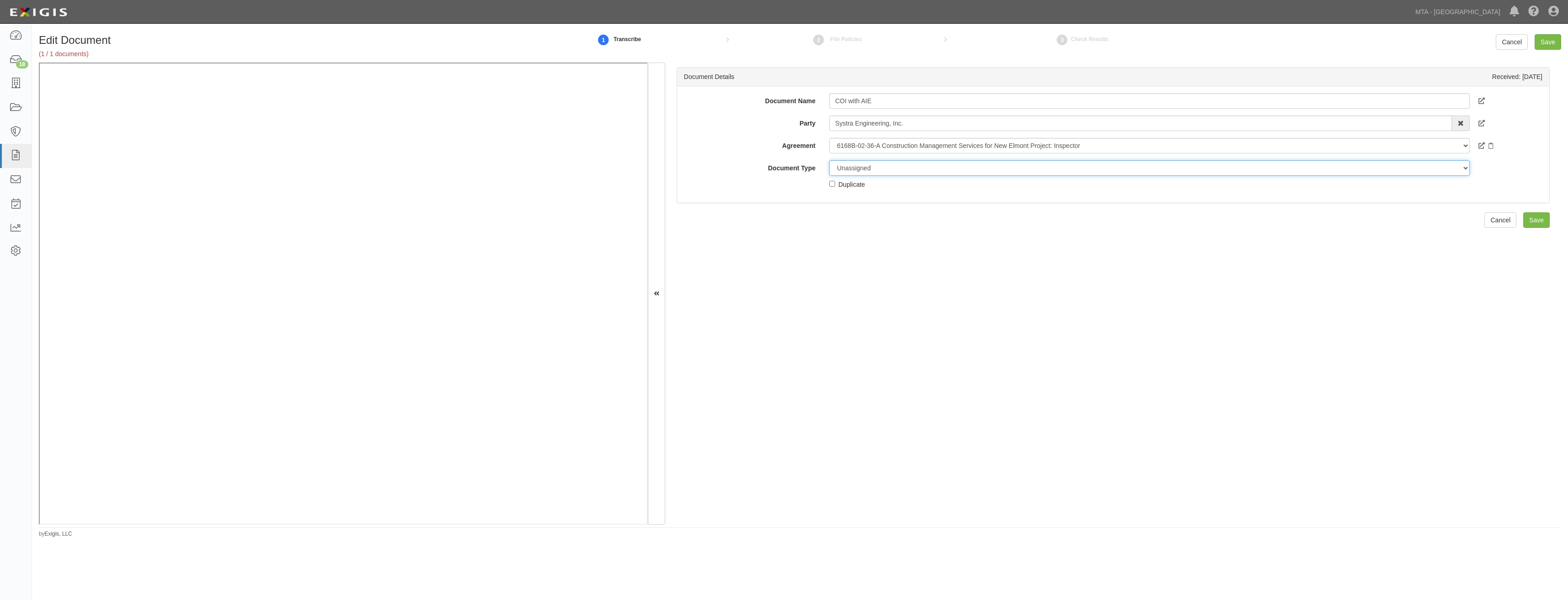
click at [934, 165] on select "Unassigned Binder Cancellation Notice Certificate Contract Endorsement Insuranc…" at bounding box center [1149, 168] width 640 height 16
select select "CertificateDetail"
click at [829, 160] on select "Unassigned Binder Cancellation Notice Certificate Contract Endorsement Insuranc…" at bounding box center [1149, 168] width 640 height 16
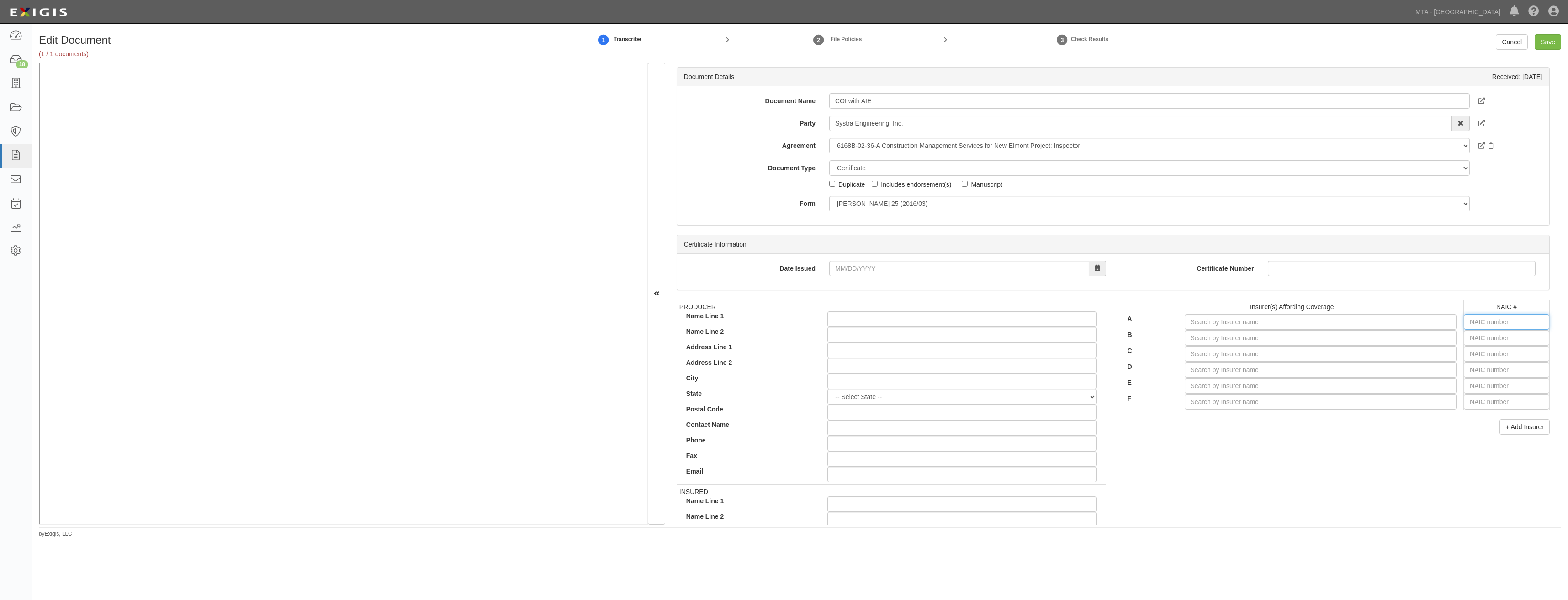
click at [1510, 320] on input "text" at bounding box center [1507, 322] width 85 height 16
click at [1490, 369] on input "text" at bounding box center [1507, 370] width 85 height 16
type input "25232"
type input "2"
type input "22667"
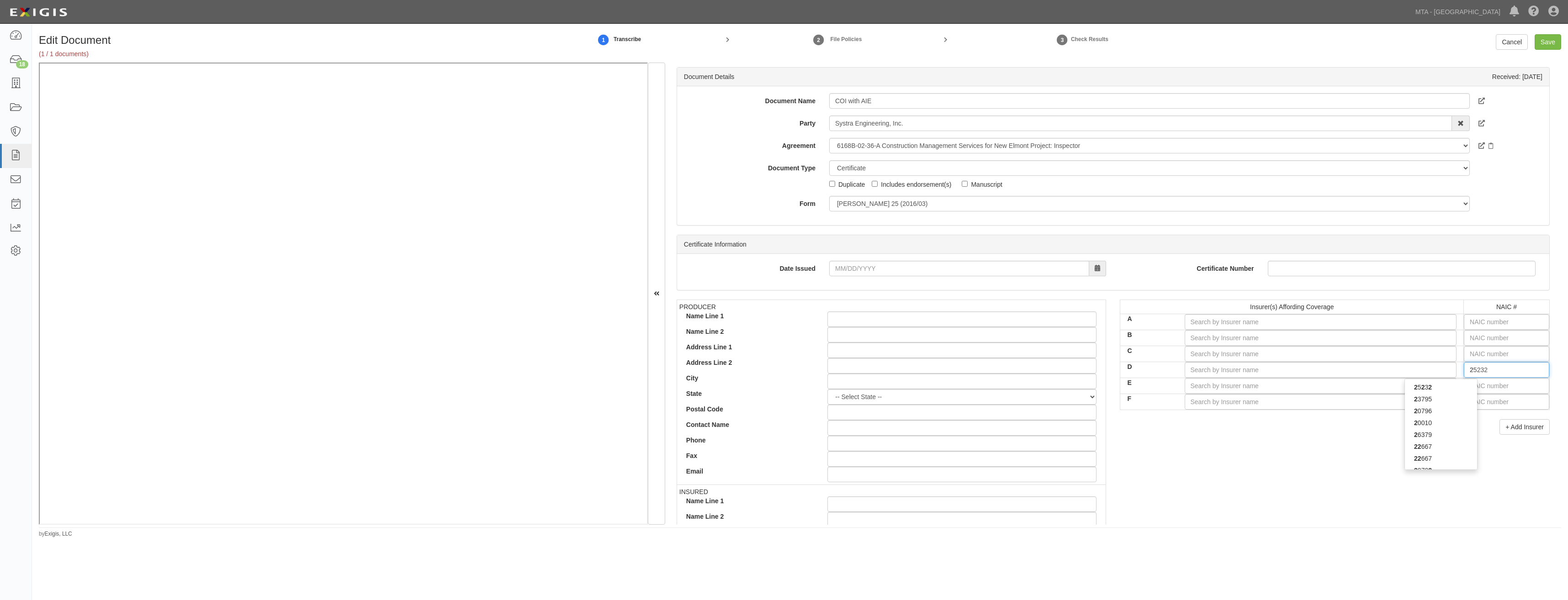
type input "22"
type input "22276"
type input "2227"
type input "22276"
click at [1449, 392] on div "22276" at bounding box center [1441, 388] width 72 height 12
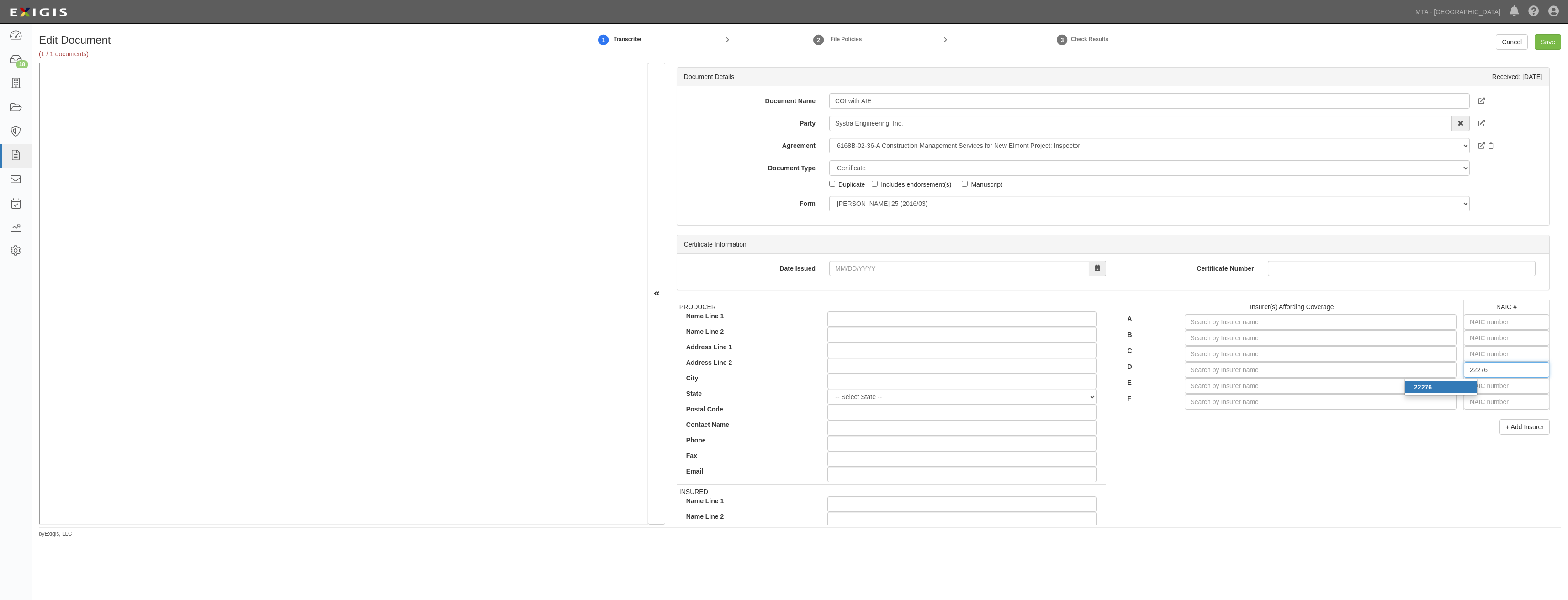
type input "Berkshire Hathaway Specialty Ins Co (A++ XV Rating)"
type input "22276"
click at [1345, 466] on div "PRODUCER Name Line 1 Name Line 2 Address Line 1 Address Line 2 City State -- Se…" at bounding box center [1113, 458] width 887 height 318
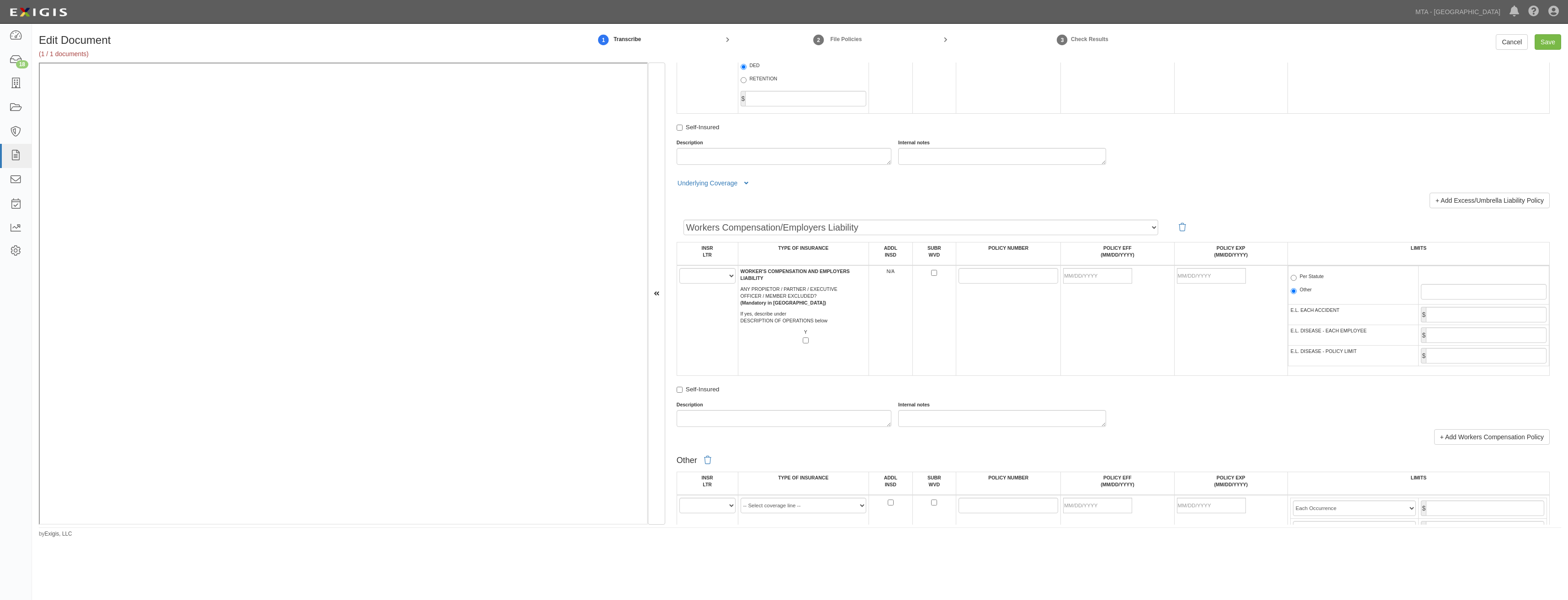
scroll to position [1462, 0]
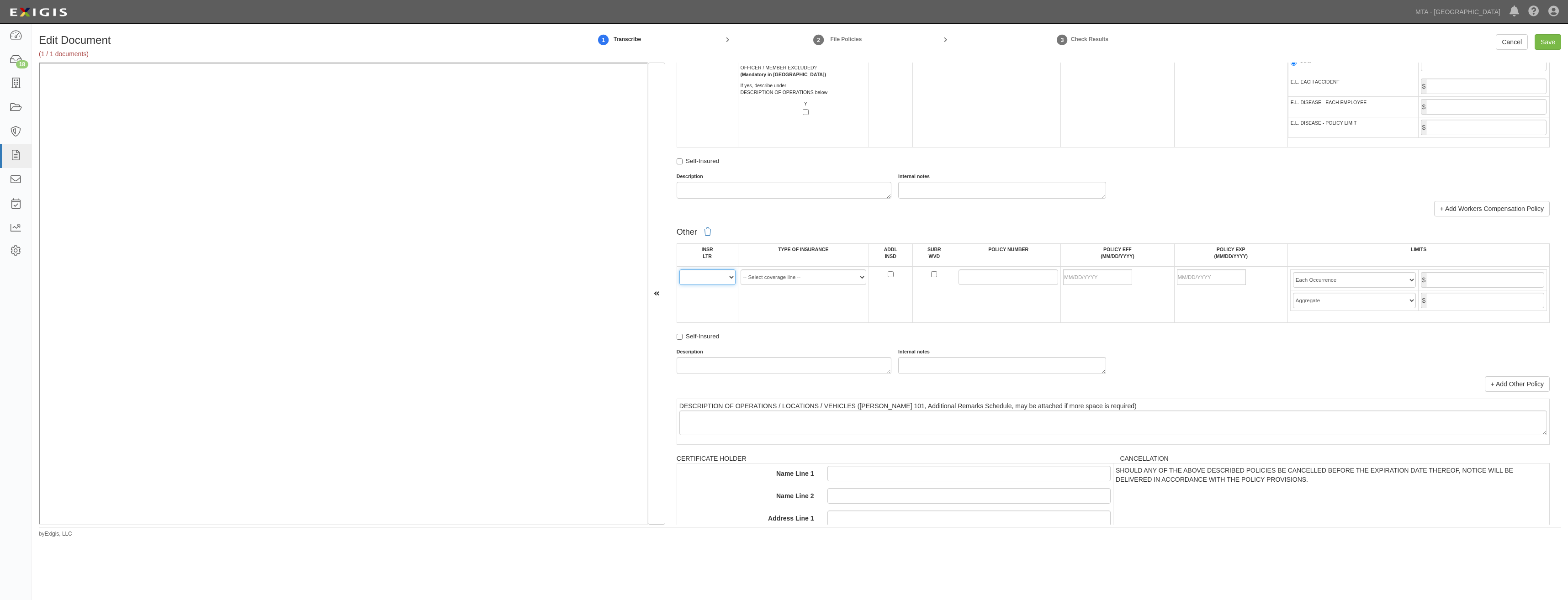
drag, startPoint x: 704, startPoint y: 279, endPoint x: 702, endPoint y: 287, distance: 8.2
click at [704, 279] on select "A B C D E F" at bounding box center [707, 277] width 56 height 16
select select "D"
click at [679, 270] on select "A B C D E F" at bounding box center [707, 277] width 56 height 16
click at [723, 311] on td "A B C D E F" at bounding box center [707, 295] width 61 height 56
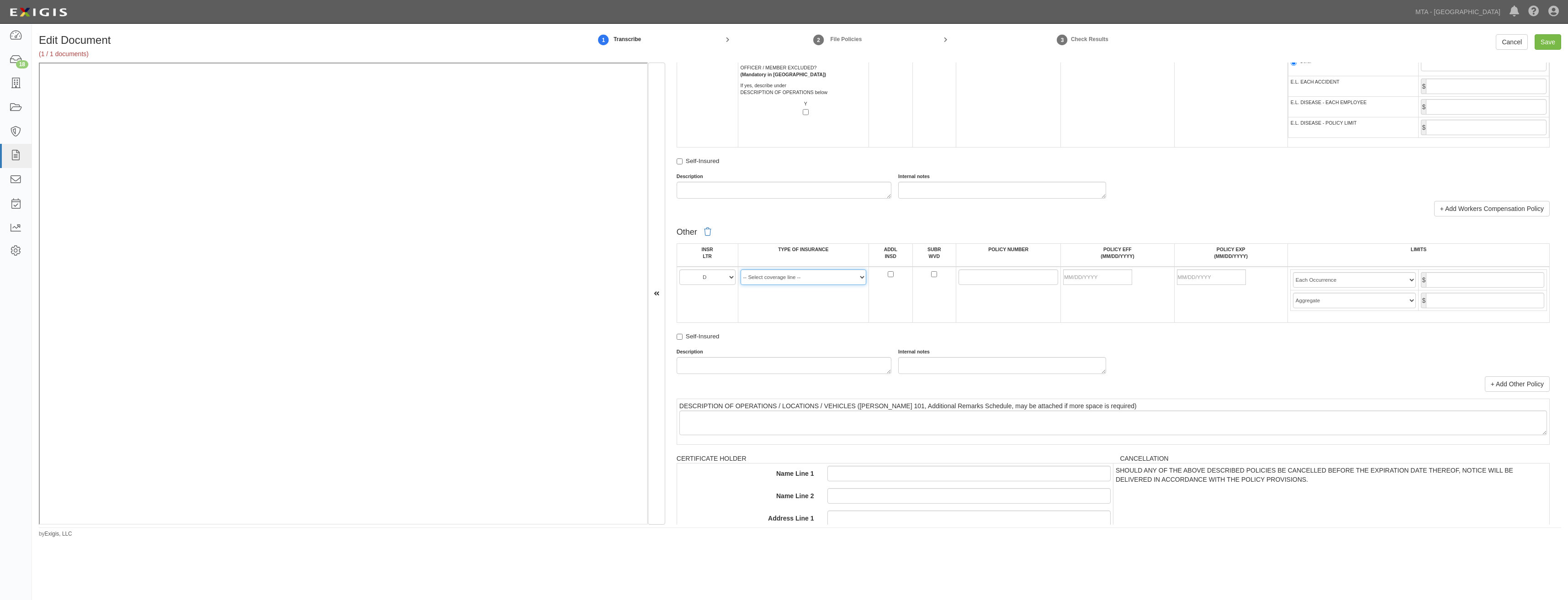
drag, startPoint x: 786, startPoint y: 273, endPoint x: 781, endPoint y: 276, distance: 5.8
click at [786, 273] on select "-- Select coverage line -- Asbestos Abatement Auto Physical Damage Aviation Lia…" at bounding box center [803, 277] width 126 height 16
select select "14"
click at [741, 270] on select "-- Select coverage line -- Asbestos Abatement Auto Physical Damage Aviation Lia…" at bounding box center [803, 277] width 126 height 16
click at [778, 325] on div "Other INSR LTR TYPE OF INSURANCE ADDL INSD SUBR WVD POLICY NUMBER POLICY EFF (M…" at bounding box center [1113, 299] width 873 height 151
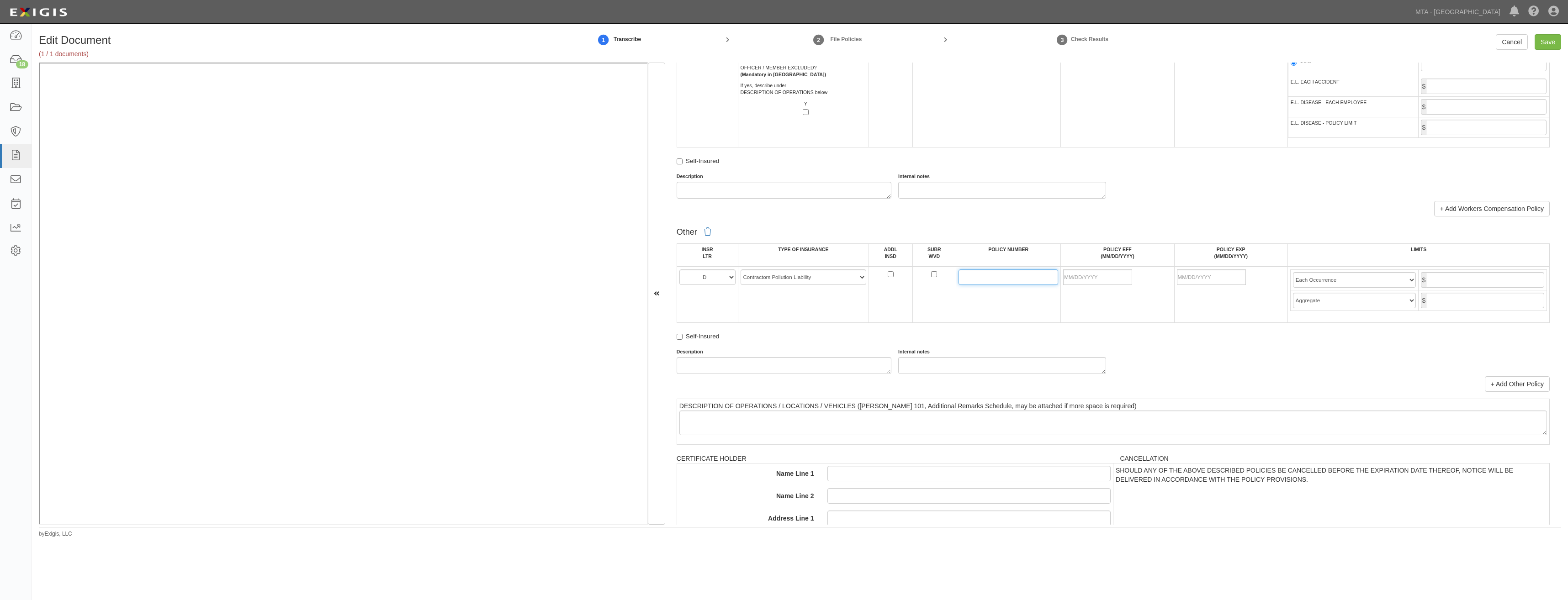
drag, startPoint x: 979, startPoint y: 274, endPoint x: 974, endPoint y: 276, distance: 5.4
click at [979, 274] on input "POLICY NUMBER" at bounding box center [1009, 277] width 100 height 16
paste input "47-EPP-311750-06"
type input "47-EPP-311750-06"
drag, startPoint x: 1102, startPoint y: 278, endPoint x: 1037, endPoint y: 315, distance: 74.8
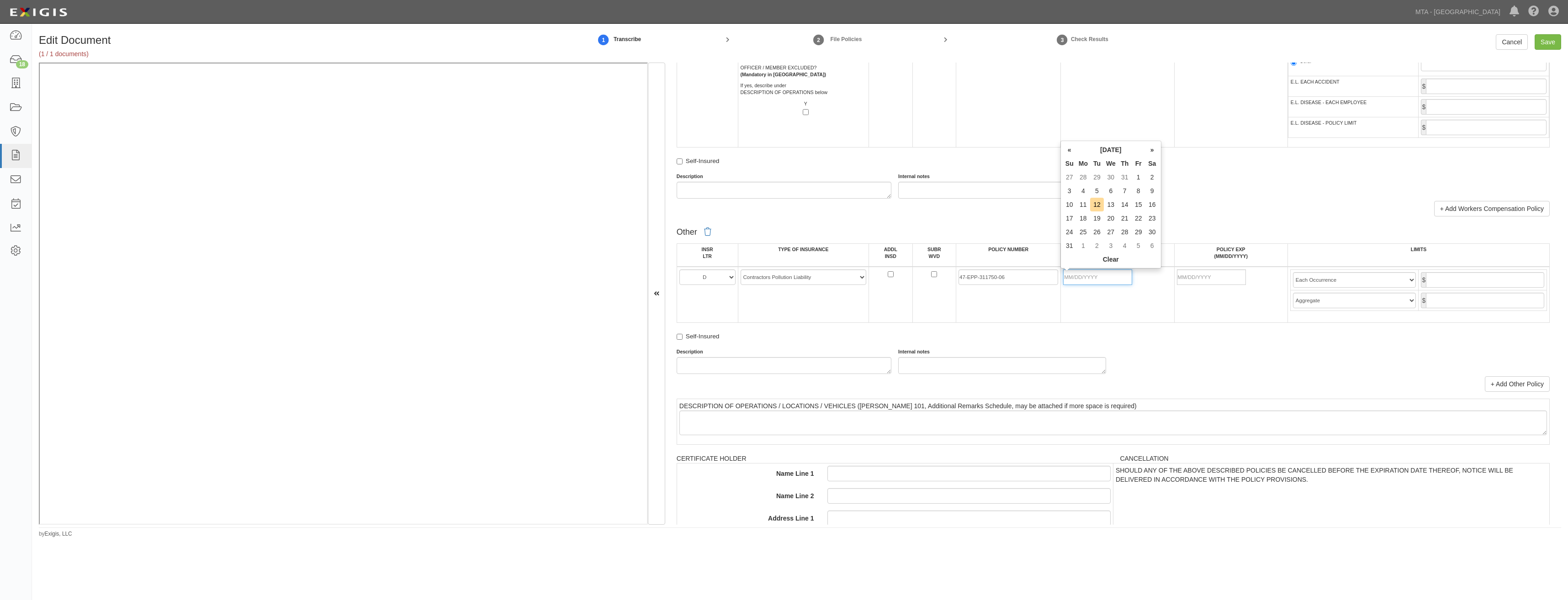
click at [1102, 278] on input "POLICY EFF (MM/DD/YYYY)" at bounding box center [1097, 277] width 69 height 16
type input "07/01/2025"
type input "[DATE]"
click at [1080, 316] on td "07/01/2025" at bounding box center [1118, 295] width 113 height 56
click at [1488, 270] on td "$" at bounding box center [1483, 281] width 128 height 21
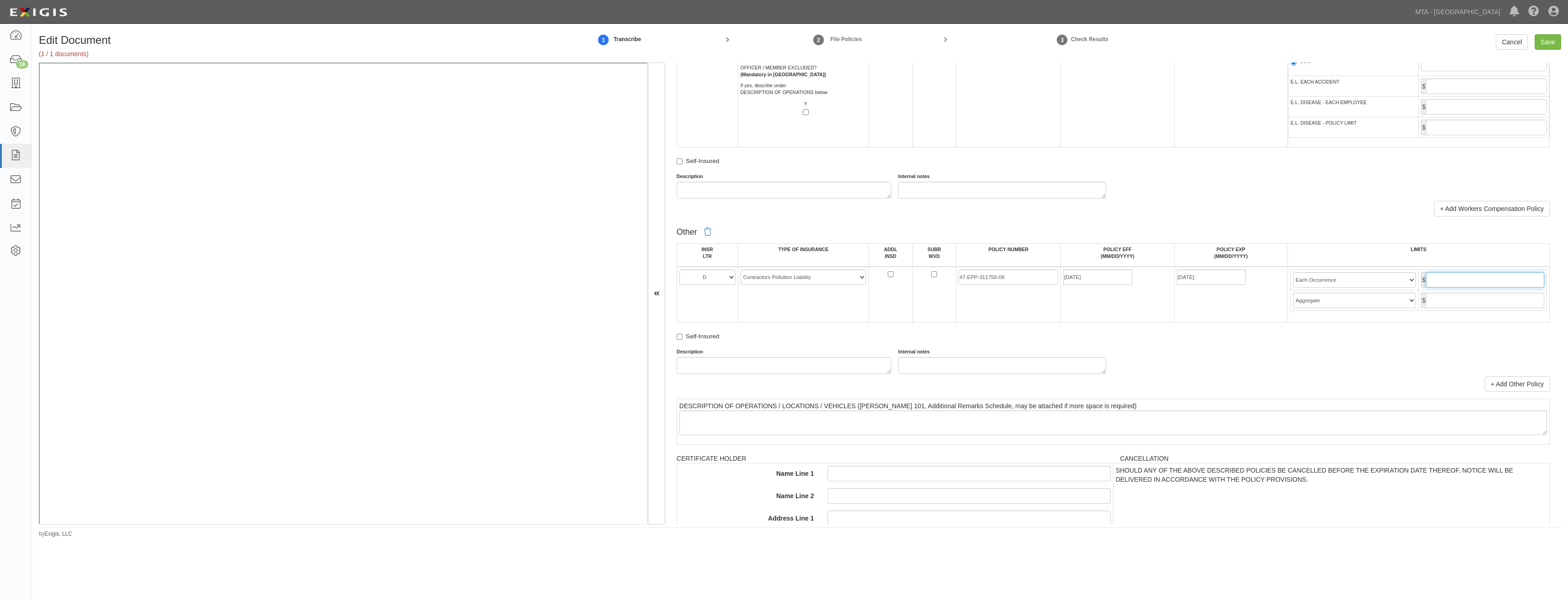
click at [1475, 283] on input "text" at bounding box center [1485, 280] width 118 height 16
type input "10,000,000"
drag, startPoint x: 1476, startPoint y: 299, endPoint x: 1474, endPoint y: 305, distance: 6.3
click at [1476, 299] on input "text" at bounding box center [1485, 301] width 118 height 16
type input "10,000,000"
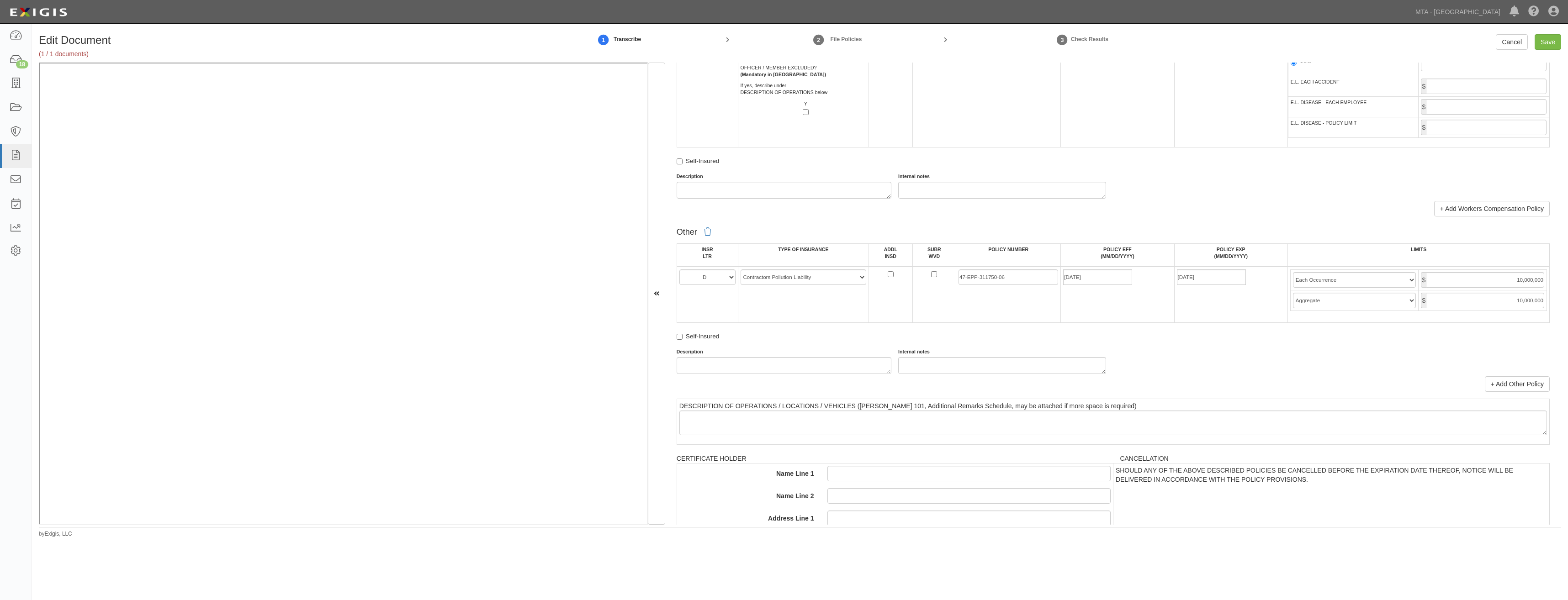
click at [1328, 357] on div "Description Internal notes" at bounding box center [1113, 361] width 887 height 26
click at [1547, 40] on input "Save" at bounding box center [1548, 42] width 27 height 16
type input "10000000"
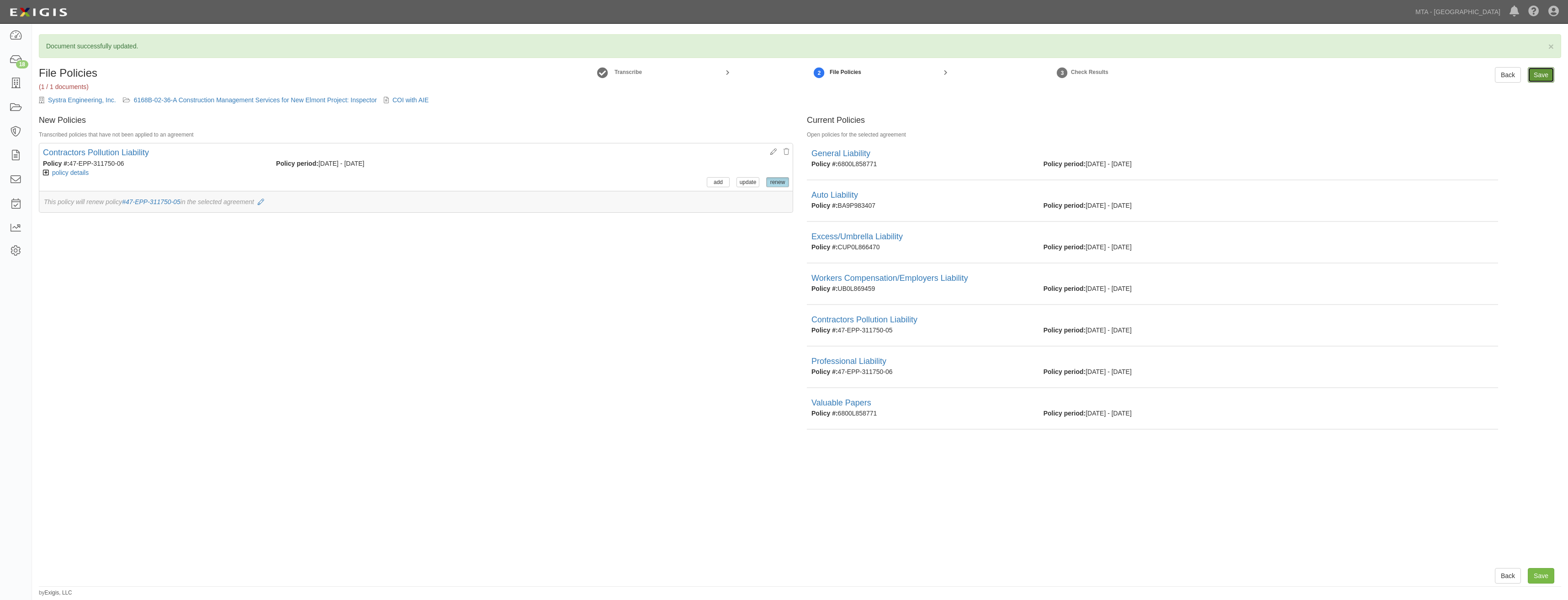
click at [1536, 73] on input "Save" at bounding box center [1541, 75] width 27 height 16
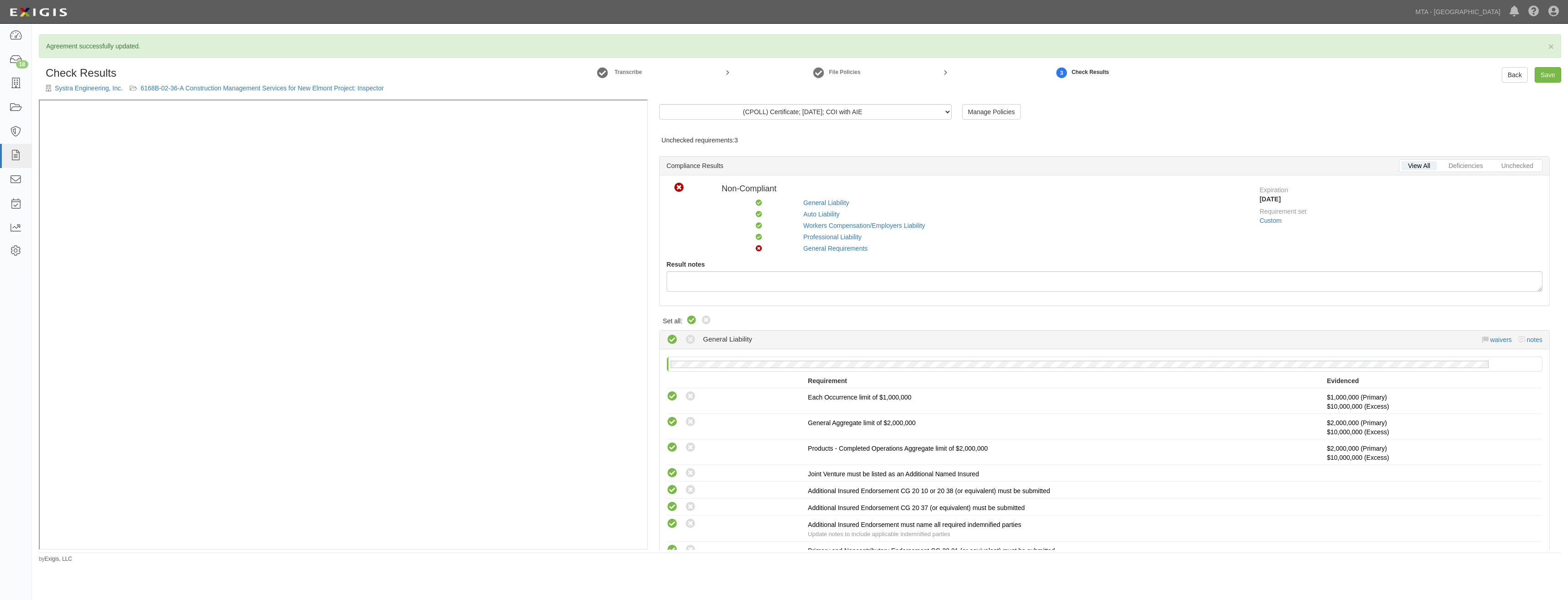
click at [690, 321] on icon at bounding box center [691, 321] width 11 height 11
radio input "true"
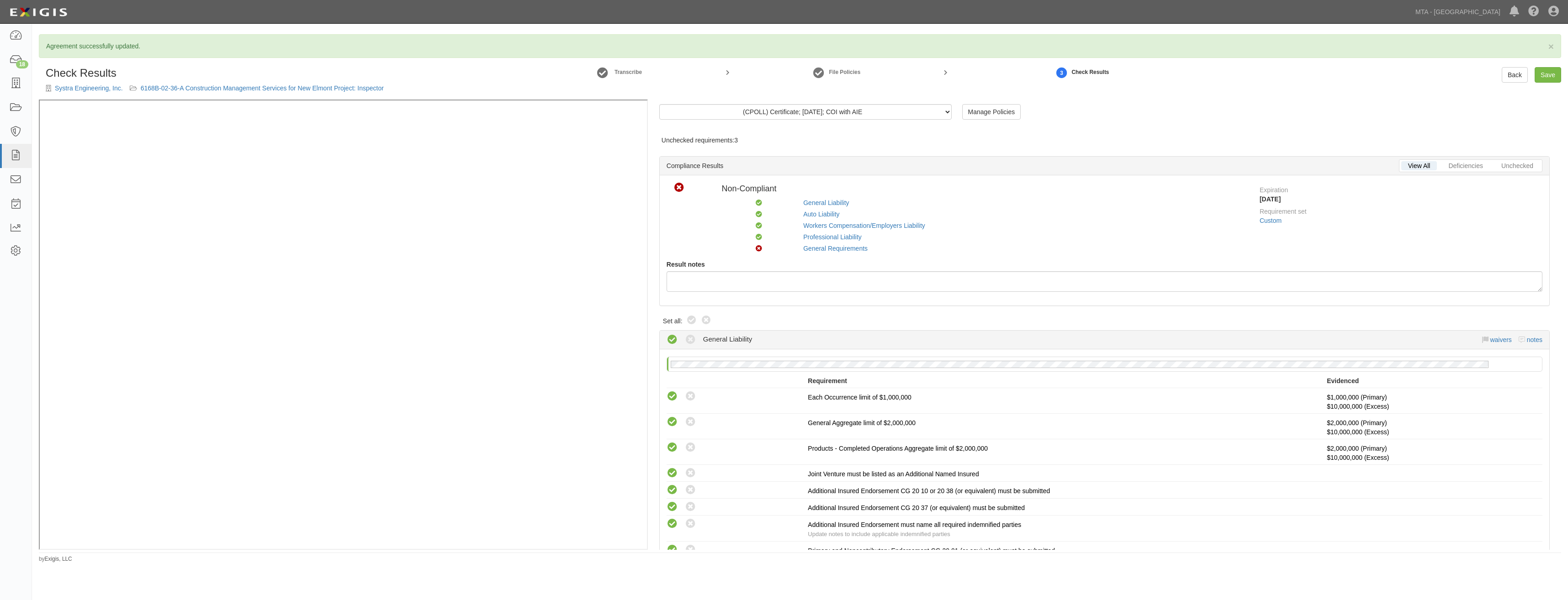
radio input "true"
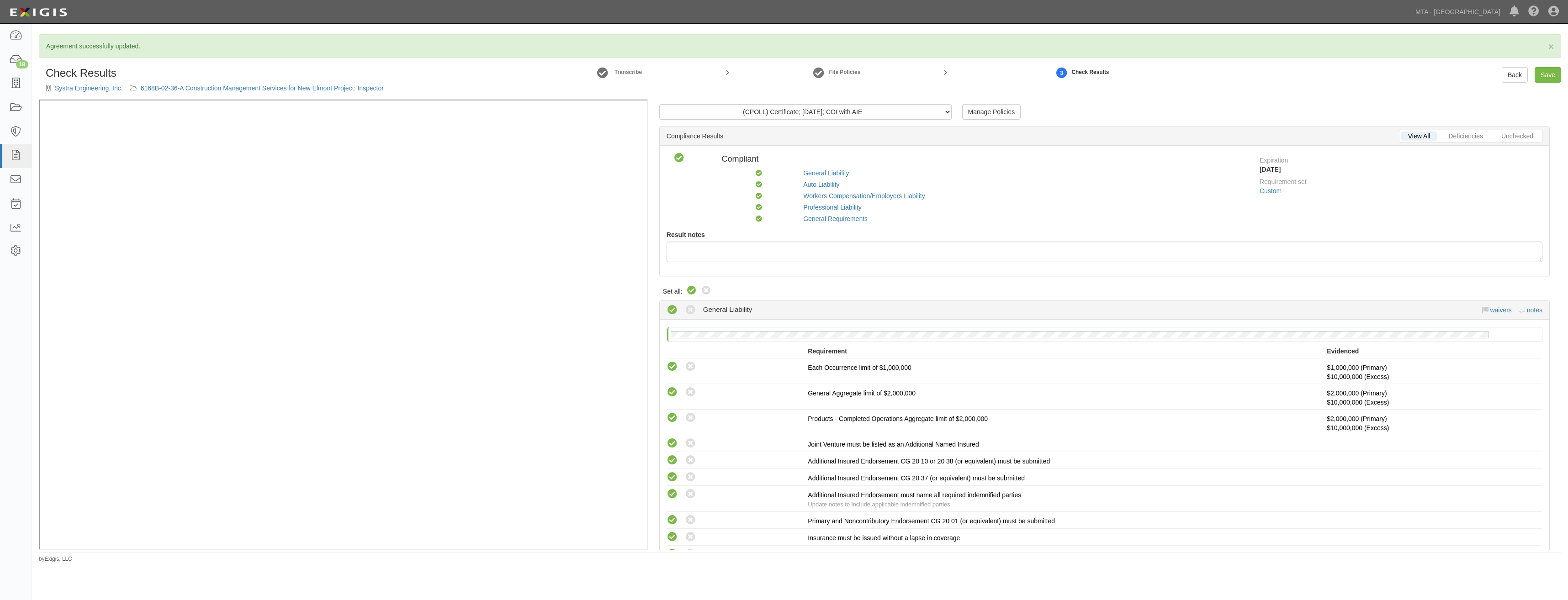
scroll to position [1192, 0]
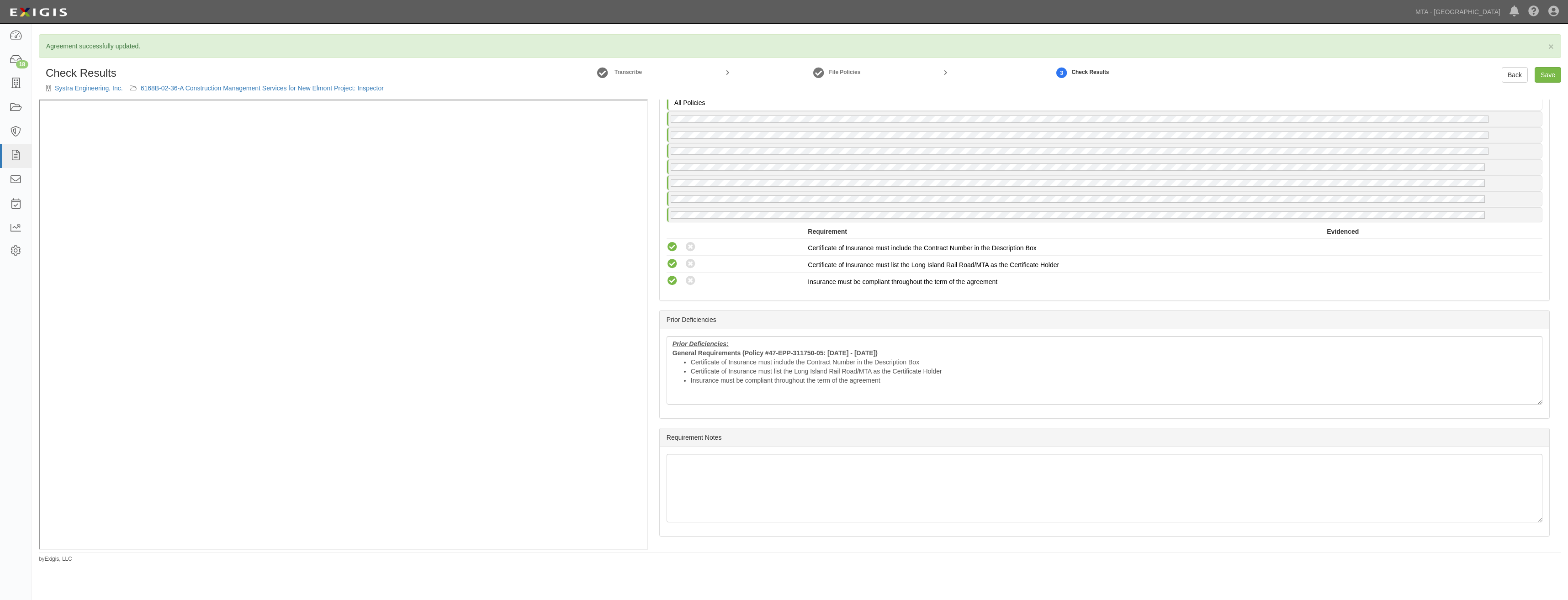
drag, startPoint x: 1107, startPoint y: 196, endPoint x: 1085, endPoint y: 453, distance: 257.9
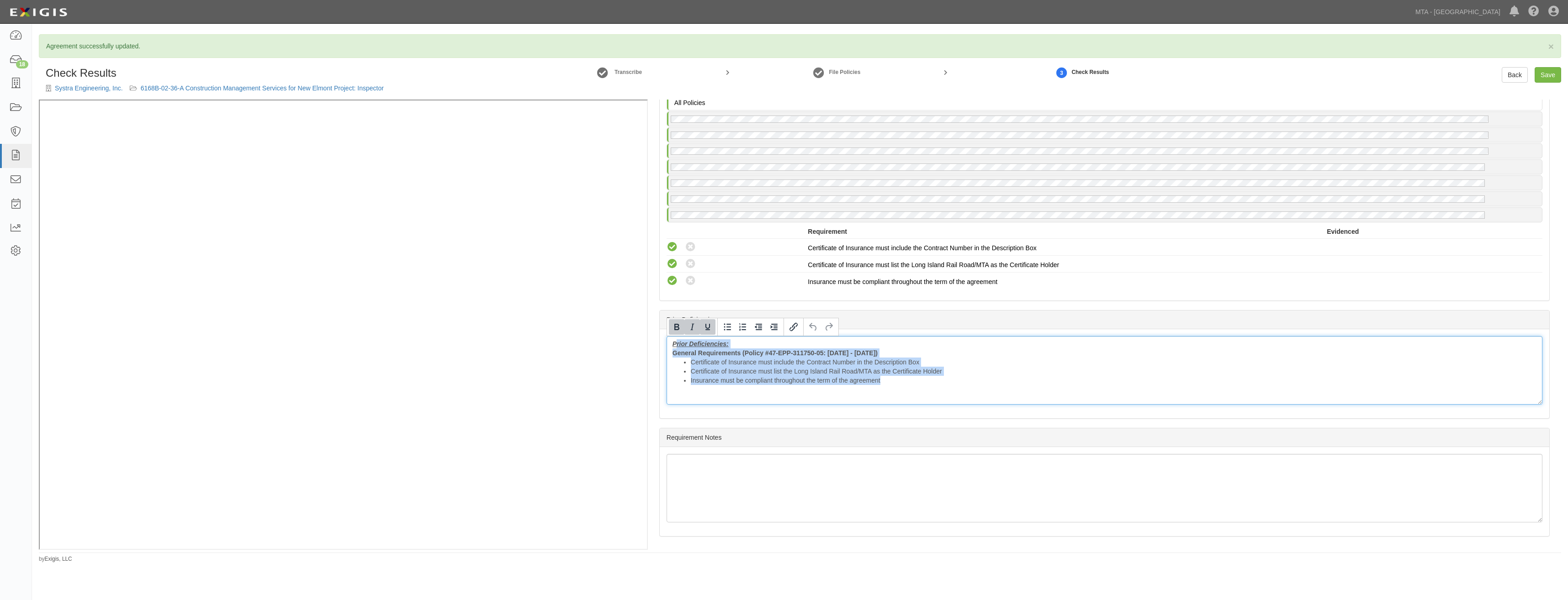
drag, startPoint x: 897, startPoint y: 391, endPoint x: 677, endPoint y: 342, distance: 225.4
click at [677, 342] on div "Prior Deficiencies: General Requirements (Policy #47-EPP-311750-05: 07/01/2024 …" at bounding box center [1104, 370] width 876 height 69
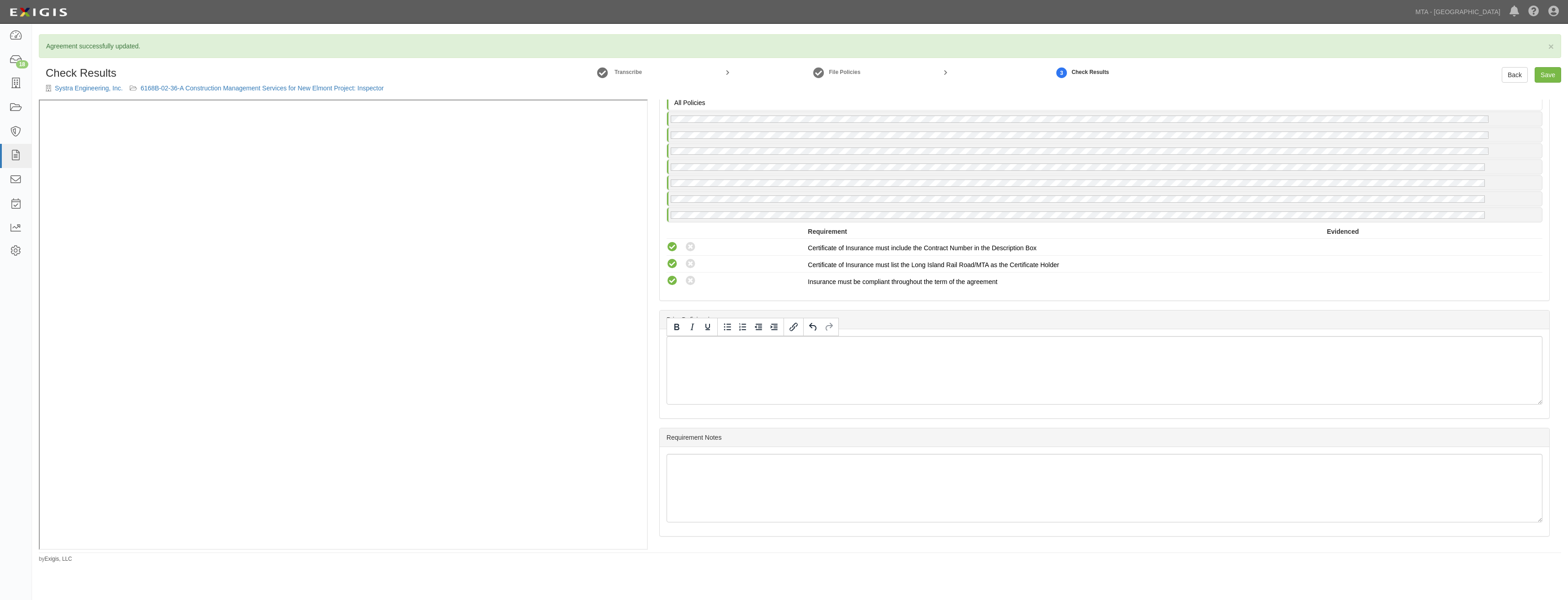
click at [1018, 324] on div "Prior Deficiencies" at bounding box center [1104, 319] width 889 height 19
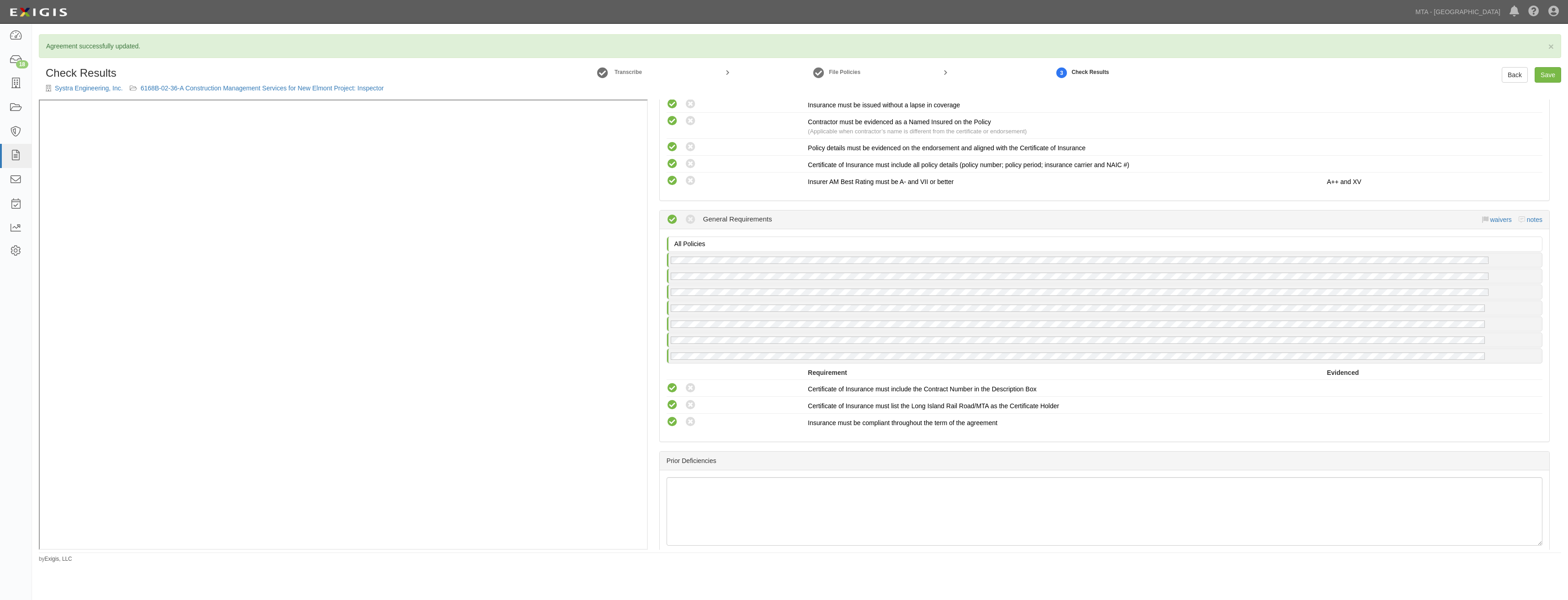
scroll to position [0, 0]
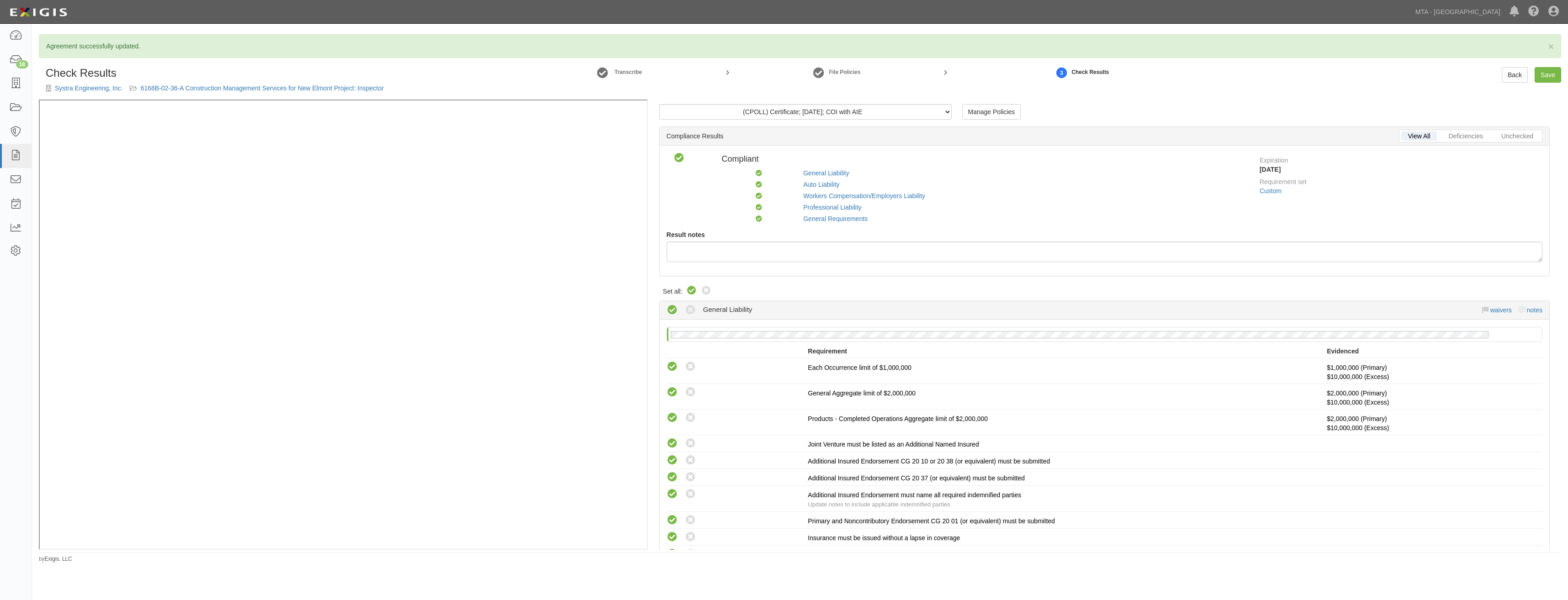
drag, startPoint x: 1209, startPoint y: 412, endPoint x: 1409, endPoint y: 71, distance: 395.3
click at [1547, 72] on link "Save" at bounding box center [1548, 75] width 27 height 16
radio input "true"
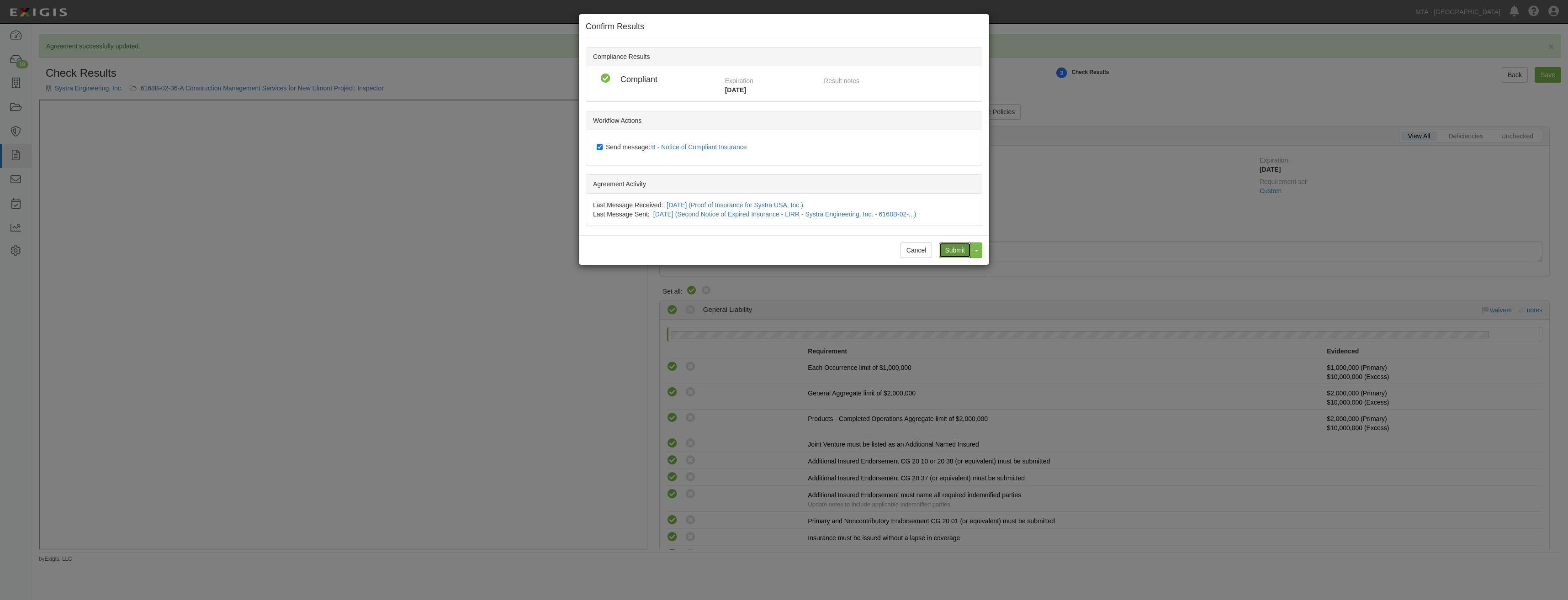
click at [956, 253] on input "Submit" at bounding box center [954, 251] width 32 height 16
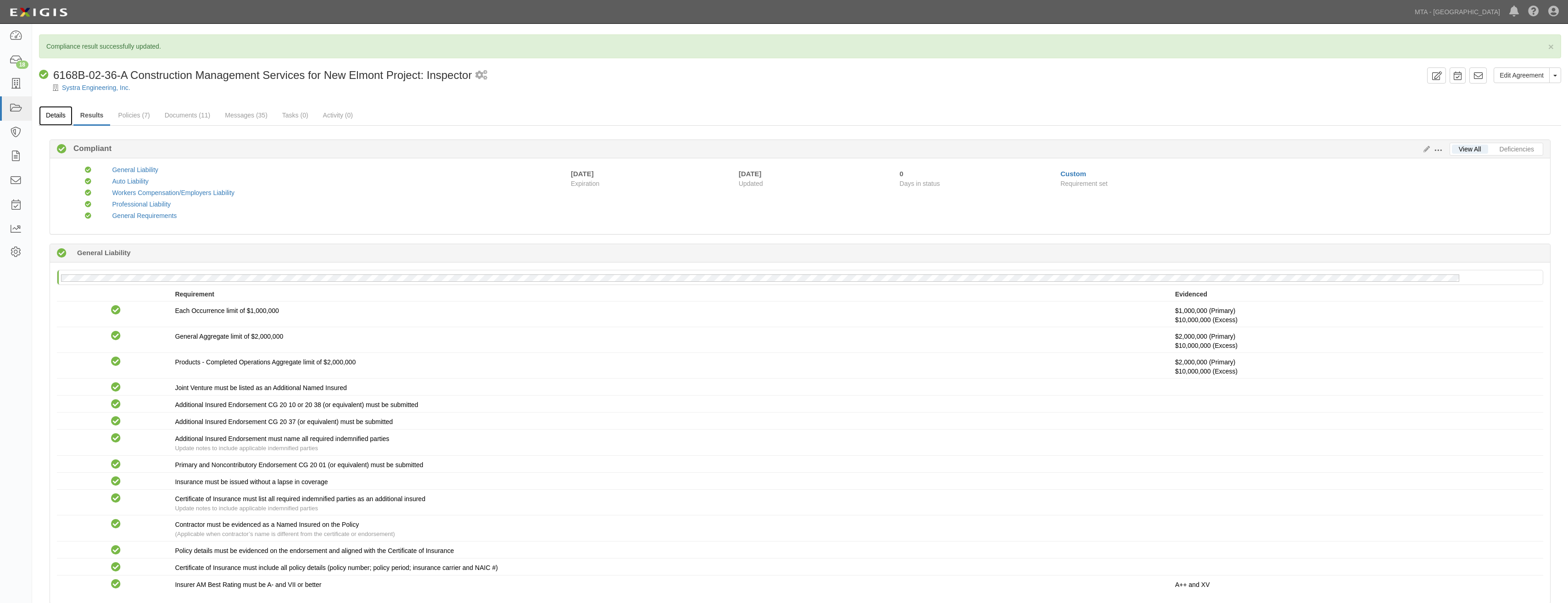
click at [64, 114] on link "Details" at bounding box center [56, 116] width 34 height 20
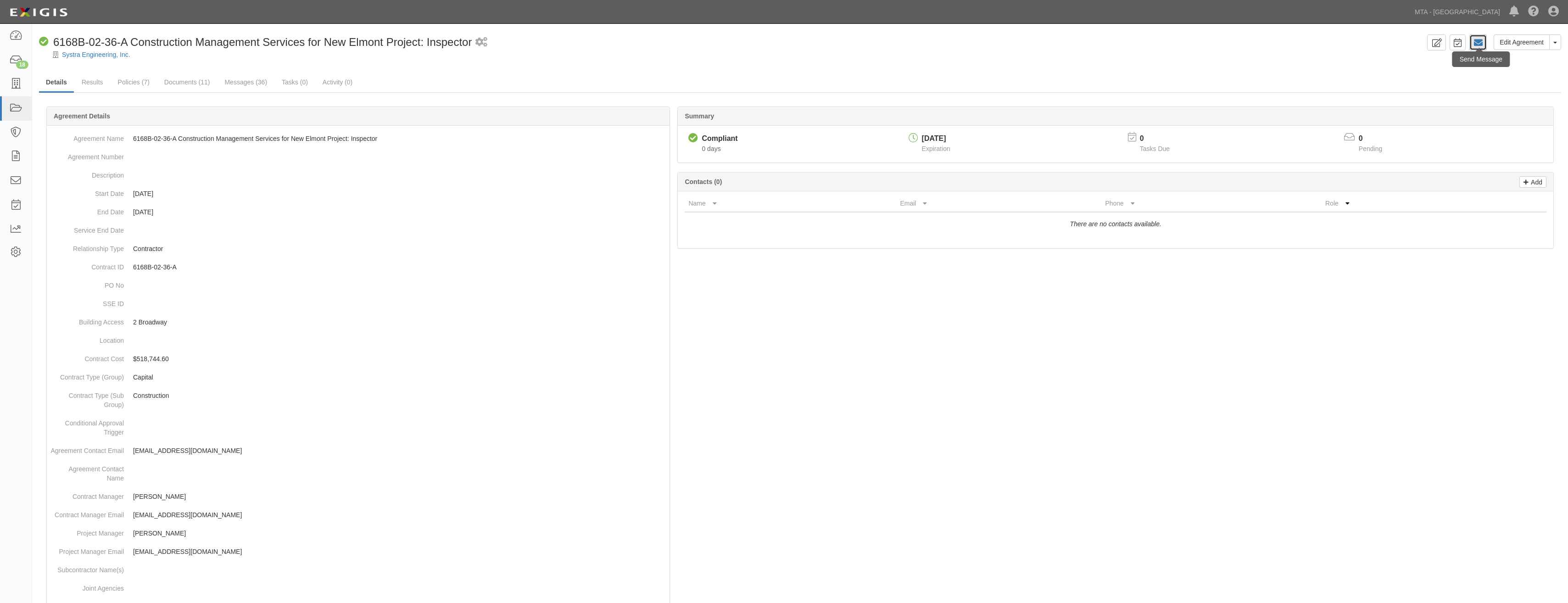
click at [1482, 40] on icon at bounding box center [1478, 42] width 9 height 9
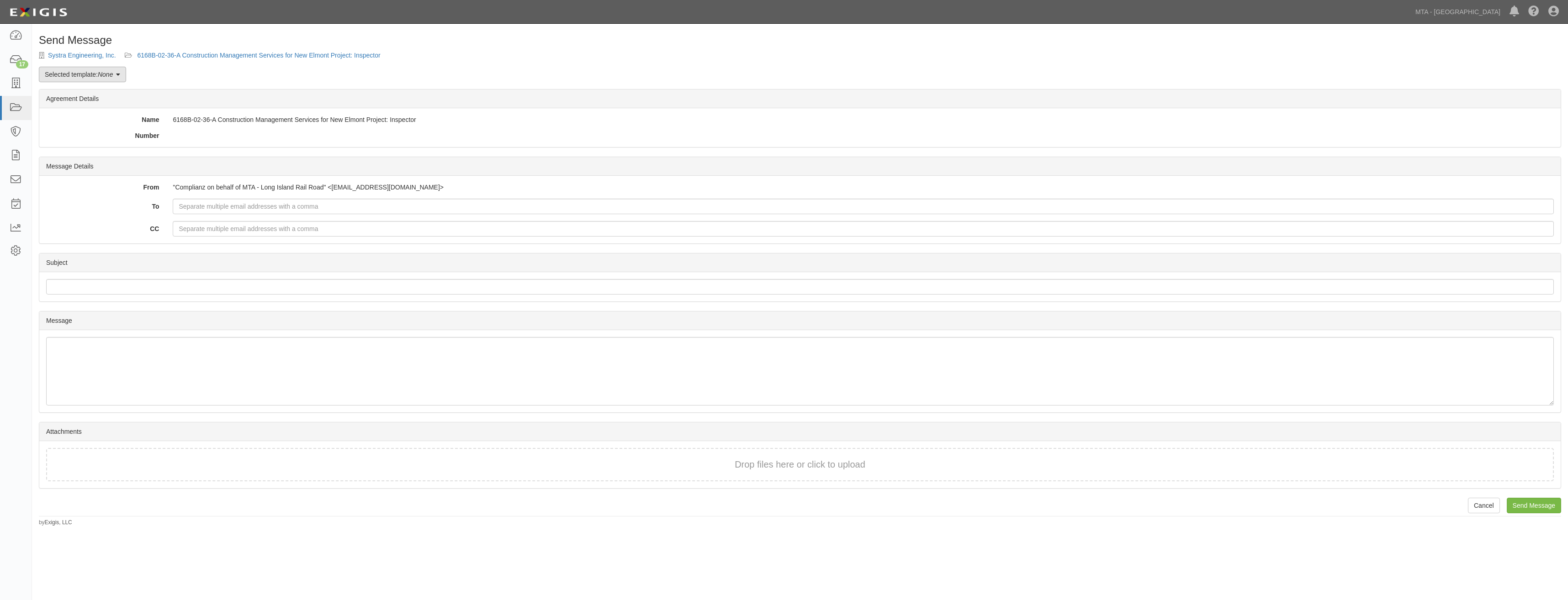
click at [102, 73] on em "None" at bounding box center [105, 74] width 15 height 7
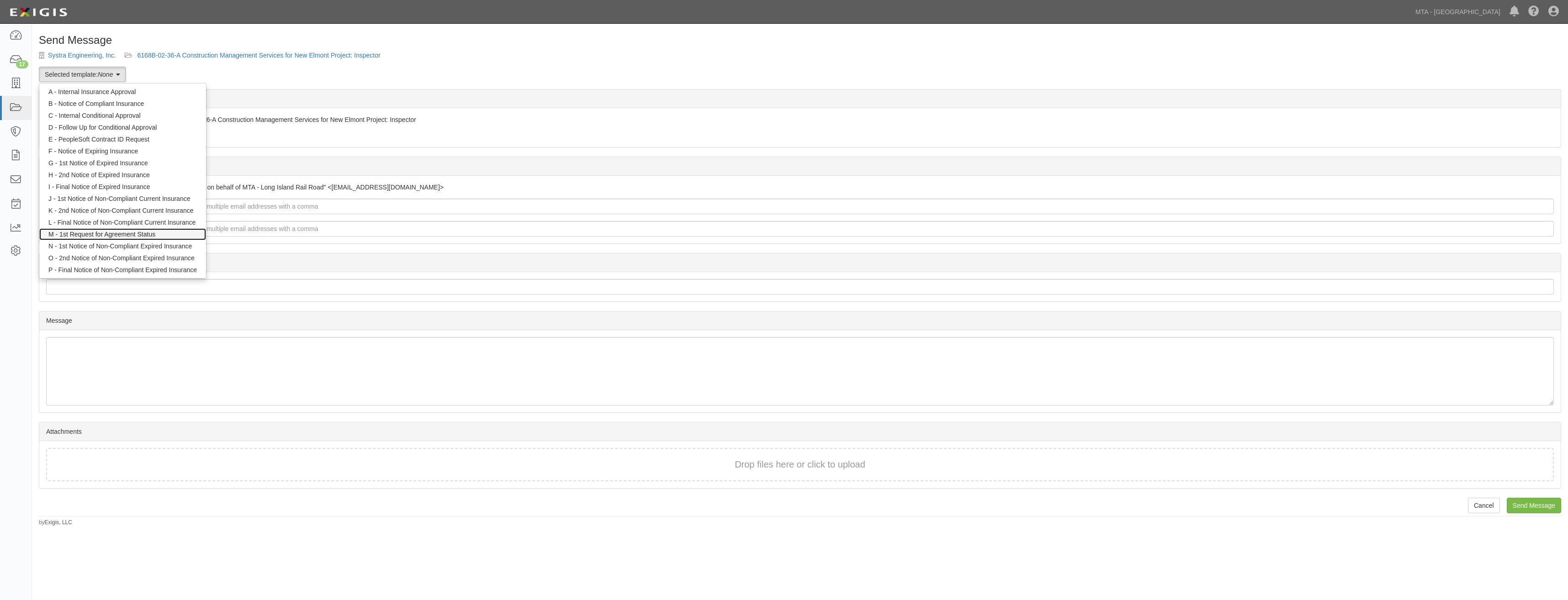
click at [156, 230] on link "M - 1st Request for Agreement Status" at bounding box center [123, 234] width 167 height 12
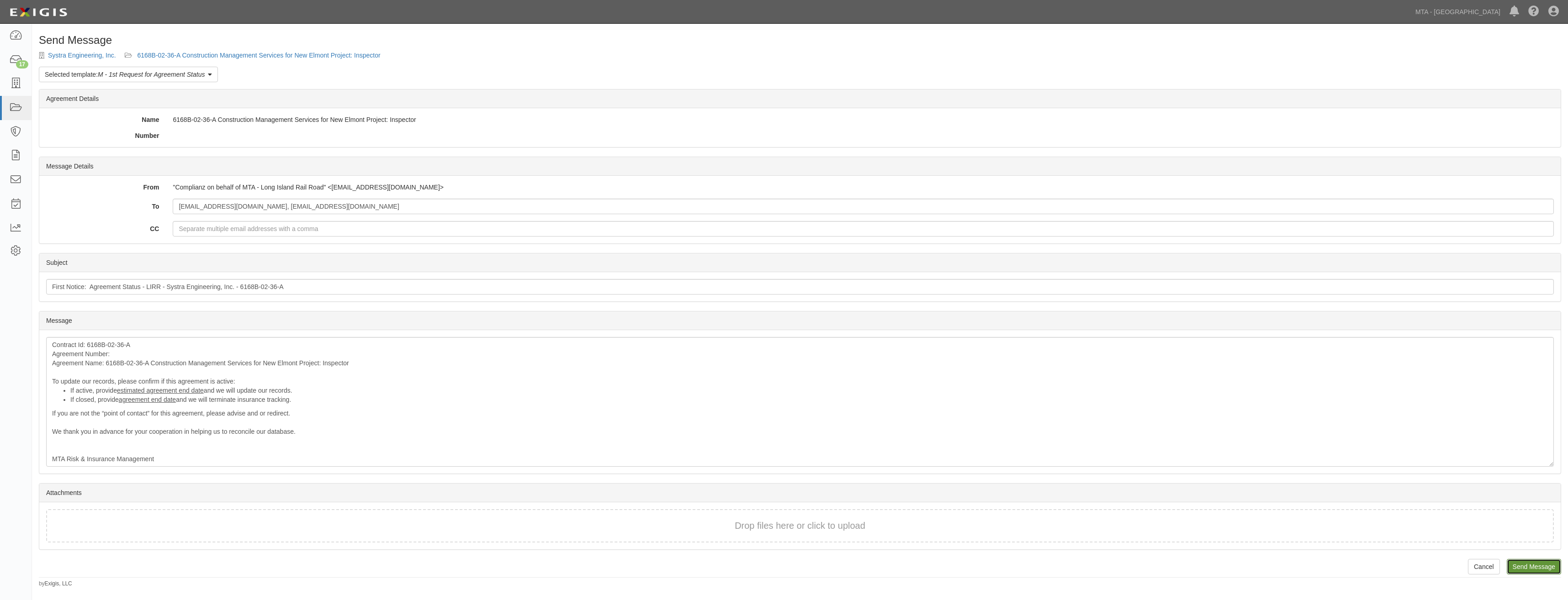
click at [1549, 570] on input "Send Message" at bounding box center [1533, 567] width 54 height 16
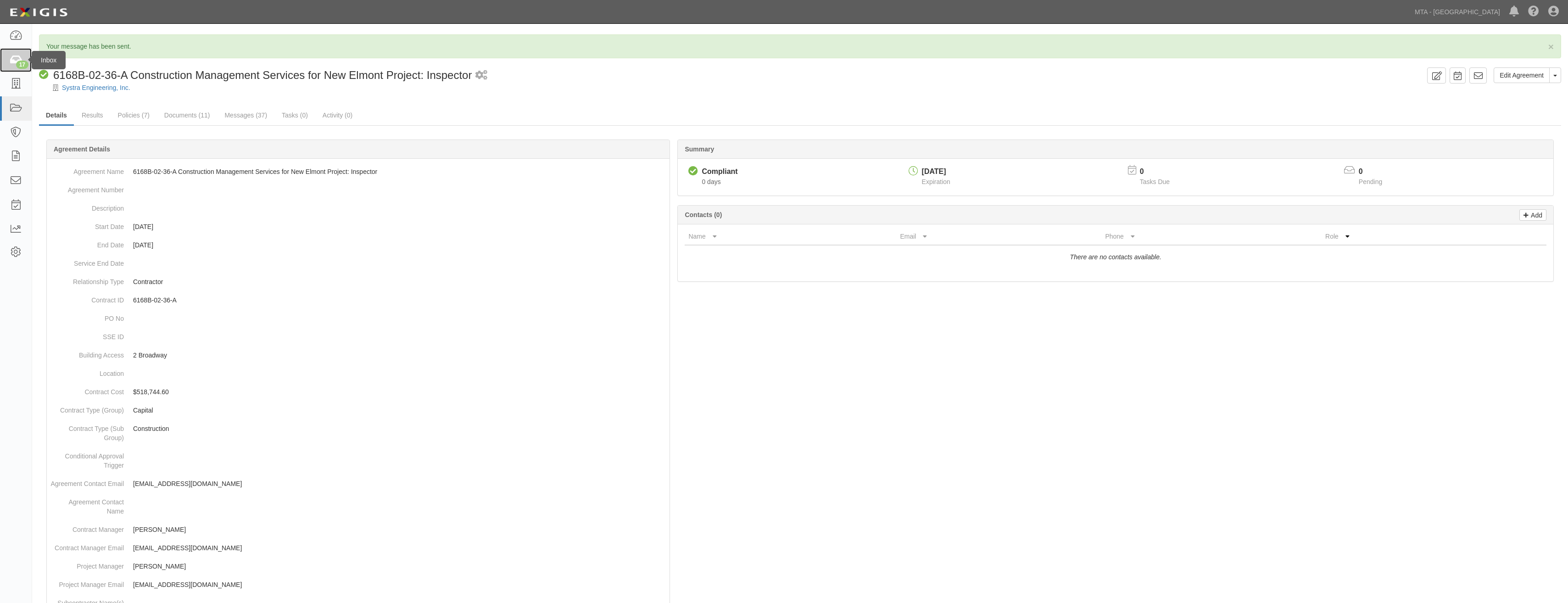
click at [14, 59] on icon at bounding box center [15, 60] width 13 height 10
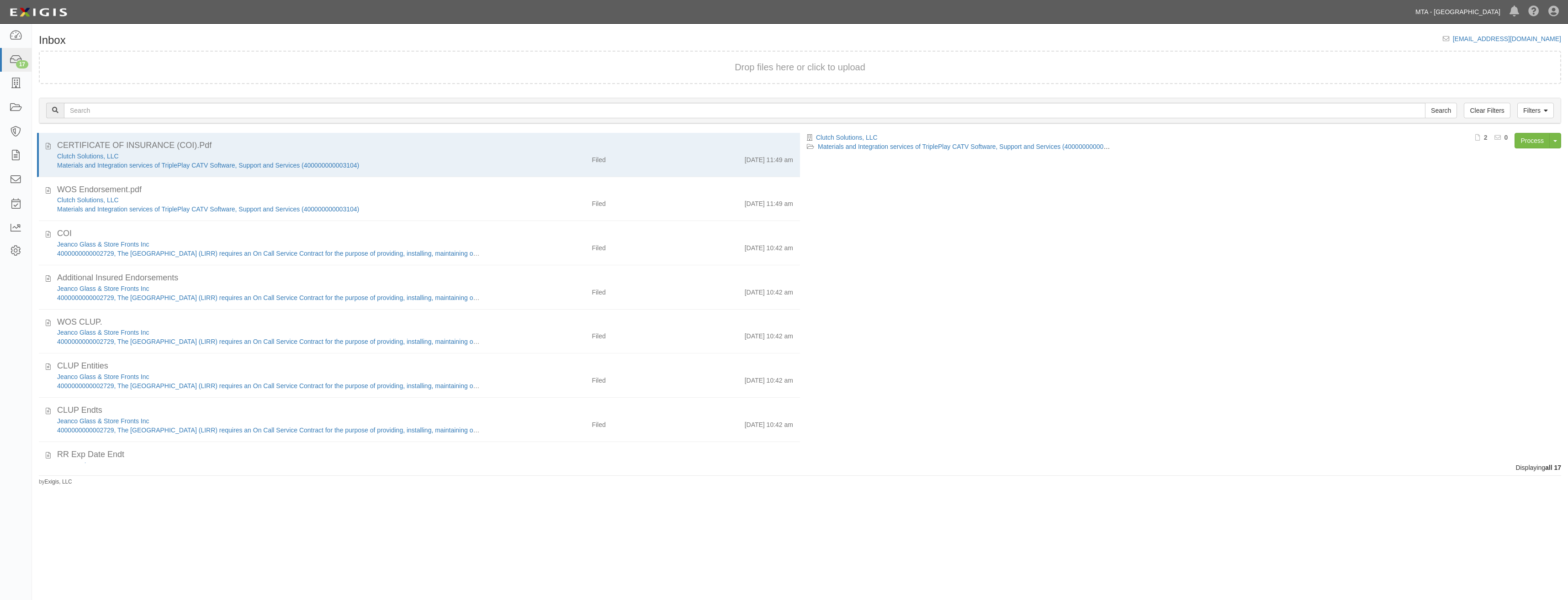
click at [1467, 12] on link "MTA - [GEOGRAPHIC_DATA]" at bounding box center [1458, 12] width 94 height 18
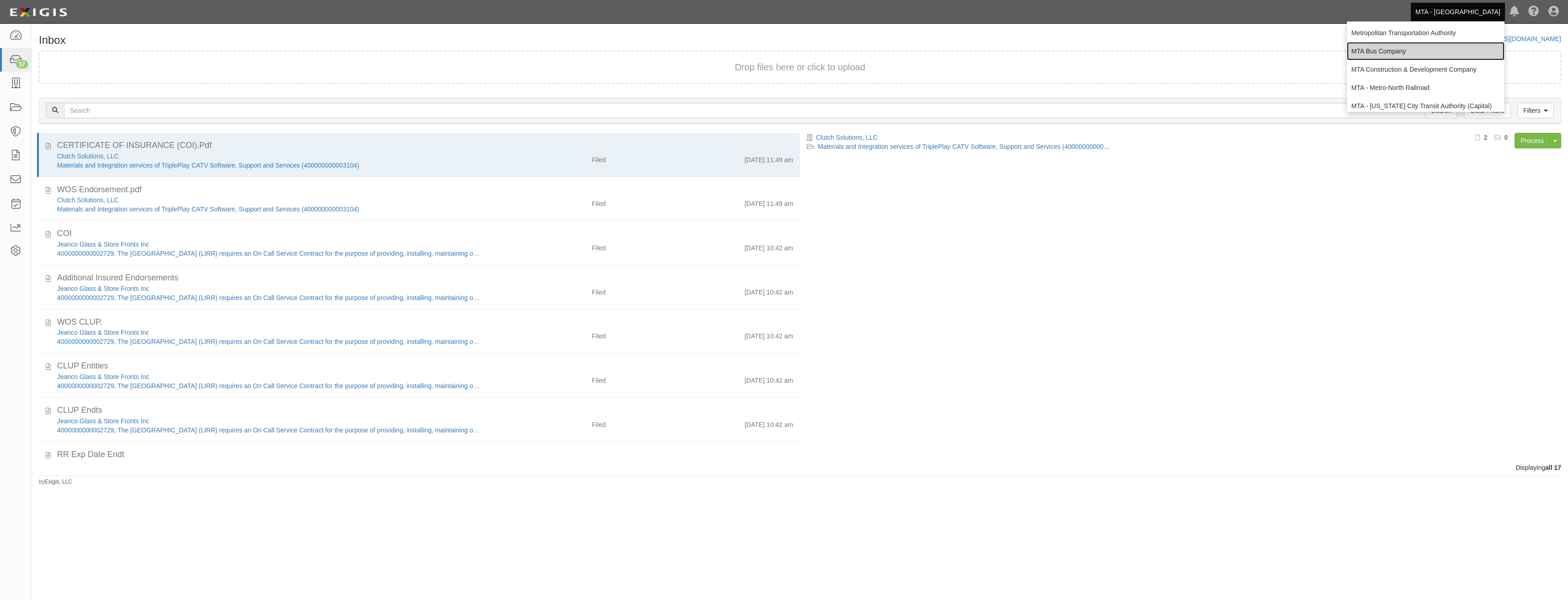
click at [1405, 52] on link "MTA Bus Company" at bounding box center [1426, 51] width 158 height 18
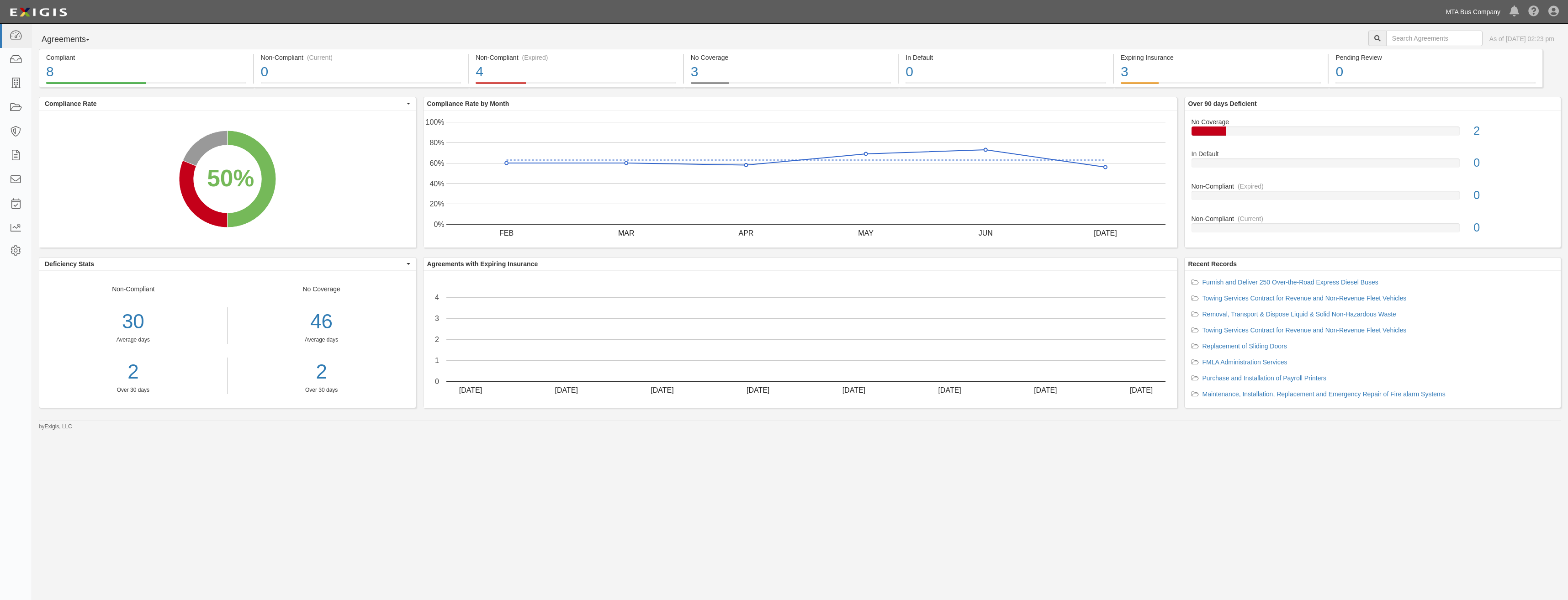
click at [1459, 5] on link "MTA Bus Company" at bounding box center [1472, 12] width 64 height 18
click at [1442, 29] on link "Metropolitan Transportation Authority" at bounding box center [1426, 33] width 158 height 18
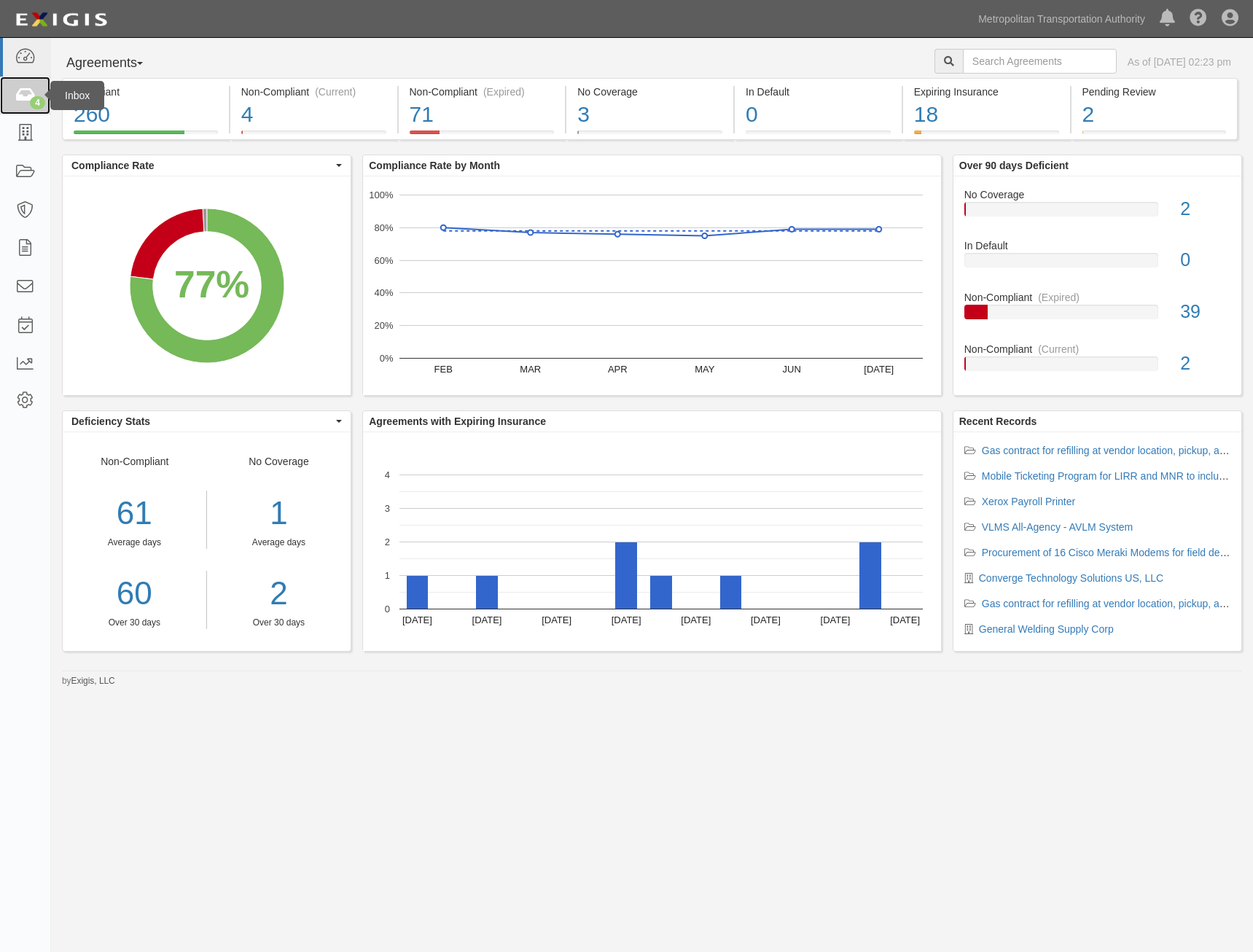
click at [34, 94] on icon at bounding box center [24, 95] width 20 height 17
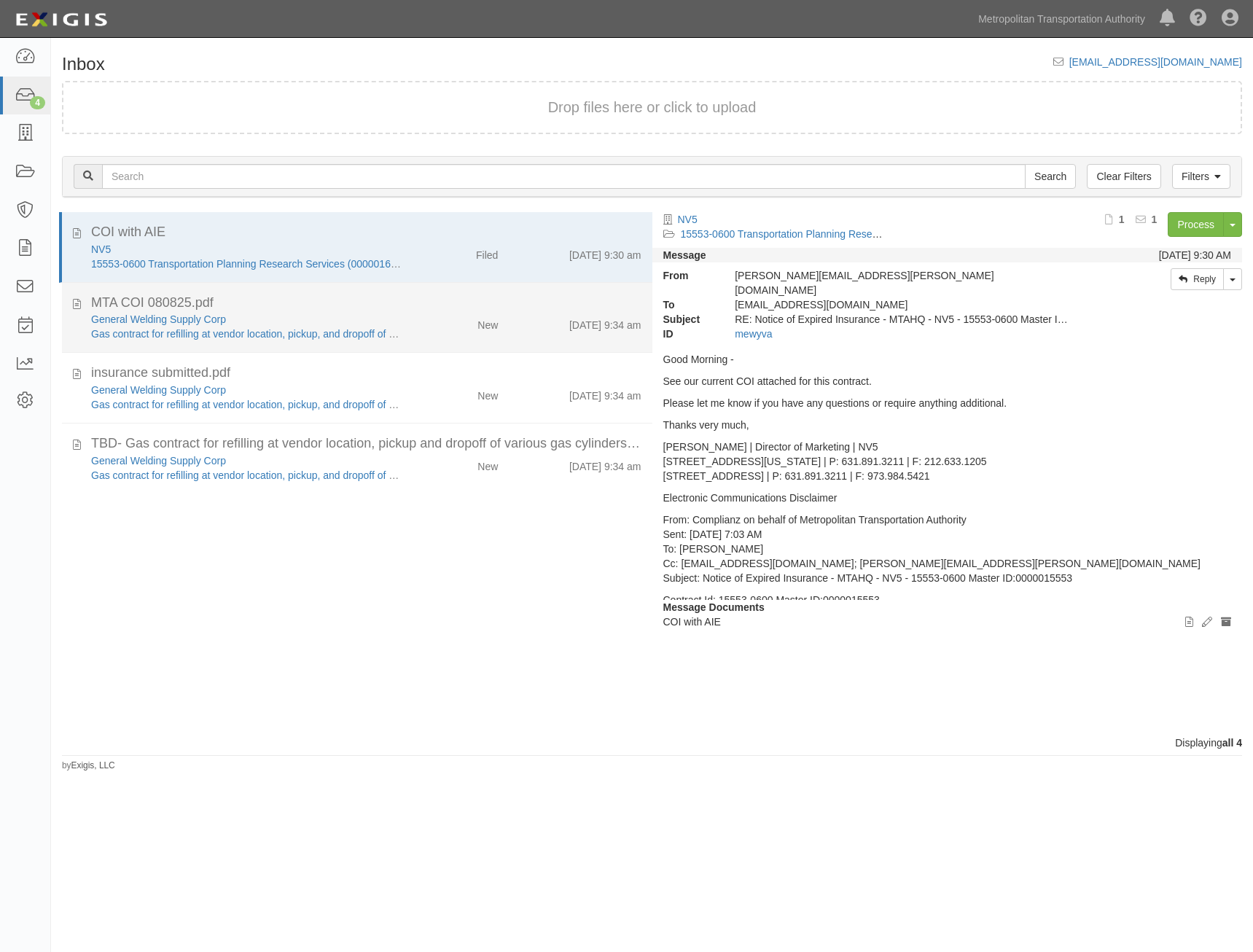
click at [536, 383] on div "[DATE] 9:34 am" at bounding box center [580, 392] width 143 height 20
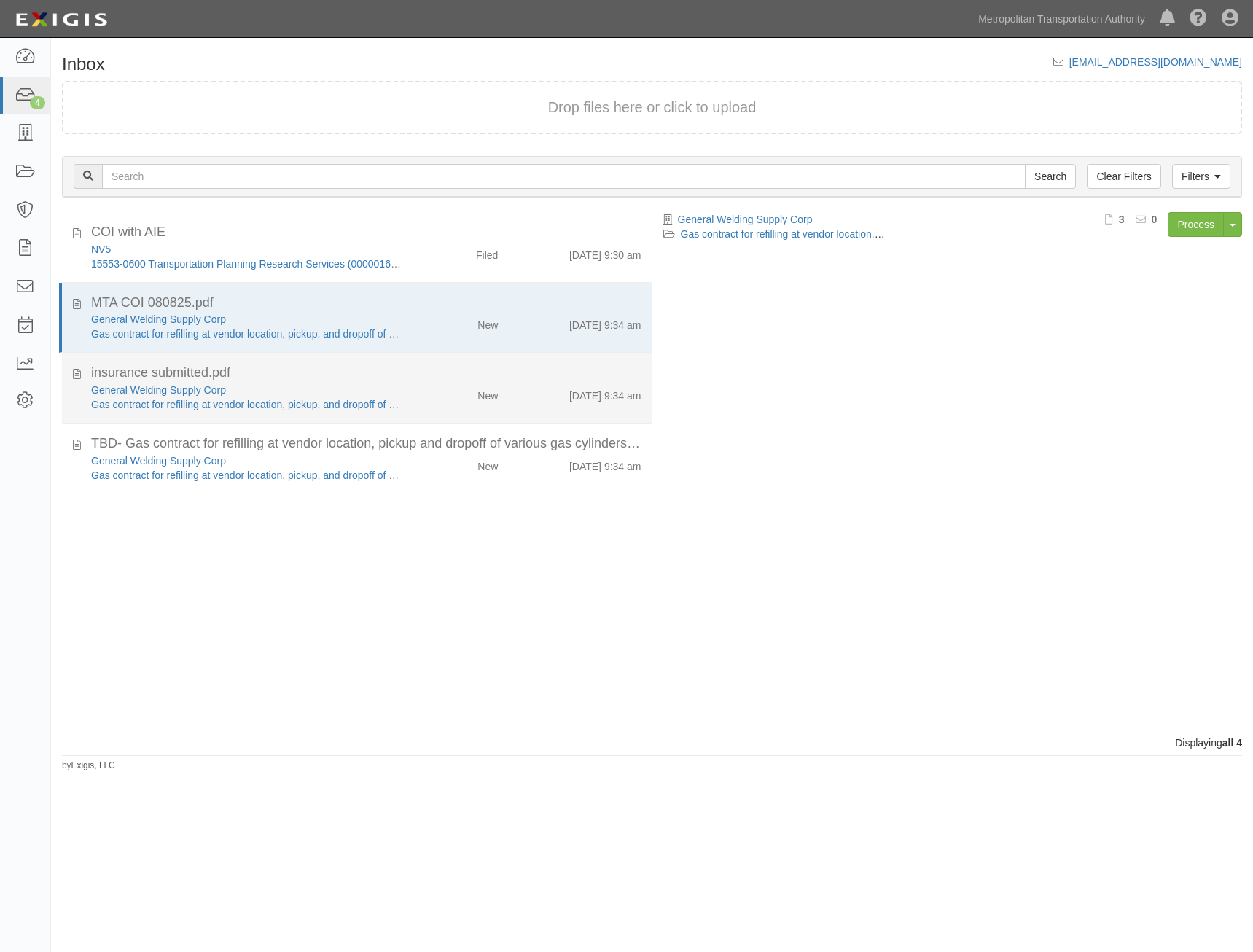
click at [523, 454] on div "[DATE] 9:34 am" at bounding box center [580, 463] width 143 height 20
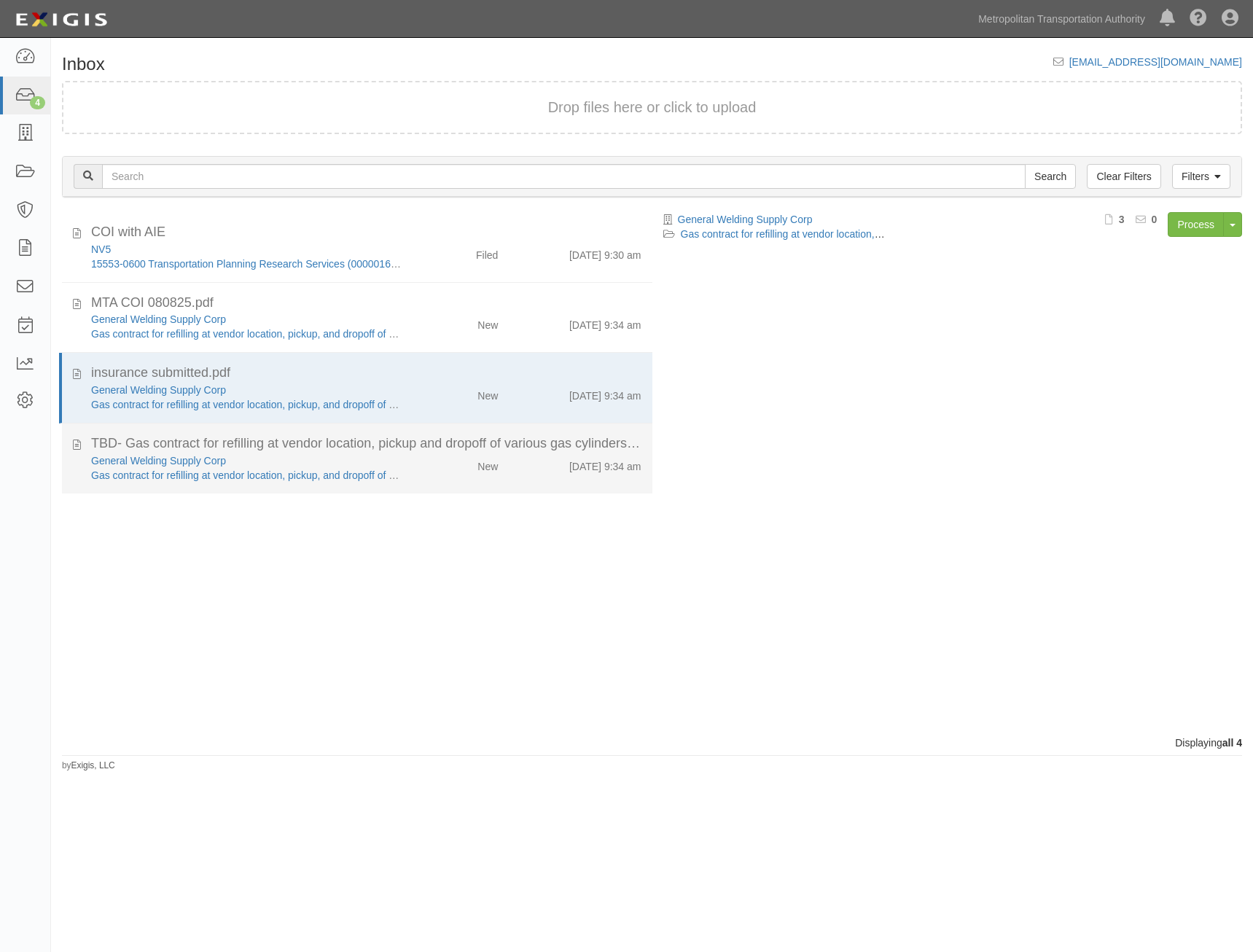
click at [535, 455] on div "[DATE] 9:34 am" at bounding box center [580, 463] width 143 height 20
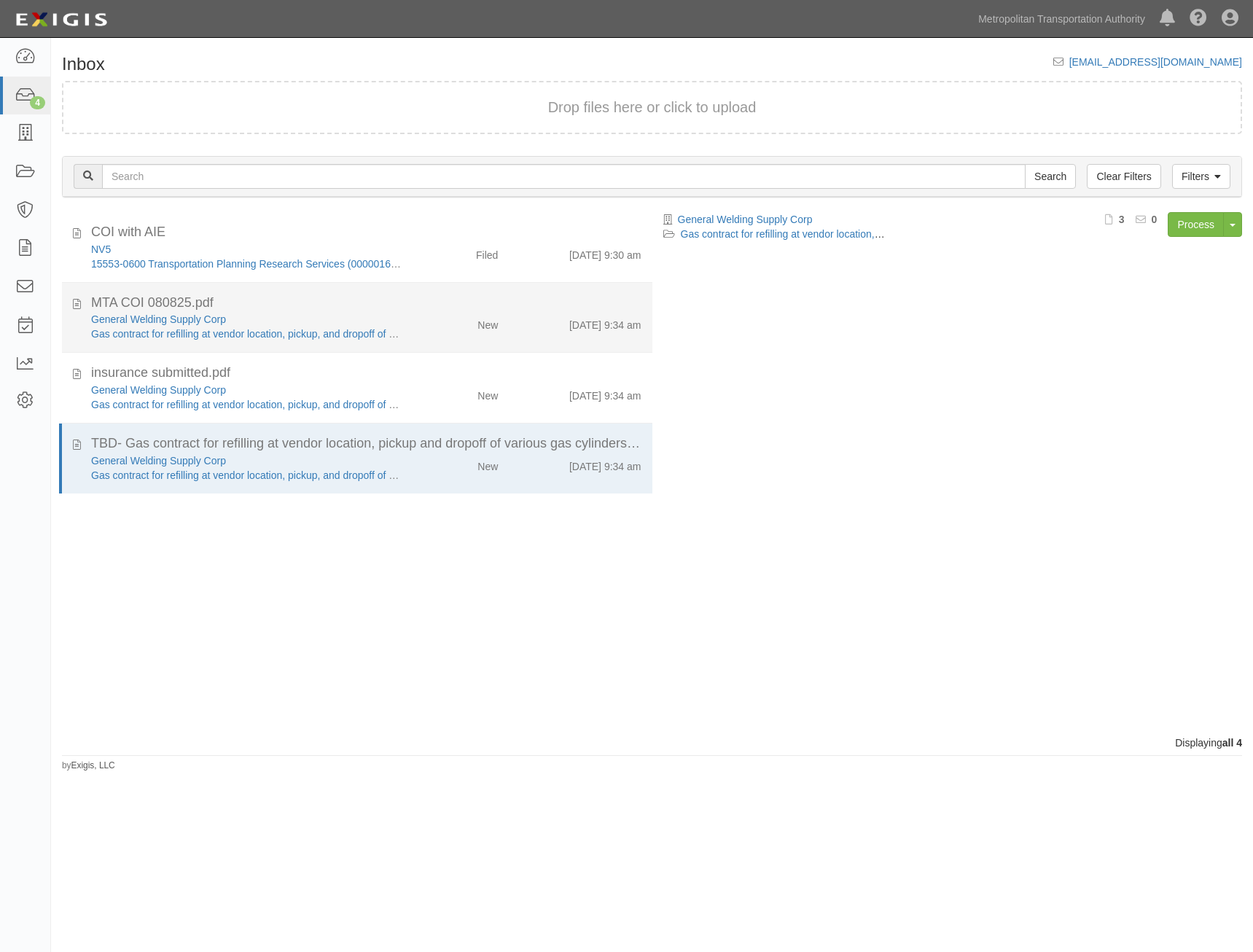
click at [554, 383] on div "[DATE] 9:34 am" at bounding box center [580, 392] width 143 height 20
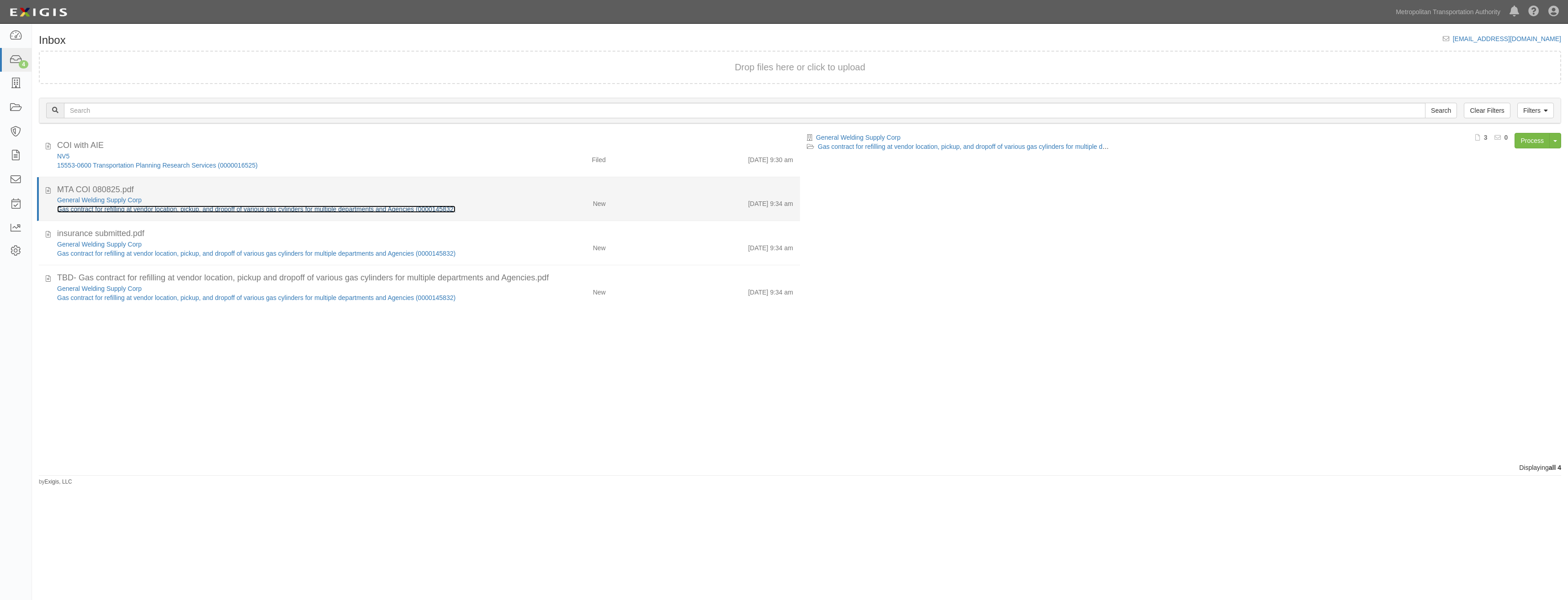
click at [418, 211] on link "Gas contract for refilling at vendor location, pickup, and dropoff of various g…" at bounding box center [256, 209] width 399 height 7
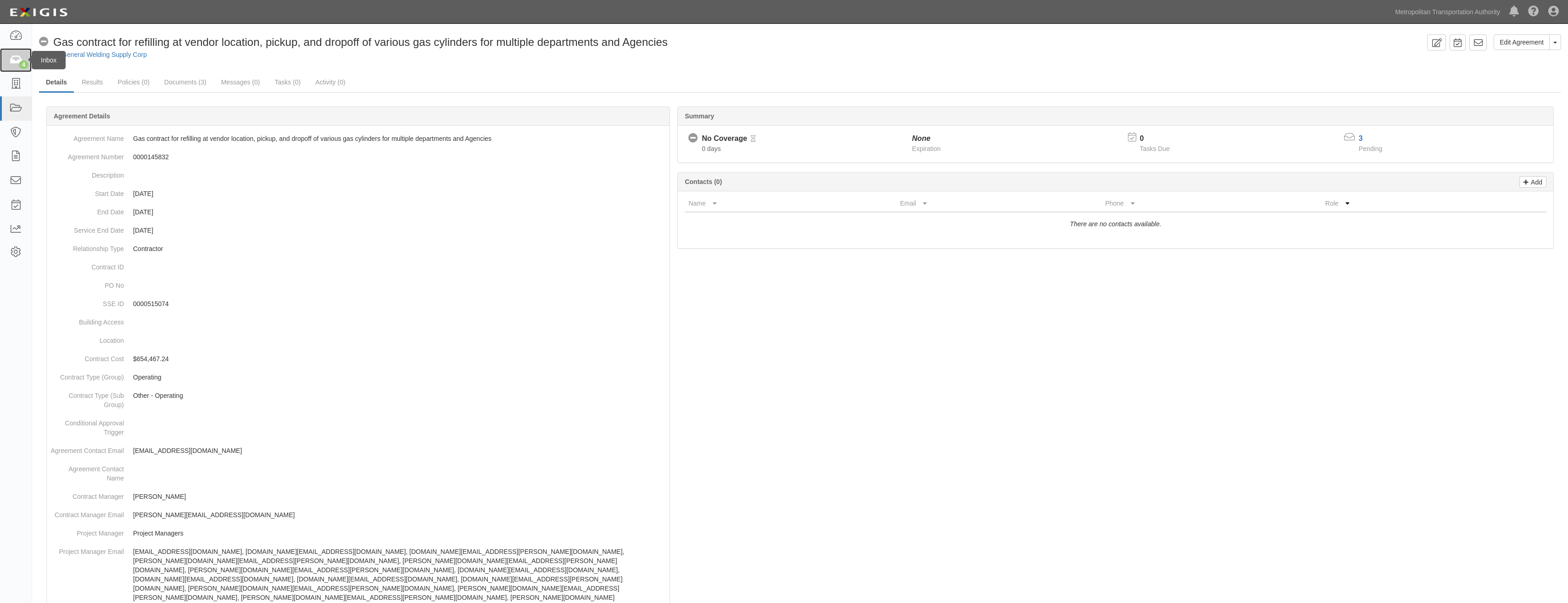
click at [26, 61] on div "4" at bounding box center [24, 65] width 10 height 9
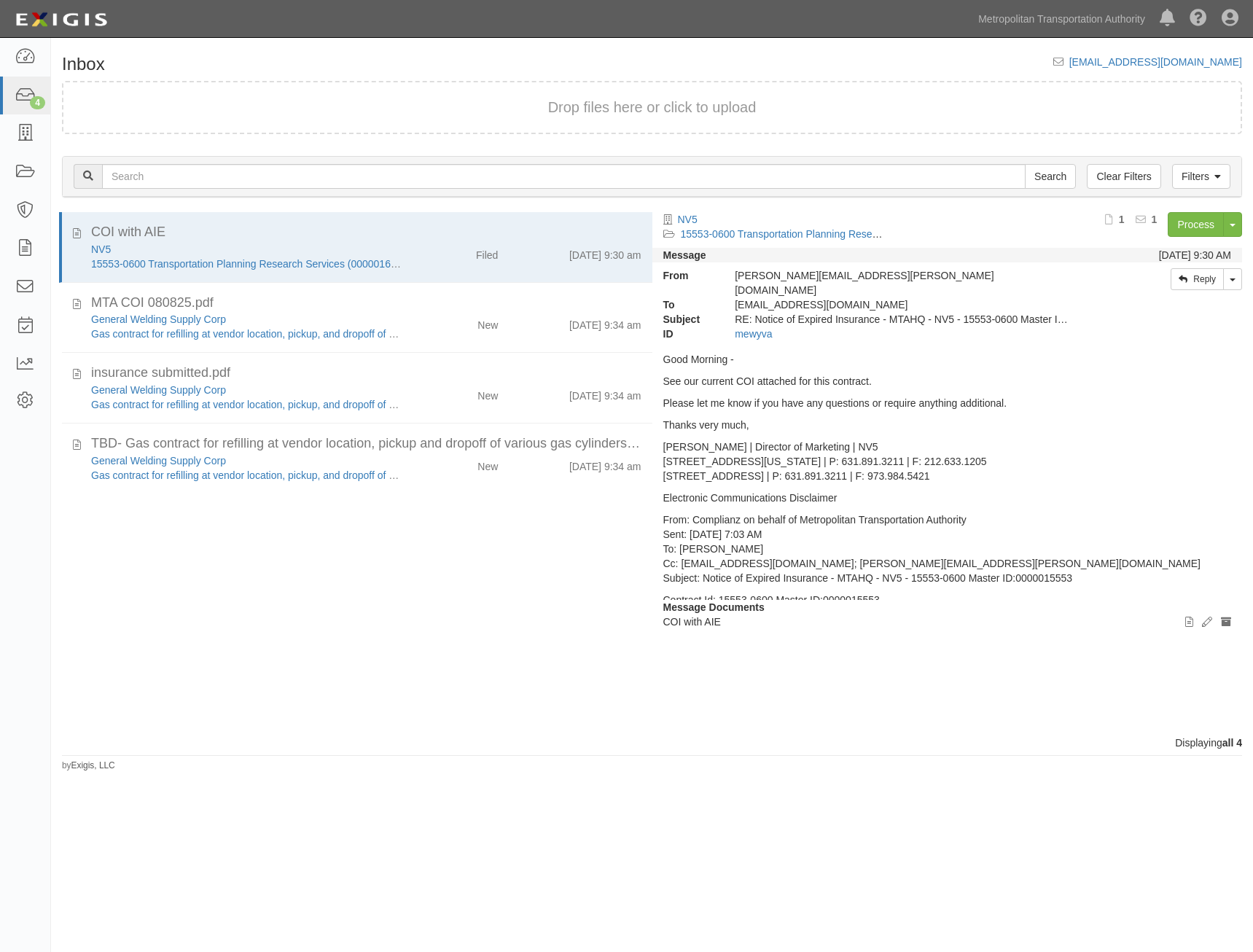
click at [562, 48] on div "Inbox [EMAIL_ADDRESS][DOMAIN_NAME] Drop files here or click to upload Filters C…" at bounding box center [653, 408] width 1202 height 729
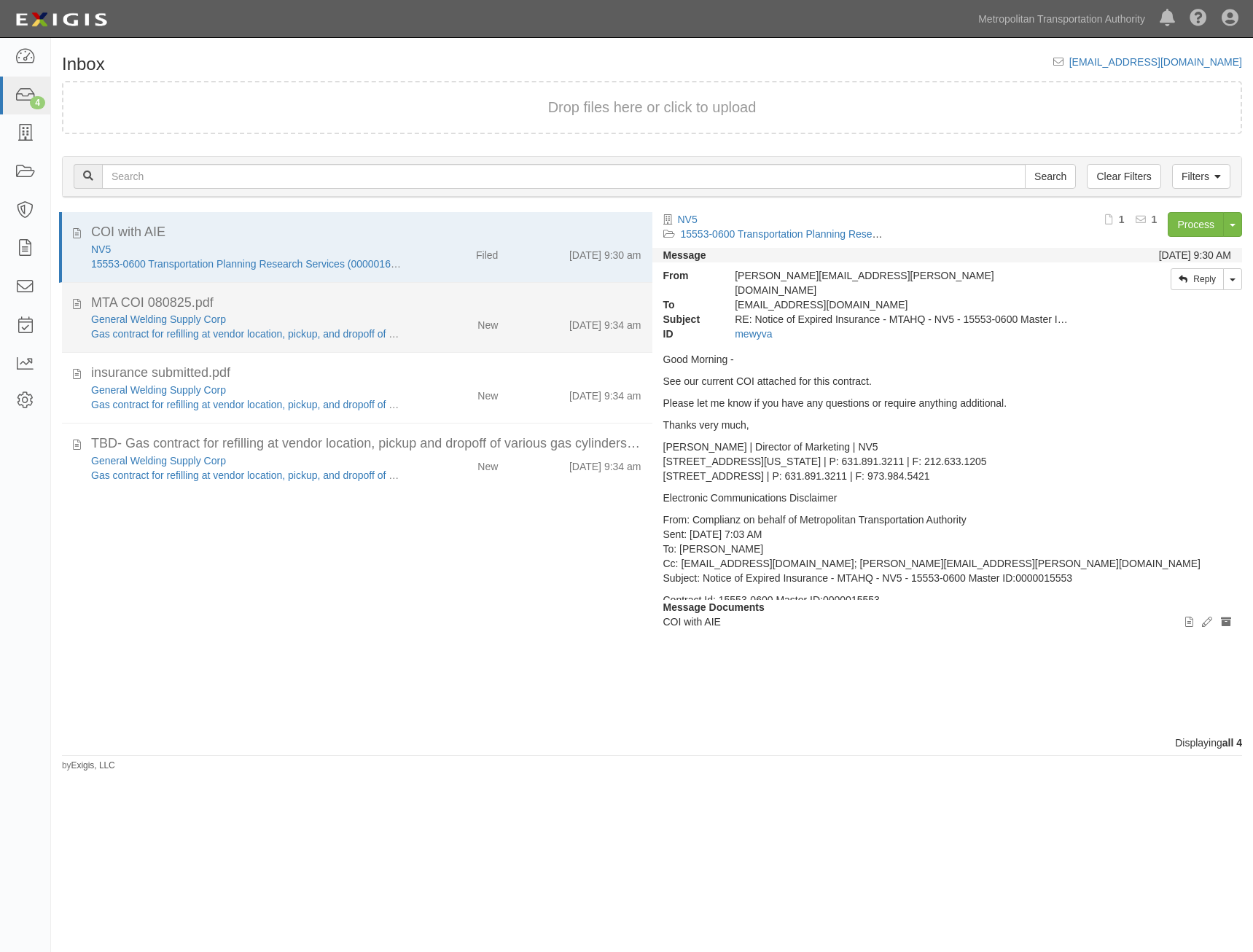
click at [574, 383] on div "[DATE] 9:34 am" at bounding box center [605, 392] width 72 height 20
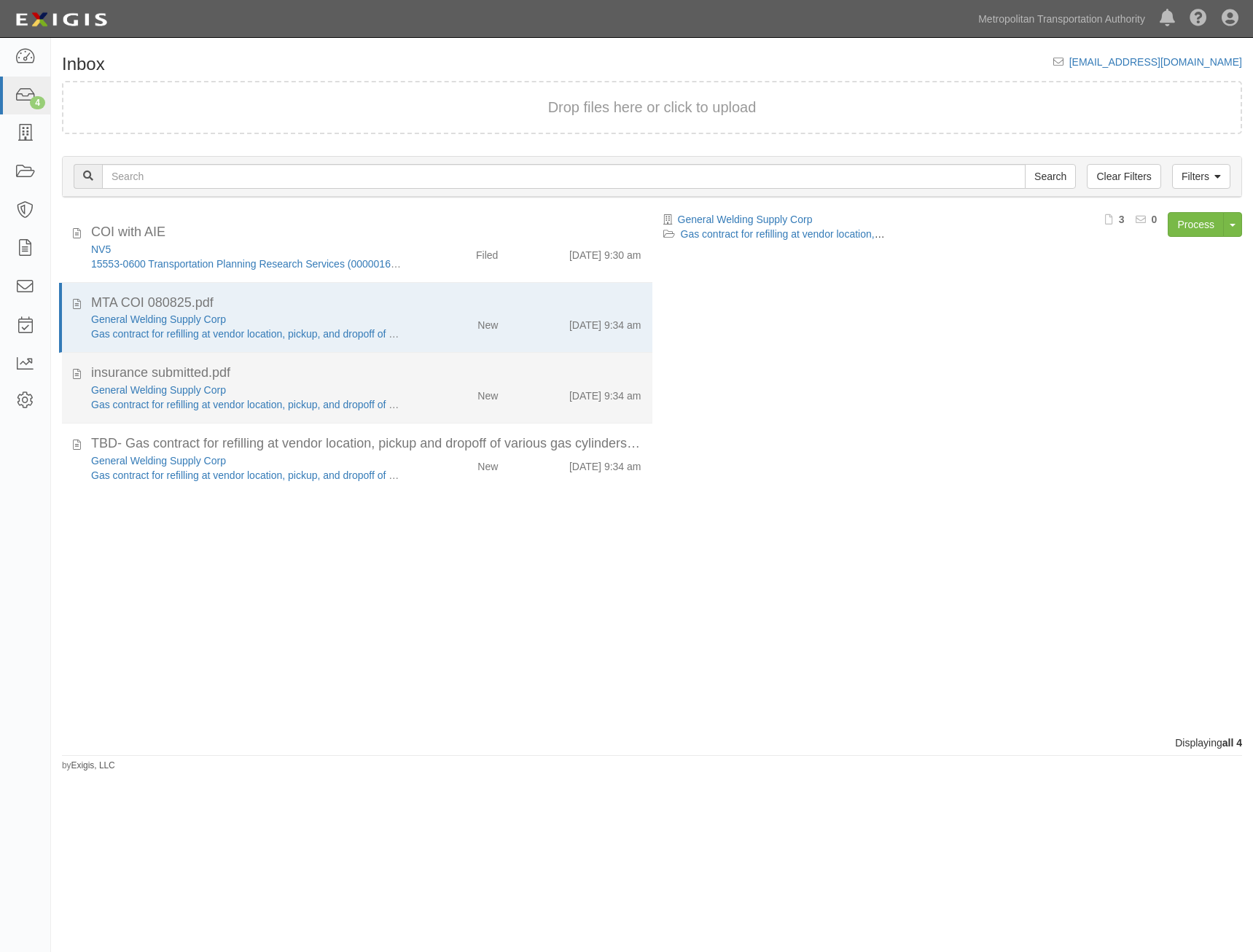
click at [588, 454] on div "[DATE] 9:34 am" at bounding box center [605, 463] width 72 height 20
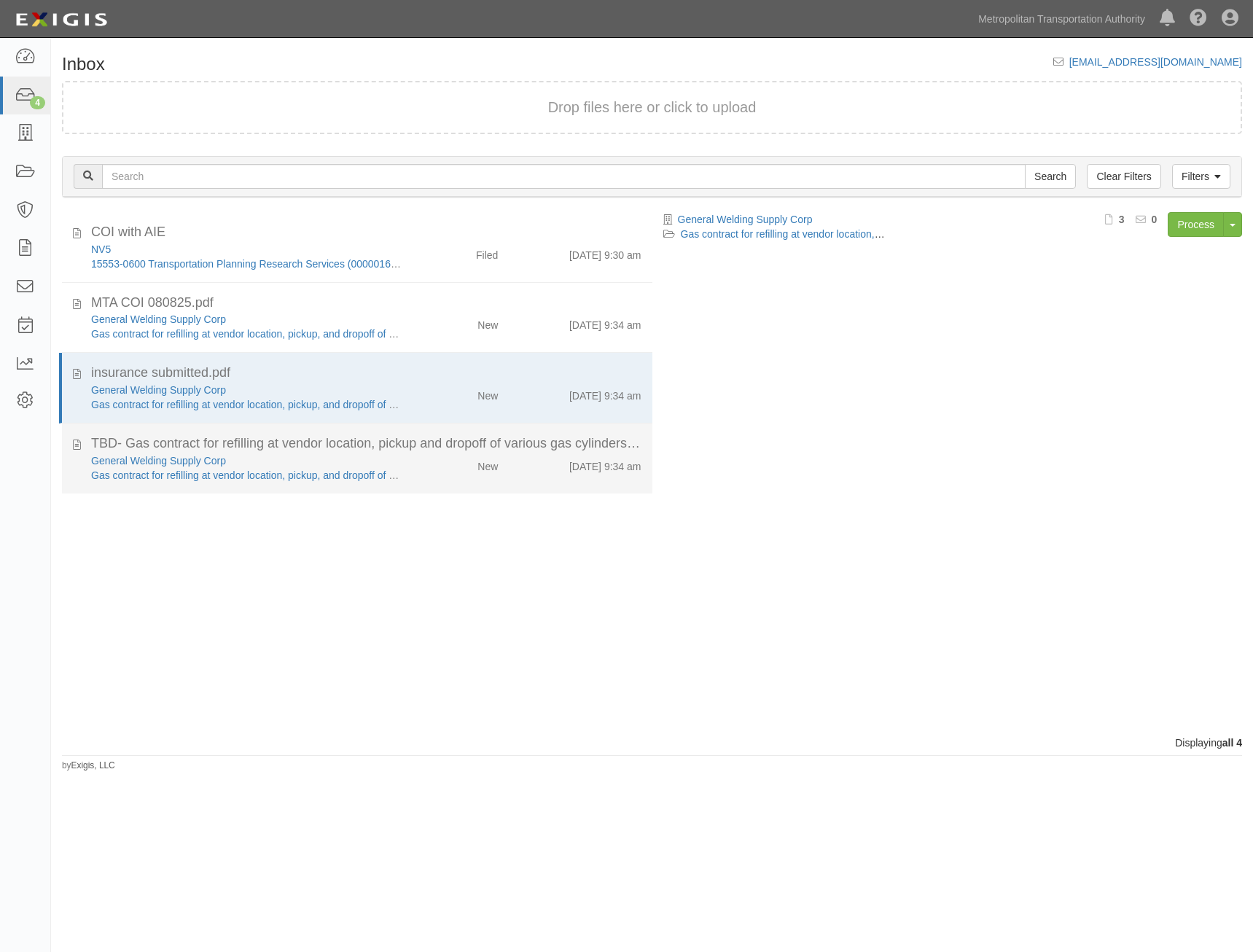
click at [577, 476] on div "General Welding Supply Corp Gas contract for refilling at vendor location, pick…" at bounding box center [366, 468] width 572 height 29
